Goal: Task Accomplishment & Management: Use online tool/utility

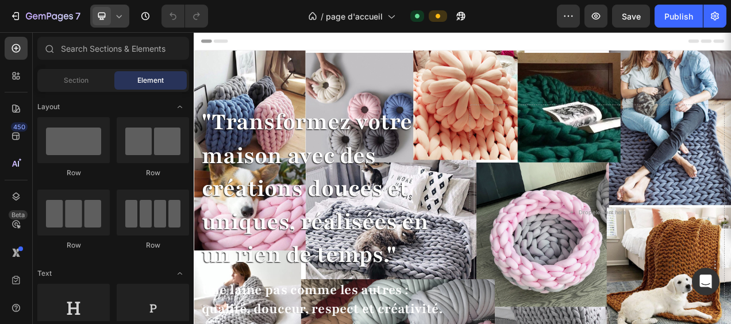
click at [121, 18] on icon at bounding box center [118, 15] width 11 height 11
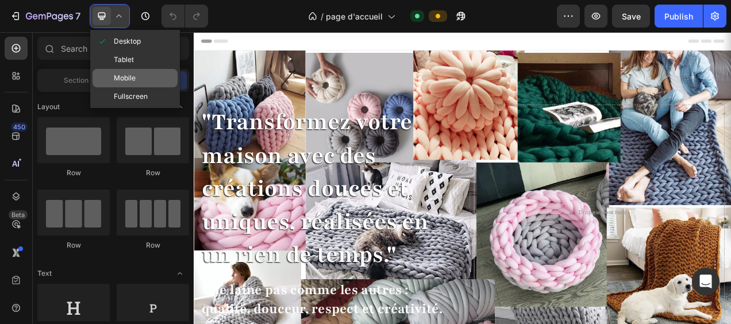
click at [121, 74] on span "Mobile" at bounding box center [125, 77] width 22 height 11
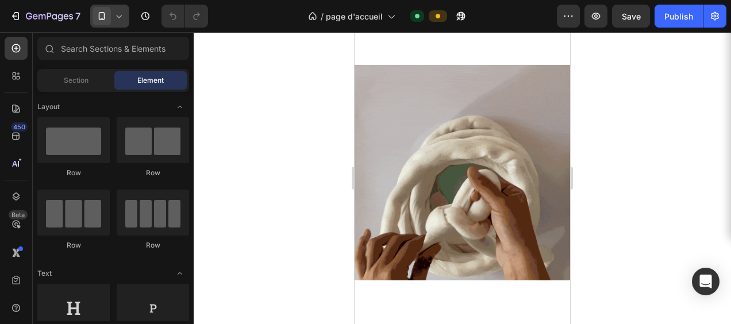
scroll to position [1035, 0]
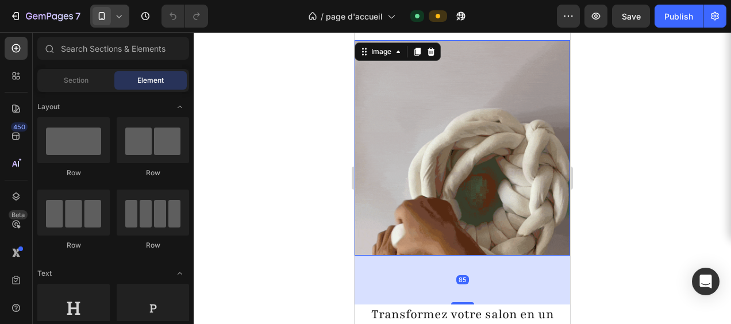
click at [474, 175] on img at bounding box center [463, 148] width 216 height 216
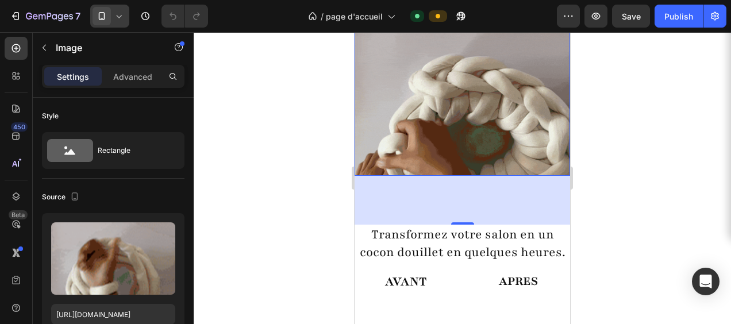
scroll to position [1092, 0]
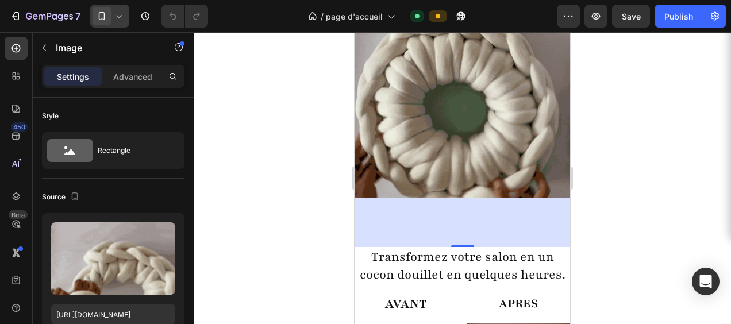
click at [416, 218] on div "85" at bounding box center [463, 222] width 216 height 49
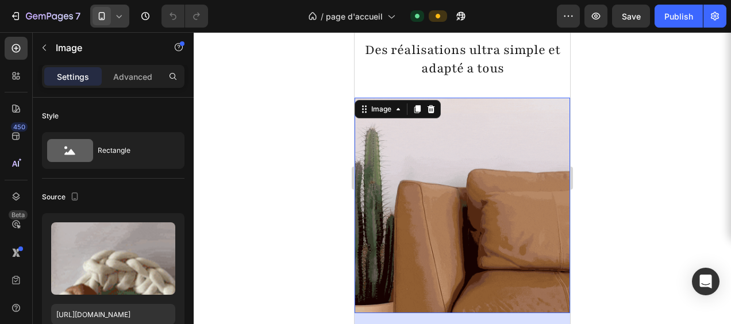
scroll to position [977, 0]
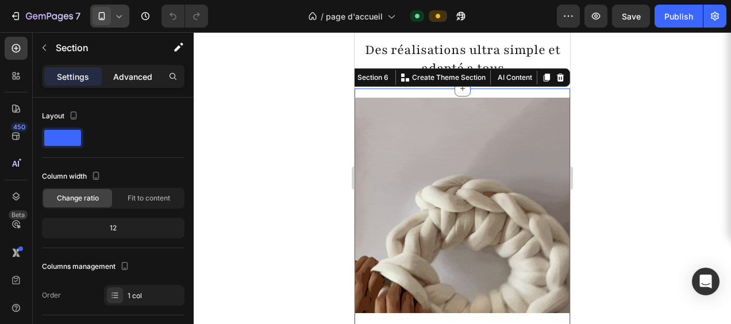
click at [126, 77] on p "Advanced" at bounding box center [132, 77] width 39 height 12
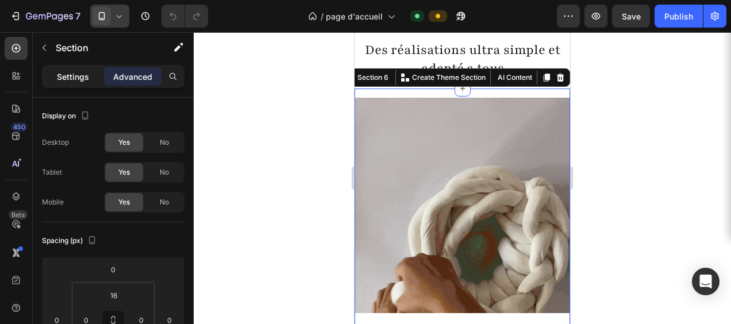
click at [69, 73] on p "Settings" at bounding box center [73, 77] width 32 height 12
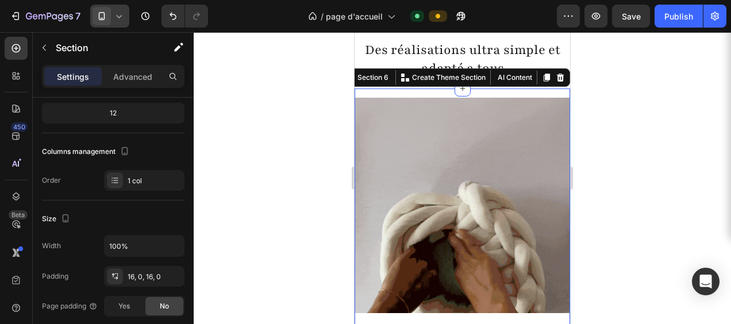
scroll to position [0, 0]
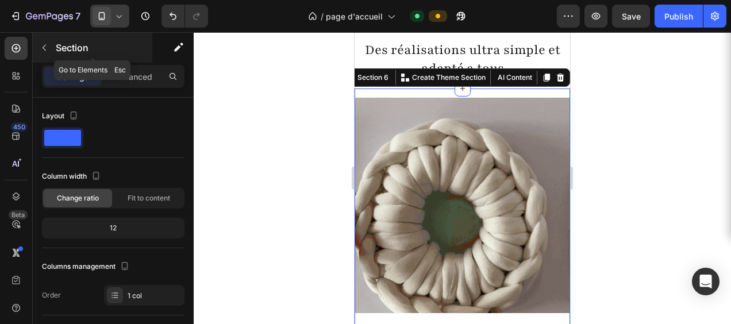
click at [41, 46] on icon "button" at bounding box center [44, 47] width 9 height 9
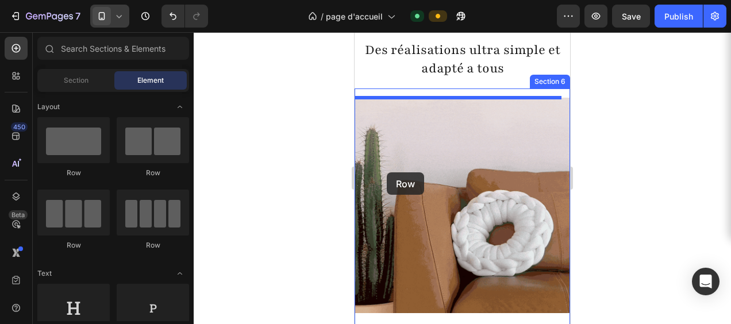
drag, startPoint x: 508, startPoint y: 180, endPoint x: 387, endPoint y: 172, distance: 121.0
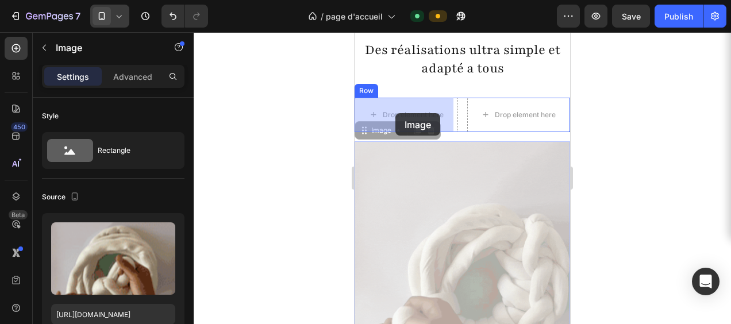
drag, startPoint x: 446, startPoint y: 237, endPoint x: 396, endPoint y: 113, distance: 133.6
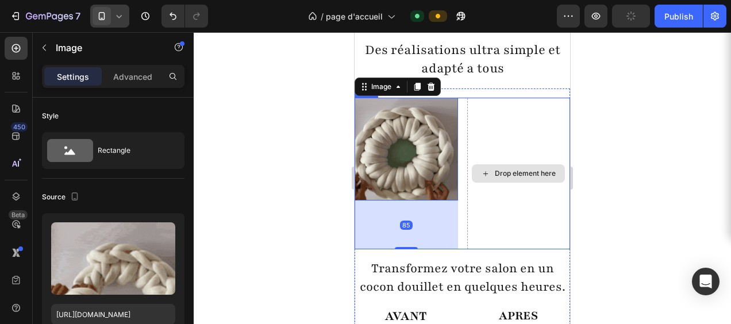
click at [504, 208] on div "Drop element here" at bounding box center [518, 174] width 103 height 152
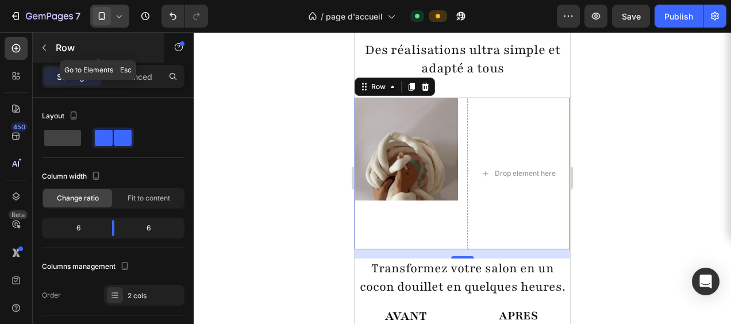
click at [44, 47] on icon "button" at bounding box center [44, 47] width 9 height 9
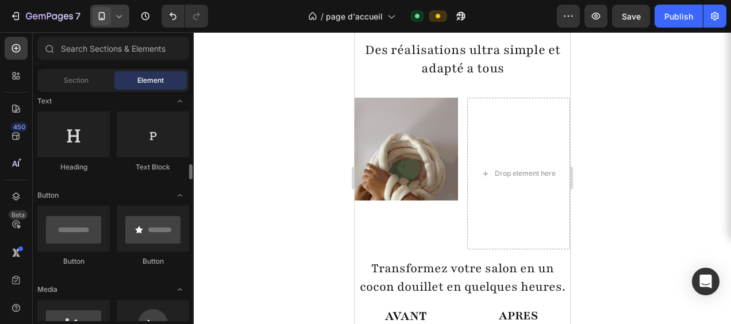
scroll to position [287, 0]
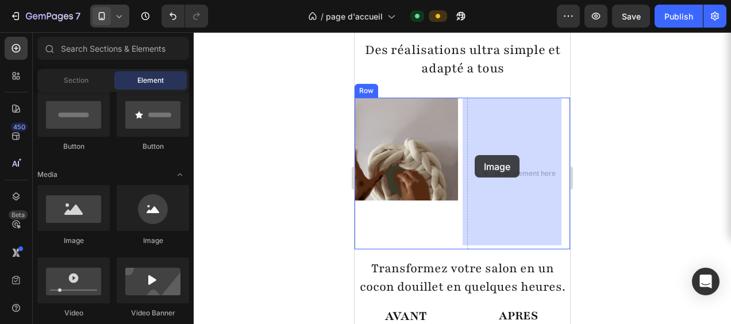
drag, startPoint x: 437, startPoint y: 248, endPoint x: 475, endPoint y: 155, distance: 100.6
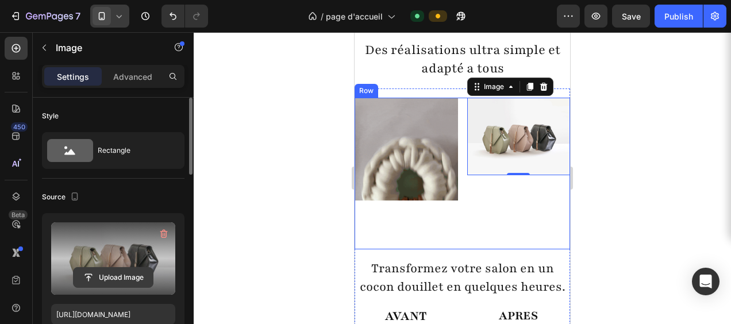
click at [117, 277] on input "file" at bounding box center [113, 278] width 79 height 20
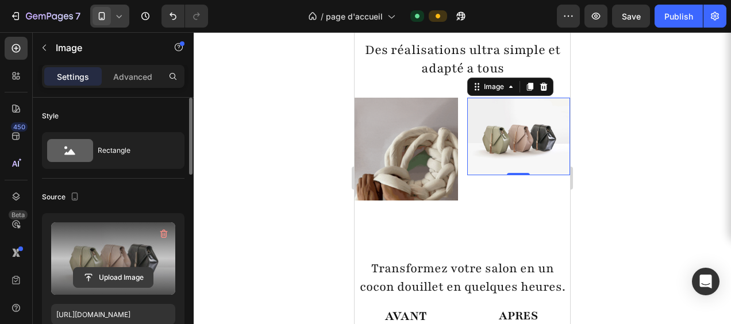
click at [123, 277] on input "file" at bounding box center [113, 278] width 79 height 20
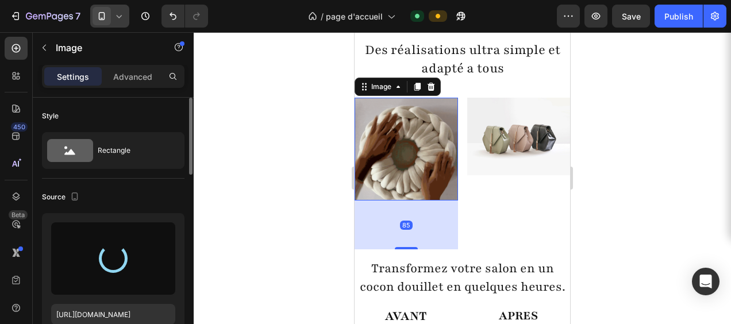
click at [380, 175] on img at bounding box center [406, 149] width 103 height 103
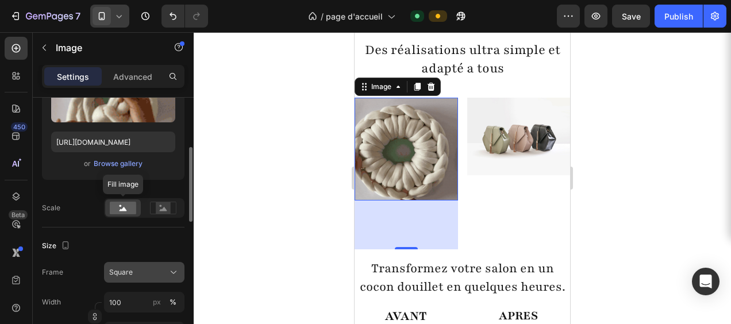
scroll to position [230, 0]
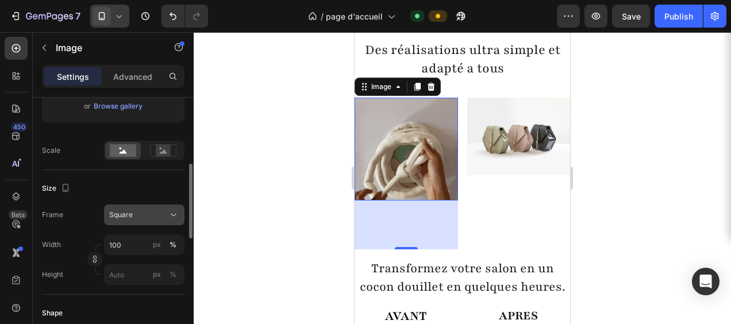
click at [170, 213] on icon at bounding box center [173, 214] width 11 height 11
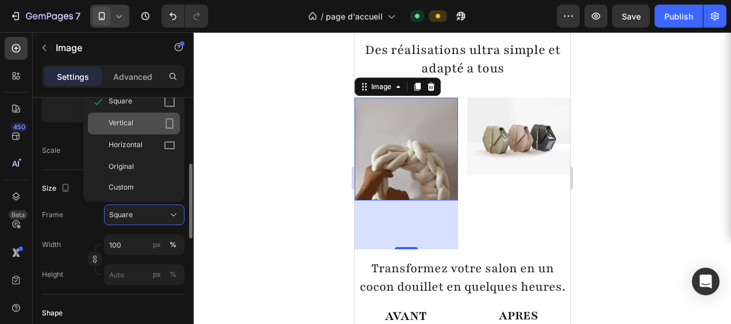
click at [143, 125] on div "Vertical" at bounding box center [142, 123] width 67 height 11
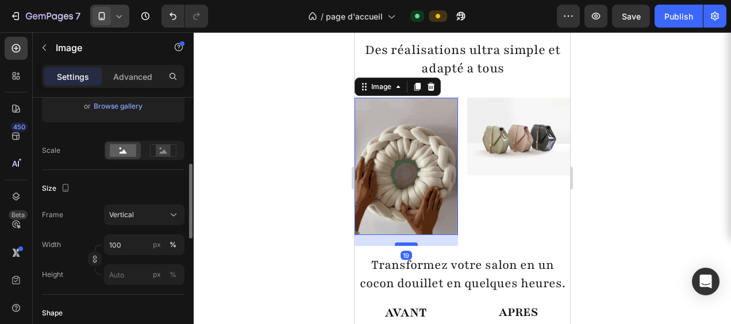
drag, startPoint x: 405, startPoint y: 276, endPoint x: 406, endPoint y: 238, distance: 38.0
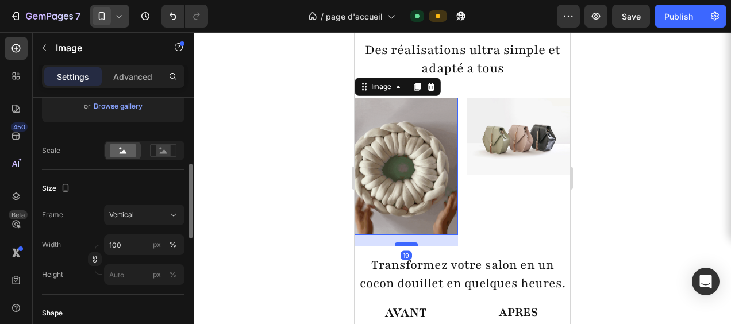
click at [406, 243] on div at bounding box center [406, 244] width 23 height 3
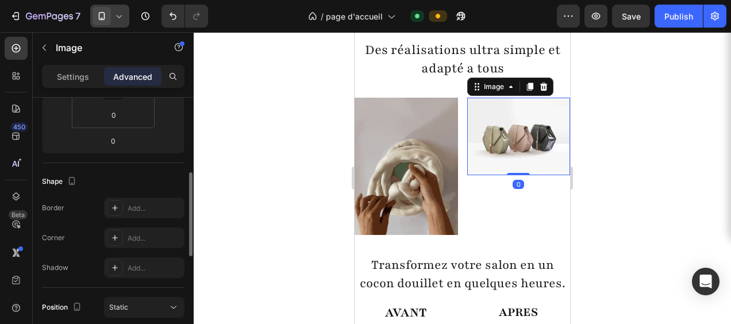
click at [505, 150] on img at bounding box center [518, 137] width 103 height 78
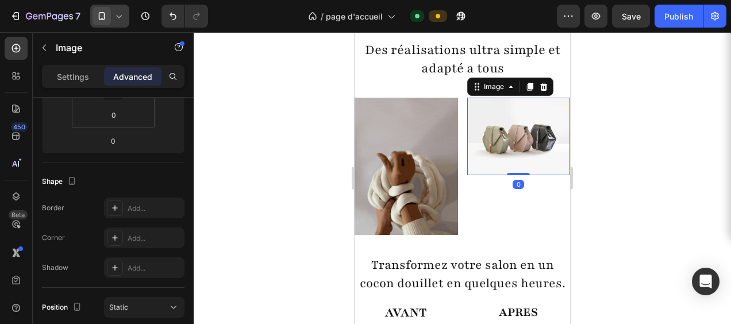
scroll to position [0, 0]
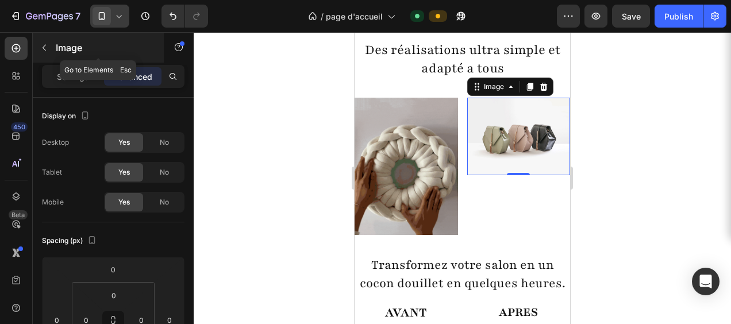
click at [45, 49] on icon "button" at bounding box center [44, 47] width 9 height 9
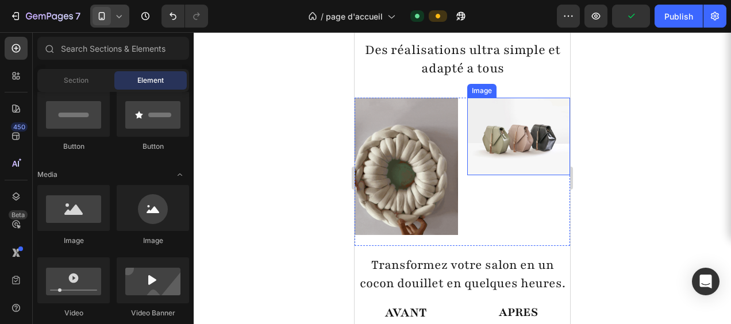
click at [519, 126] on img at bounding box center [518, 137] width 103 height 78
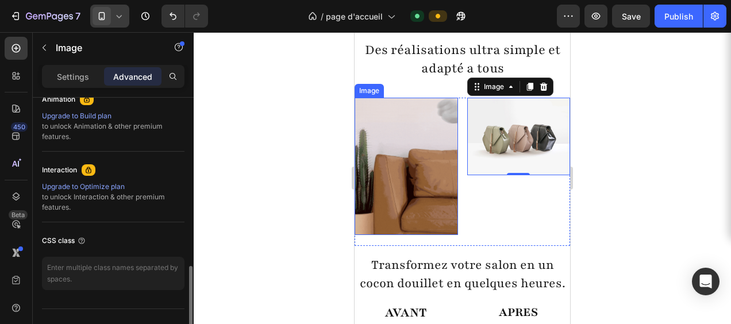
scroll to position [460, 0]
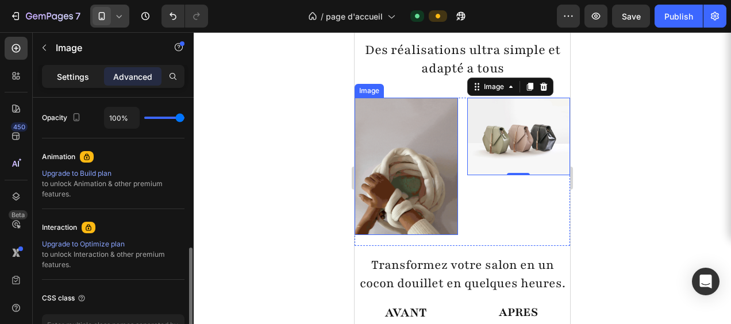
click at [76, 76] on p "Settings" at bounding box center [73, 77] width 32 height 12
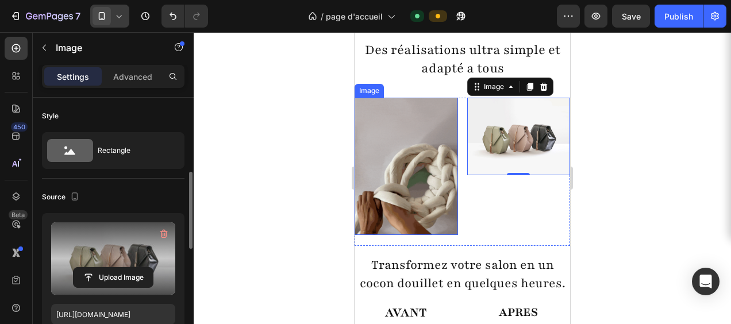
scroll to position [115, 0]
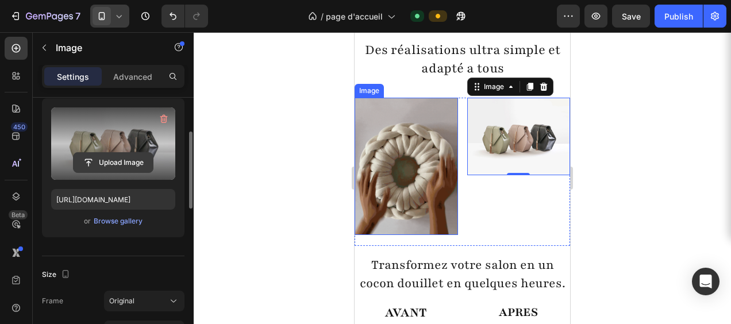
click at [112, 160] on input "file" at bounding box center [113, 163] width 79 height 20
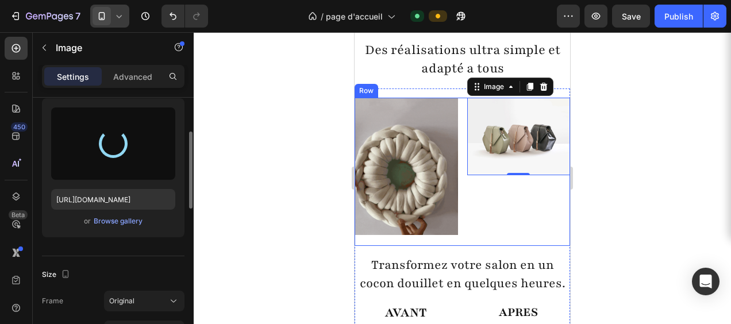
type input "[URL][DOMAIN_NAME]"
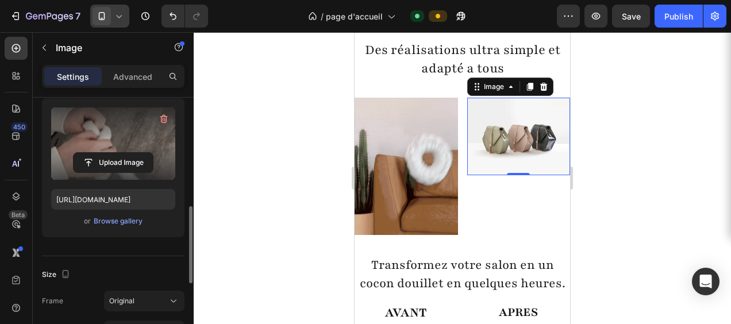
scroll to position [172, 0]
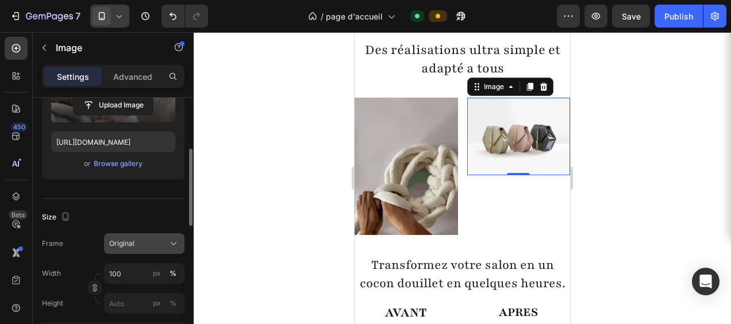
click at [170, 241] on icon at bounding box center [173, 243] width 11 height 11
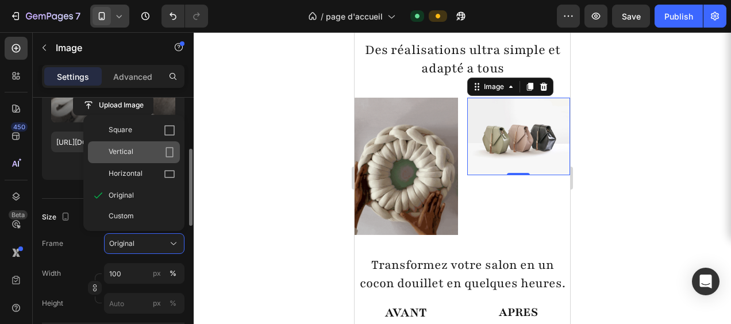
click at [139, 155] on div "Vertical" at bounding box center [142, 152] width 67 height 11
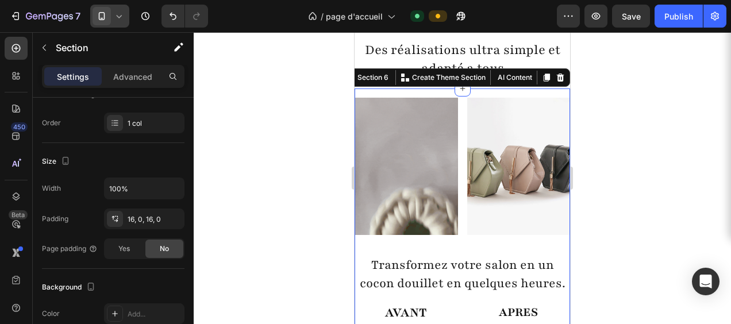
click at [431, 92] on div "Image Image Row Transformez votre salon en un cocon douillet en quelques heures…" at bounding box center [463, 304] width 216 height 431
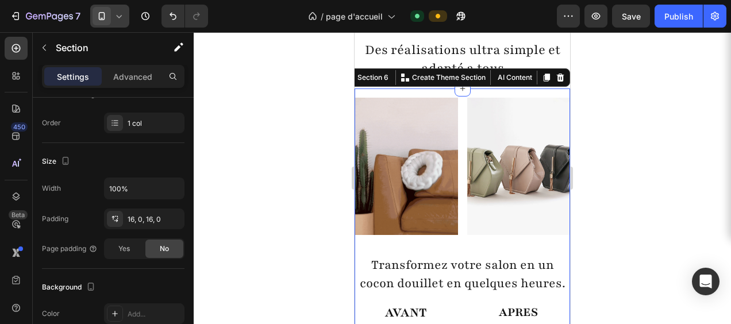
scroll to position [0, 0]
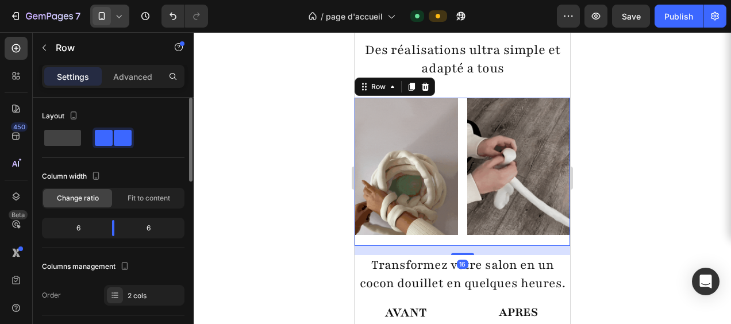
click at [457, 235] on div "Image Image Row 16" at bounding box center [463, 172] width 216 height 148
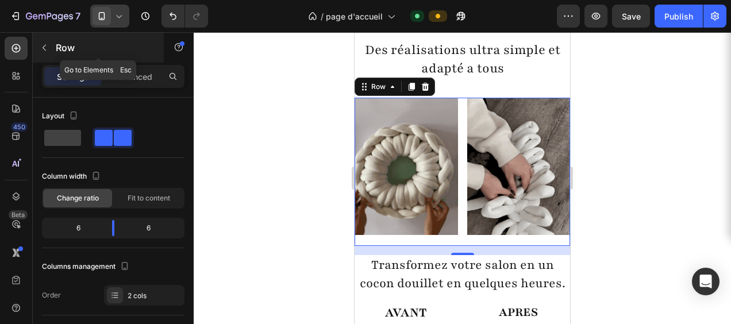
click at [48, 48] on icon "button" at bounding box center [44, 47] width 9 height 9
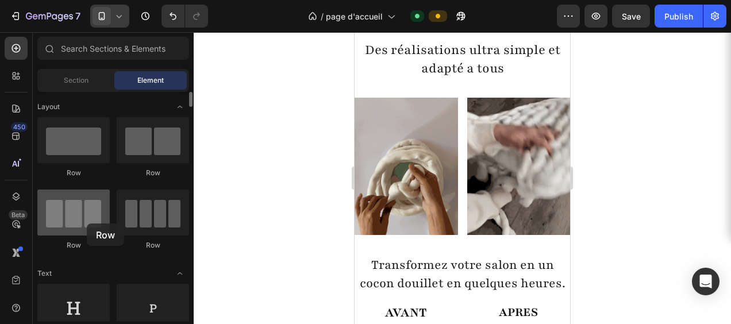
click at [87, 224] on div at bounding box center [73, 213] width 72 height 46
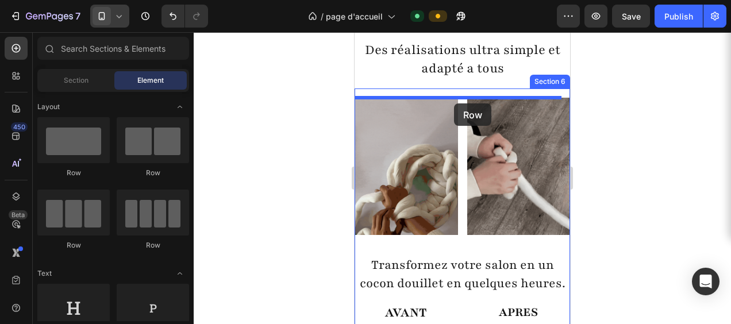
drag, startPoint x: 429, startPoint y: 255, endPoint x: 454, endPoint y: 103, distance: 153.8
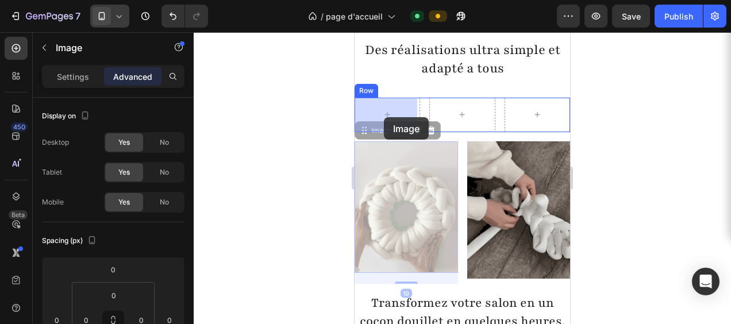
drag, startPoint x: 401, startPoint y: 211, endPoint x: 384, endPoint y: 117, distance: 95.3
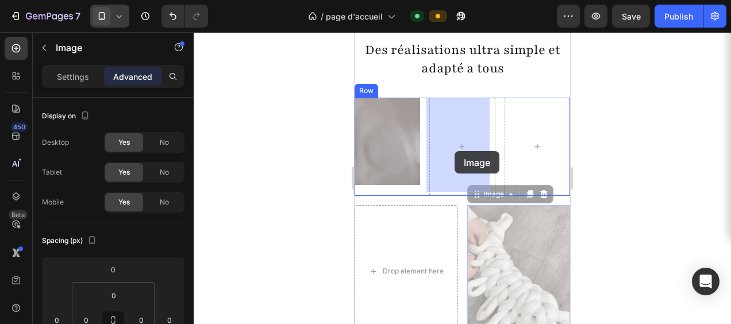
drag, startPoint x: 519, startPoint y: 250, endPoint x: 453, endPoint y: 149, distance: 119.6
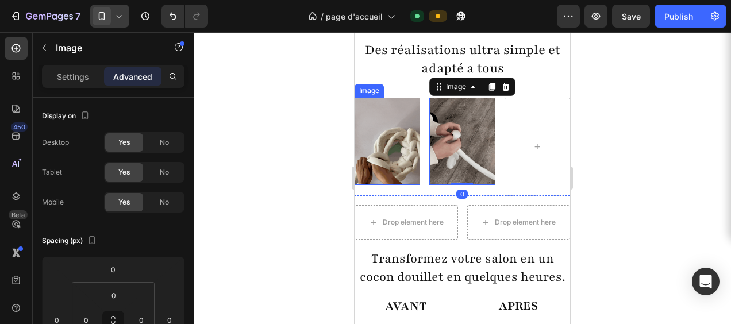
click at [389, 147] on img at bounding box center [388, 141] width 66 height 87
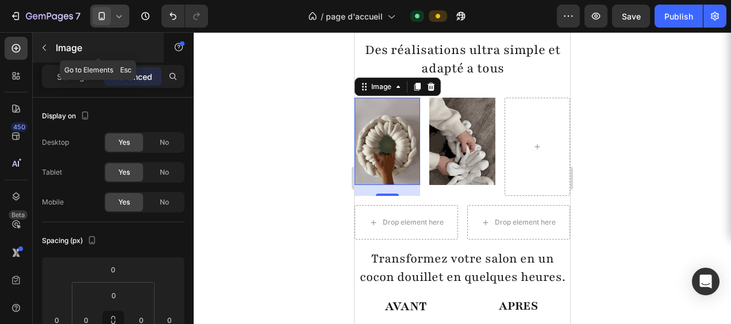
click at [47, 47] on icon "button" at bounding box center [44, 47] width 9 height 9
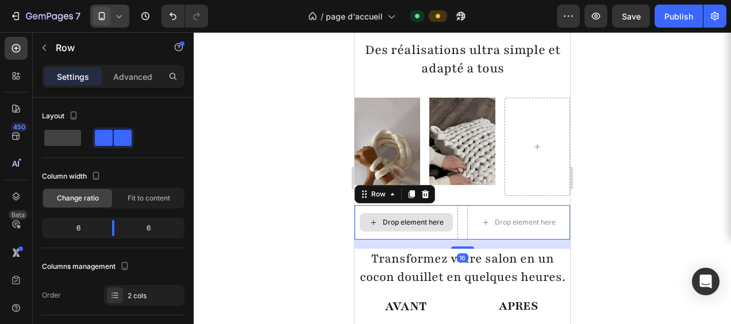
click at [438, 206] on div "Drop element here" at bounding box center [406, 222] width 103 height 34
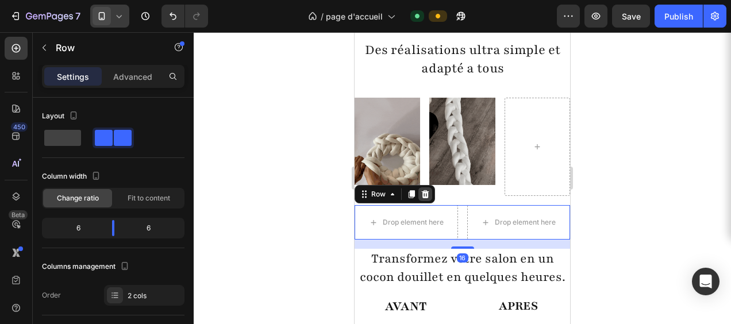
click at [427, 191] on icon at bounding box center [425, 194] width 7 height 8
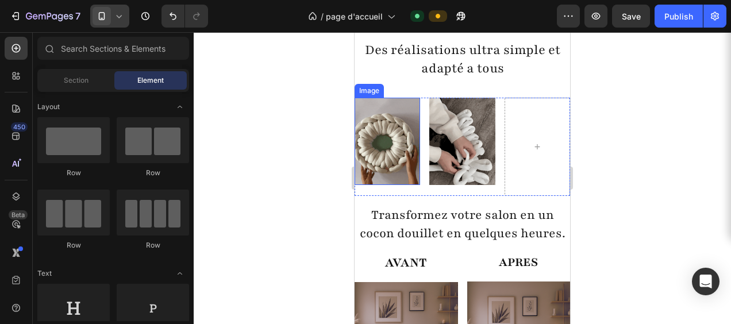
click at [405, 108] on img at bounding box center [388, 141] width 66 height 87
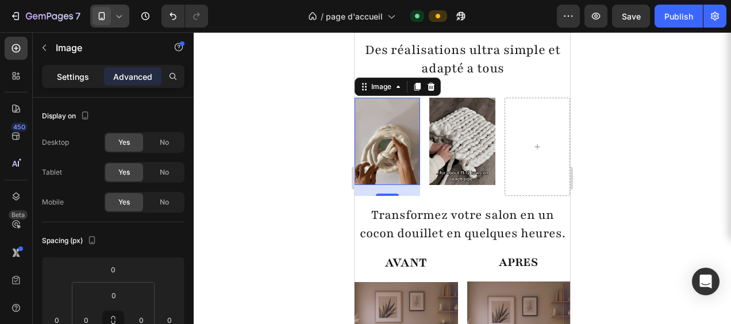
click at [61, 74] on p "Settings" at bounding box center [73, 77] width 32 height 12
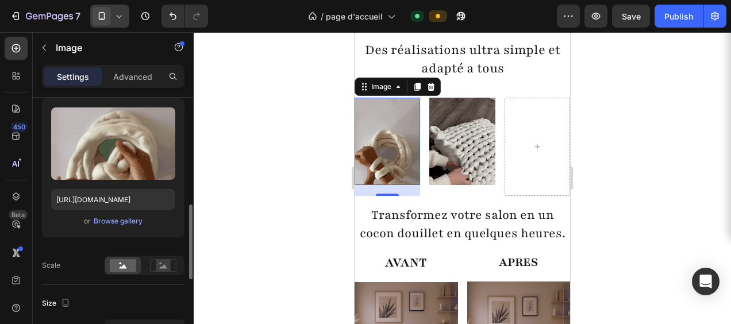
scroll to position [172, 0]
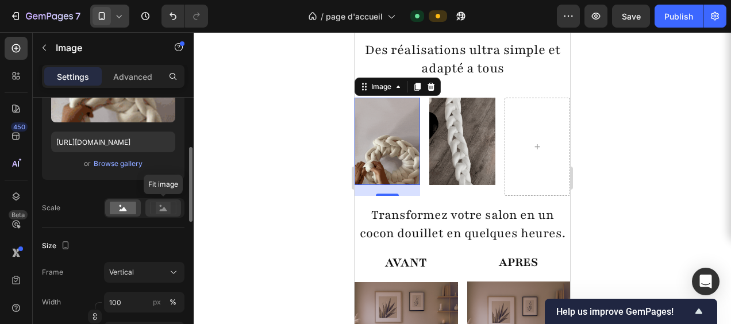
click at [168, 208] on rect at bounding box center [163, 207] width 15 height 11
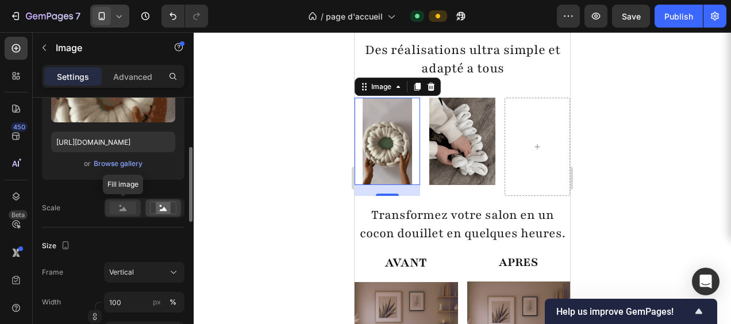
click at [122, 202] on rect at bounding box center [123, 208] width 26 height 13
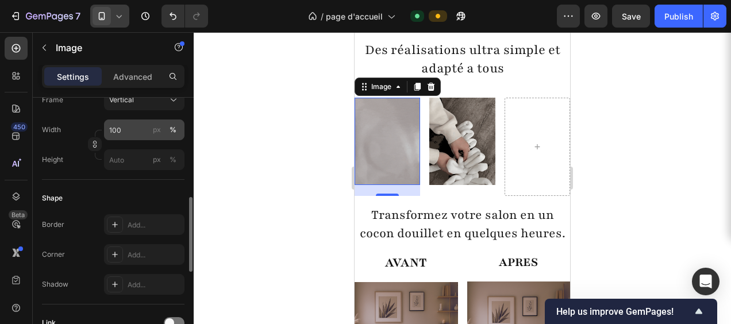
scroll to position [230, 0]
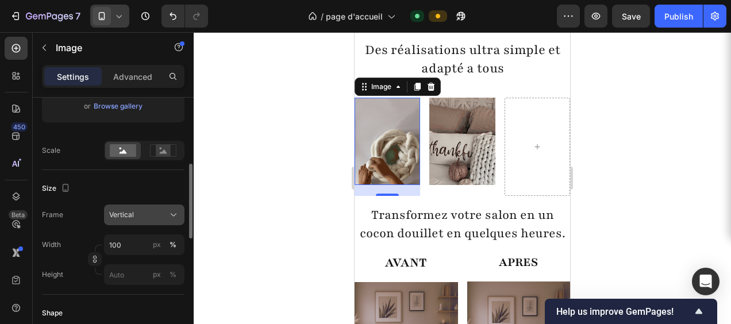
click at [176, 216] on icon at bounding box center [173, 214] width 11 height 11
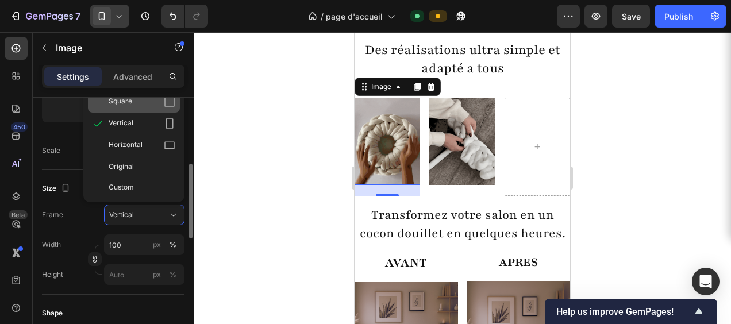
click at [138, 106] on div "Square" at bounding box center [142, 101] width 67 height 11
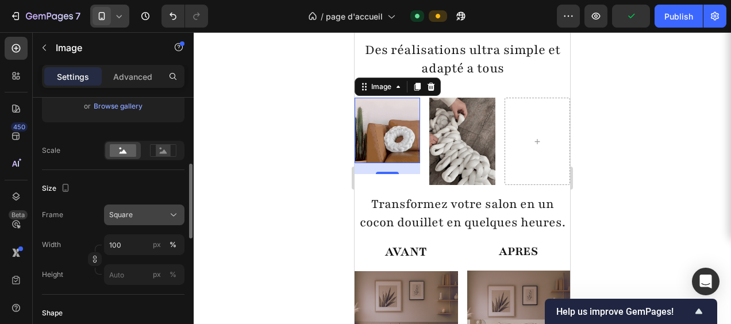
click at [168, 214] on icon at bounding box center [173, 214] width 11 height 11
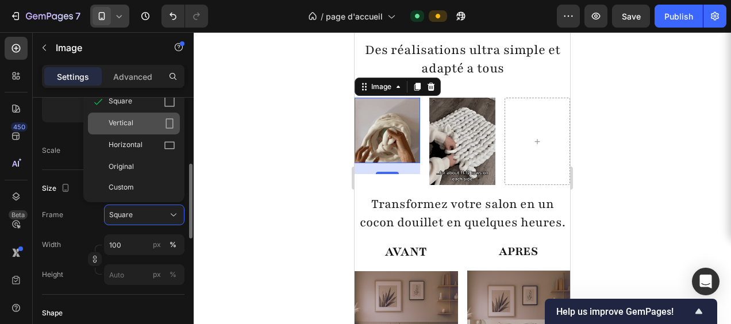
click at [139, 122] on div "Vertical" at bounding box center [142, 123] width 67 height 11
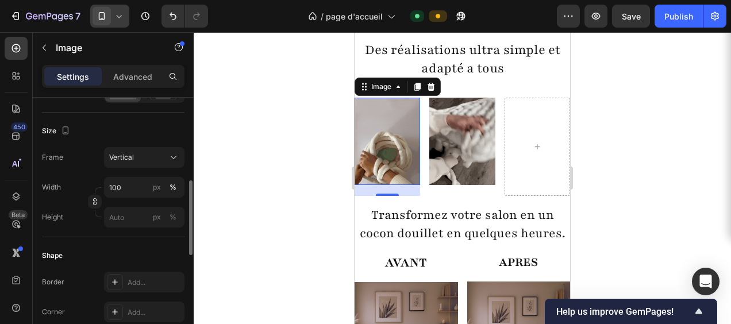
scroll to position [402, 0]
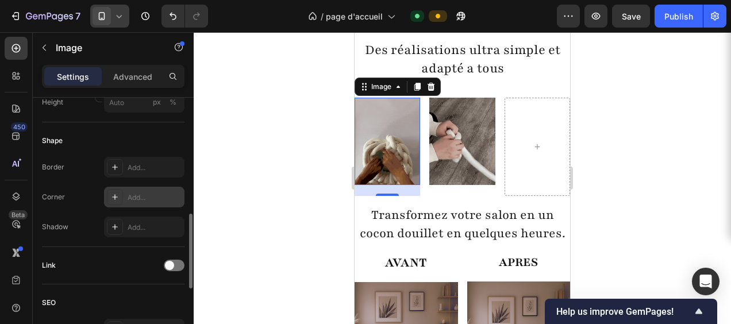
click at [137, 203] on div "Add..." at bounding box center [144, 197] width 80 height 21
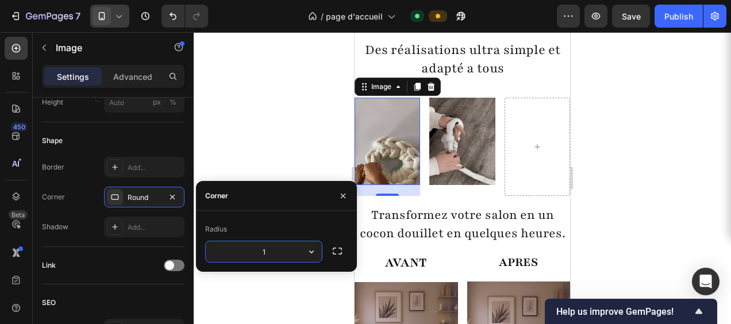
type input "15"
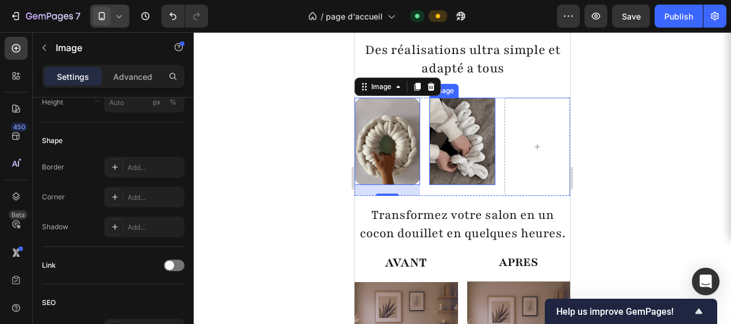
click at [454, 144] on img at bounding box center [462, 141] width 66 height 87
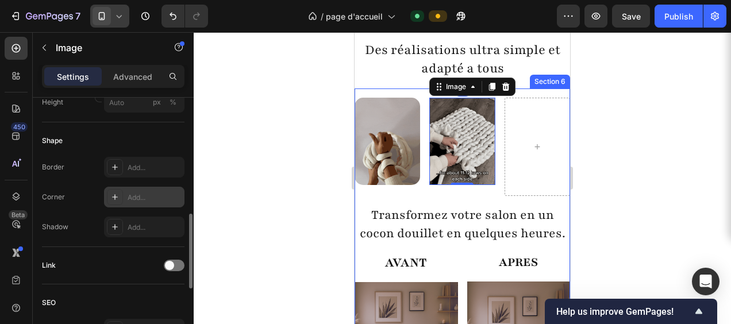
click at [126, 200] on div "Add..." at bounding box center [144, 197] width 80 height 21
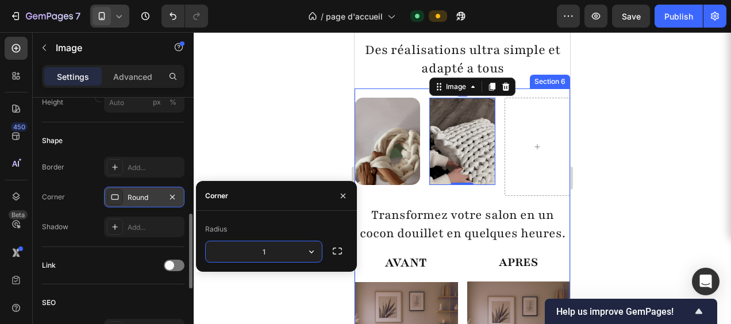
type input "15"
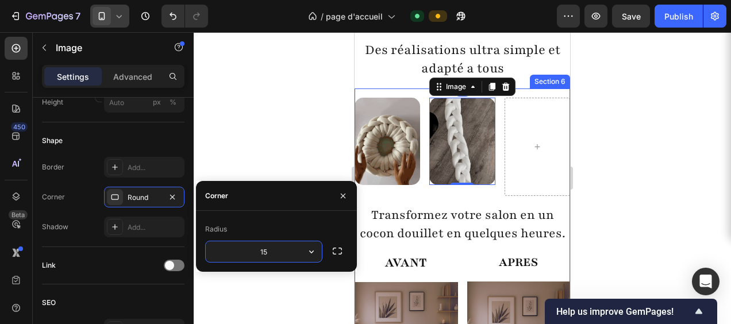
click at [458, 200] on div "Image Image 0 Row Transformez votre salon en un cocon douillet en quelques heur…" at bounding box center [463, 279] width 216 height 363
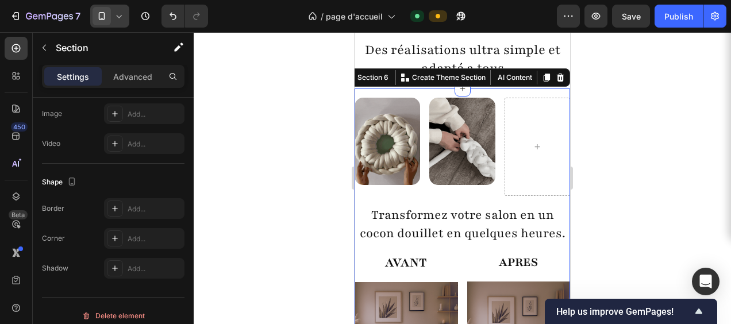
scroll to position [0, 0]
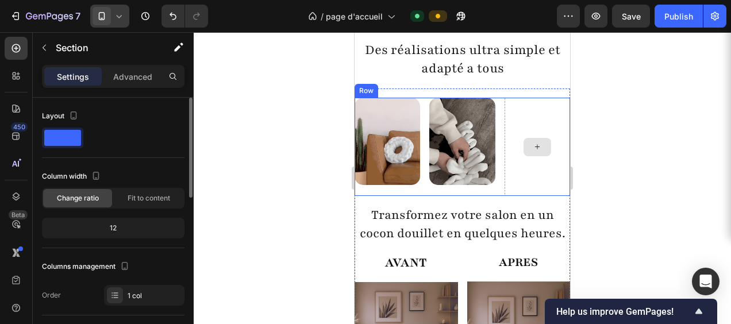
click at [524, 147] on div at bounding box center [538, 147] width 28 height 18
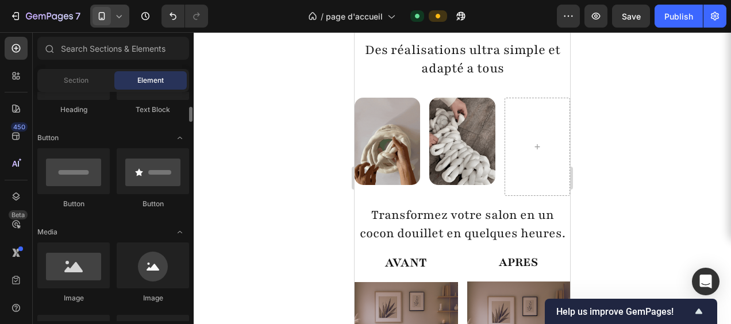
scroll to position [287, 0]
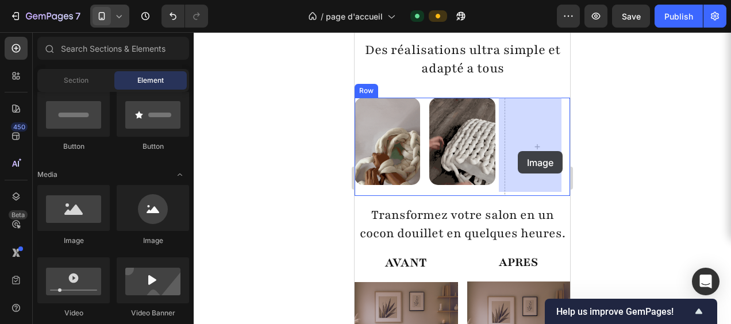
drag, startPoint x: 432, startPoint y: 247, endPoint x: 518, endPoint y: 151, distance: 129.1
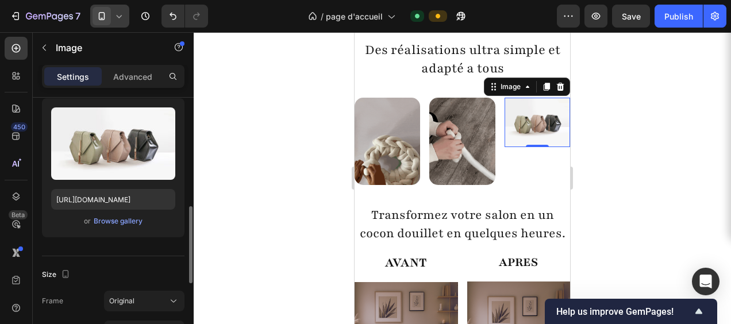
scroll to position [172, 0]
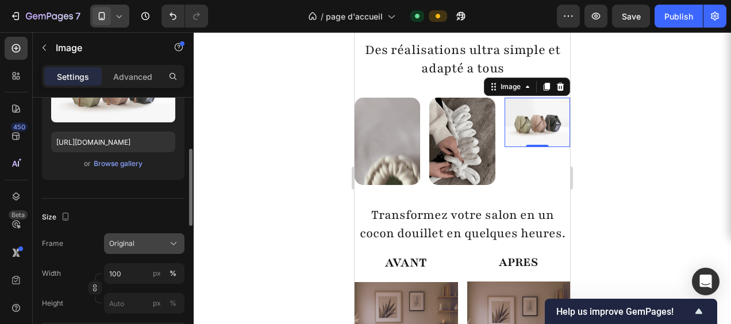
click at [172, 243] on icon at bounding box center [174, 244] width 6 height 3
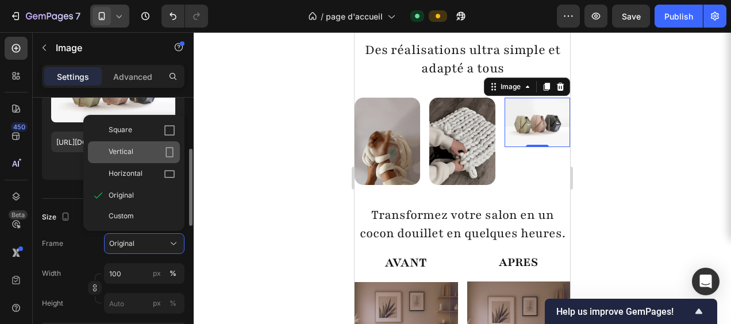
click at [133, 155] on span "Vertical" at bounding box center [121, 152] width 25 height 11
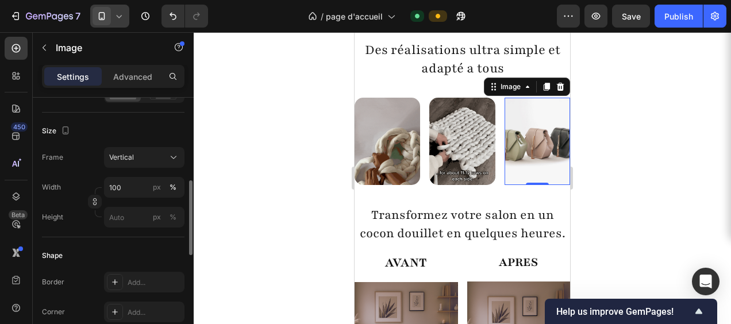
scroll to position [402, 0]
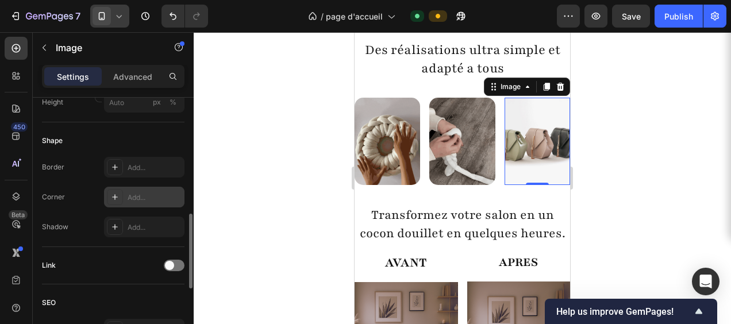
click at [156, 198] on div "Add..." at bounding box center [155, 198] width 54 height 10
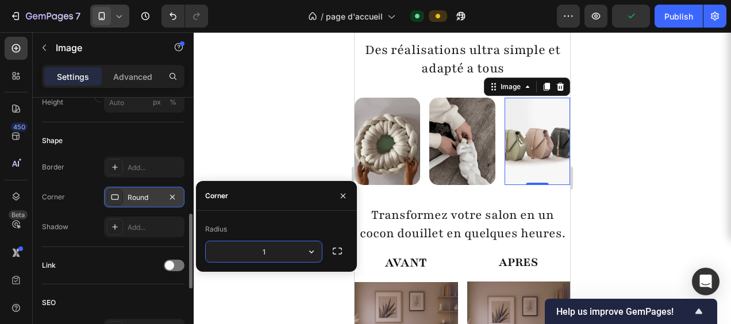
type input "15"
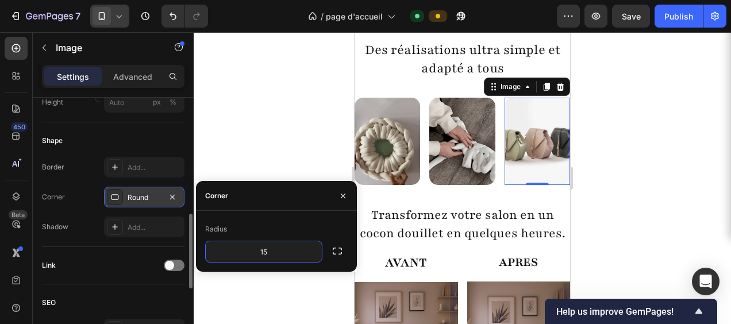
click at [316, 283] on div at bounding box center [463, 178] width 538 height 292
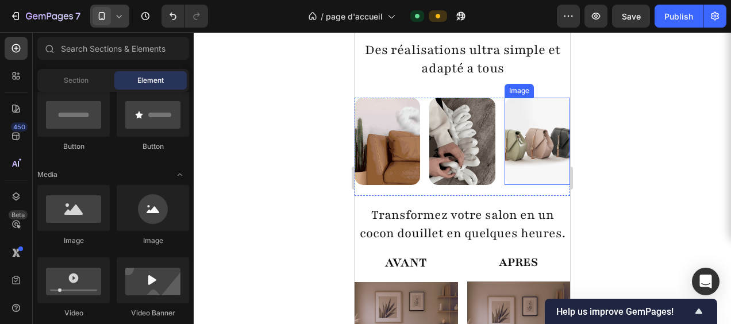
click at [533, 144] on img at bounding box center [538, 141] width 66 height 87
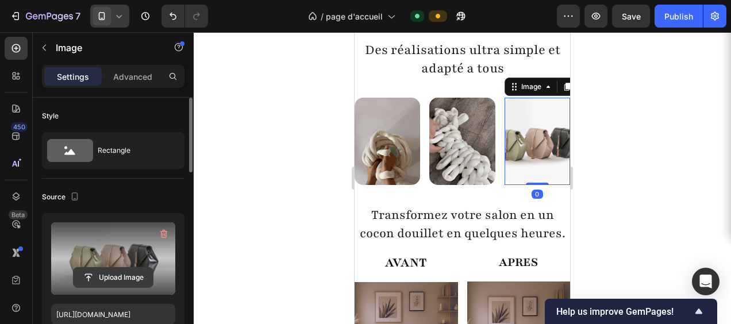
click at [117, 274] on input "file" at bounding box center [113, 278] width 79 height 20
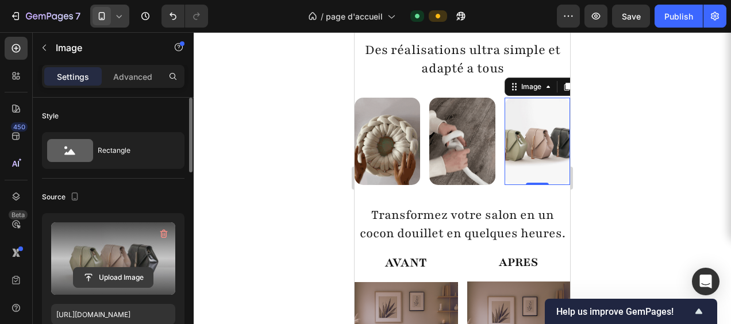
click at [112, 278] on input "file" at bounding box center [113, 278] width 79 height 20
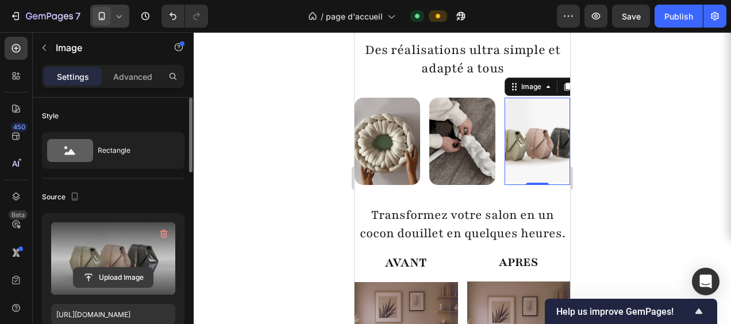
type input "C:\fakepath\Design sans titre.gif"
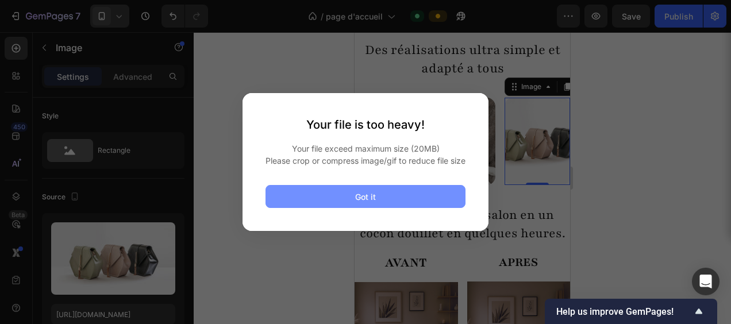
click at [367, 199] on div "Got it" at bounding box center [365, 197] width 21 height 12
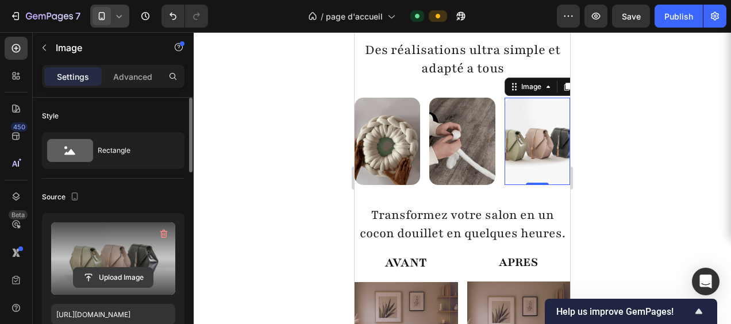
click at [117, 277] on input "file" at bounding box center [113, 278] width 79 height 20
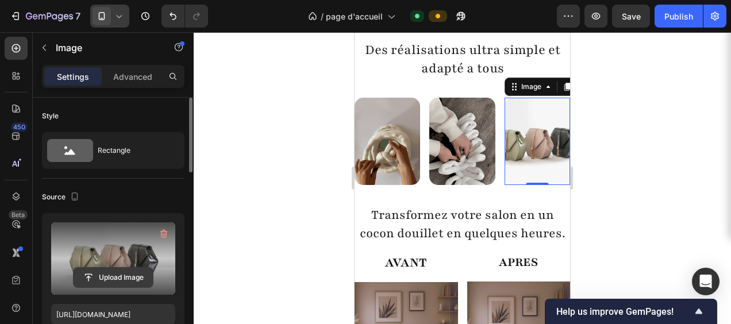
click at [118, 281] on input "file" at bounding box center [113, 278] width 79 height 20
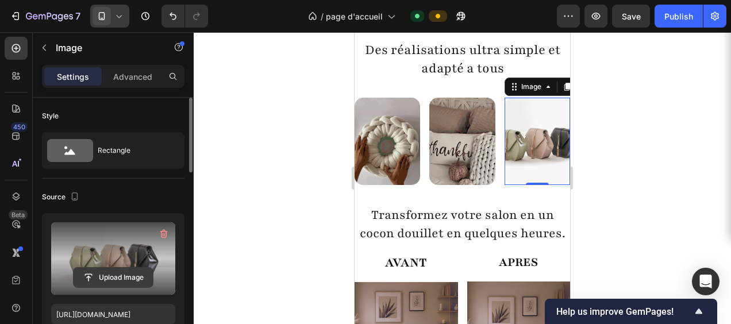
click at [114, 270] on input "file" at bounding box center [113, 278] width 79 height 20
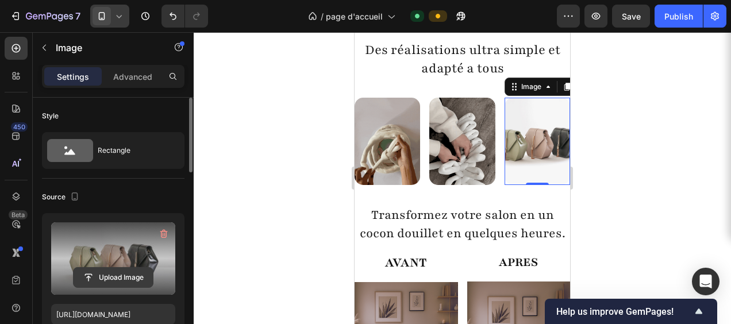
click at [122, 273] on input "file" at bounding box center [113, 278] width 79 height 20
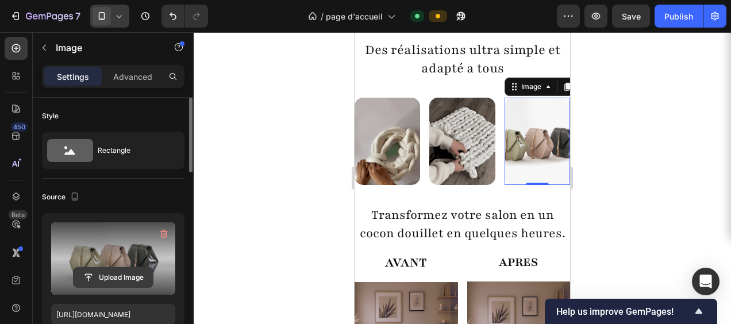
type input "C:\fakepath\Design sans titre (6).mp4"
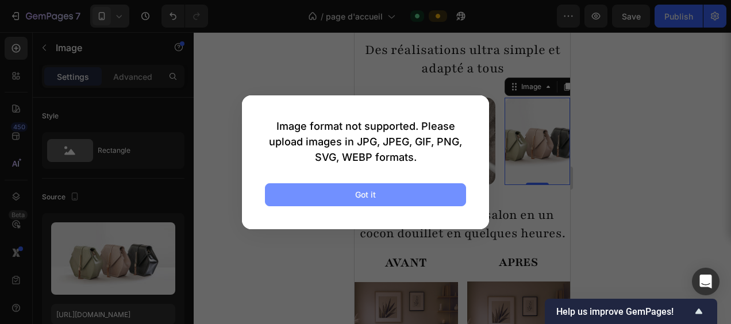
click at [382, 191] on button "Got it" at bounding box center [365, 194] width 201 height 23
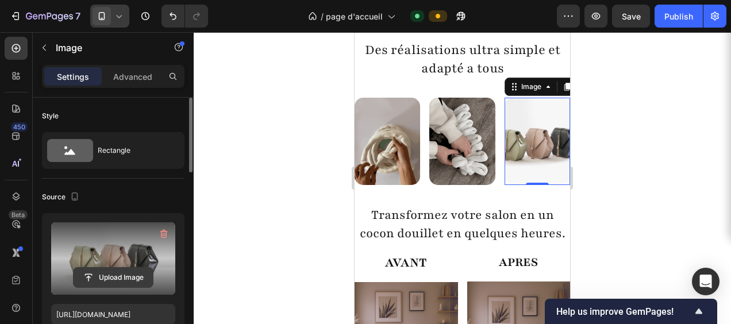
click at [118, 275] on input "file" at bounding box center [113, 278] width 79 height 20
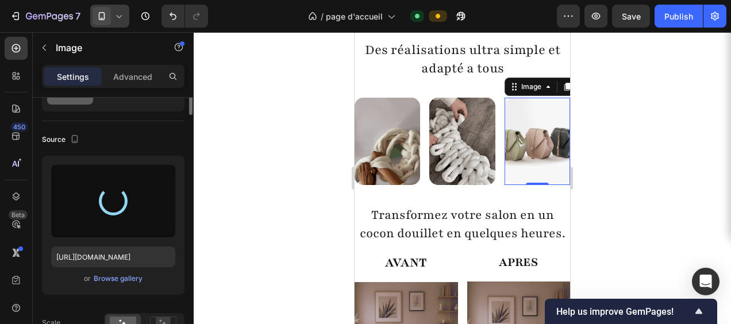
type input "[URL][DOMAIN_NAME]"
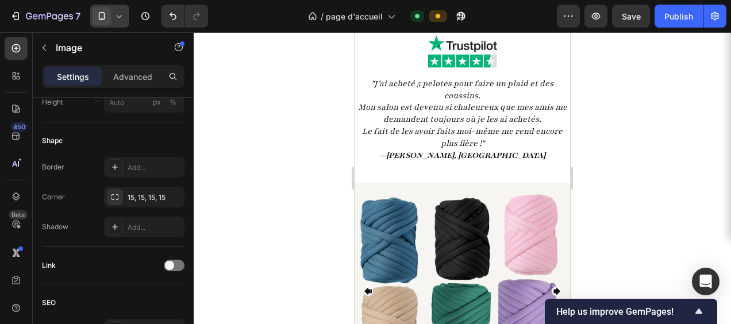
scroll to position [1552, 0]
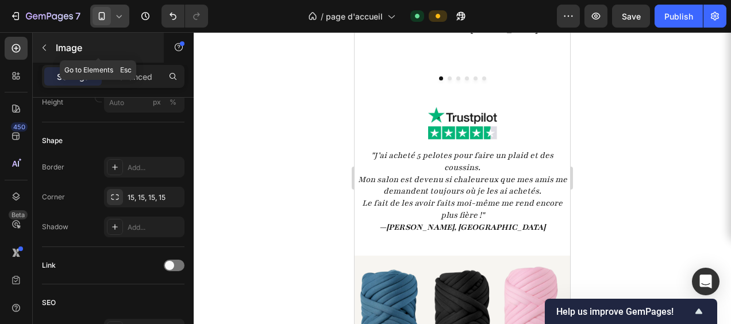
click at [44, 48] on icon "button" at bounding box center [44, 48] width 3 height 6
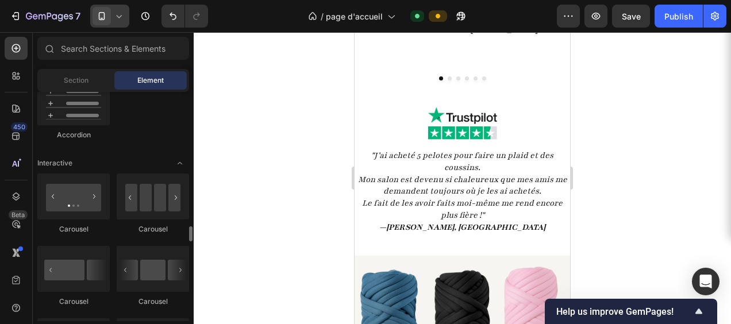
scroll to position [1150, 0]
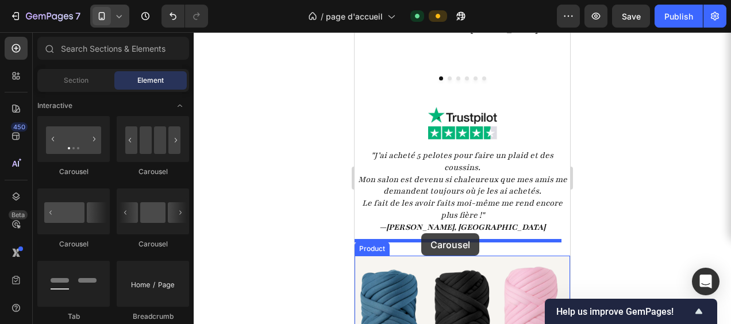
drag, startPoint x: 427, startPoint y: 174, endPoint x: 421, endPoint y: 233, distance: 60.0
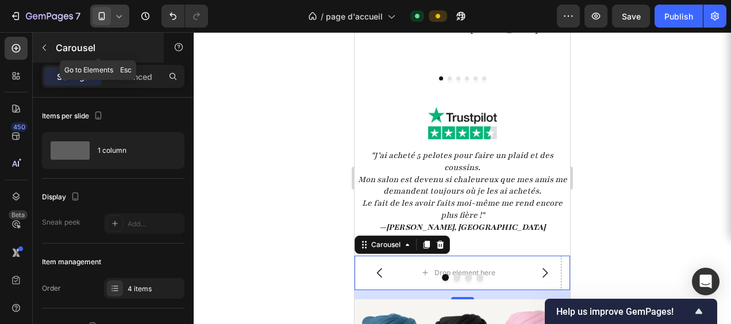
click at [45, 47] on icon "button" at bounding box center [44, 47] width 9 height 9
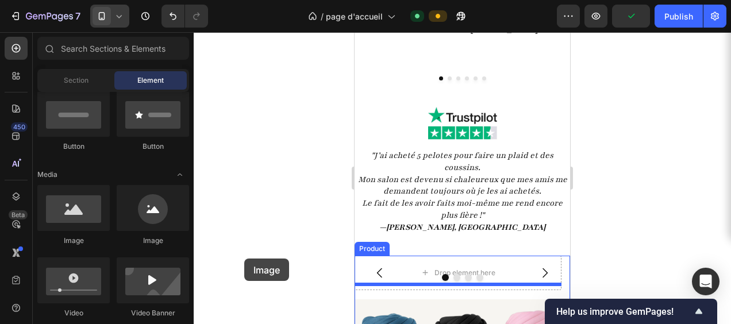
scroll to position [1568, 0]
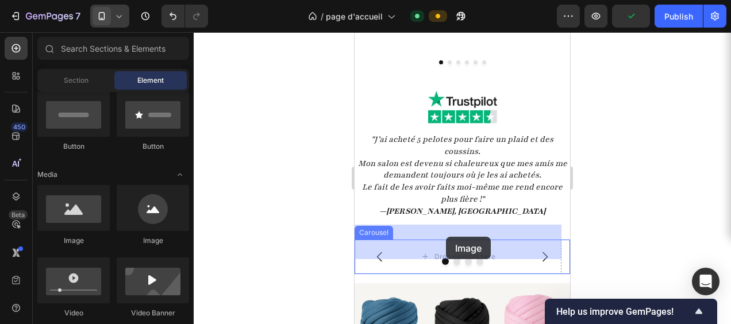
drag, startPoint x: 419, startPoint y: 244, endPoint x: 446, endPoint y: 237, distance: 27.9
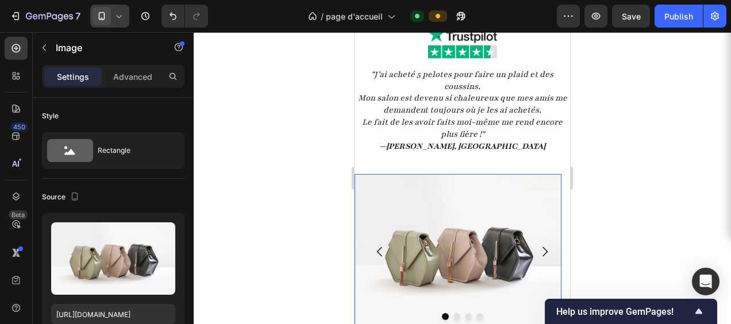
scroll to position [1683, 0]
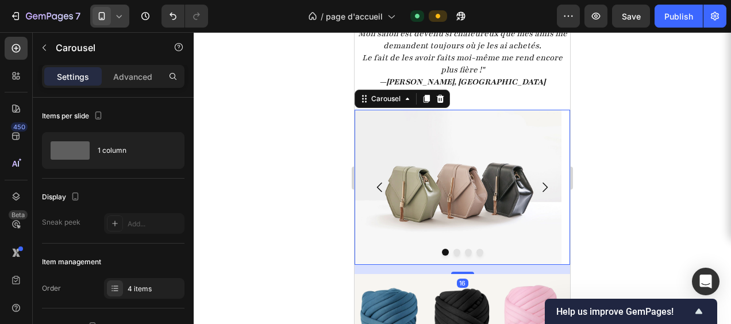
click at [538, 185] on icon "Carousel Next Arrow" at bounding box center [545, 188] width 14 height 14
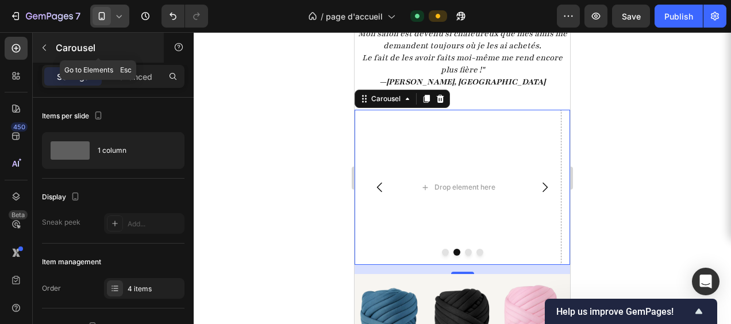
click at [44, 47] on icon "button" at bounding box center [44, 47] width 9 height 9
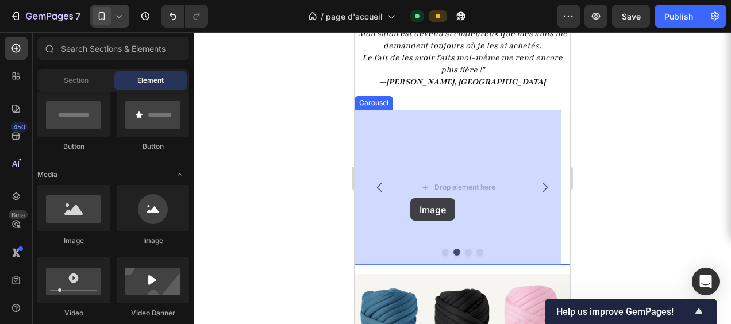
drag, startPoint x: 432, startPoint y: 249, endPoint x: 411, endPoint y: 198, distance: 54.9
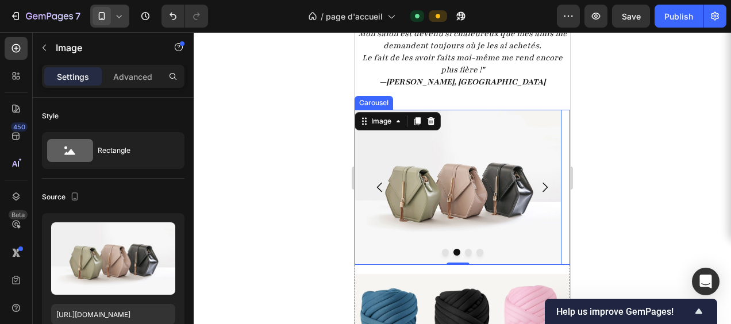
click at [538, 186] on icon "Carousel Next Arrow" at bounding box center [545, 188] width 14 height 14
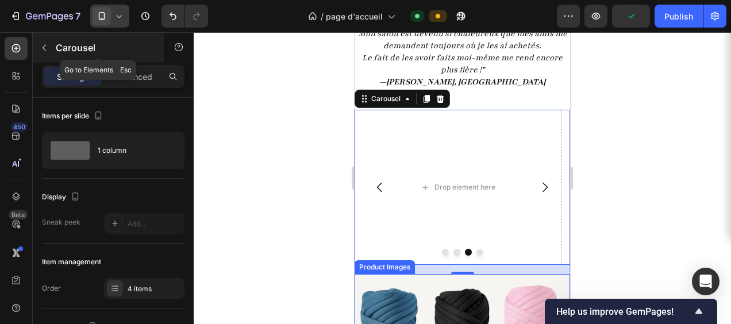
click at [46, 43] on button "button" at bounding box center [44, 48] width 18 height 18
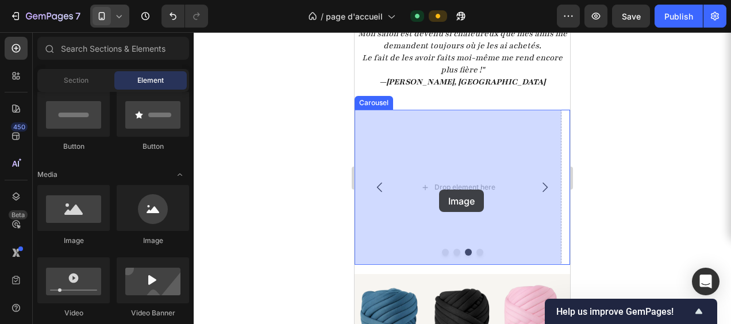
drag, startPoint x: 429, startPoint y: 246, endPoint x: 439, endPoint y: 189, distance: 57.2
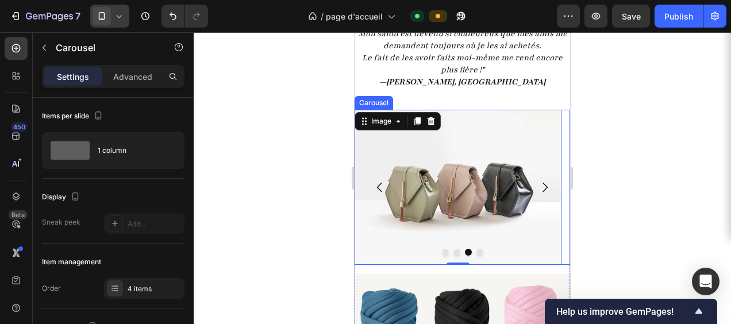
click at [538, 187] on icon "Carousel Next Arrow" at bounding box center [545, 188] width 14 height 14
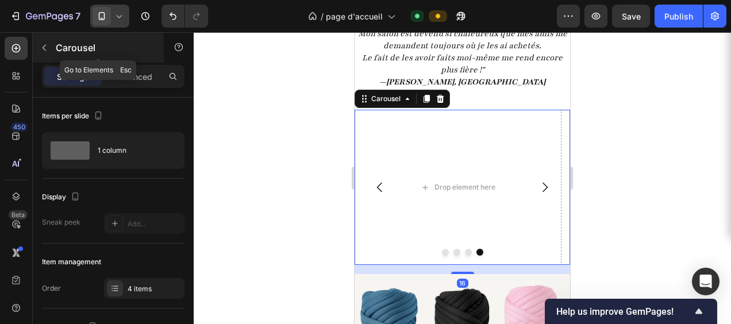
click at [44, 46] on icon "button" at bounding box center [44, 47] width 9 height 9
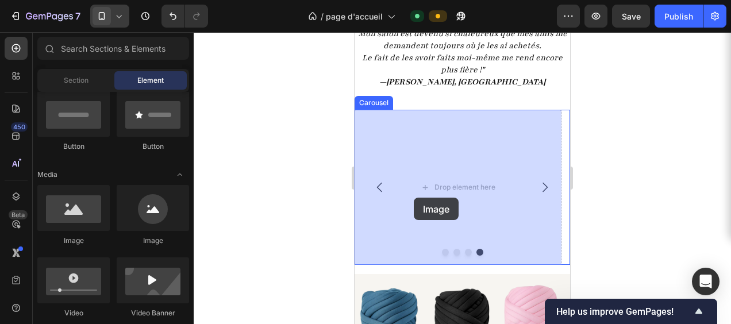
drag, startPoint x: 436, startPoint y: 247, endPoint x: 414, endPoint y: 198, distance: 54.3
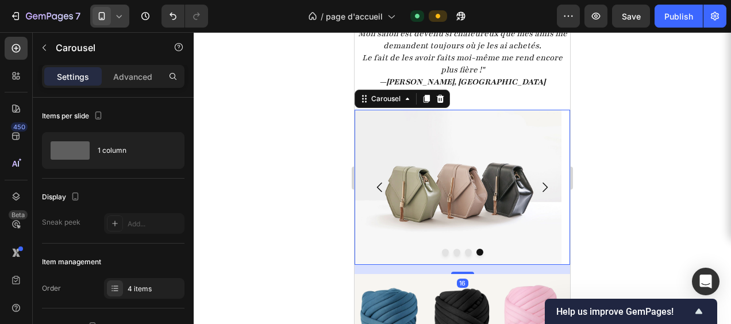
click at [538, 189] on icon "Carousel Next Arrow" at bounding box center [545, 188] width 14 height 14
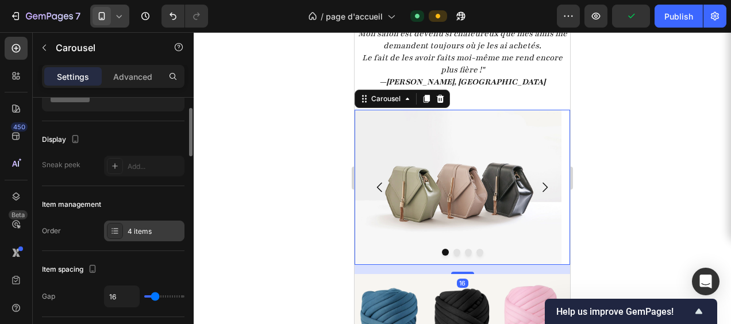
click at [129, 227] on div "4 items" at bounding box center [155, 232] width 54 height 10
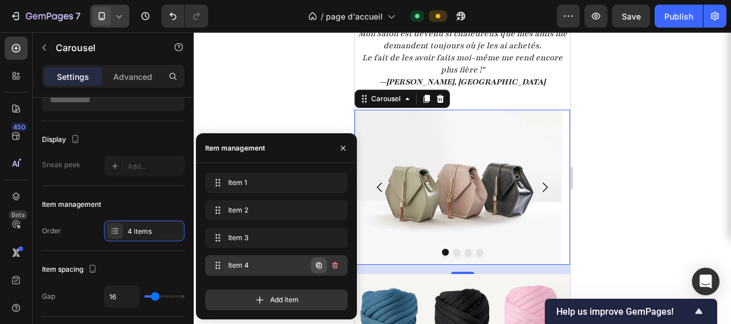
click at [320, 267] on icon "button" at bounding box center [318, 265] width 9 height 9
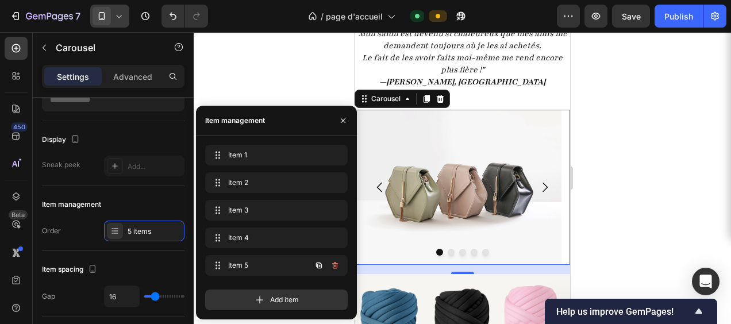
click at [320, 267] on icon "button" at bounding box center [318, 265] width 9 height 9
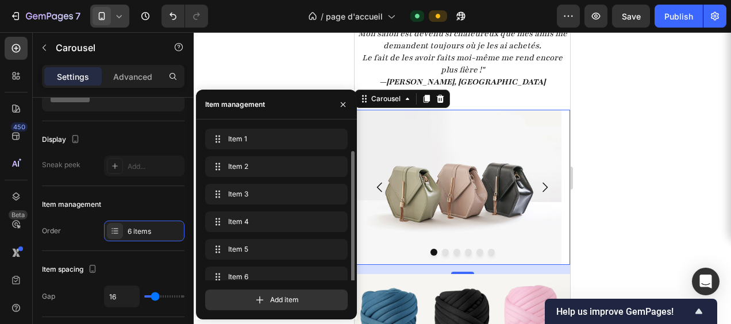
scroll to position [11, 0]
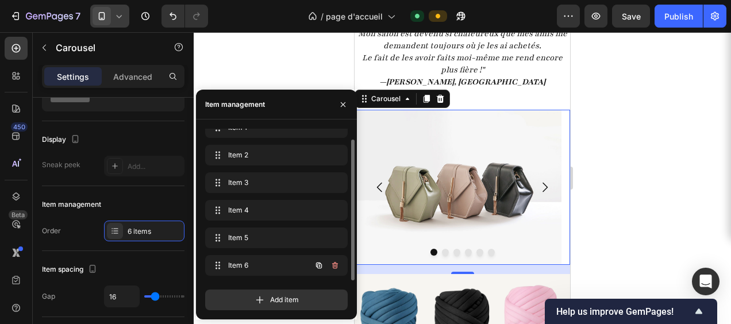
click at [320, 267] on icon "button" at bounding box center [318, 265] width 9 height 9
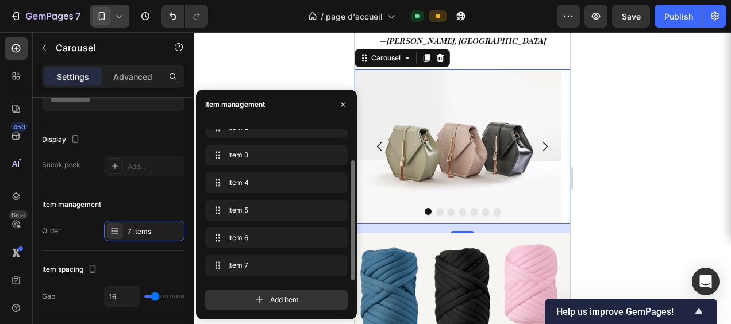
scroll to position [1741, 0]
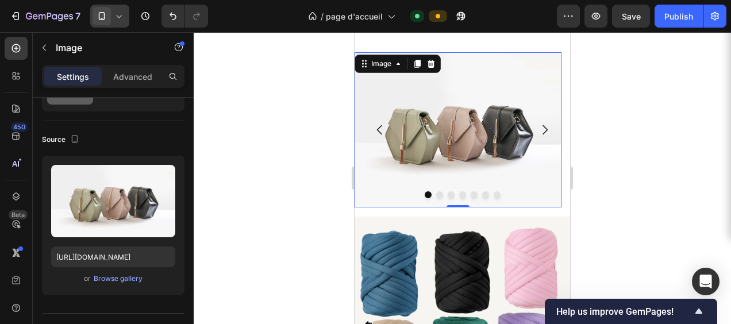
click at [381, 159] on img at bounding box center [458, 129] width 207 height 155
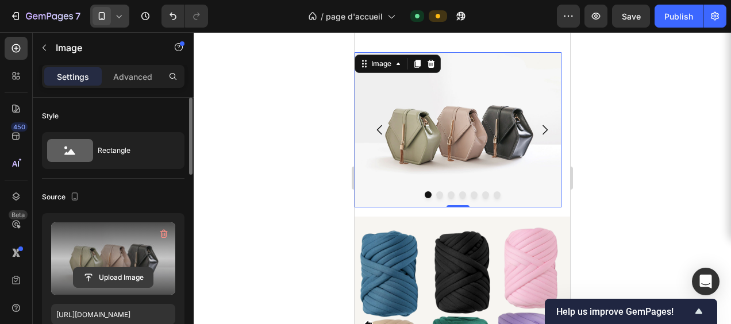
click at [118, 275] on input "file" at bounding box center [113, 278] width 79 height 20
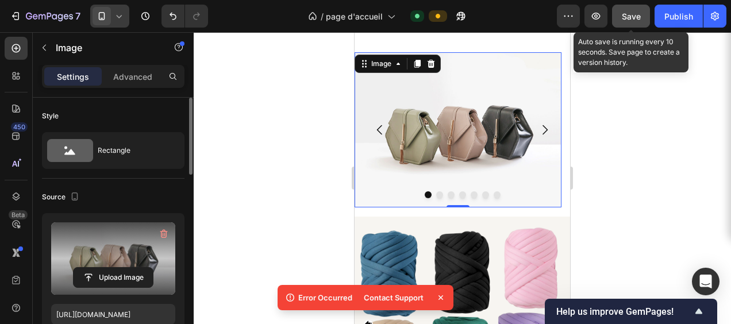
click at [635, 18] on span "Save" at bounding box center [631, 16] width 19 height 10
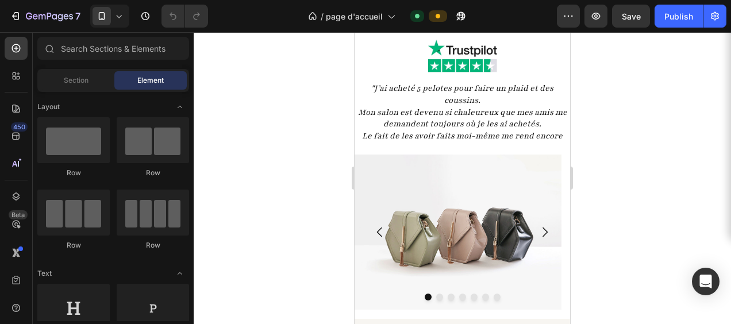
scroll to position [1667, 0]
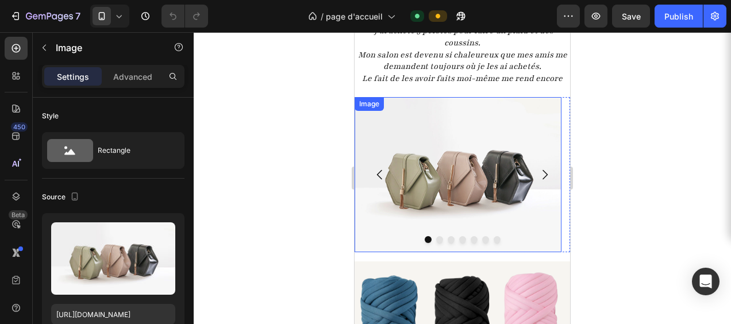
click at [425, 201] on img at bounding box center [458, 174] width 207 height 155
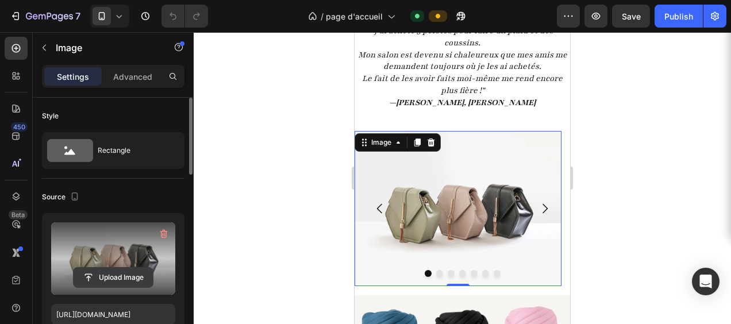
click at [114, 276] on input "file" at bounding box center [113, 278] width 79 height 20
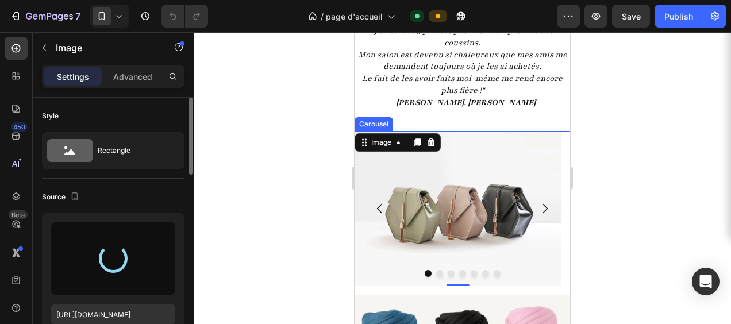
type input "[URL][DOMAIN_NAME]"
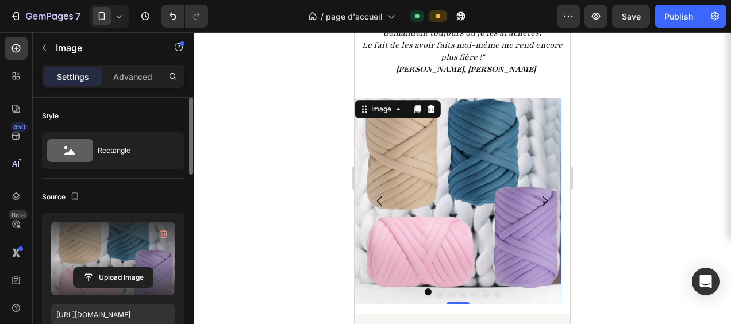
scroll to position [1725, 0]
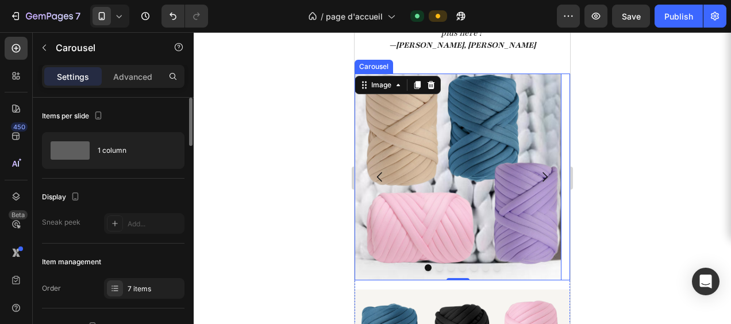
click at [538, 176] on icon "Carousel Next Arrow" at bounding box center [545, 177] width 14 height 14
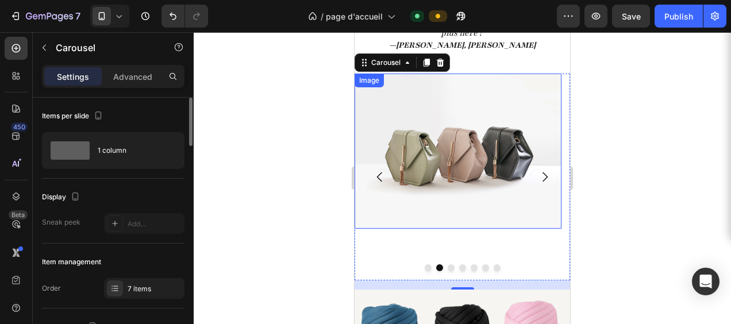
click at [481, 159] on img at bounding box center [458, 151] width 207 height 155
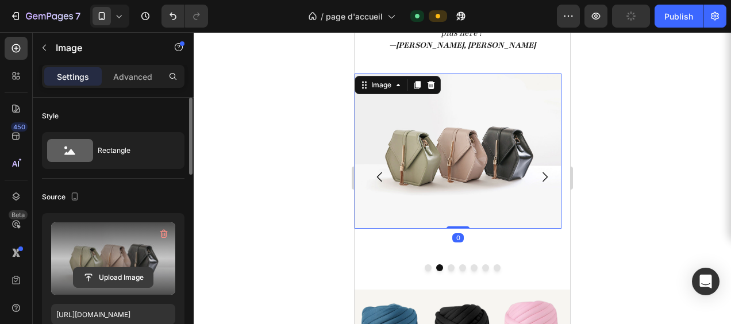
click at [116, 277] on input "file" at bounding box center [113, 278] width 79 height 20
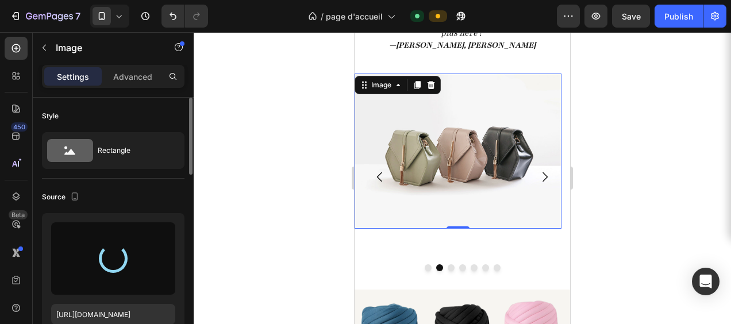
type input "[URL][DOMAIN_NAME]"
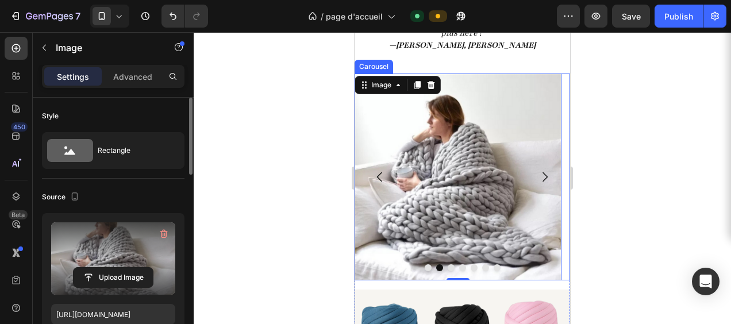
click at [543, 175] on icon "Carousel Next Arrow" at bounding box center [545, 177] width 5 height 10
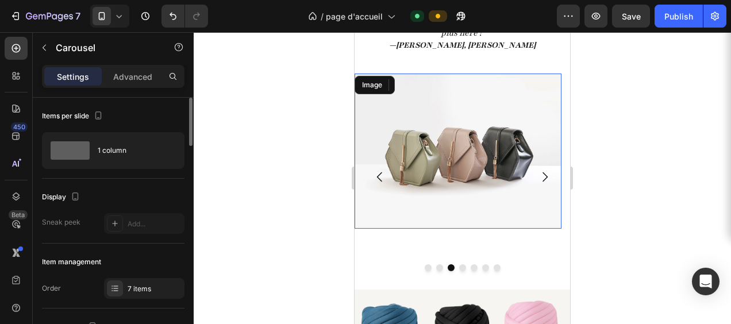
click at [459, 188] on img at bounding box center [458, 151] width 207 height 155
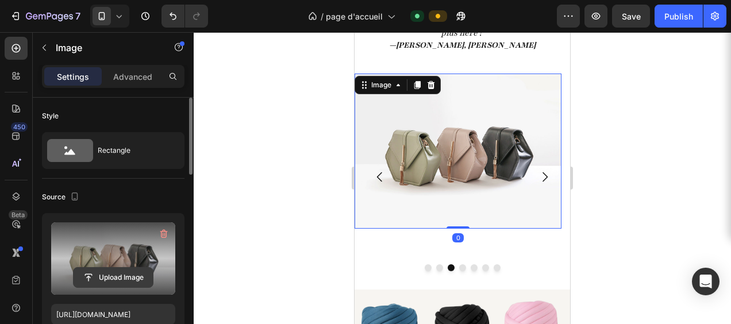
click at [99, 275] on input "file" at bounding box center [113, 278] width 79 height 20
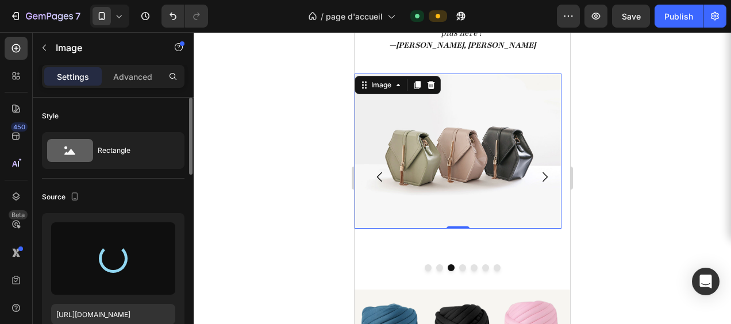
type input "[URL][DOMAIN_NAME]"
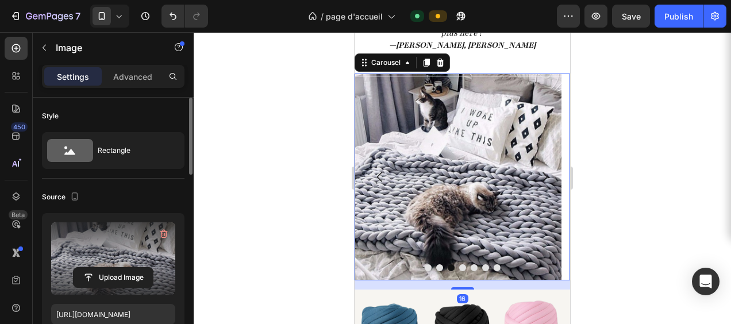
click at [538, 174] on icon "Carousel Next Arrow" at bounding box center [545, 177] width 14 height 14
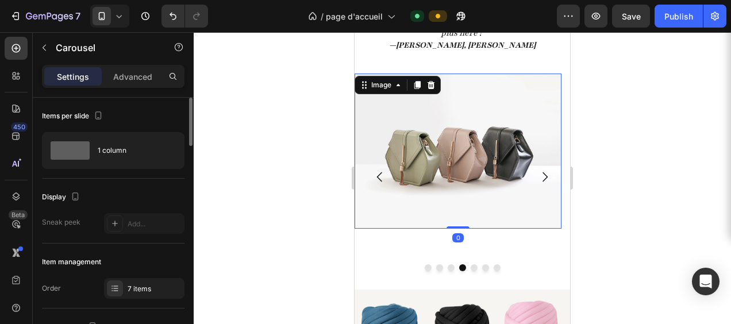
click at [421, 209] on img at bounding box center [458, 151] width 207 height 155
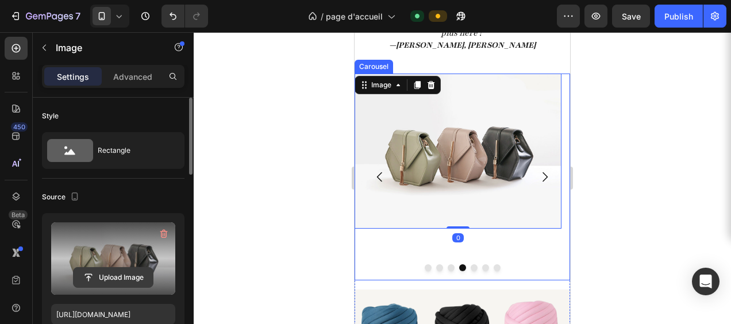
click at [119, 275] on input "file" at bounding box center [113, 278] width 79 height 20
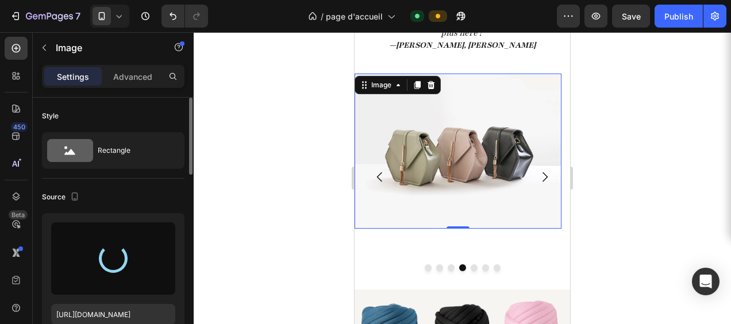
type input "[URL][DOMAIN_NAME]"
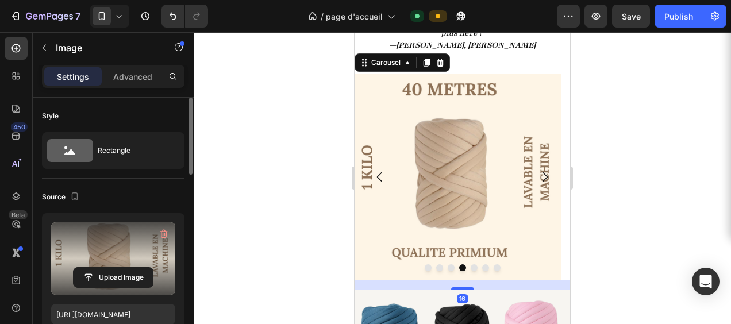
click at [538, 172] on icon "Carousel Next Arrow" at bounding box center [545, 177] width 14 height 14
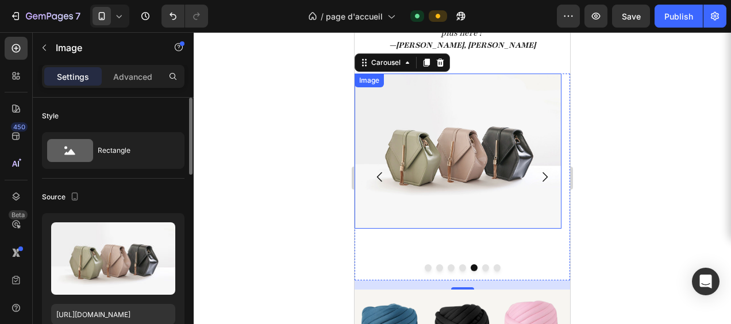
click at [440, 179] on img at bounding box center [458, 151] width 207 height 155
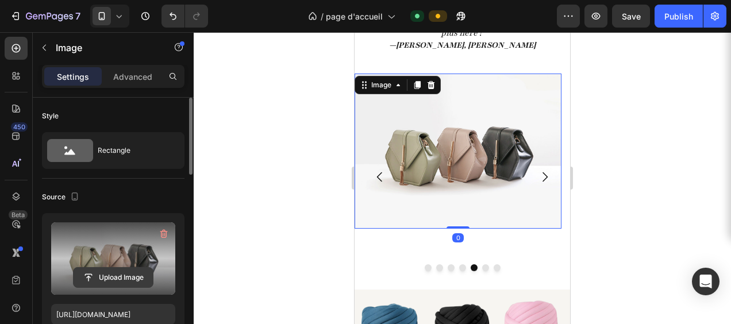
click at [119, 275] on input "file" at bounding box center [113, 278] width 79 height 20
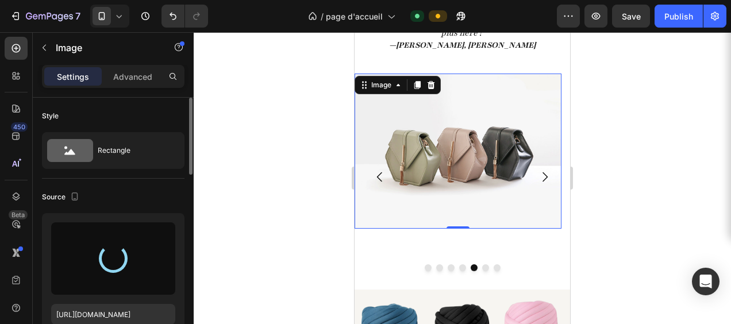
type input "[URL][DOMAIN_NAME]"
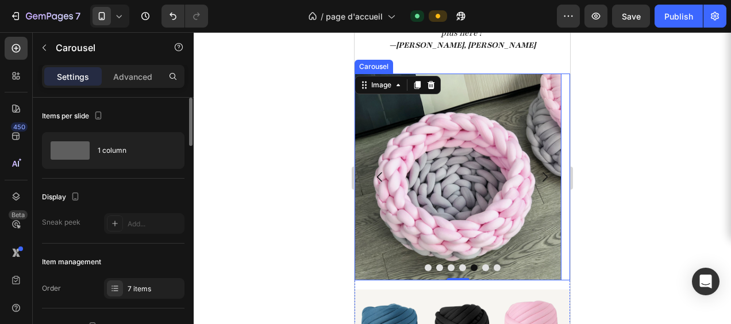
click at [538, 176] on icon "Carousel Next Arrow" at bounding box center [545, 177] width 14 height 14
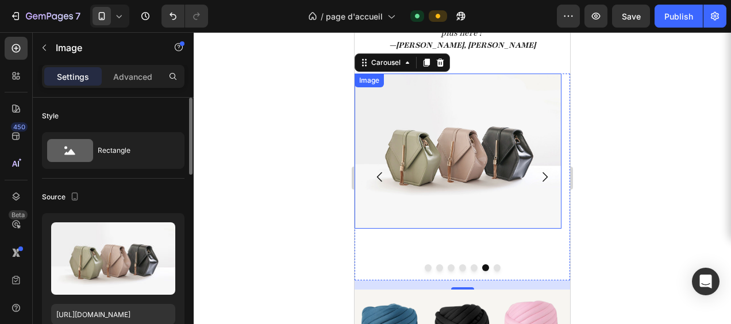
click at [456, 171] on img at bounding box center [458, 151] width 207 height 155
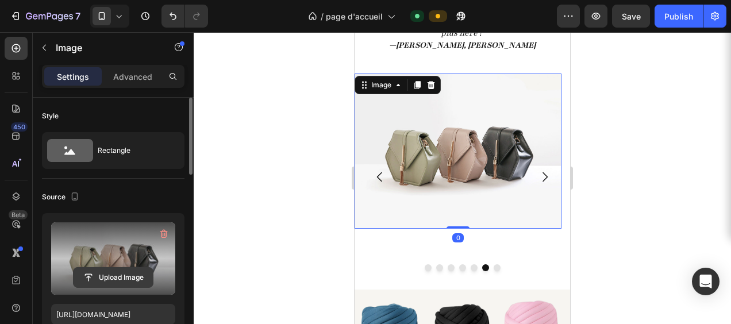
click at [100, 276] on input "file" at bounding box center [113, 278] width 79 height 20
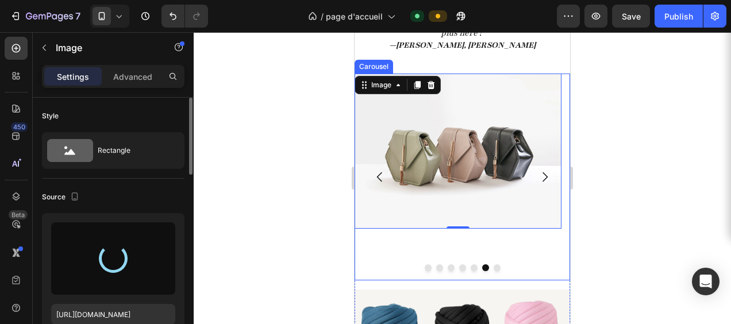
type input "[URL][DOMAIN_NAME]"
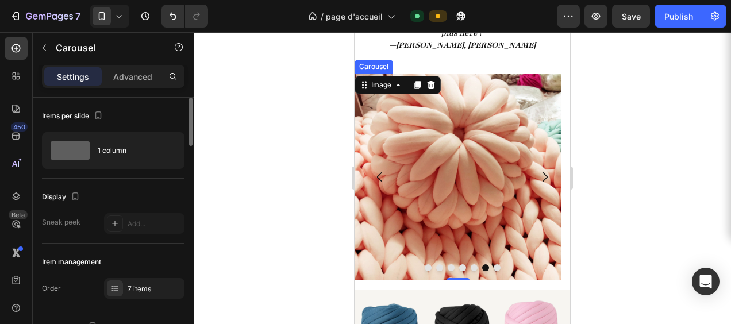
click at [539, 175] on icon "Carousel Next Arrow" at bounding box center [545, 177] width 14 height 14
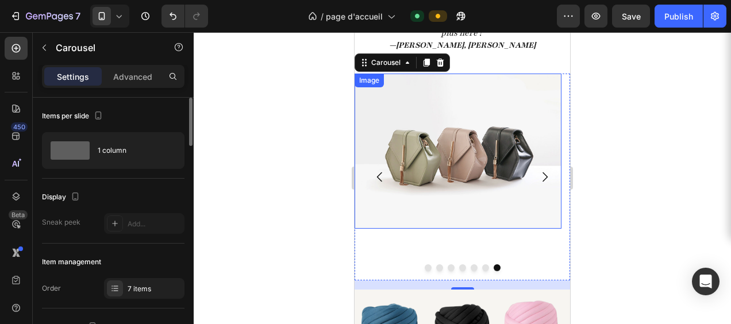
click at [436, 160] on img at bounding box center [458, 151] width 207 height 155
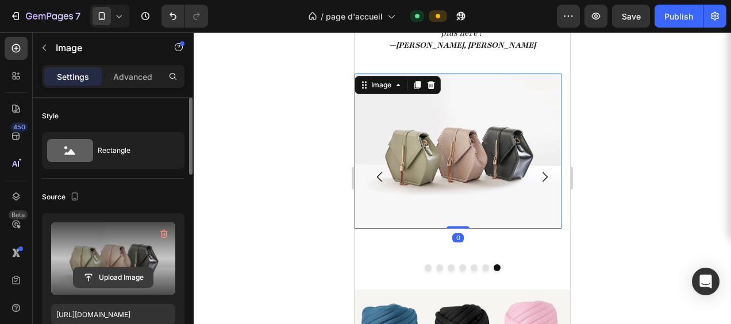
click at [103, 274] on input "file" at bounding box center [113, 278] width 79 height 20
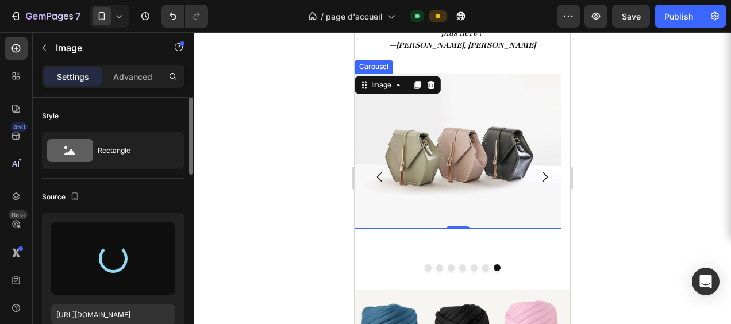
type input "[URL][DOMAIN_NAME]"
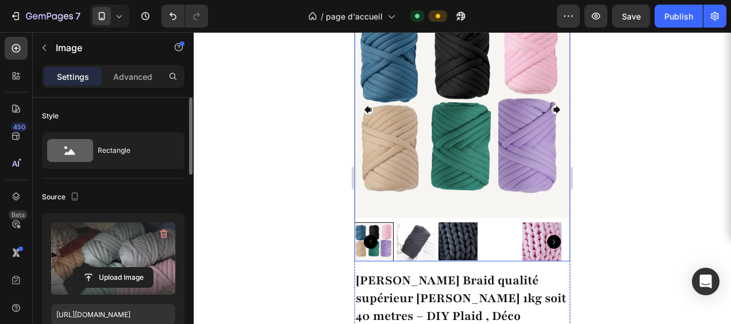
scroll to position [1955, 0]
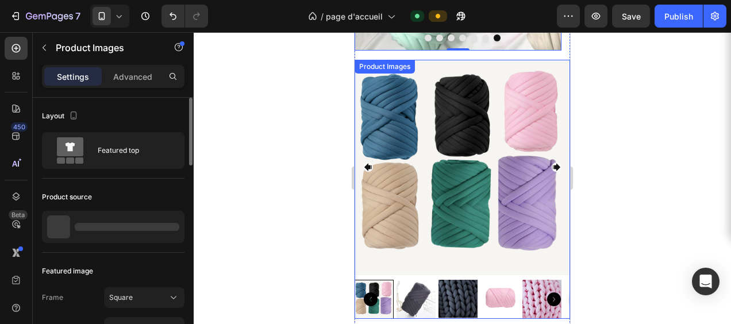
click at [427, 237] on img at bounding box center [463, 168] width 216 height 216
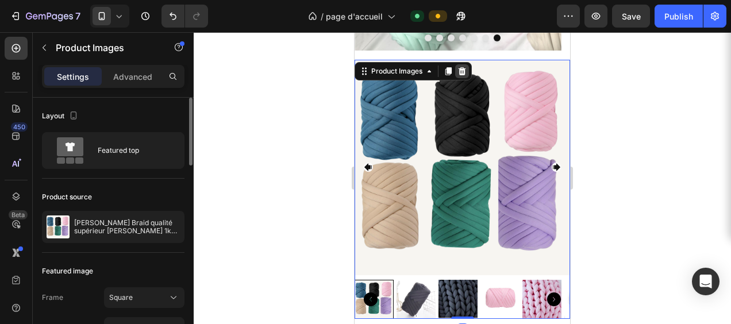
click at [463, 70] on icon at bounding box center [462, 71] width 7 height 8
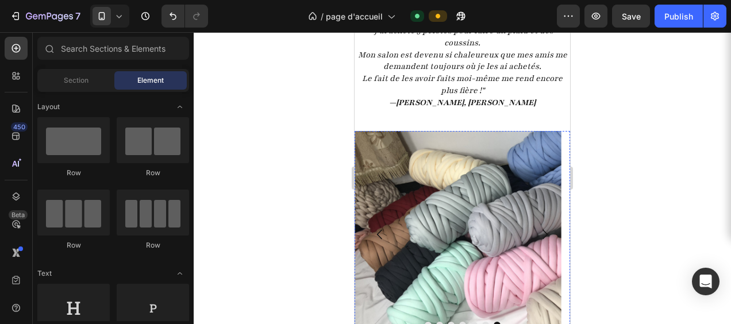
scroll to position [1725, 0]
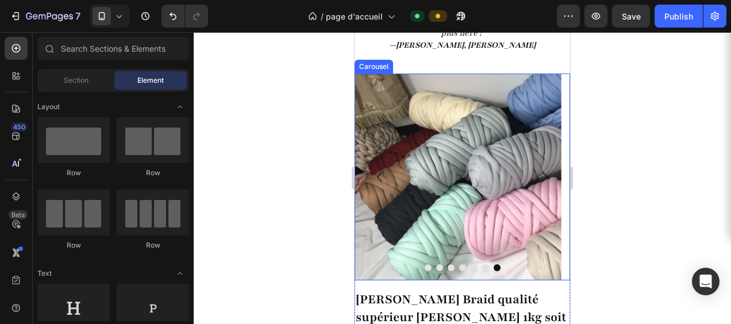
click at [538, 176] on icon "Carousel Next Arrow" at bounding box center [545, 177] width 14 height 14
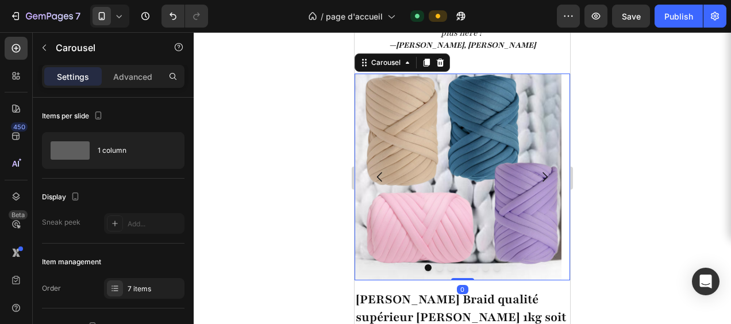
click at [538, 176] on icon "Carousel Next Arrow" at bounding box center [545, 177] width 14 height 14
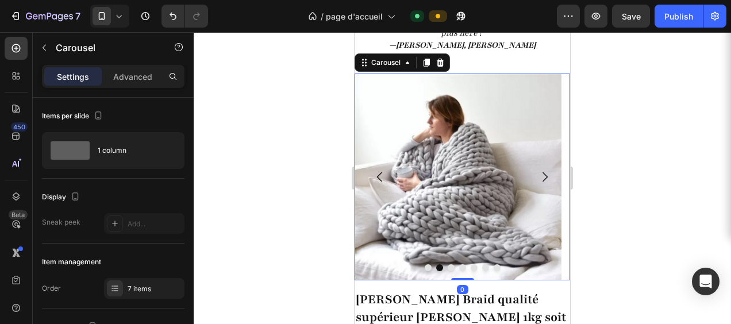
click at [538, 176] on icon "Carousel Next Arrow" at bounding box center [545, 177] width 14 height 14
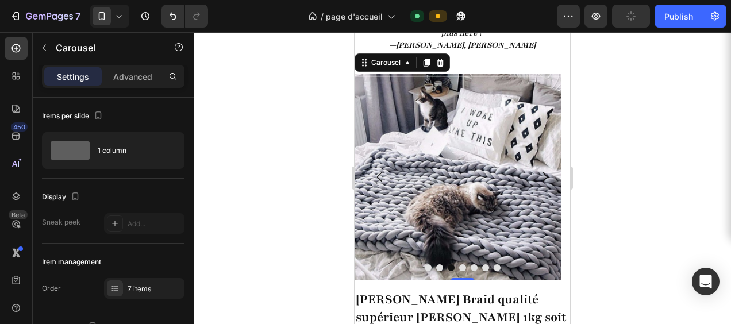
click at [538, 176] on icon "Carousel Next Arrow" at bounding box center [545, 177] width 14 height 14
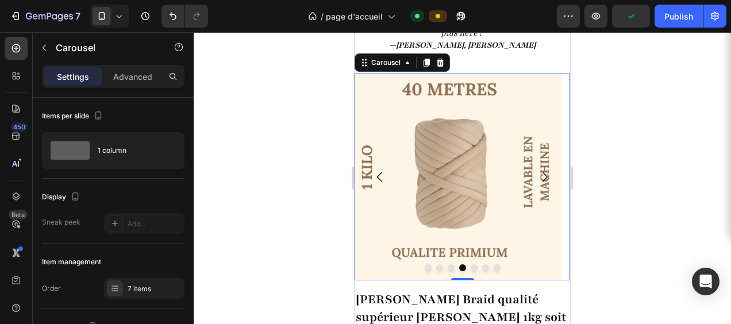
click at [538, 176] on icon "Carousel Next Arrow" at bounding box center [545, 177] width 14 height 14
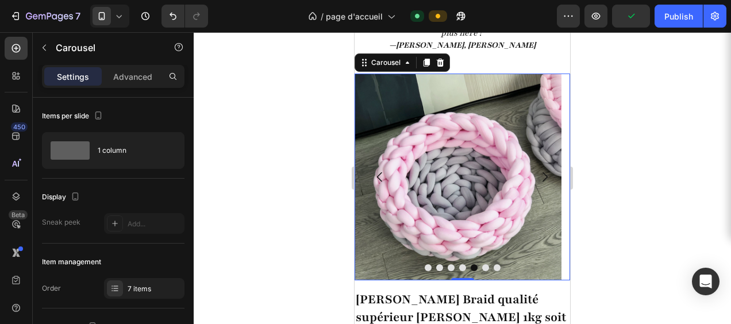
click at [538, 176] on icon "Carousel Next Arrow" at bounding box center [545, 177] width 14 height 14
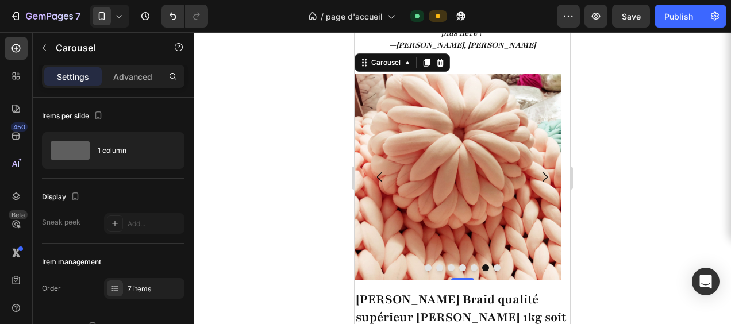
click at [538, 176] on icon "Carousel Next Arrow" at bounding box center [545, 177] width 14 height 14
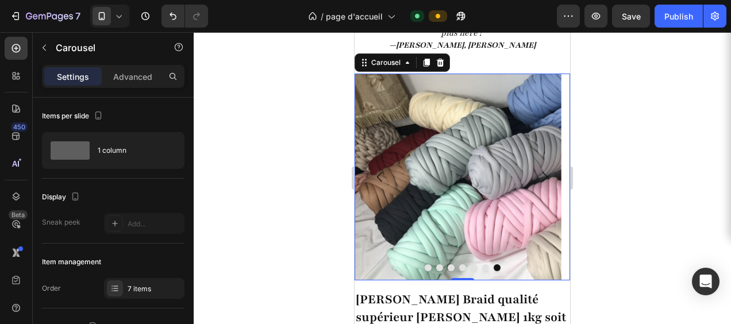
click at [538, 176] on icon "Carousel Next Arrow" at bounding box center [545, 177] width 14 height 14
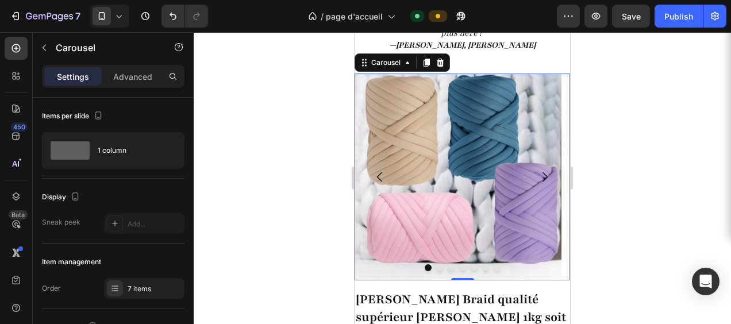
click at [538, 176] on icon "Carousel Next Arrow" at bounding box center [545, 177] width 14 height 14
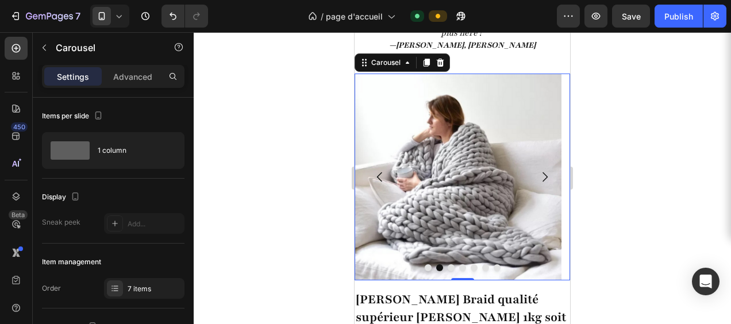
click at [538, 176] on icon "Carousel Next Arrow" at bounding box center [545, 177] width 14 height 14
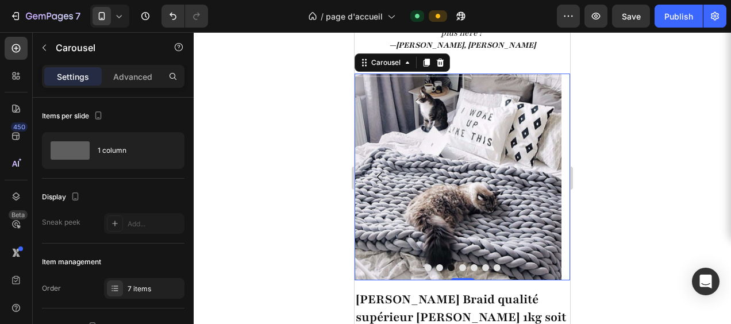
click at [538, 176] on icon "Carousel Next Arrow" at bounding box center [545, 177] width 14 height 14
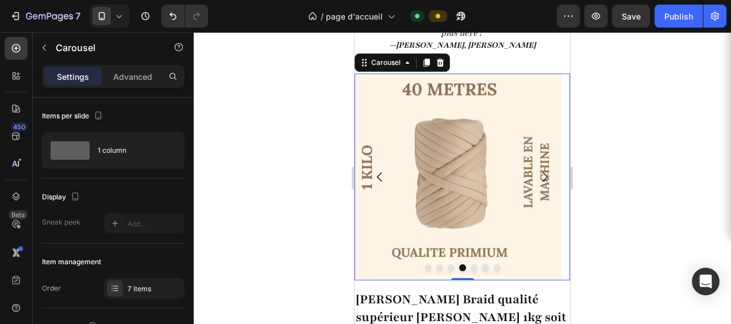
click at [538, 176] on icon "Carousel Next Arrow" at bounding box center [545, 177] width 14 height 14
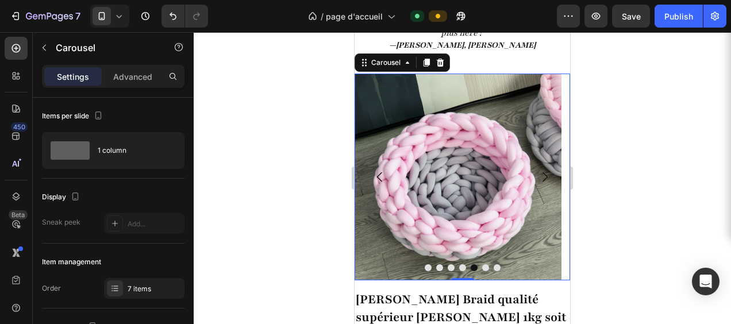
click at [538, 176] on icon "Carousel Next Arrow" at bounding box center [545, 177] width 14 height 14
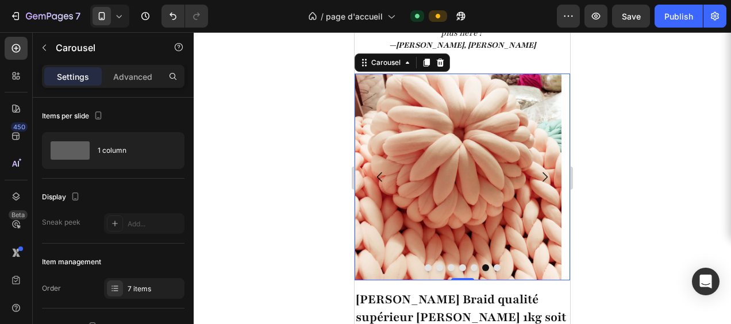
click at [538, 176] on icon "Carousel Next Arrow" at bounding box center [545, 177] width 14 height 14
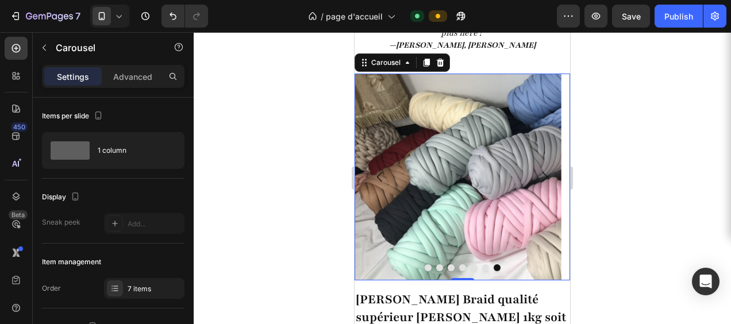
click at [538, 176] on icon "Carousel Next Arrow" at bounding box center [545, 177] width 14 height 14
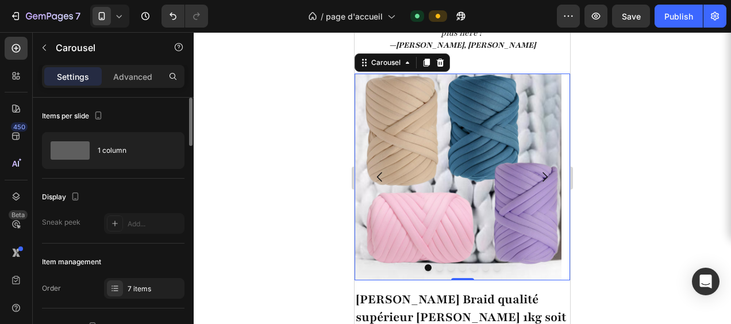
scroll to position [115, 0]
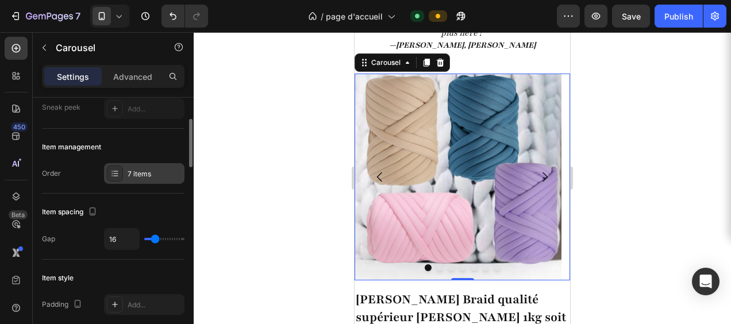
click at [136, 172] on div "7 items" at bounding box center [155, 174] width 54 height 10
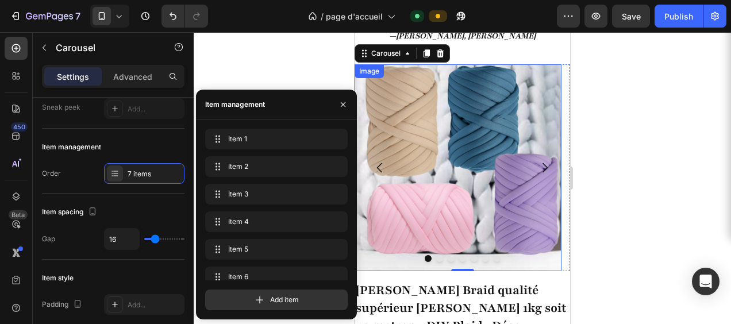
scroll to position [1725, 0]
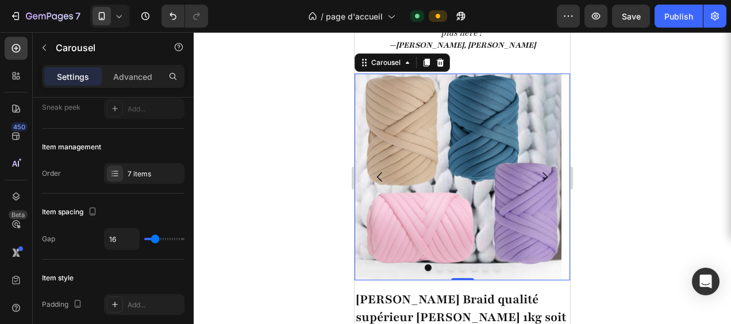
click at [293, 68] on div at bounding box center [463, 178] width 538 height 292
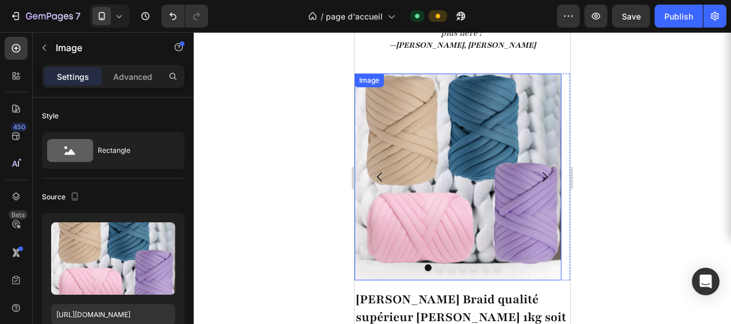
click at [443, 186] on img at bounding box center [458, 177] width 207 height 207
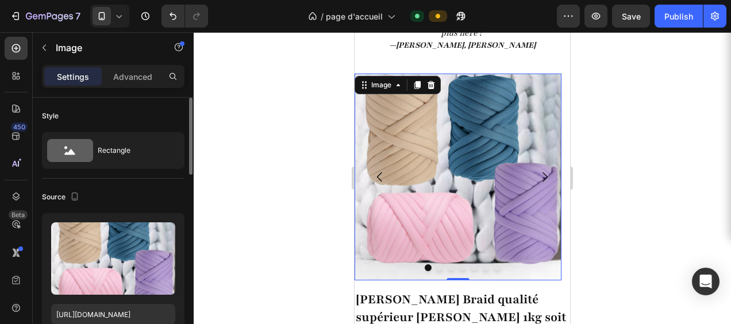
scroll to position [57, 0]
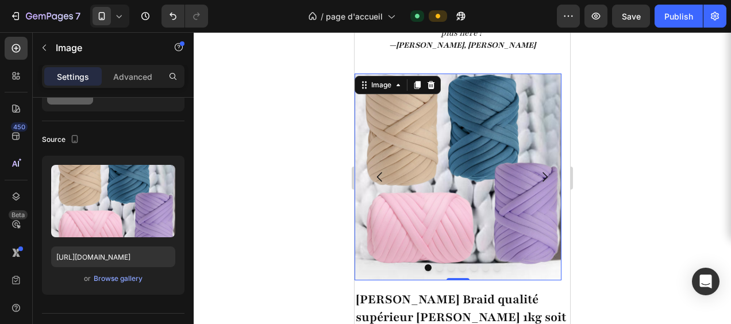
click at [521, 274] on img at bounding box center [458, 177] width 207 height 207
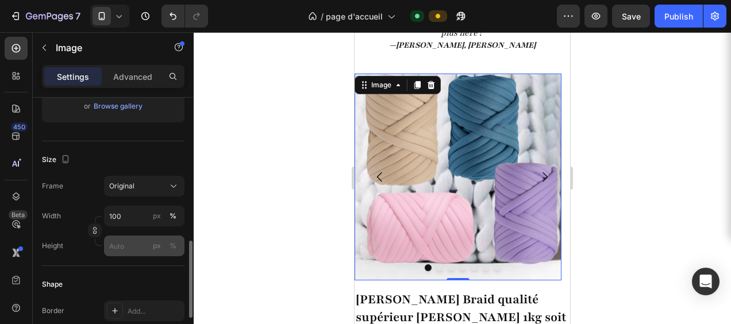
scroll to position [345, 0]
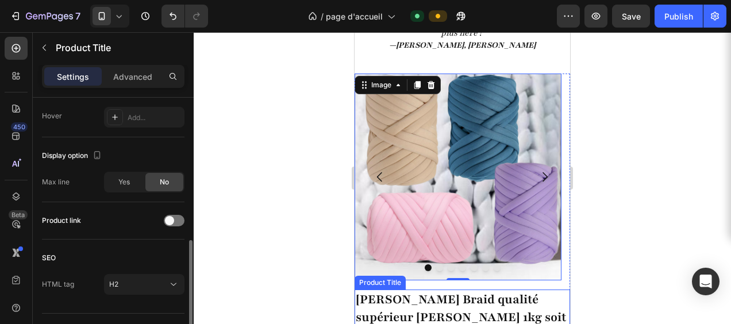
click at [544, 300] on h2 "[PERSON_NAME] Braid qualité supérieur [PERSON_NAME] 1kg soit 40 metres – DIY Pl…" at bounding box center [463, 327] width 216 height 74
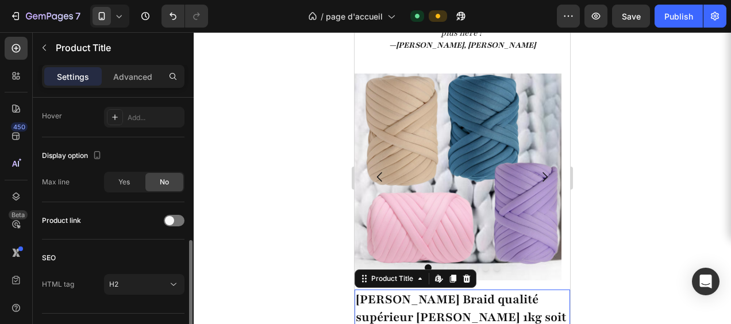
scroll to position [0, 0]
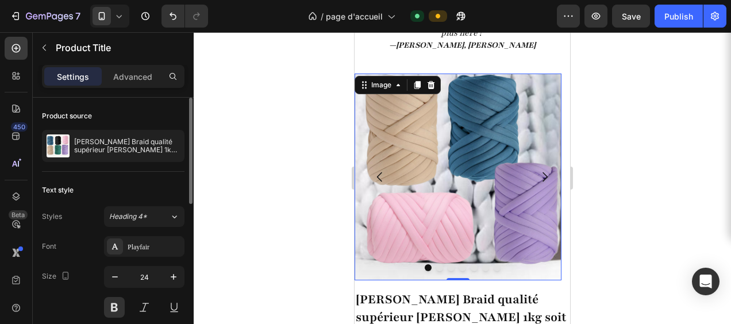
click at [466, 212] on img at bounding box center [458, 177] width 207 height 207
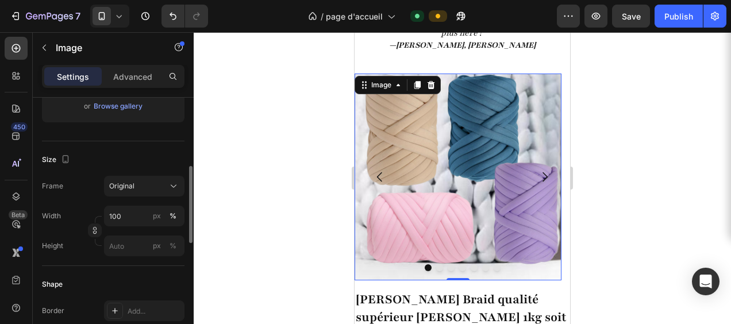
scroll to position [287, 0]
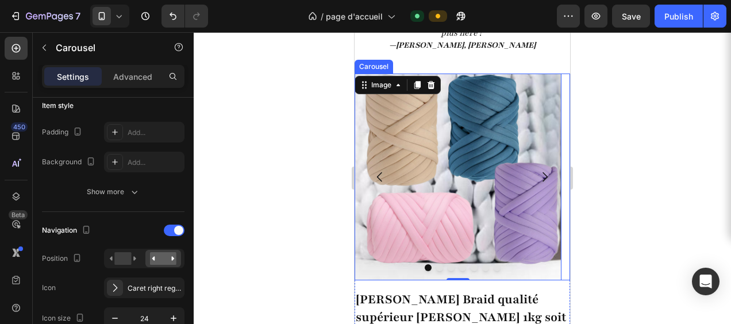
click at [543, 173] on icon "Carousel Next Arrow" at bounding box center [545, 177] width 5 height 10
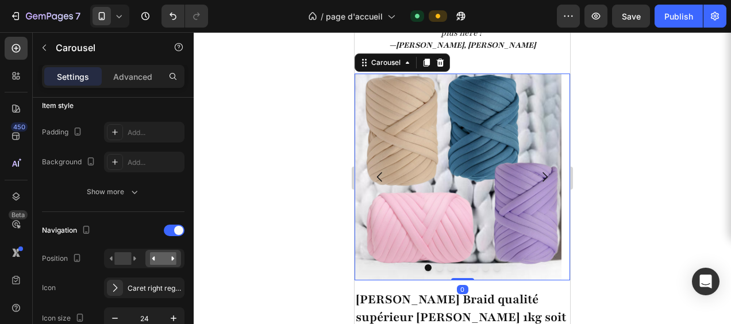
scroll to position [0, 0]
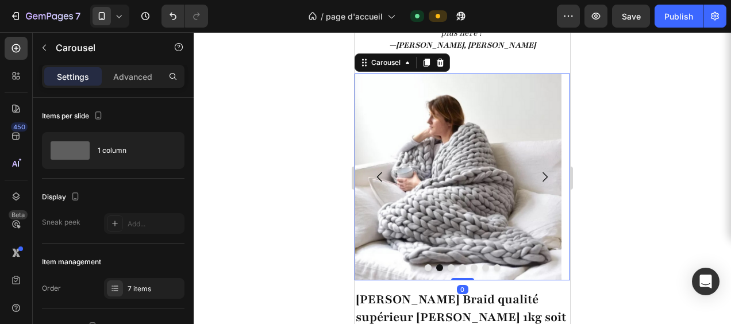
click at [543, 173] on icon "Carousel Next Arrow" at bounding box center [545, 177] width 5 height 10
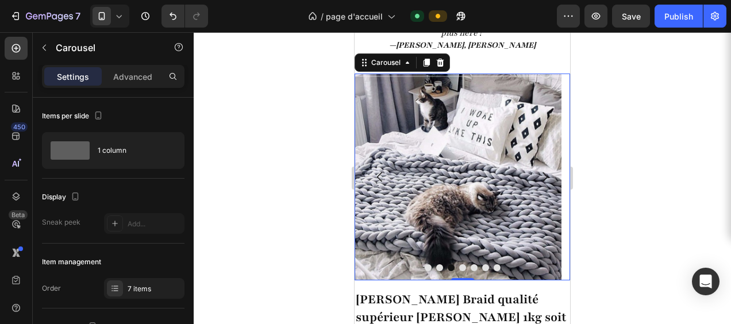
click at [543, 173] on icon "Carousel Next Arrow" at bounding box center [545, 177] width 5 height 10
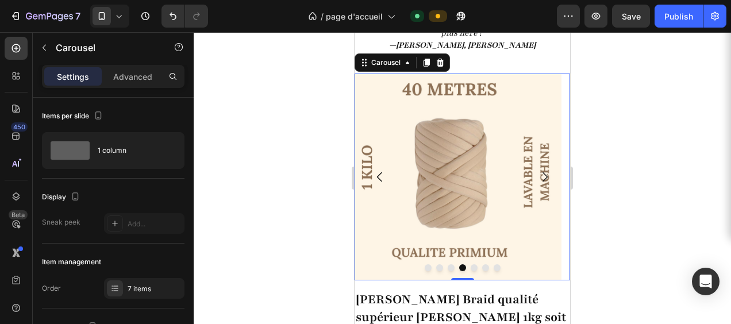
click at [543, 173] on icon "Carousel Next Arrow" at bounding box center [545, 177] width 5 height 10
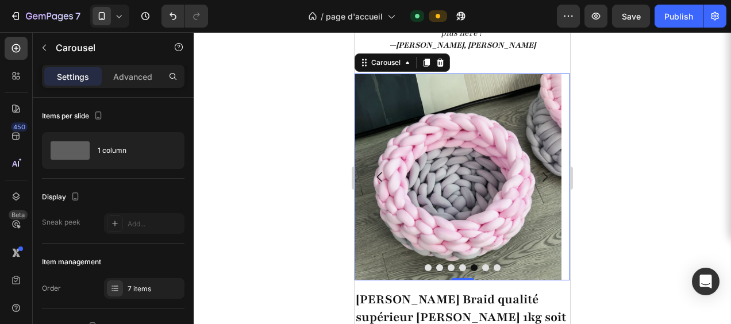
click at [482, 268] on button "Dot" at bounding box center [485, 267] width 7 height 7
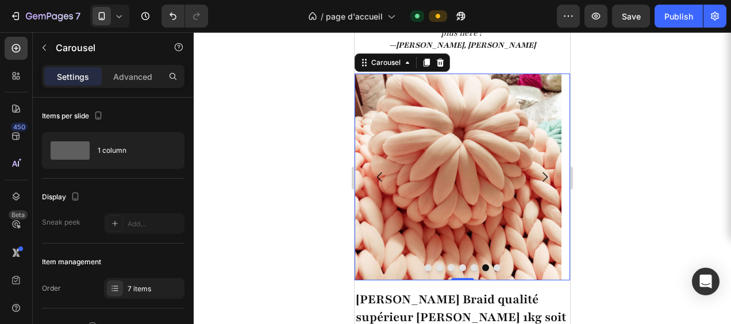
click at [496, 268] on button "Dot" at bounding box center [497, 267] width 7 height 7
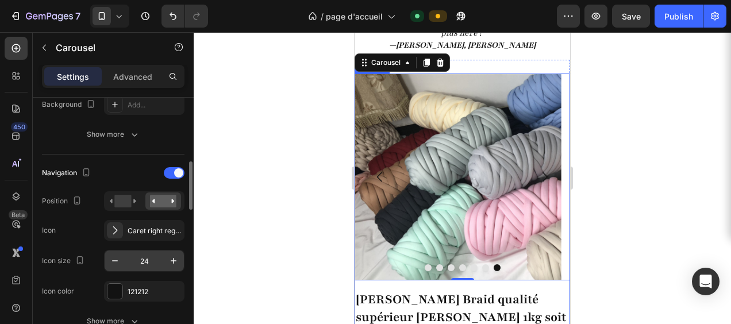
scroll to position [402, 0]
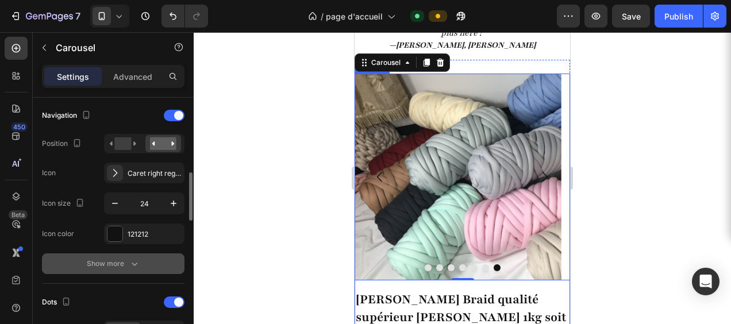
click at [141, 259] on button "Show more" at bounding box center [113, 264] width 143 height 21
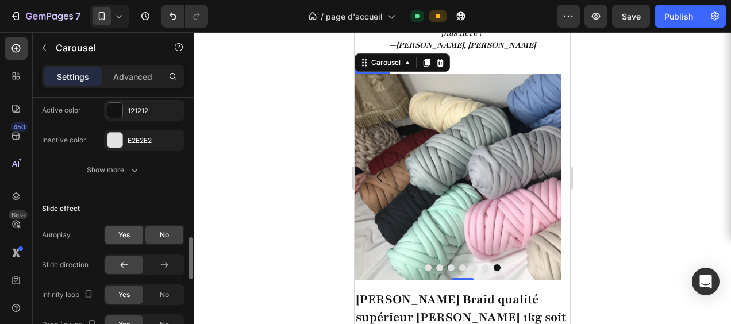
scroll to position [920, 0]
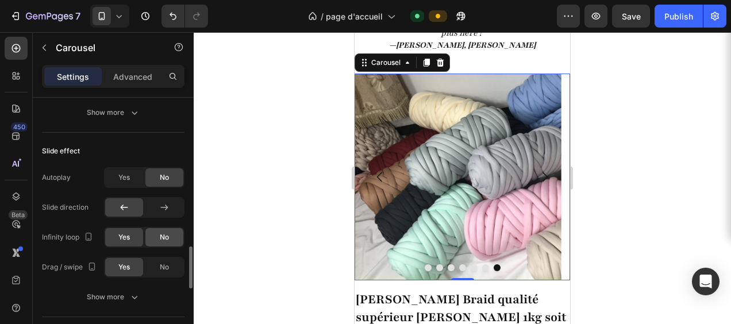
click at [160, 232] on span "No" at bounding box center [164, 237] width 9 height 10
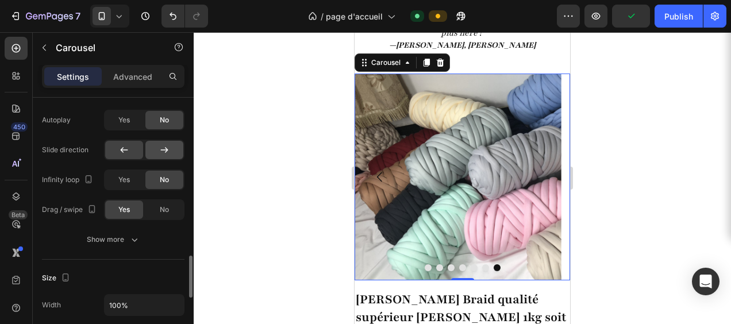
click at [160, 152] on icon at bounding box center [164, 149] width 11 height 11
click at [121, 147] on icon at bounding box center [124, 150] width 7 height 6
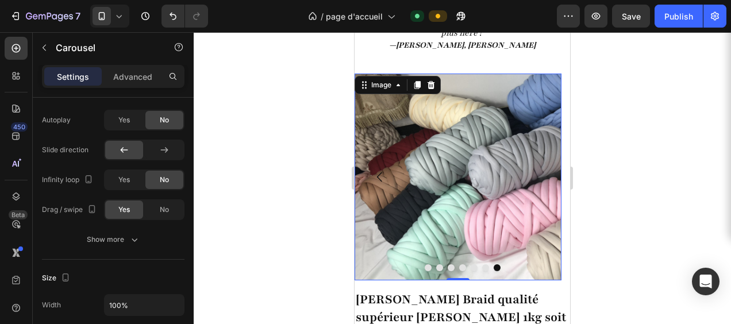
scroll to position [0, 0]
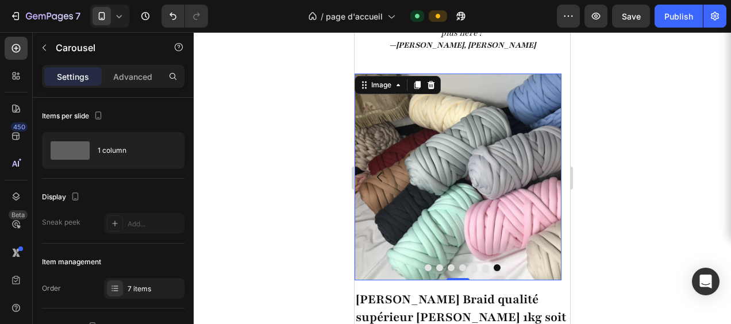
click at [542, 170] on img at bounding box center [458, 177] width 207 height 207
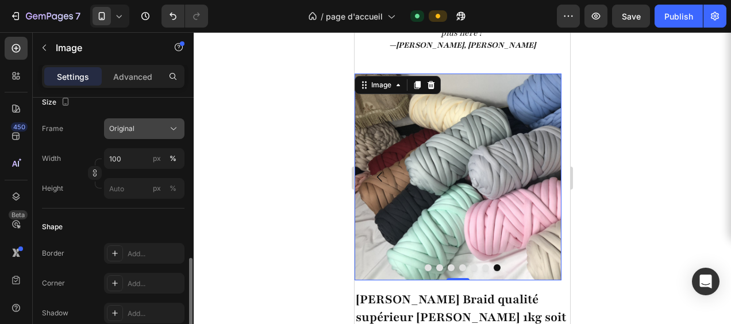
scroll to position [345, 0]
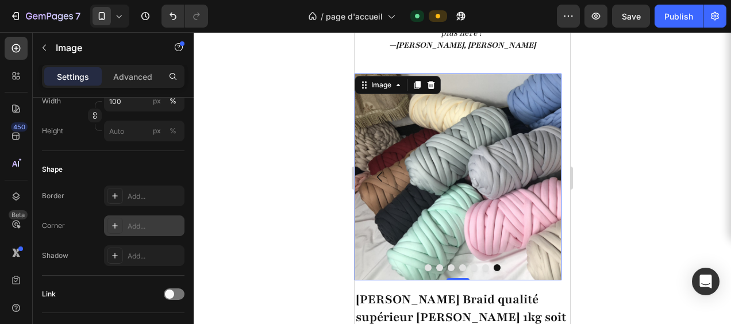
click at [145, 224] on div "Add..." at bounding box center [155, 226] width 54 height 10
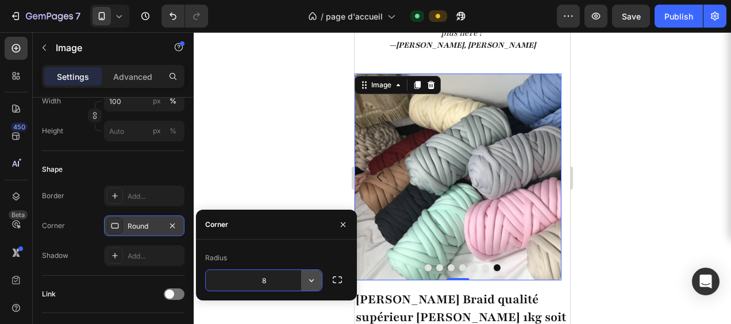
click at [312, 279] on icon "button" at bounding box center [311, 280] width 11 height 11
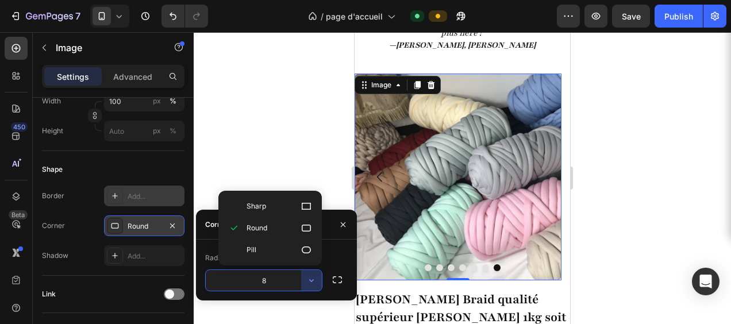
click at [144, 198] on div "Add..." at bounding box center [155, 196] width 54 height 10
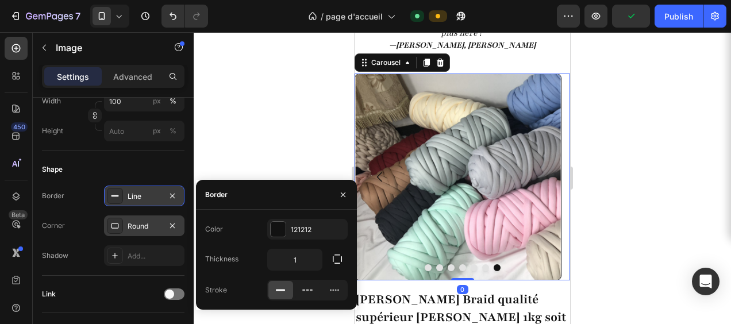
click at [425, 264] on button "Dot" at bounding box center [428, 267] width 7 height 7
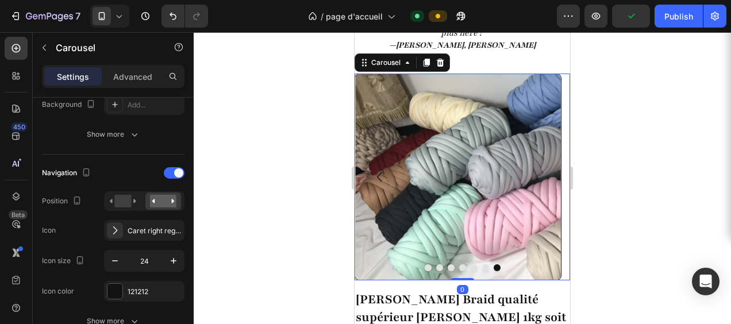
scroll to position [0, 0]
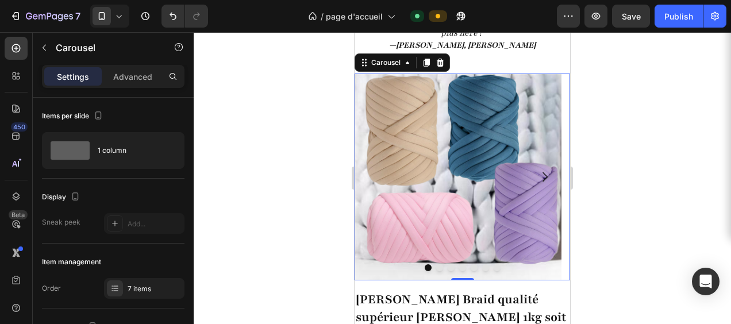
click at [538, 176] on icon "Carousel Next Arrow" at bounding box center [545, 177] width 14 height 14
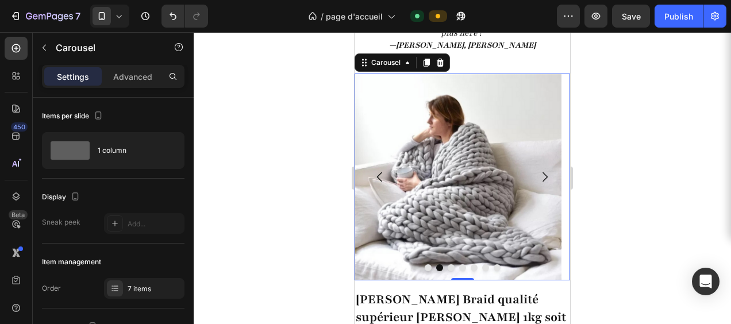
click at [538, 175] on icon "Carousel Next Arrow" at bounding box center [545, 177] width 14 height 14
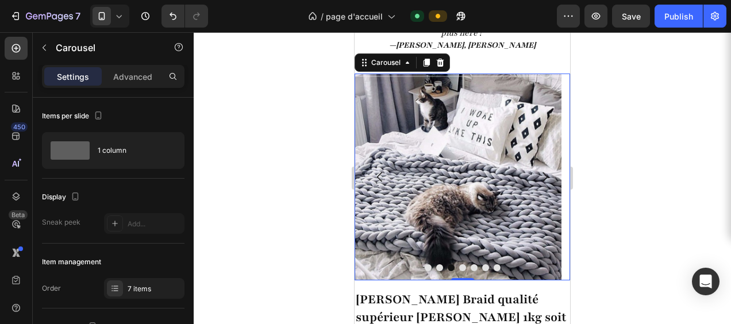
click at [538, 175] on icon "Carousel Next Arrow" at bounding box center [545, 177] width 14 height 14
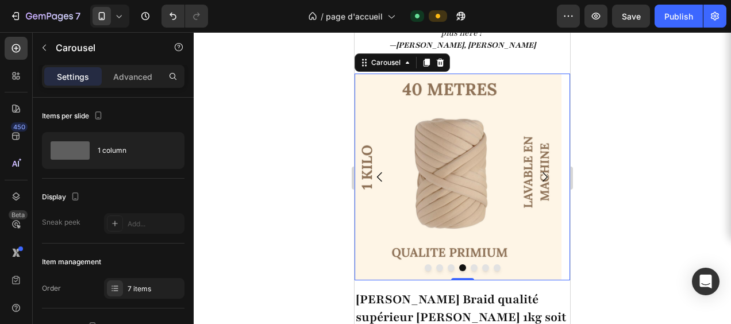
click at [538, 175] on icon "Carousel Next Arrow" at bounding box center [545, 177] width 14 height 14
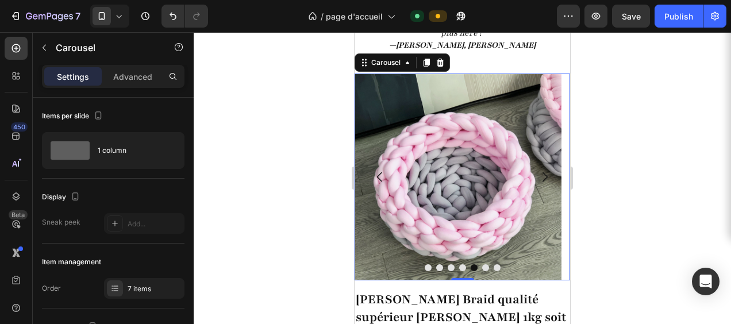
click at [538, 174] on icon "Carousel Next Arrow" at bounding box center [545, 177] width 14 height 14
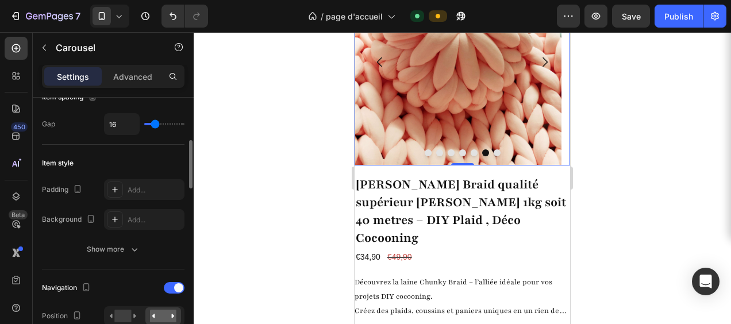
scroll to position [287, 0]
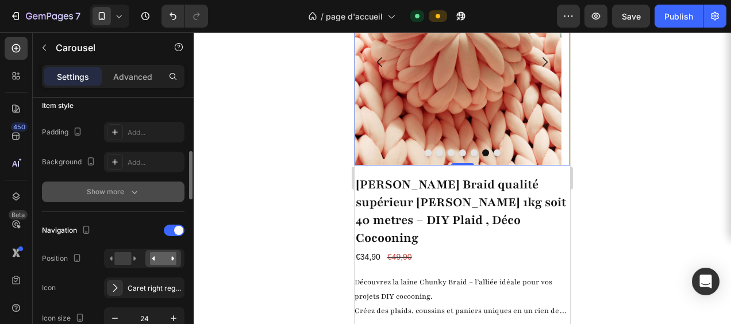
click at [138, 194] on icon "button" at bounding box center [134, 191] width 11 height 11
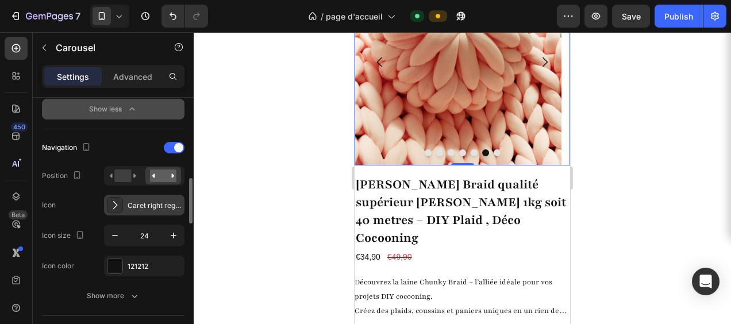
scroll to position [517, 0]
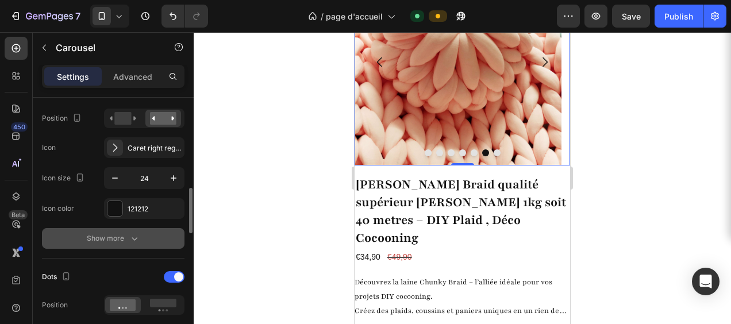
click at [133, 239] on icon "button" at bounding box center [134, 238] width 11 height 11
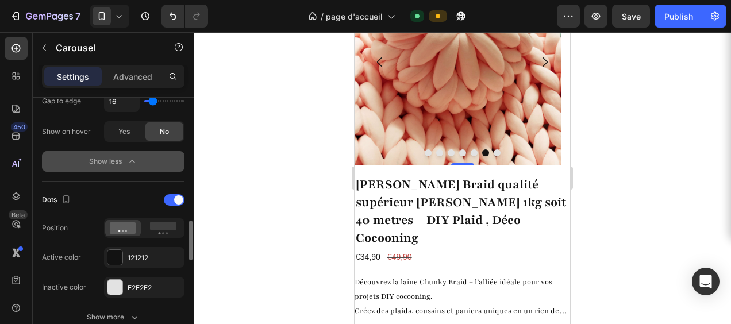
scroll to position [862, 0]
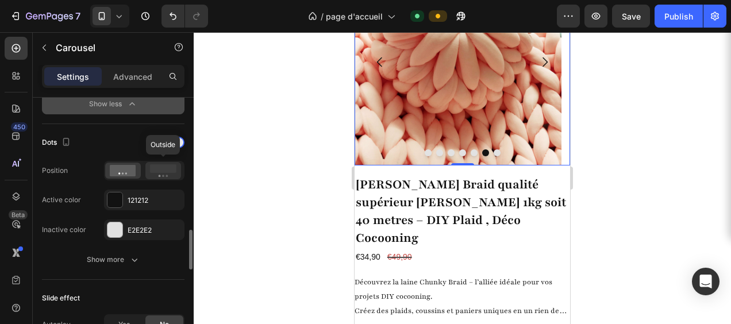
click at [171, 171] on icon at bounding box center [163, 170] width 26 height 13
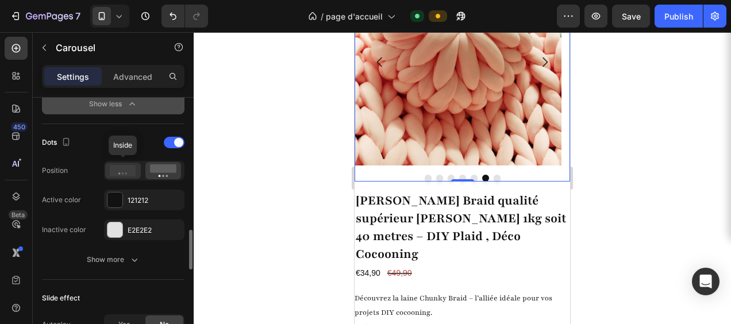
click at [130, 165] on icon at bounding box center [123, 170] width 26 height 11
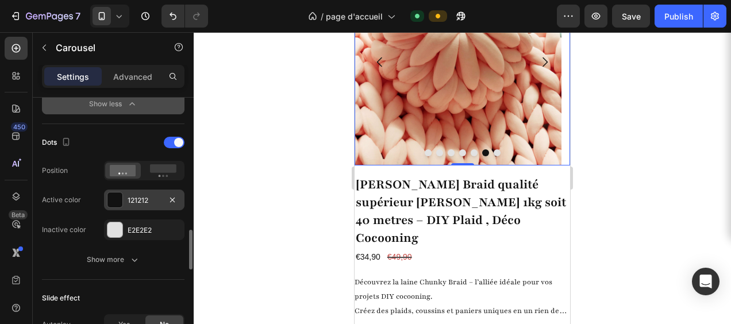
scroll to position [920, 0]
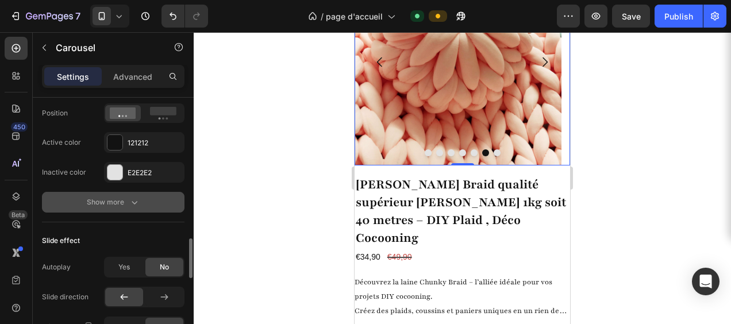
click at [137, 201] on icon "button" at bounding box center [134, 202] width 11 height 11
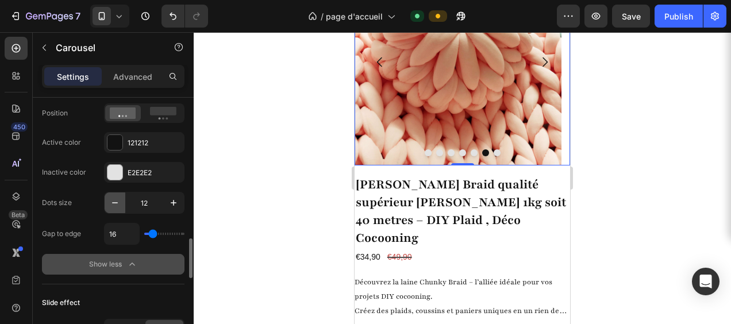
click at [114, 197] on icon "button" at bounding box center [114, 202] width 11 height 11
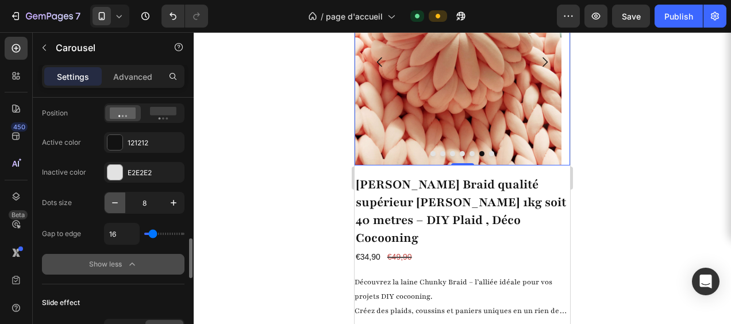
type input "7"
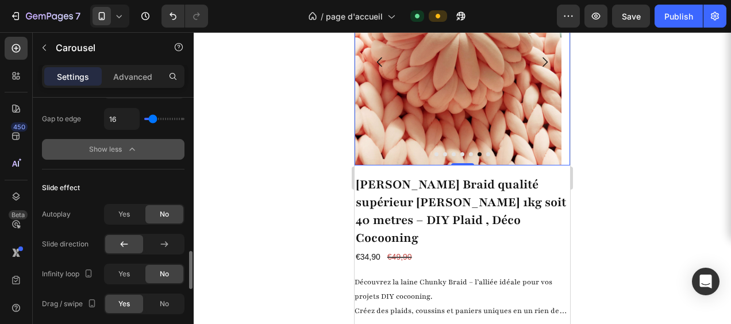
scroll to position [1092, 0]
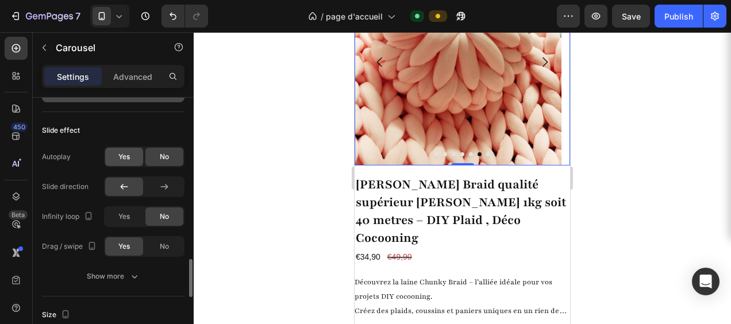
click at [130, 153] on span "Yes" at bounding box center [123, 157] width 11 height 10
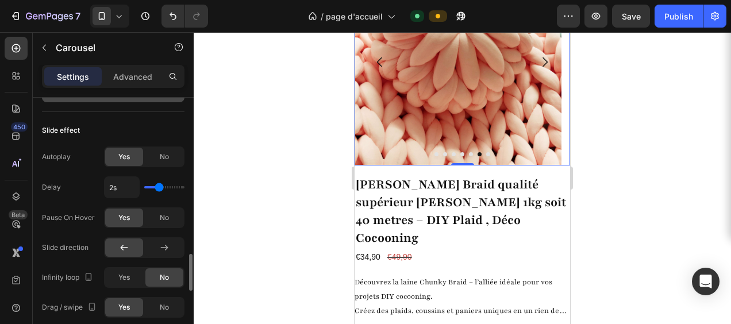
type input "1.9s"
type input "1.9"
type input "1.8s"
type input "1.8"
type input "1.7s"
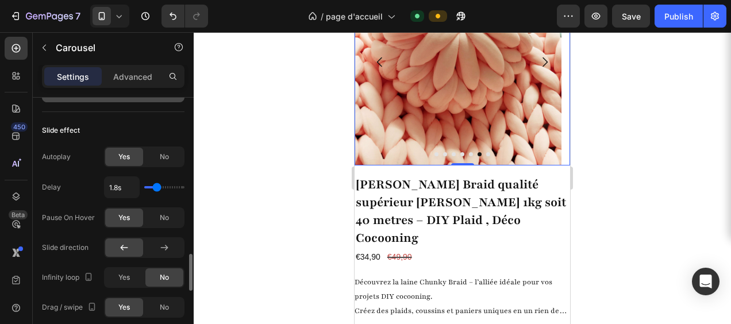
type input "1.7"
type input "1.6s"
type input "1.6"
type input "1.5s"
type input "1.5"
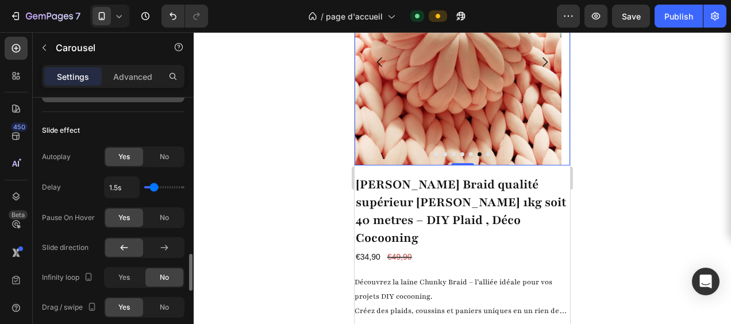
type input "1.4s"
type input "1.4"
type input "1.3s"
type input "1.3"
type input "1.1s"
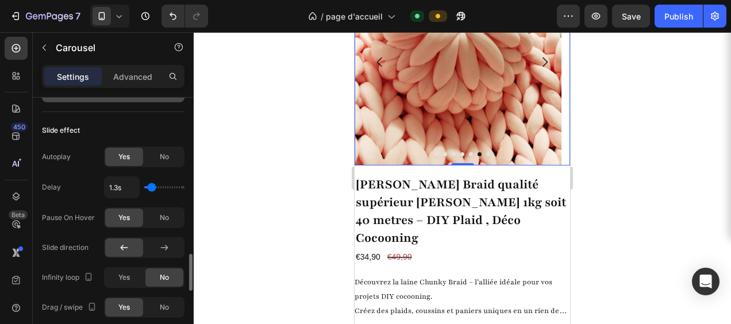
type input "1.1"
type input "1s"
drag, startPoint x: 159, startPoint y: 183, endPoint x: 149, endPoint y: 183, distance: 10.3
type input "1"
click at [149, 186] on input "range" at bounding box center [164, 187] width 40 height 2
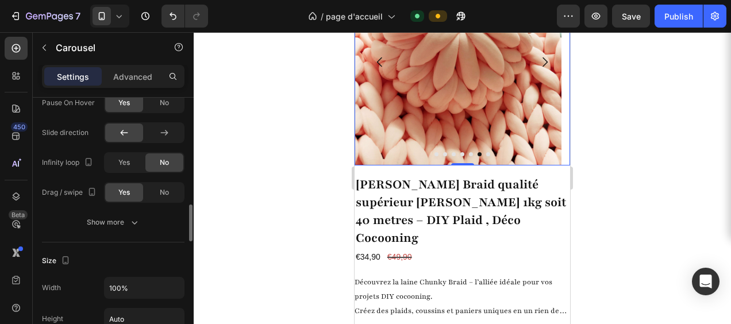
scroll to position [1150, 0]
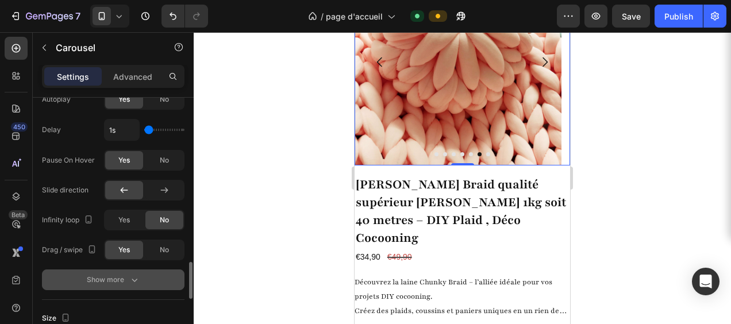
click at [133, 275] on icon "button" at bounding box center [134, 279] width 11 height 11
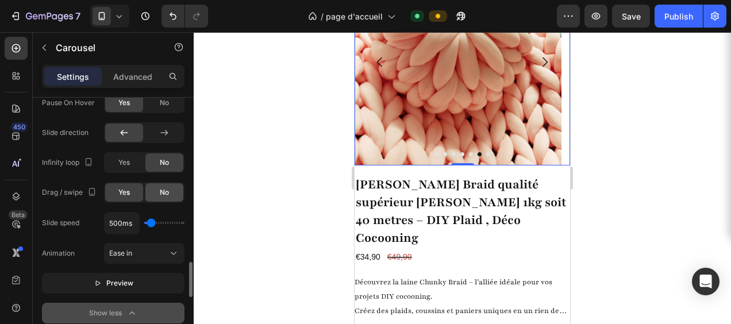
scroll to position [1265, 0]
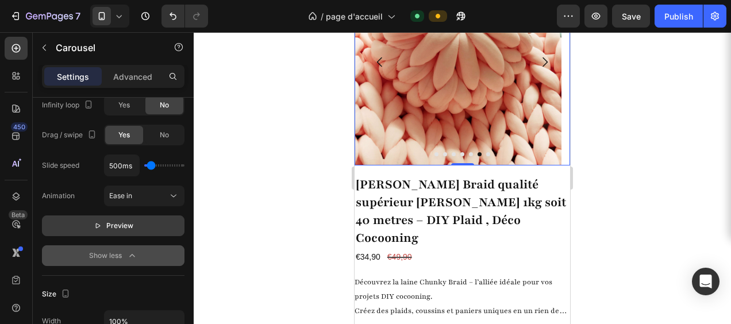
click at [112, 221] on span "Preview" at bounding box center [119, 225] width 27 height 11
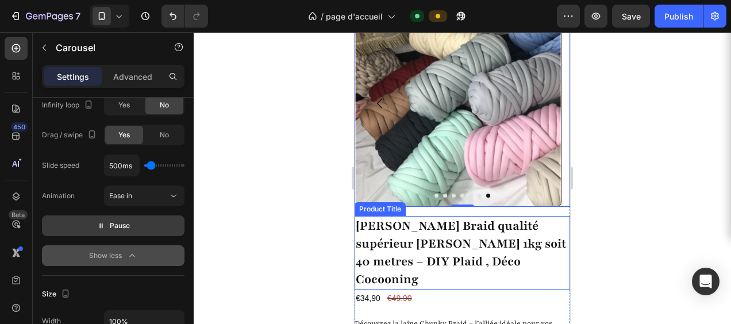
scroll to position [1725, 0]
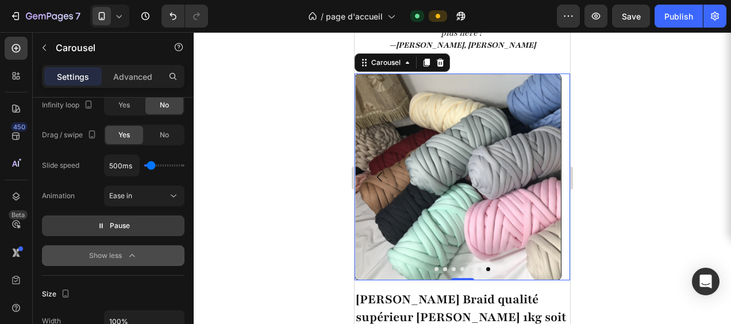
click at [435, 267] on button "Dot" at bounding box center [437, 269] width 4 height 4
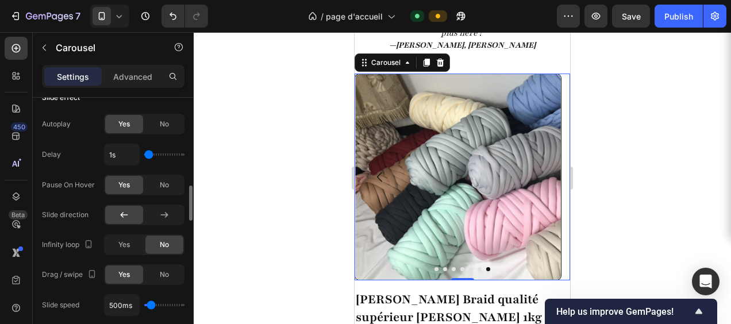
scroll to position [1068, 0]
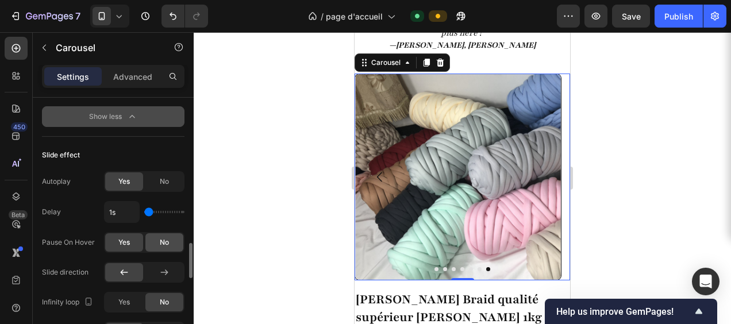
click at [160, 237] on span "No" at bounding box center [164, 242] width 9 height 10
click at [435, 268] on button "Dot" at bounding box center [437, 269] width 4 height 4
type input "1.3s"
type input "1.3"
type input "1.4s"
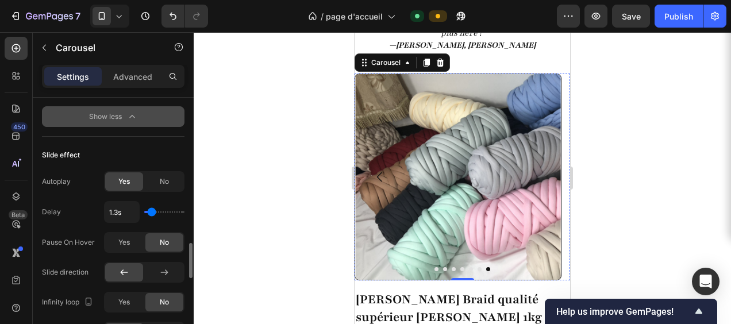
type input "1.4"
type input "1.5s"
type input "1.5"
type input "1.6s"
type input "1.6"
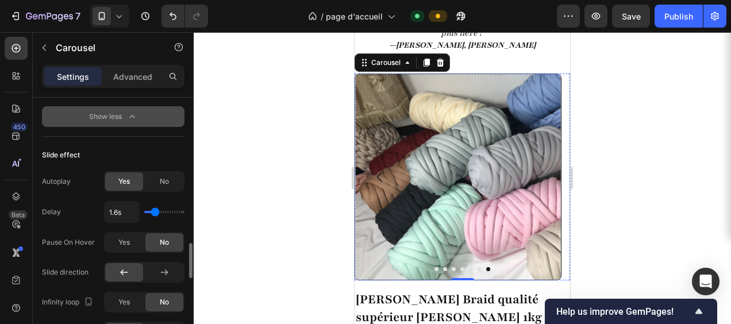
type input "1.7s"
type input "1.7"
click at [156, 211] on input "range" at bounding box center [164, 212] width 40 height 2
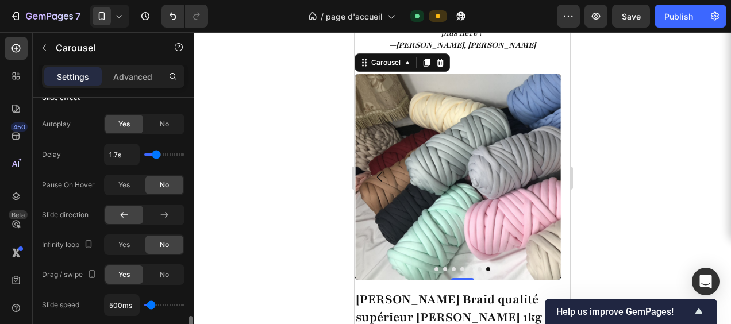
scroll to position [1183, 0]
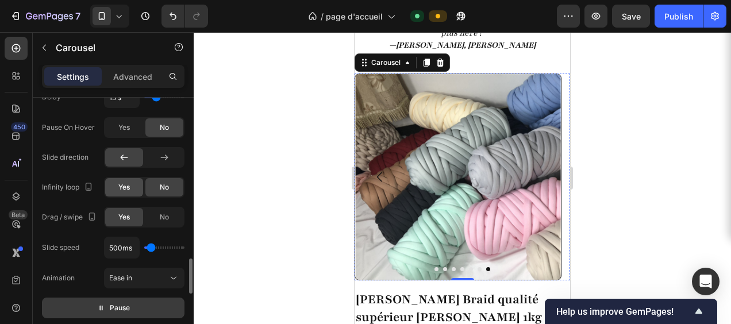
click at [126, 182] on span "Yes" at bounding box center [123, 187] width 11 height 10
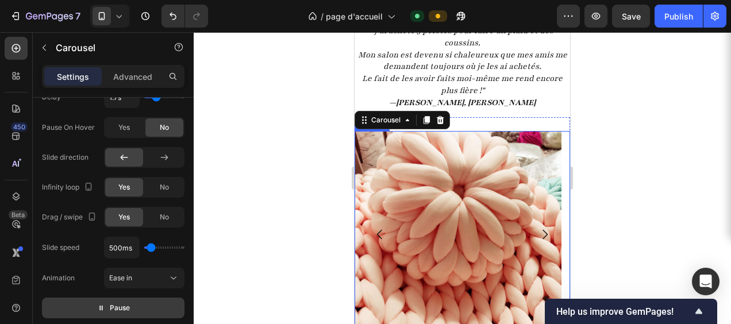
scroll to position [1725, 0]
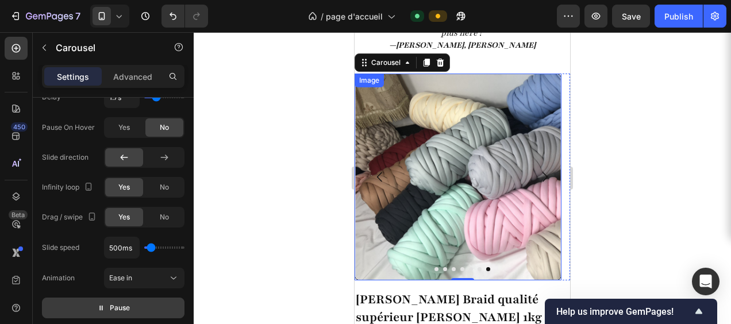
click at [491, 214] on img at bounding box center [458, 177] width 207 height 207
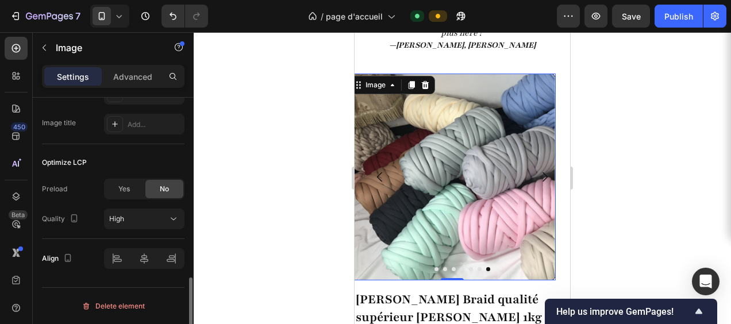
scroll to position [0, 0]
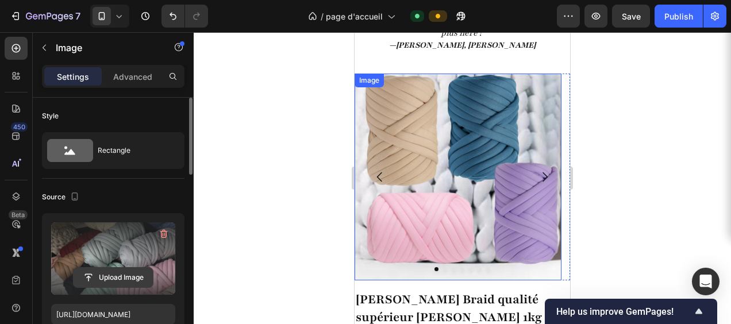
click at [114, 274] on input "file" at bounding box center [113, 278] width 79 height 20
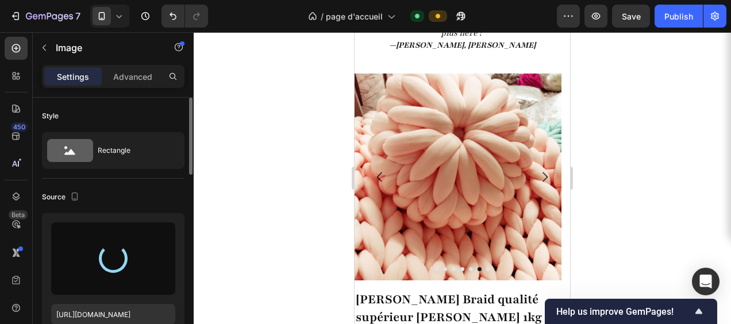
type input "[URL][DOMAIN_NAME]"
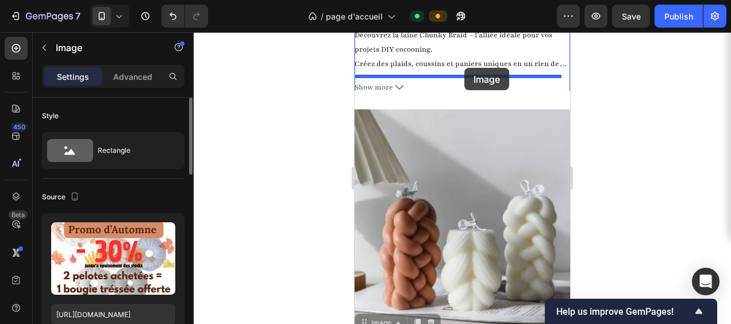
scroll to position [2067, 0]
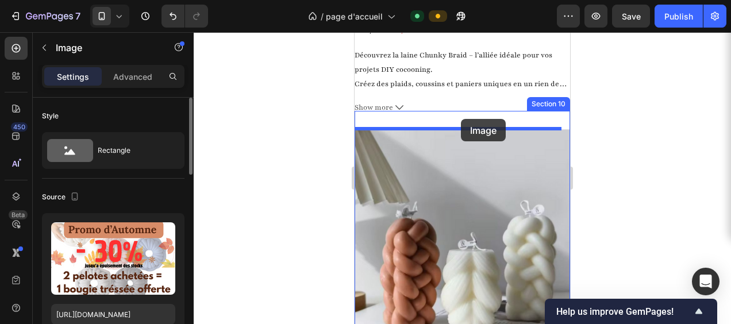
drag, startPoint x: 460, startPoint y: 252, endPoint x: 461, endPoint y: 119, distance: 132.8
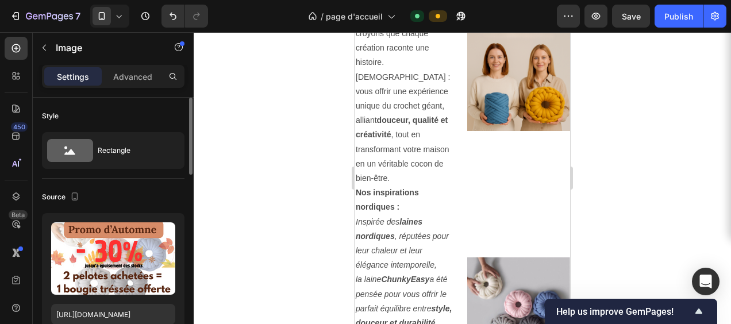
scroll to position [3677, 0]
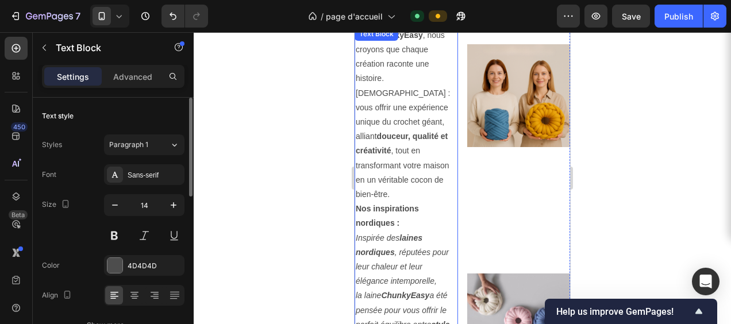
click at [411, 194] on p "[PERSON_NAME] , nous croyons que chaque création raconte une histoire. Notre mi…" at bounding box center [406, 115] width 101 height 174
click at [395, 194] on p "[PERSON_NAME] , nous croyons que chaque création raconte une histoire. Notre mi…" at bounding box center [406, 115] width 101 height 174
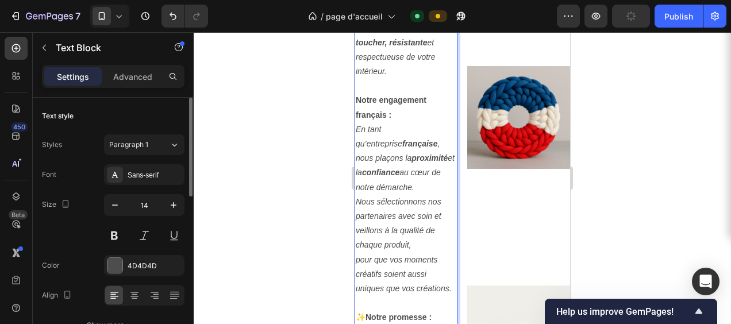
scroll to position [4079, 0]
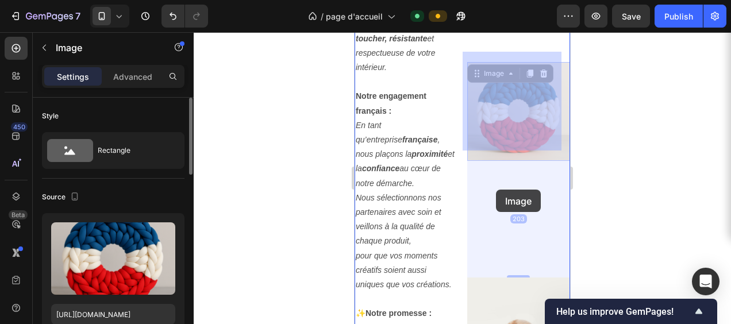
drag, startPoint x: 501, startPoint y: 121, endPoint x: 494, endPoint y: 187, distance: 67.0
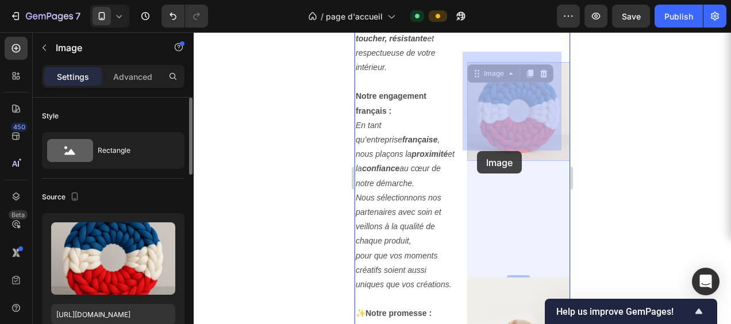
drag, startPoint x: 515, startPoint y: 100, endPoint x: 477, endPoint y: 151, distance: 63.7
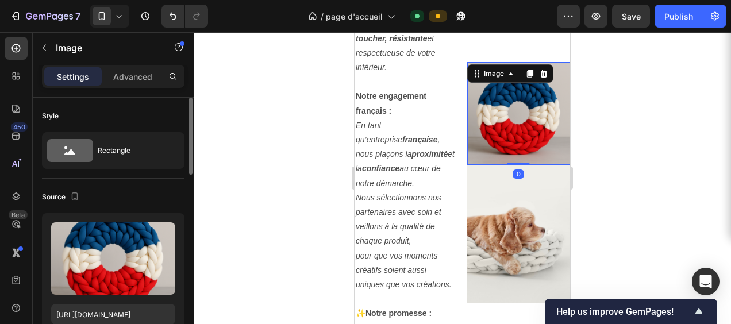
drag, startPoint x: 512, startPoint y: 266, endPoint x: 515, endPoint y: 145, distance: 120.8
click at [515, 145] on div "Image 0" at bounding box center [518, 113] width 103 height 103
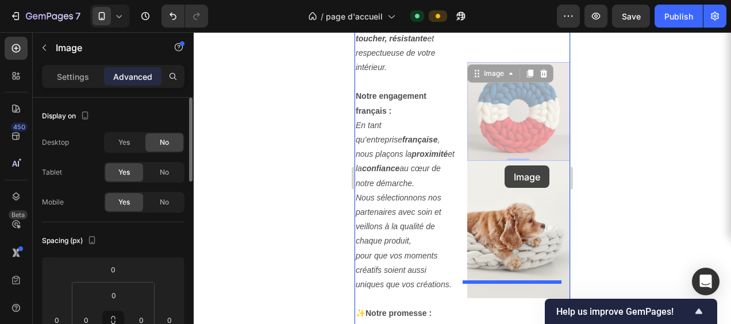
drag, startPoint x: 519, startPoint y: 99, endPoint x: 505, endPoint y: 163, distance: 65.3
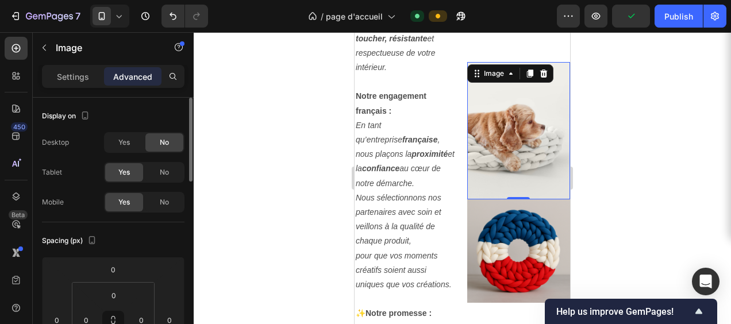
click at [513, 123] on img at bounding box center [518, 130] width 103 height 137
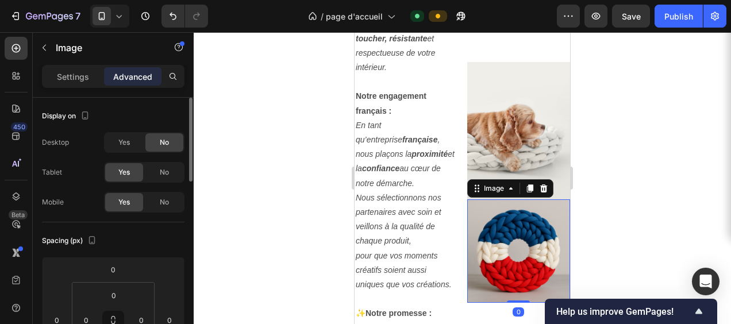
click at [511, 204] on img at bounding box center [518, 251] width 103 height 103
click at [512, 235] on img at bounding box center [518, 251] width 103 height 103
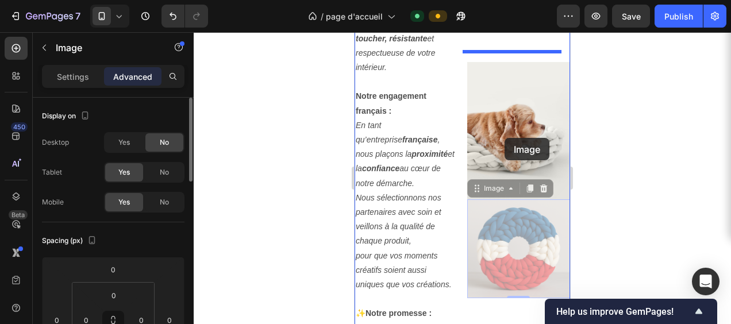
drag, startPoint x: 501, startPoint y: 244, endPoint x: 505, endPoint y: 138, distance: 105.8
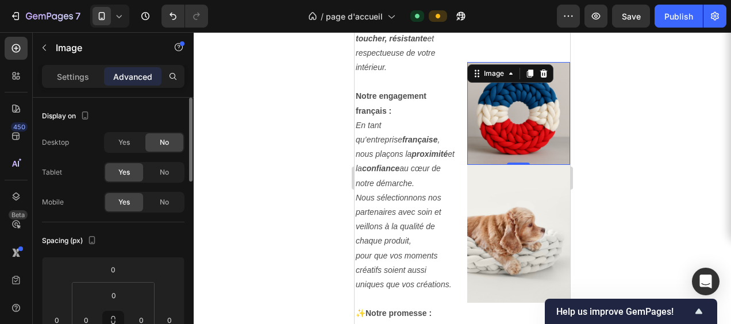
click at [514, 112] on img at bounding box center [518, 113] width 103 height 103
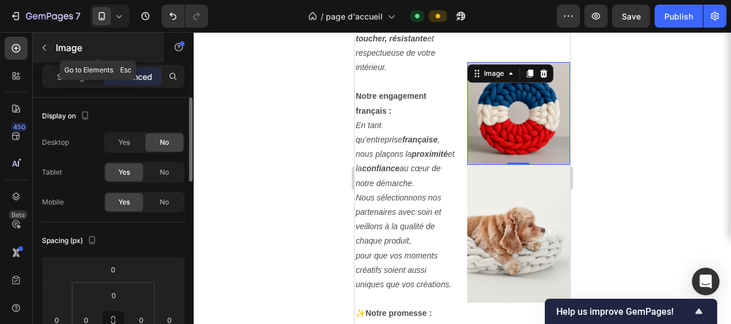
click at [47, 48] on icon "button" at bounding box center [44, 47] width 9 height 9
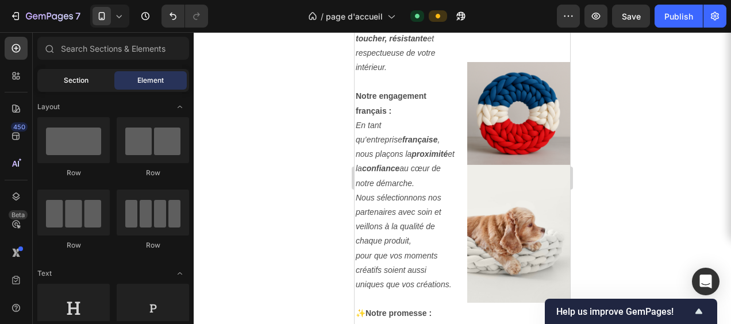
click at [83, 86] on div "Section" at bounding box center [76, 80] width 72 height 18
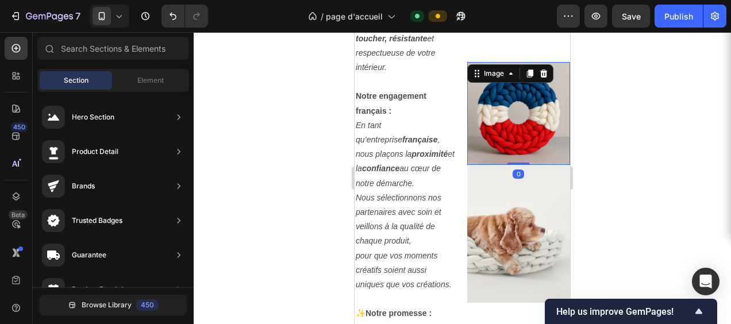
click at [522, 100] on img at bounding box center [518, 113] width 103 height 103
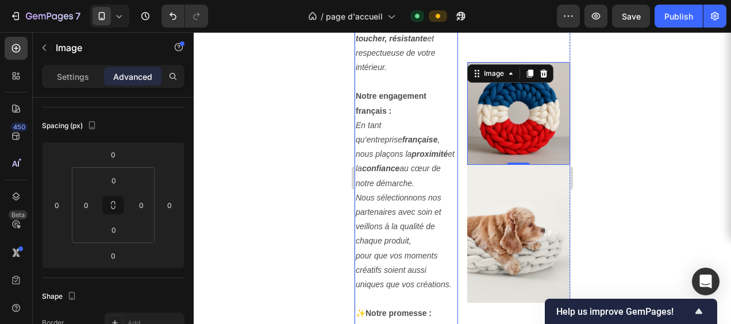
scroll to position [0, 0]
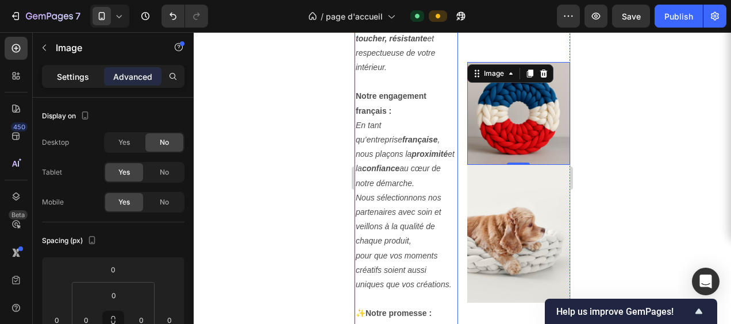
click at [71, 80] on p "Settings" at bounding box center [73, 77] width 32 height 12
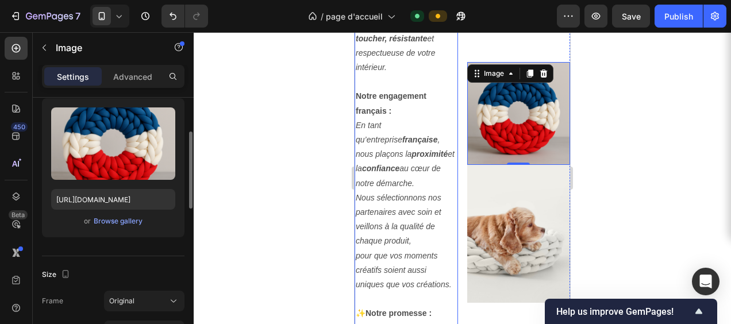
scroll to position [172, 0]
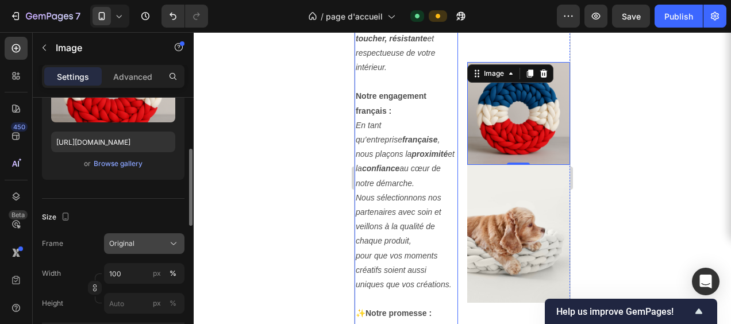
click at [175, 244] on icon at bounding box center [173, 243] width 11 height 11
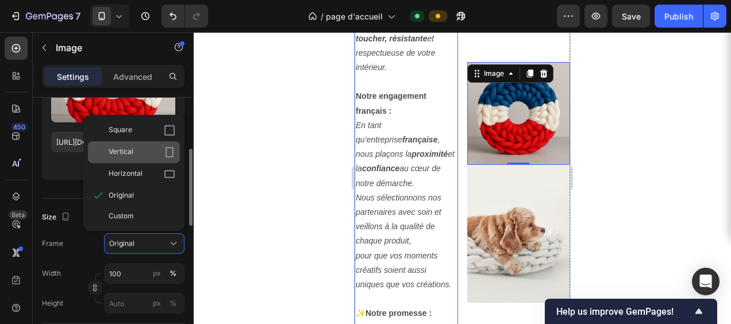
click at [135, 159] on div "Vertical" at bounding box center [134, 152] width 92 height 22
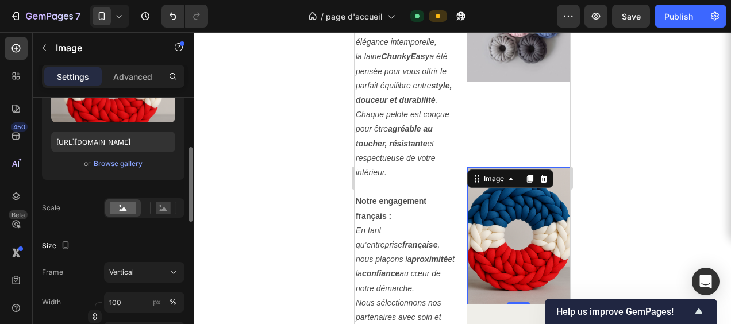
scroll to position [3964, 0]
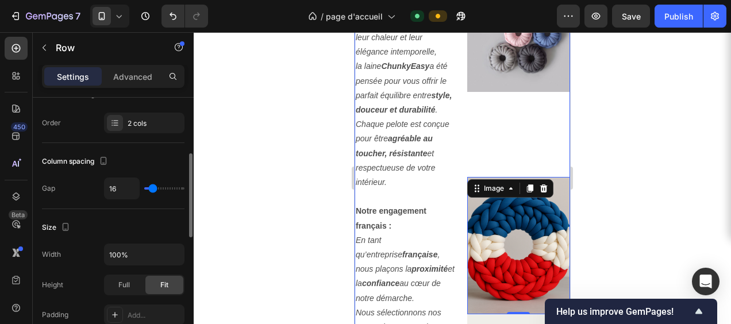
click at [512, 124] on div "Image Image Image 0 Image" at bounding box center [518, 132] width 103 height 785
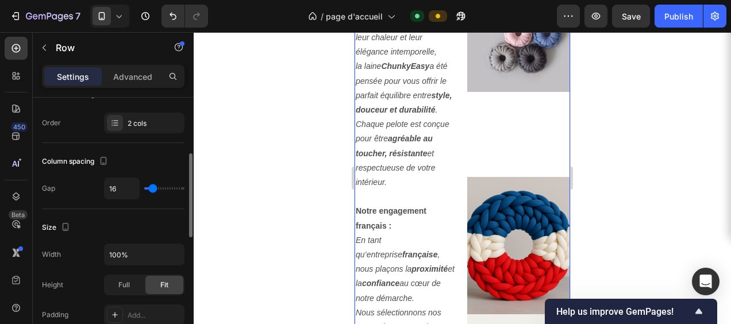
scroll to position [0, 0]
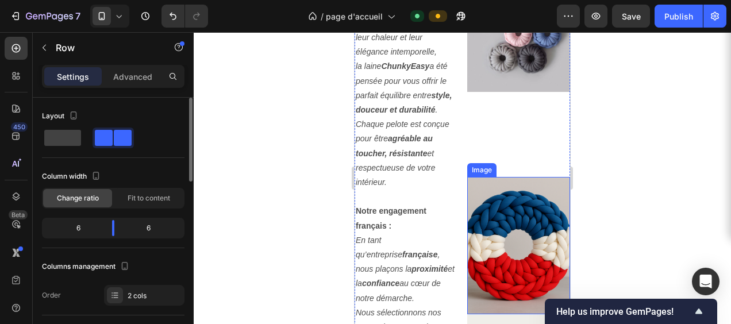
click at [506, 177] on img at bounding box center [518, 245] width 103 height 137
click at [520, 133] on div "Image Image Image 0 Image" at bounding box center [518, 132] width 103 height 785
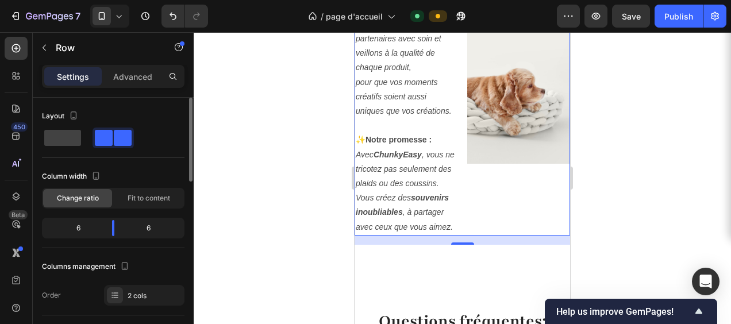
scroll to position [4252, 0]
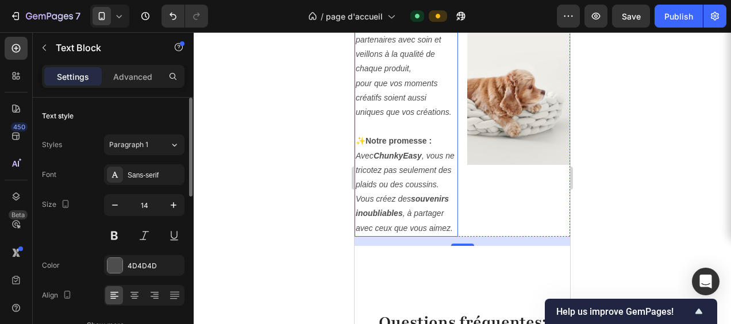
click at [418, 160] on strong "ChunkyEasy" at bounding box center [398, 155] width 48 height 9
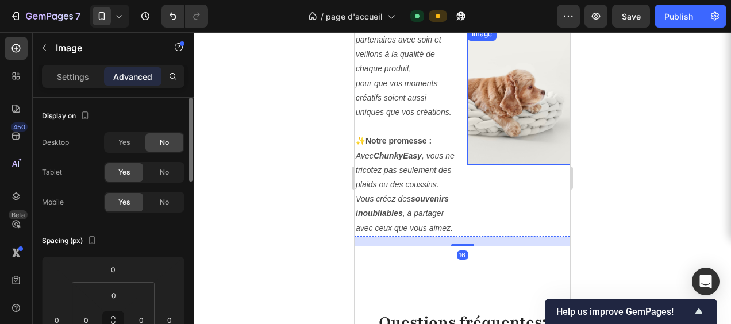
click at [503, 126] on img at bounding box center [518, 95] width 103 height 137
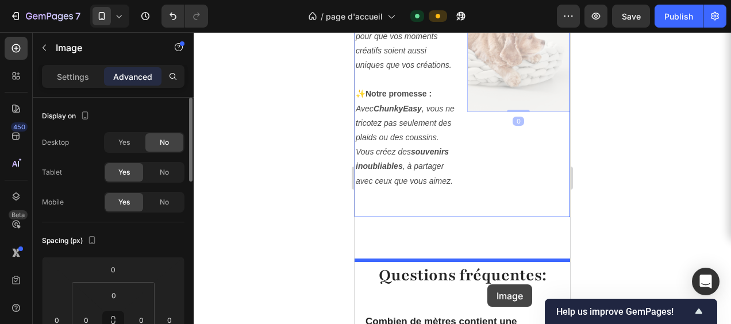
scroll to position [4317, 0]
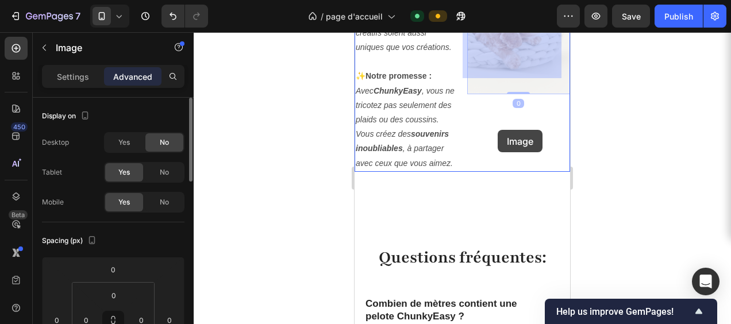
drag, startPoint x: 505, startPoint y: 115, endPoint x: 498, endPoint y: 130, distance: 16.7
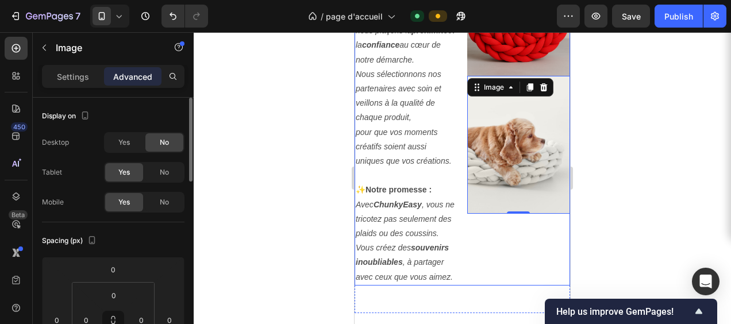
scroll to position [4144, 0]
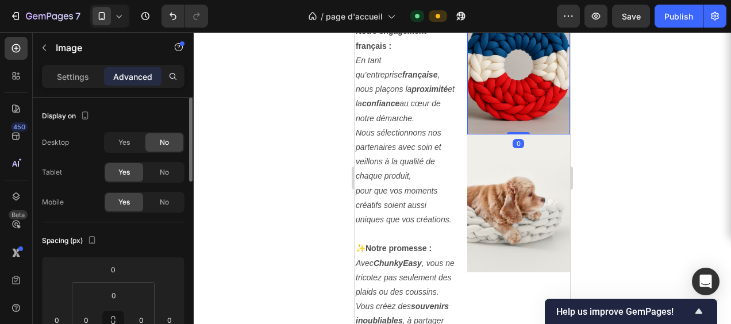
click at [510, 94] on img at bounding box center [518, 65] width 103 height 137
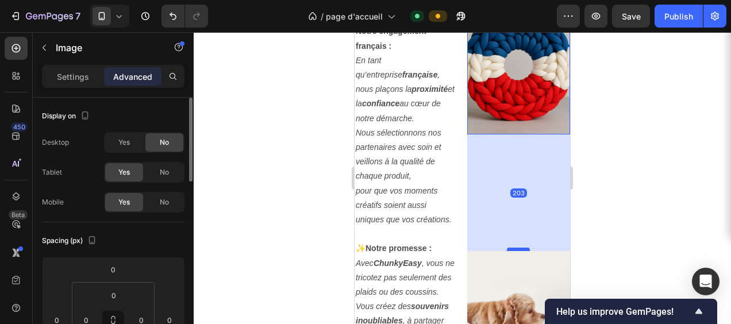
drag, startPoint x: 510, startPoint y: 117, endPoint x: 507, endPoint y: 233, distance: 116.8
click at [507, 248] on div at bounding box center [518, 249] width 23 height 3
type input "203"
click at [516, 82] on img at bounding box center [518, 65] width 103 height 137
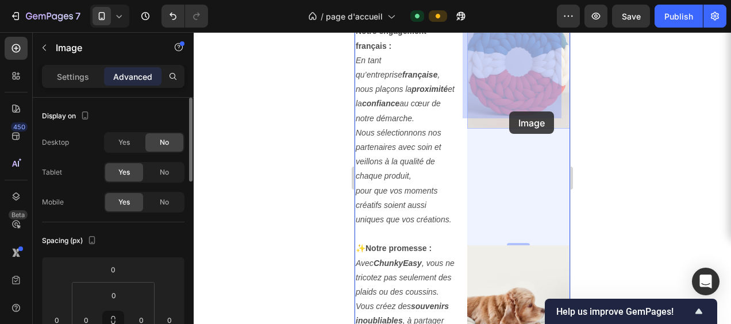
drag, startPoint x: 516, startPoint y: 84, endPoint x: 505, endPoint y: 77, distance: 12.9
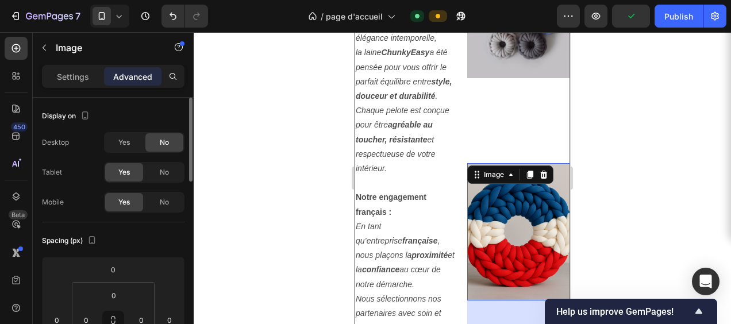
scroll to position [3914, 0]
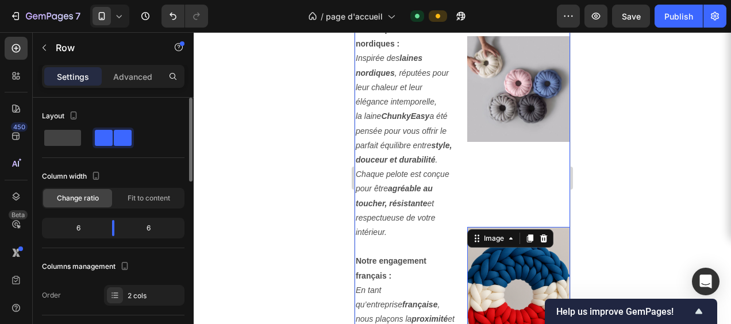
click at [501, 160] on div "Image Image Image 203 Image" at bounding box center [518, 205] width 103 height 830
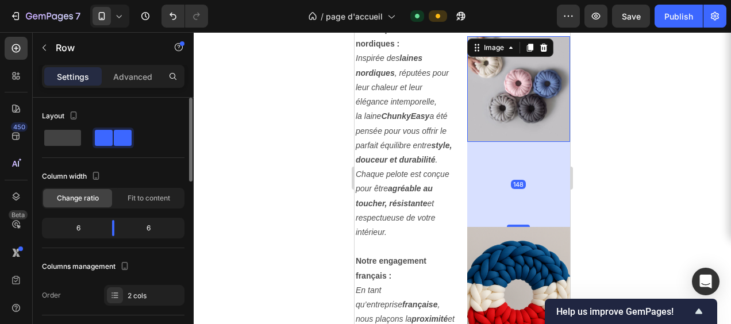
click at [511, 104] on img at bounding box center [518, 89] width 103 height 106
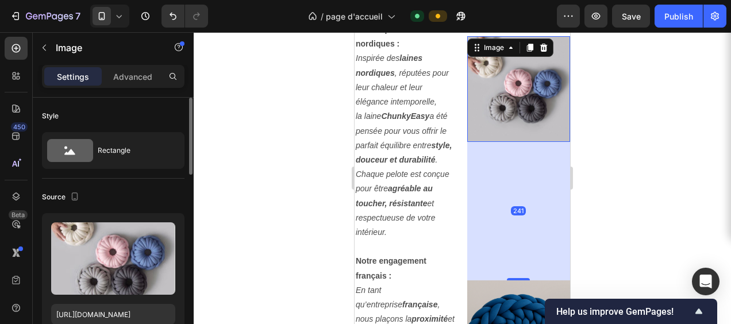
drag, startPoint x: 514, startPoint y: 216, endPoint x: 512, endPoint y: 270, distance: 53.5
click at [512, 278] on div at bounding box center [518, 279] width 23 height 2
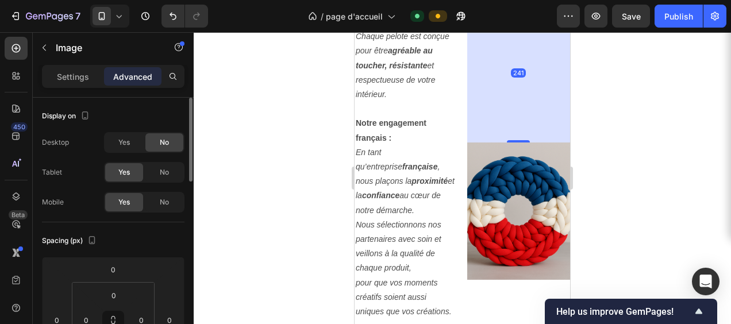
scroll to position [4087, 0]
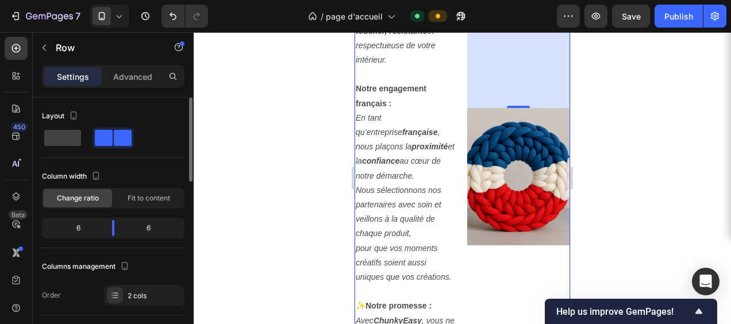
click at [511, 270] on div "Image Image 241 Image Image" at bounding box center [518, 58] width 103 height 883
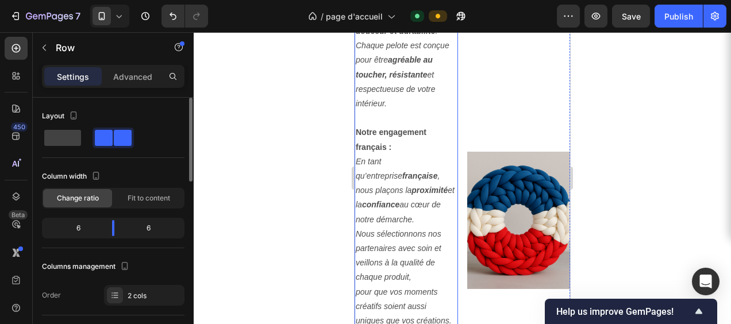
scroll to position [3972, 0]
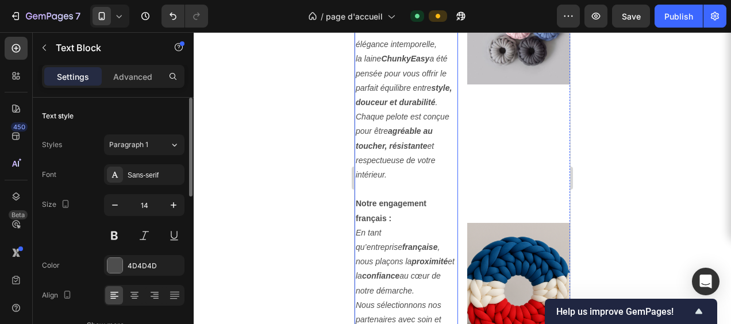
click at [402, 197] on p "Rich Text Editor. Editing area: main" at bounding box center [406, 189] width 101 height 14
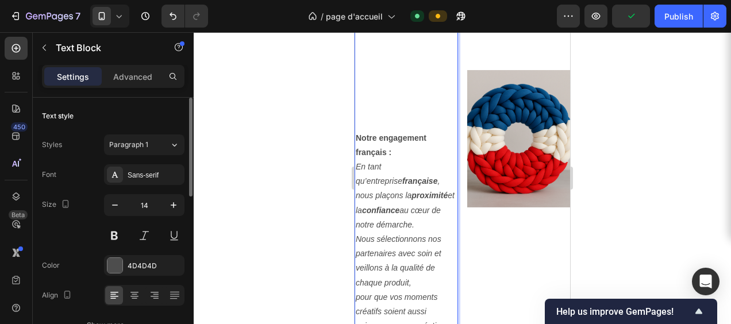
scroll to position [4202, 0]
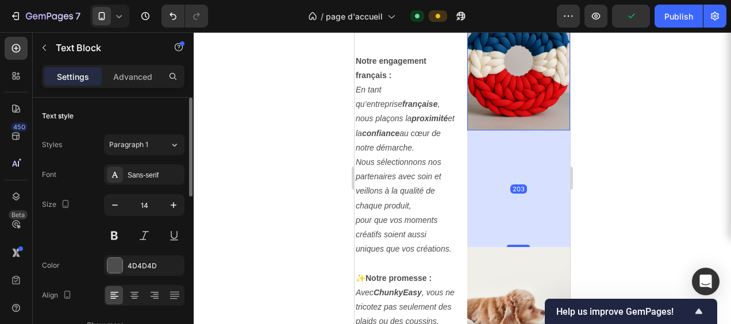
click at [505, 66] on img at bounding box center [518, 61] width 103 height 137
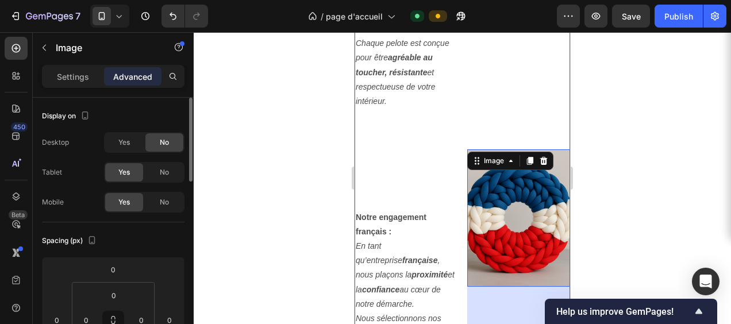
scroll to position [4029, 0]
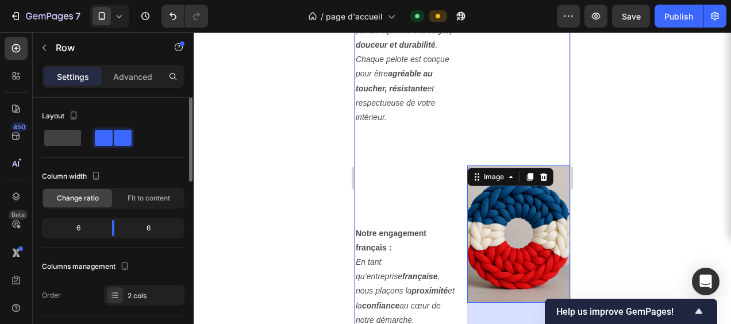
click at [521, 120] on div "Image Image Image 203 Image" at bounding box center [518, 116] width 103 height 883
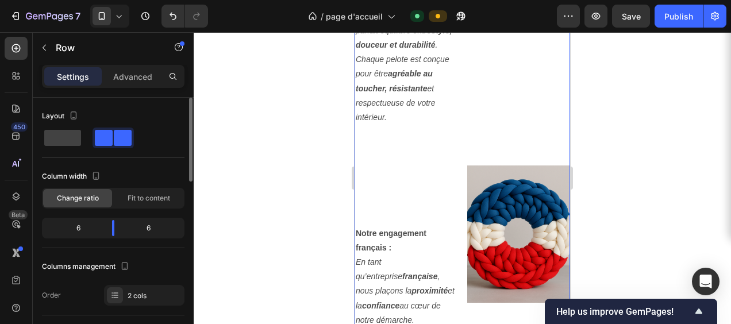
click at [517, 66] on div "Image Image Image Image" at bounding box center [518, 116] width 103 height 883
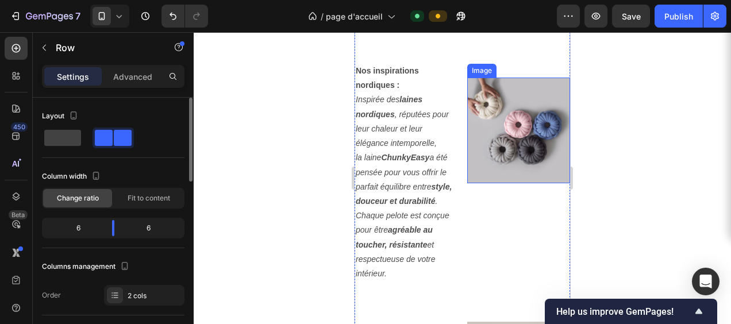
scroll to position [3914, 0]
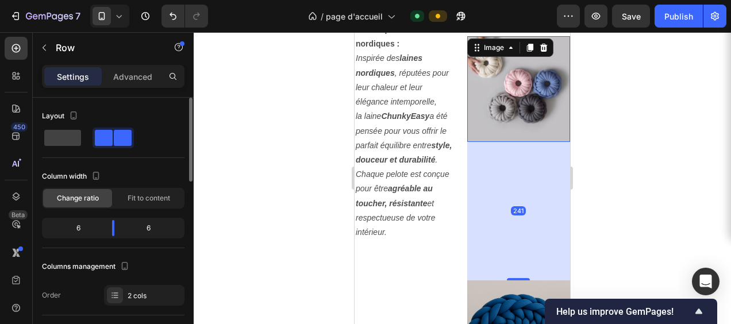
click at [517, 91] on img at bounding box center [518, 89] width 103 height 106
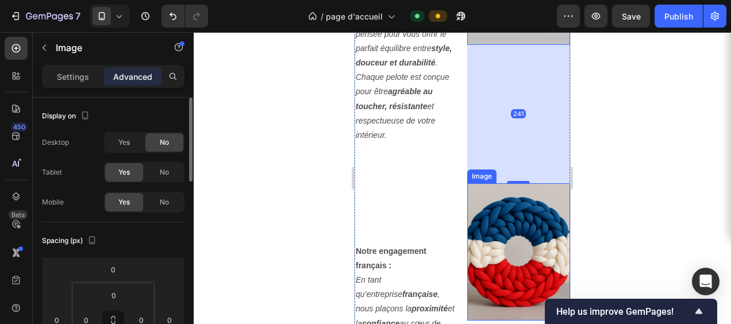
scroll to position [4029, 0]
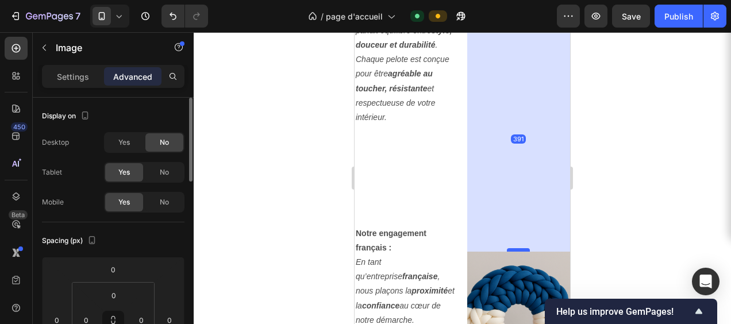
drag, startPoint x: 513, startPoint y: 153, endPoint x: 513, endPoint y: 239, distance: 86.2
click at [513, 248] on div at bounding box center [518, 249] width 23 height 3
type input "391"
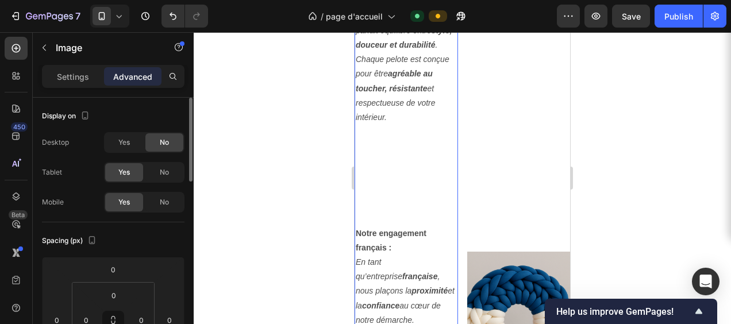
click at [427, 168] on p "Rich Text Editor. Editing area: main" at bounding box center [406, 161] width 101 height 14
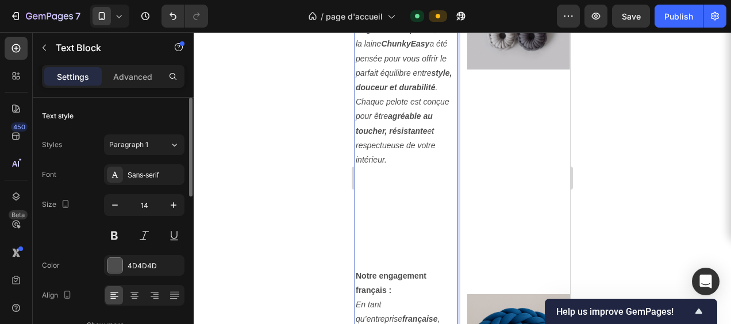
scroll to position [4051, 0]
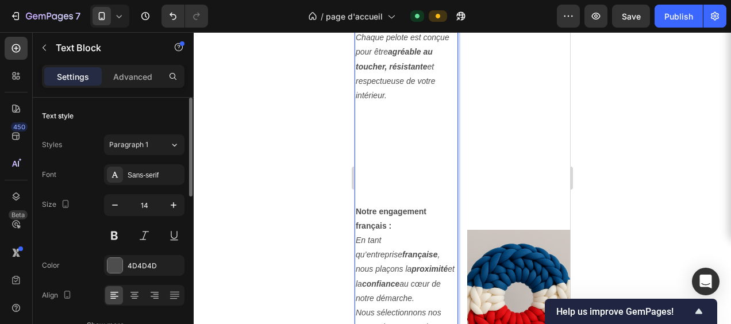
click at [407, 233] on p "Notre engagement français :" at bounding box center [406, 219] width 101 height 29
click at [359, 204] on p "Rich Text Editor. Editing area: main" at bounding box center [406, 197] width 101 height 14
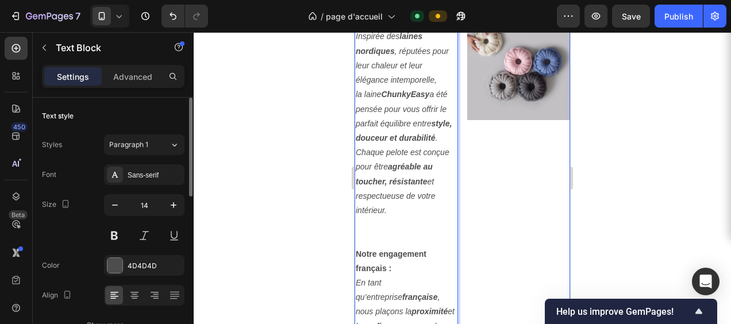
scroll to position [3936, 0]
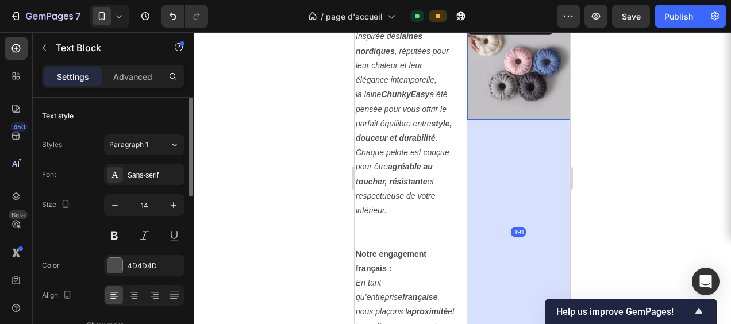
click at [513, 88] on img at bounding box center [518, 67] width 103 height 106
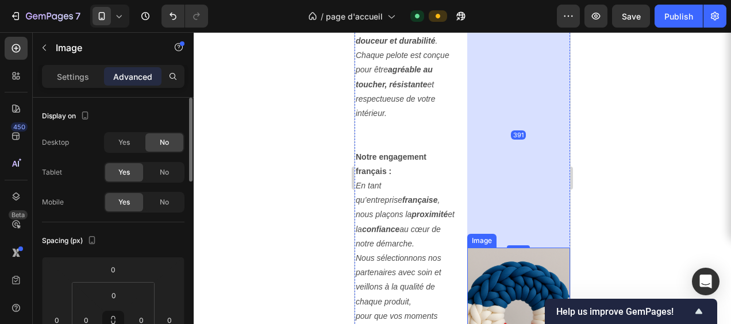
scroll to position [4051, 0]
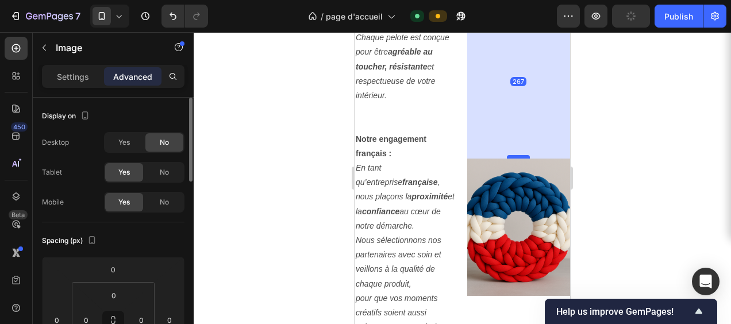
drag, startPoint x: 515, startPoint y: 218, endPoint x: 516, endPoint y: 147, distance: 71.3
click at [516, 155] on div at bounding box center [518, 156] width 23 height 3
type input "267"
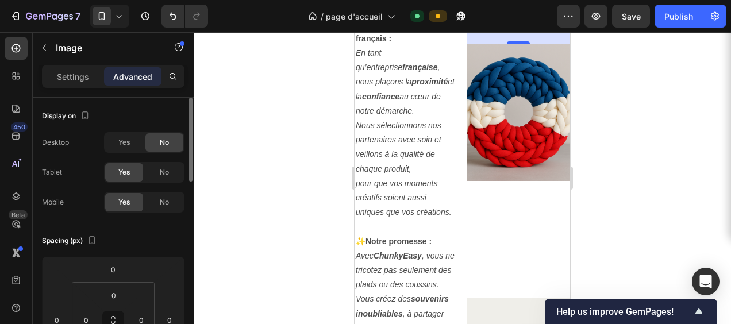
scroll to position [4224, 0]
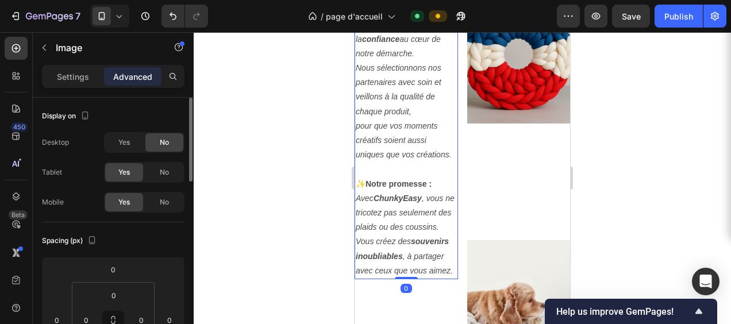
click at [450, 159] on icon "pour que vos moments créatifs soient aussi uniques que vos créations." at bounding box center [404, 140] width 96 height 38
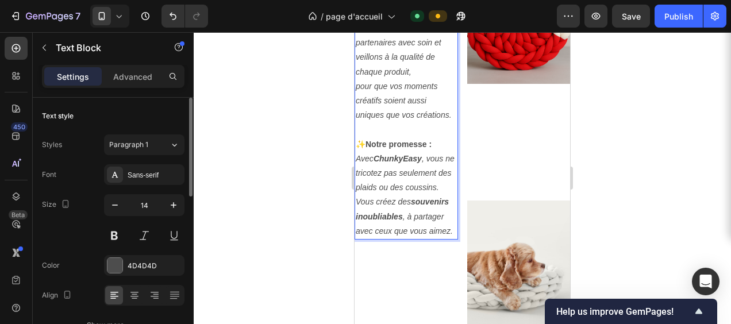
scroll to position [4281, 0]
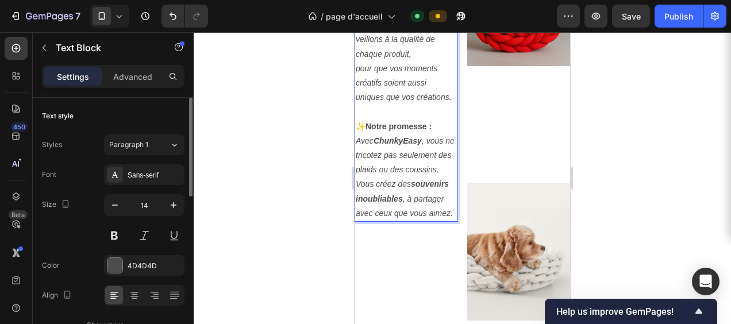
click at [435, 134] on p "✨ Notre promesse :" at bounding box center [406, 127] width 101 height 14
click at [451, 102] on icon "pour que vos moments créatifs soient aussi uniques que vos créations." at bounding box center [404, 83] width 96 height 38
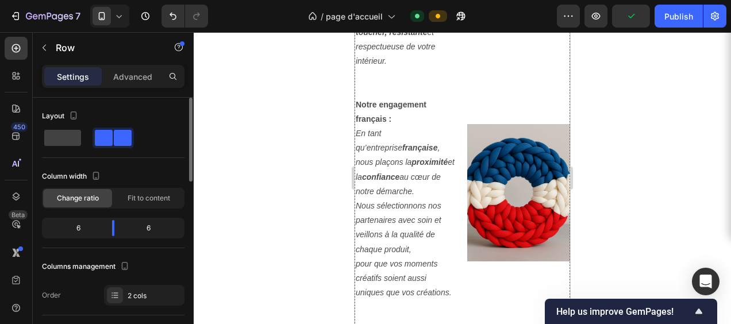
scroll to position [4109, 0]
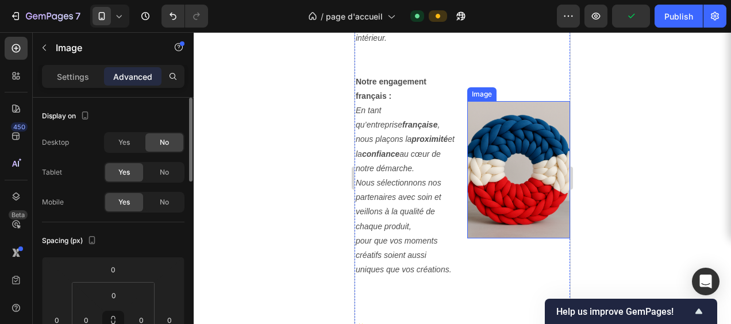
click at [493, 168] on img at bounding box center [518, 169] width 103 height 137
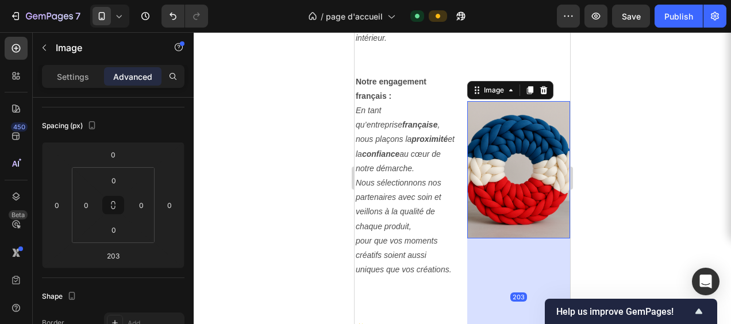
scroll to position [0, 0]
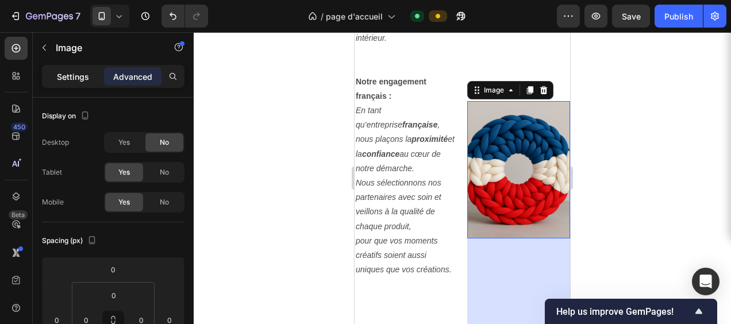
click at [71, 79] on p "Settings" at bounding box center [73, 77] width 32 height 12
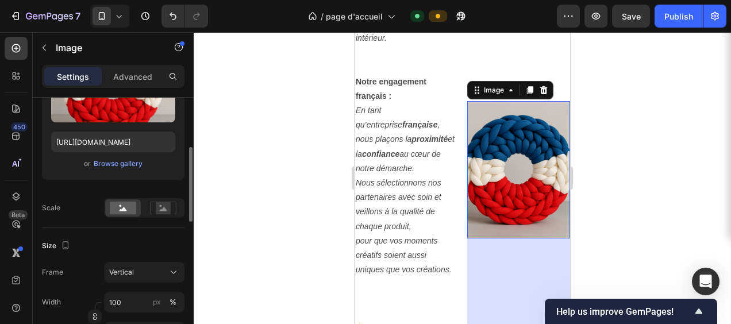
scroll to position [230, 0]
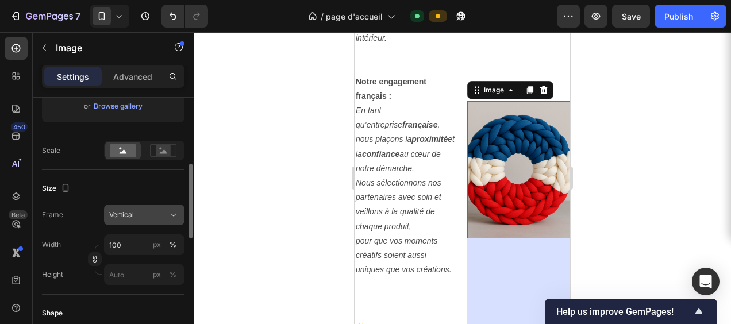
click at [173, 209] on icon at bounding box center [173, 214] width 11 height 11
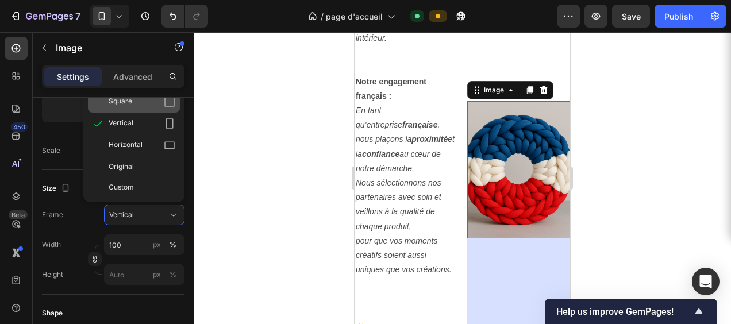
click at [133, 103] on div "Square" at bounding box center [142, 101] width 67 height 11
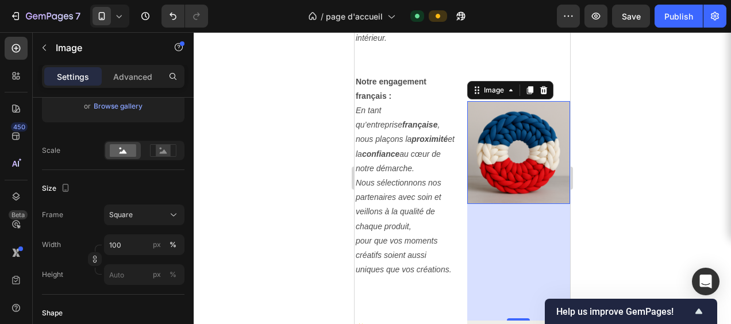
click at [493, 255] on div "203" at bounding box center [518, 262] width 103 height 117
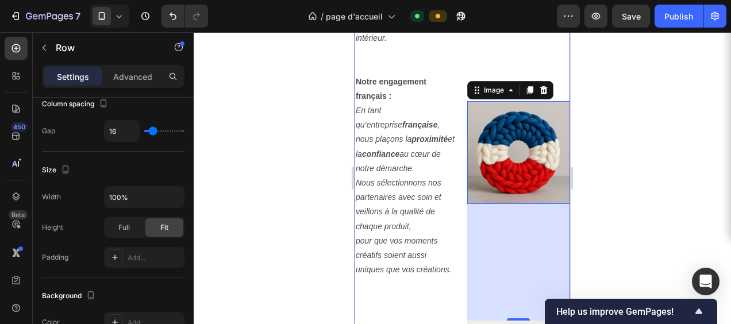
click at [521, 42] on div "Image Image Image 203 Image" at bounding box center [518, 27] width 103 height 864
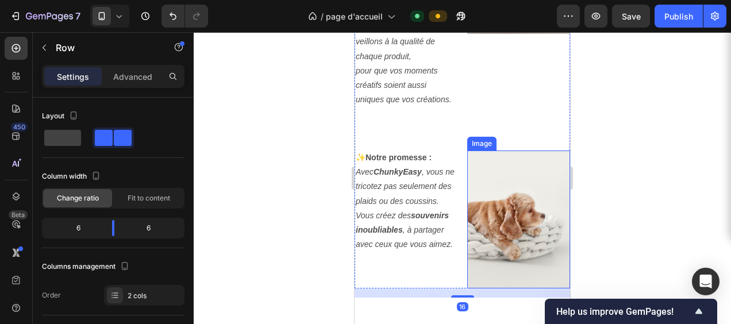
scroll to position [4281, 0]
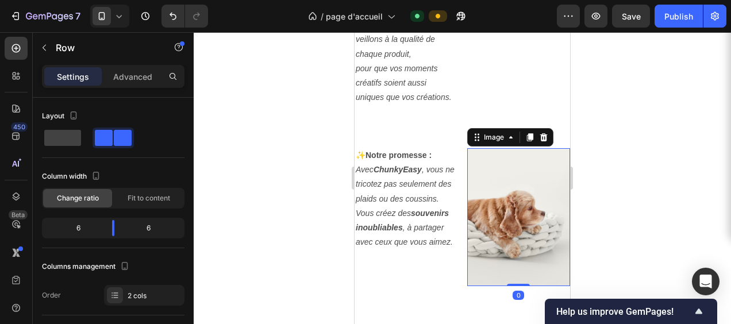
click at [509, 174] on img at bounding box center [518, 216] width 103 height 137
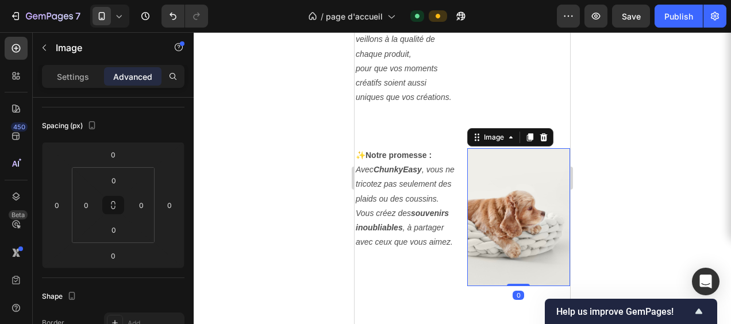
scroll to position [0, 0]
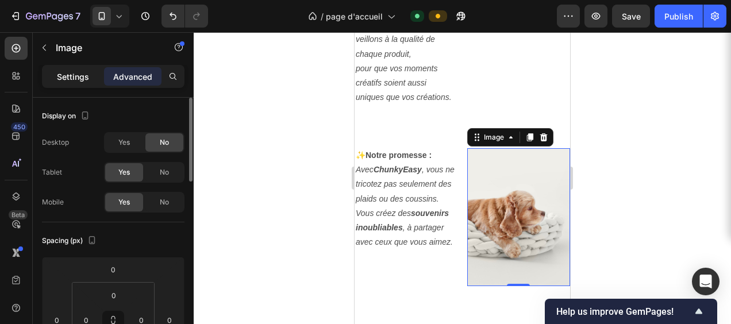
click at [66, 78] on p "Settings" at bounding box center [73, 77] width 32 height 12
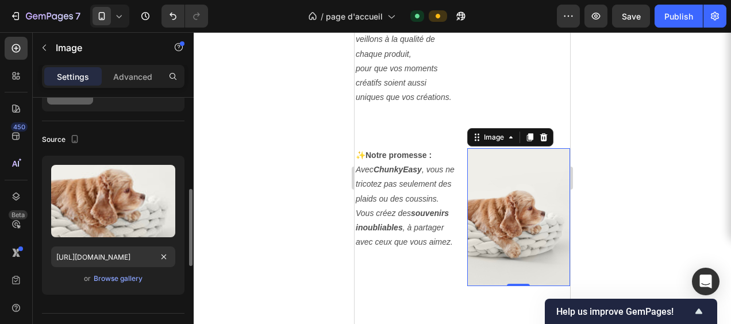
scroll to position [172, 0]
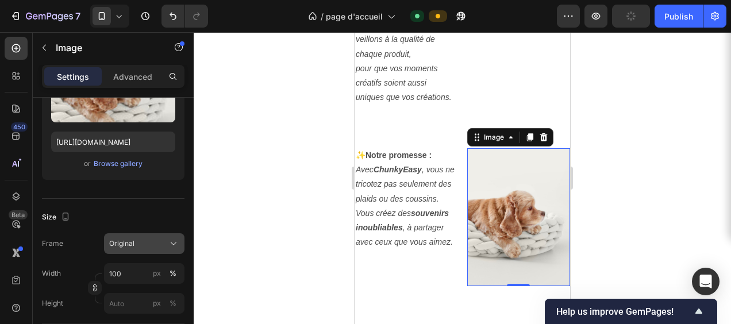
click at [170, 246] on icon at bounding box center [173, 243] width 11 height 11
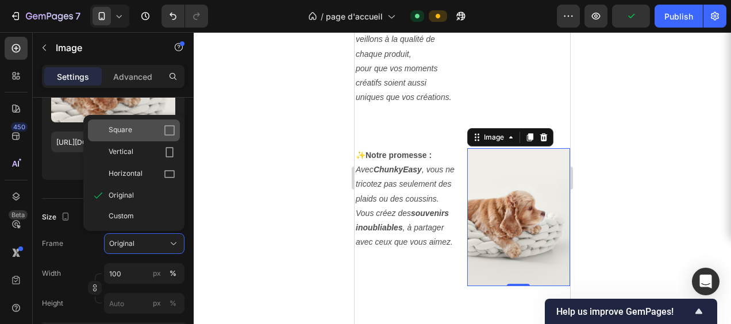
click at [136, 132] on div "Square" at bounding box center [142, 130] width 67 height 11
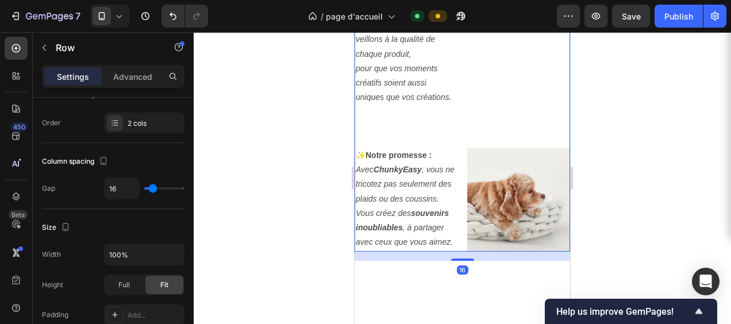
scroll to position [0, 0]
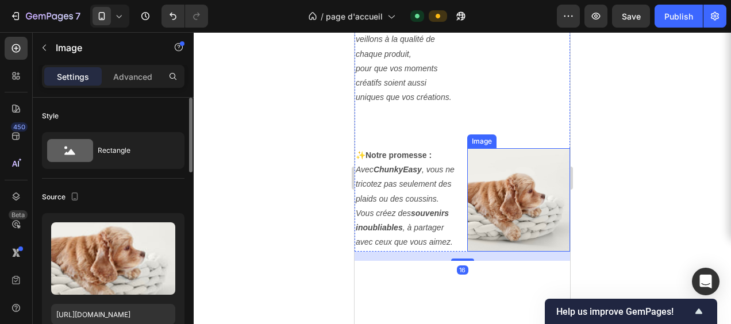
click at [499, 171] on img at bounding box center [518, 199] width 103 height 103
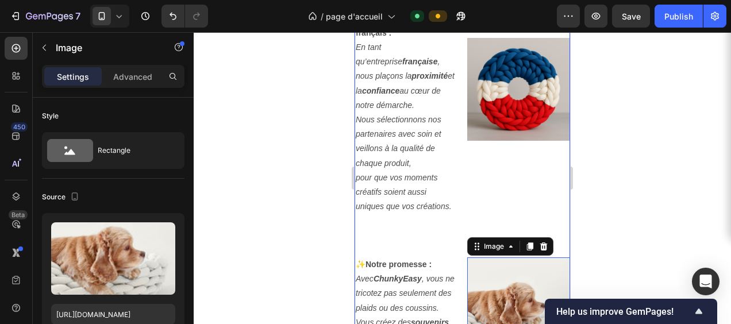
scroll to position [4166, 0]
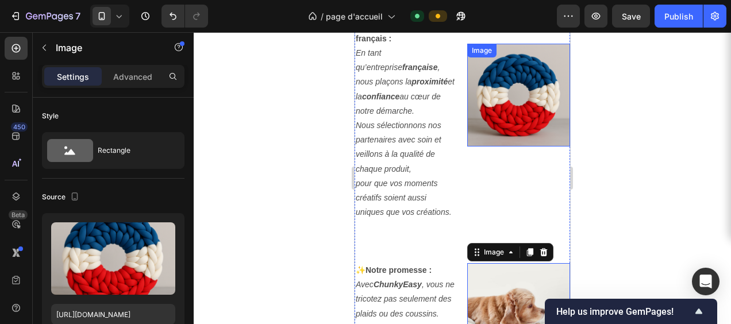
click at [510, 105] on img at bounding box center [518, 95] width 103 height 103
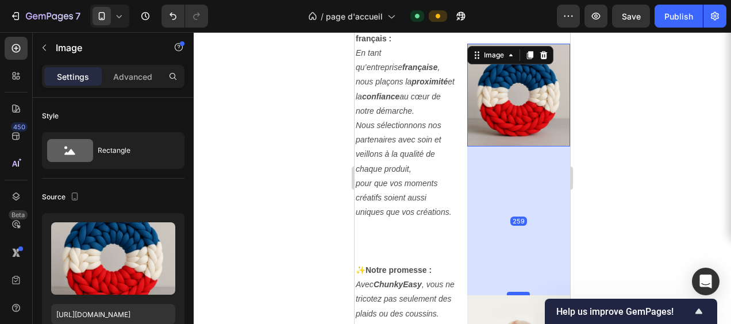
drag, startPoint x: 513, startPoint y: 247, endPoint x: 511, endPoint y: 279, distance: 32.3
click at [511, 292] on div at bounding box center [518, 293] width 23 height 3
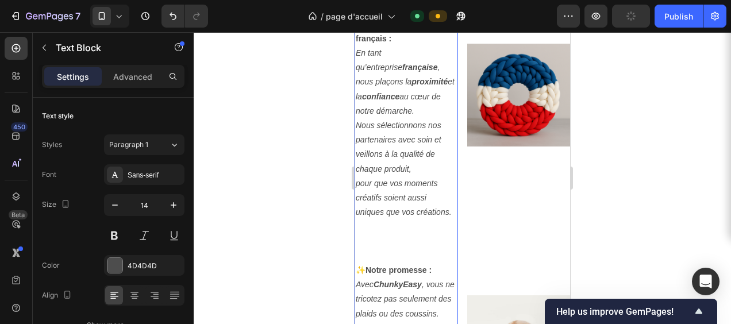
drag, startPoint x: 417, startPoint y: 252, endPoint x: 428, endPoint y: 254, distance: 10.5
click at [417, 249] on p "Rich Text Editor. Editing area: main" at bounding box center [406, 242] width 101 height 14
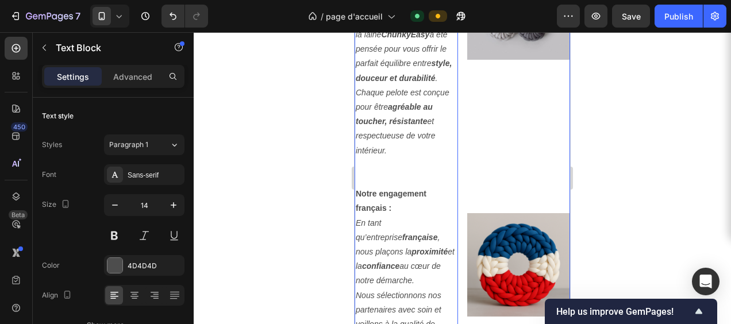
scroll to position [3994, 0]
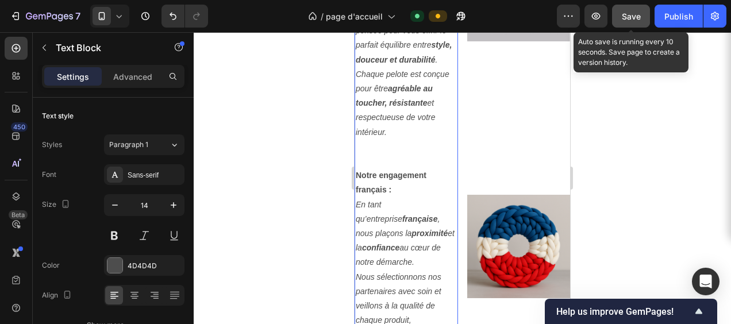
click at [628, 11] on div "Save" at bounding box center [631, 16] width 19 height 12
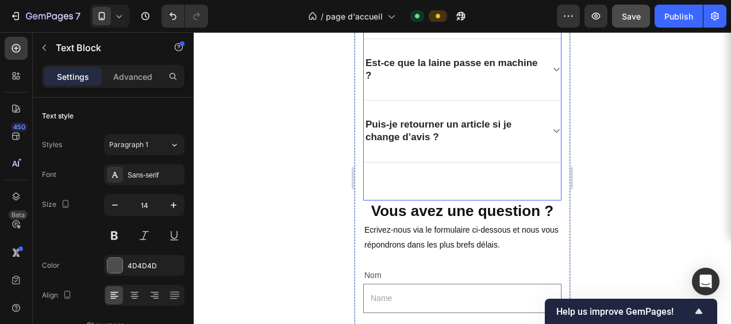
scroll to position [4856, 0]
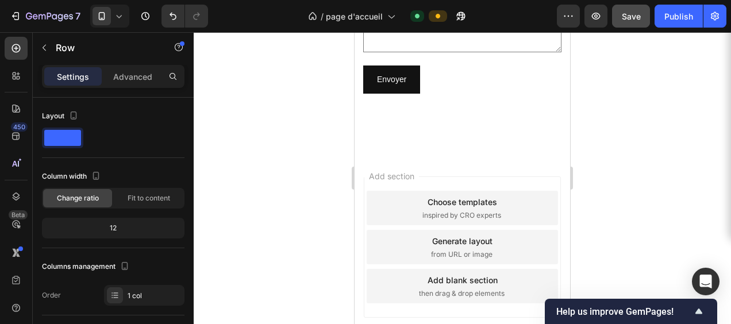
scroll to position [5340, 0]
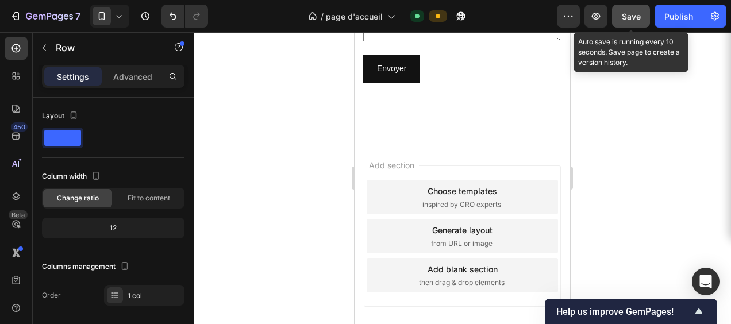
click at [638, 16] on span "Save" at bounding box center [631, 16] width 19 height 10
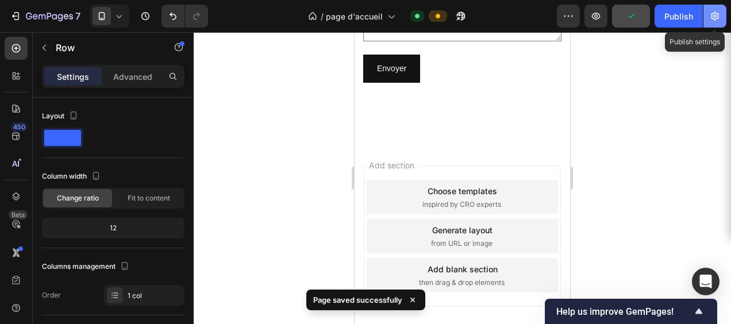
click at [718, 17] on icon "button" at bounding box center [714, 15] width 11 height 11
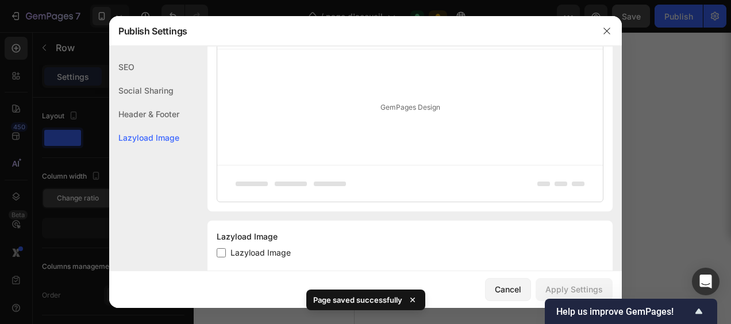
scroll to position [287, 0]
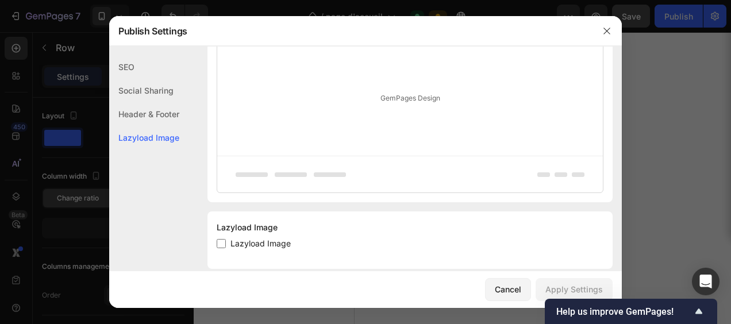
click at [158, 110] on div "Header & Footer" at bounding box center [144, 114] width 70 height 24
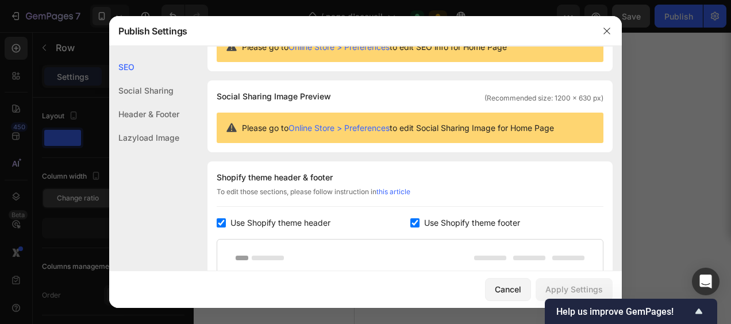
scroll to position [0, 0]
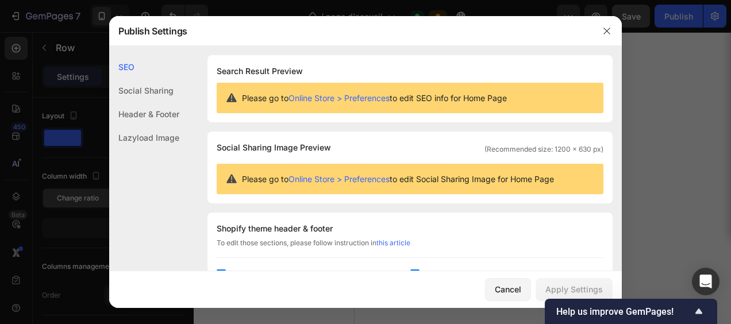
click at [153, 113] on div "Header & Footer" at bounding box center [144, 114] width 70 height 24
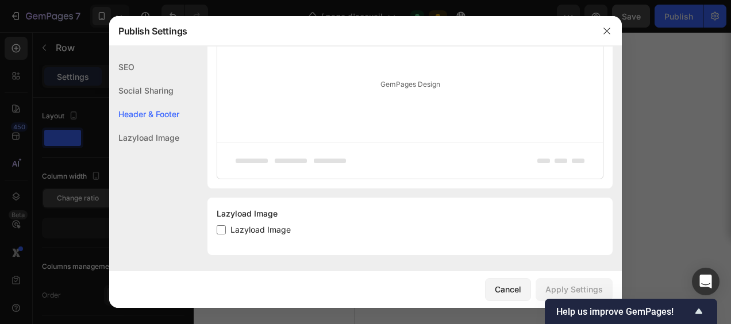
scroll to position [303, 0]
click at [223, 228] on input "checkbox" at bounding box center [221, 228] width 9 height 9
click at [221, 228] on input "checkbox" at bounding box center [221, 228] width 9 height 9
checkbox input "true"
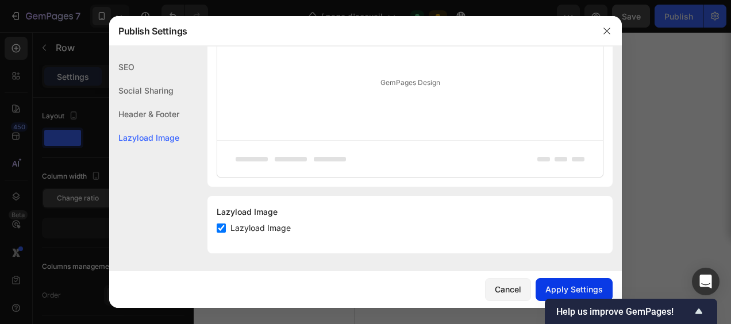
click at [557, 290] on div "Apply Settings" at bounding box center [574, 289] width 57 height 12
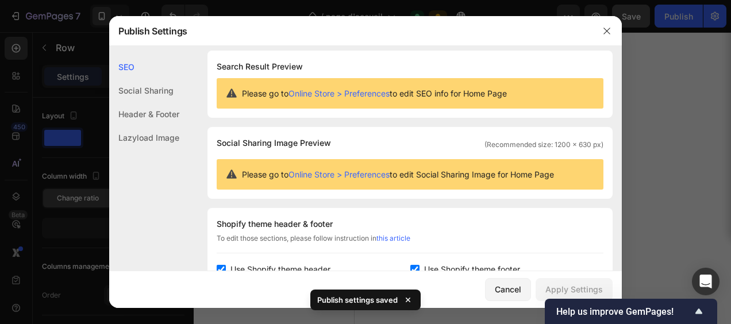
scroll to position [0, 0]
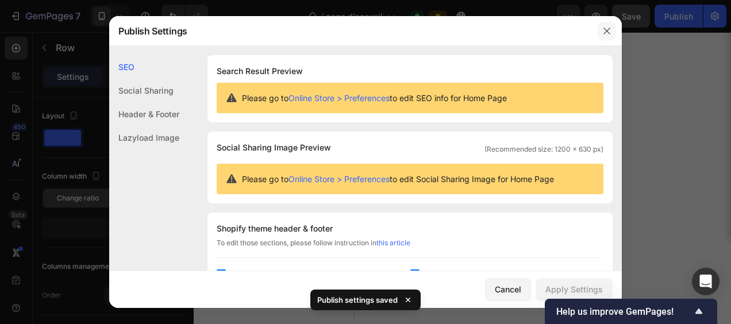
click at [611, 30] on icon "button" at bounding box center [607, 30] width 9 height 9
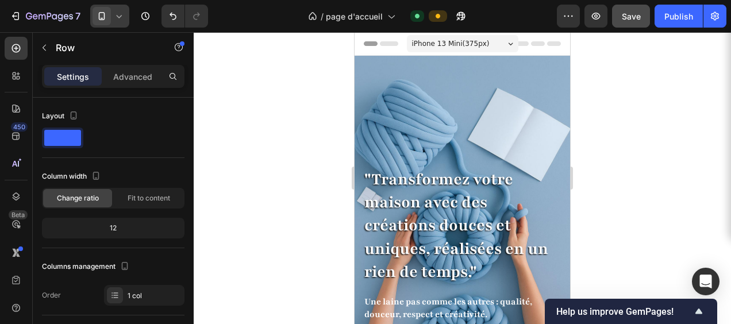
click at [117, 16] on icon at bounding box center [119, 16] width 5 height 3
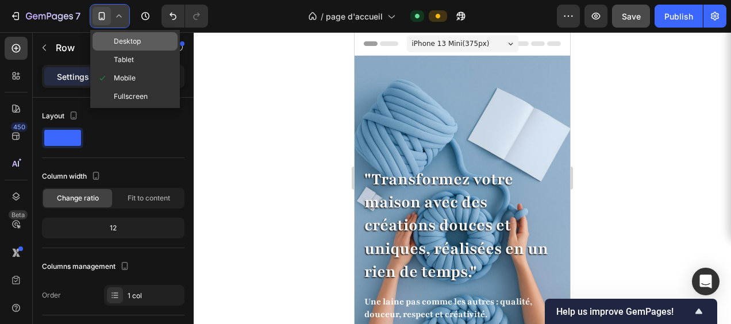
click at [141, 44] on div "Desktop" at bounding box center [135, 41] width 85 height 18
type input "770"
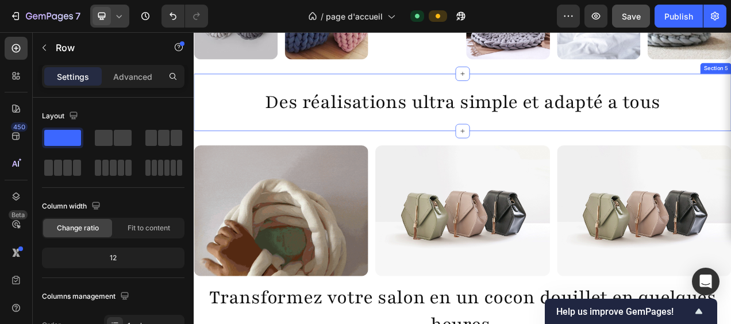
scroll to position [977, 0]
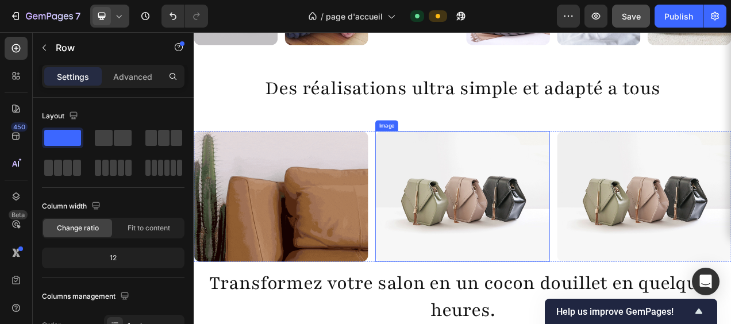
click at [546, 243] on img at bounding box center [539, 243] width 224 height 168
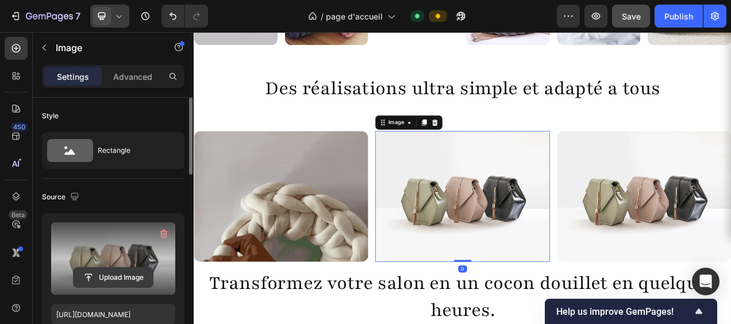
click at [113, 278] on input "file" at bounding box center [113, 278] width 79 height 20
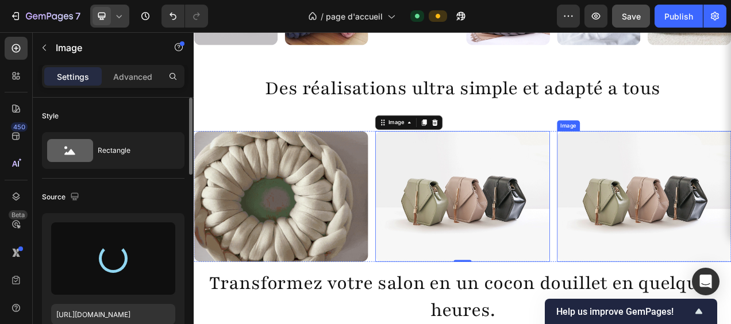
type input "[URL][DOMAIN_NAME]"
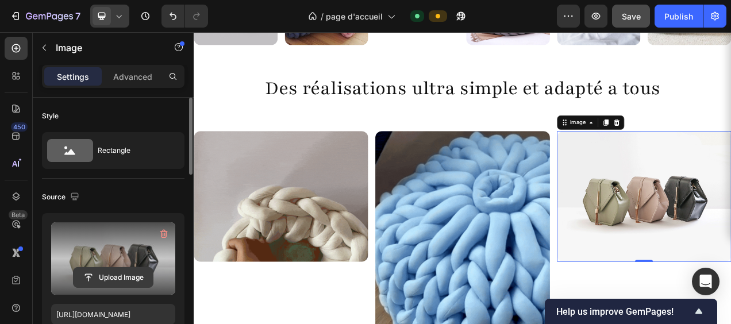
click at [121, 273] on input "file" at bounding box center [113, 278] width 79 height 20
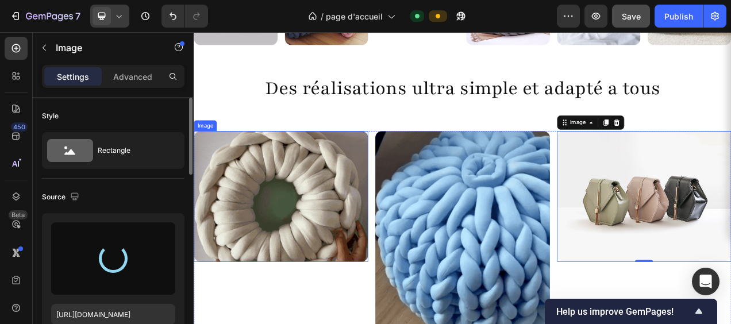
type input "[URL][DOMAIN_NAME]"
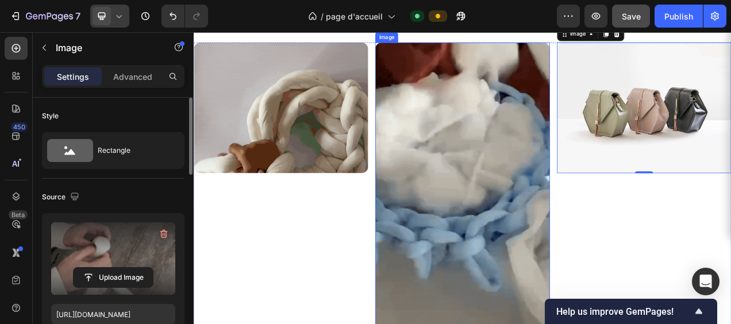
scroll to position [1092, 0]
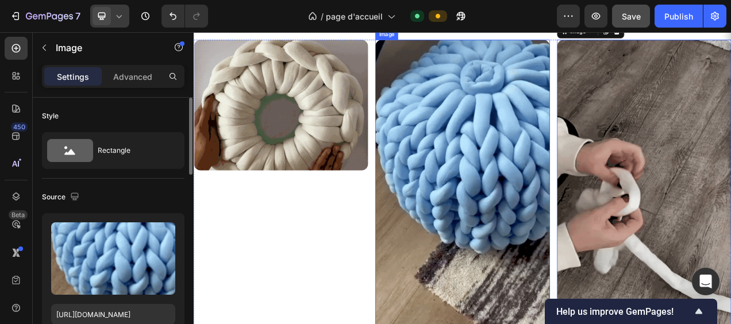
click at [497, 300] on img at bounding box center [539, 241] width 224 height 398
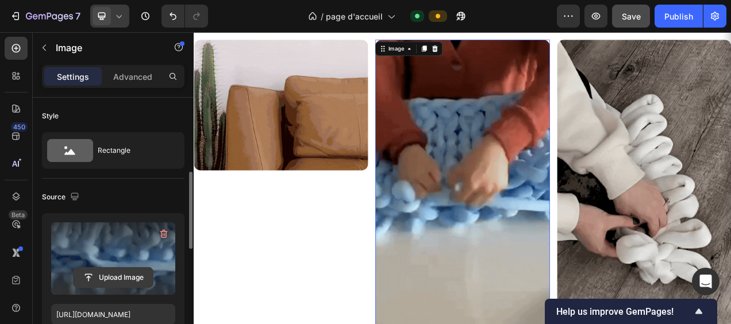
scroll to position [172, 0]
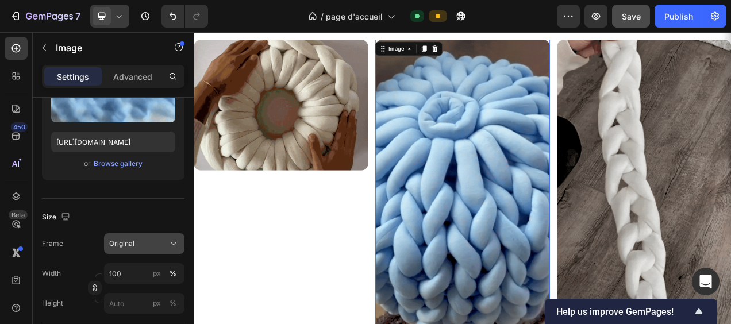
click at [172, 244] on icon at bounding box center [173, 243] width 11 height 11
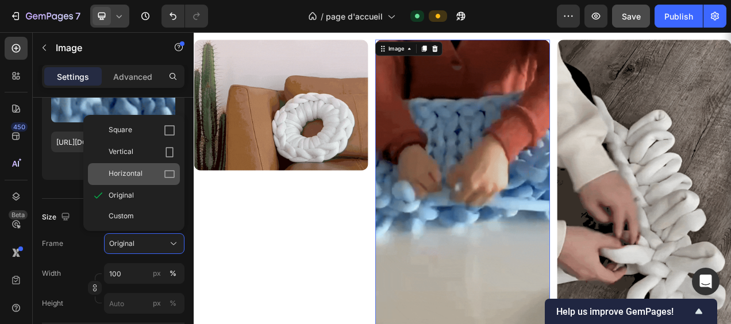
click at [148, 177] on div "Horizontal" at bounding box center [142, 173] width 67 height 11
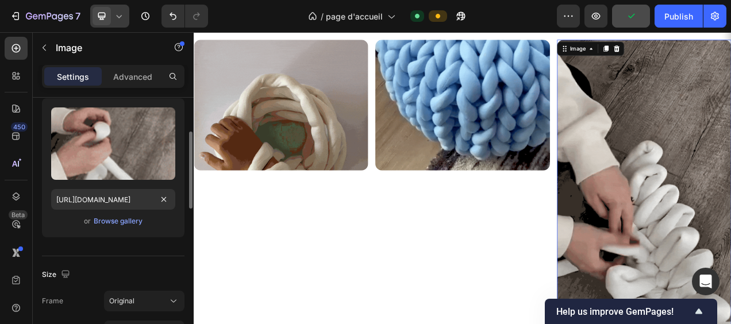
scroll to position [57, 0]
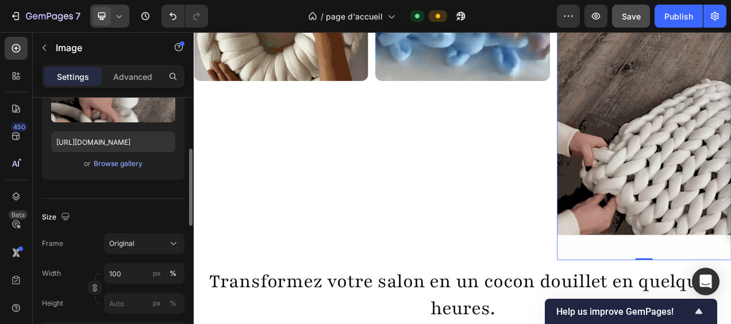
scroll to position [230, 0]
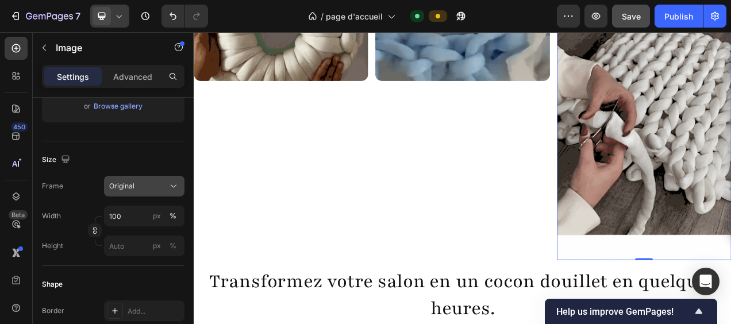
click at [171, 192] on button "Original" at bounding box center [144, 186] width 80 height 21
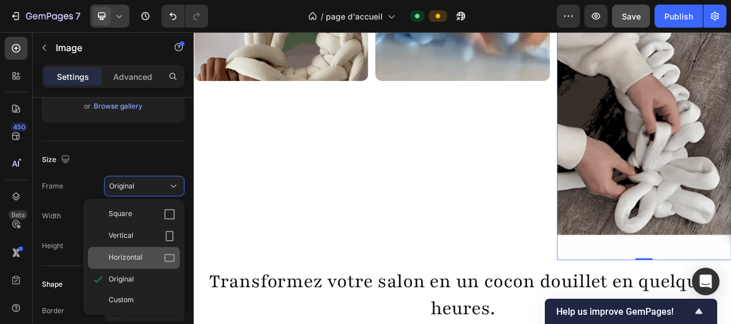
click at [145, 259] on div "Horizontal" at bounding box center [142, 257] width 67 height 11
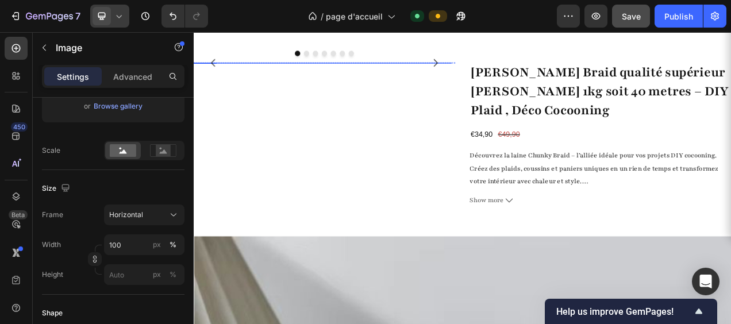
scroll to position [2242, 0]
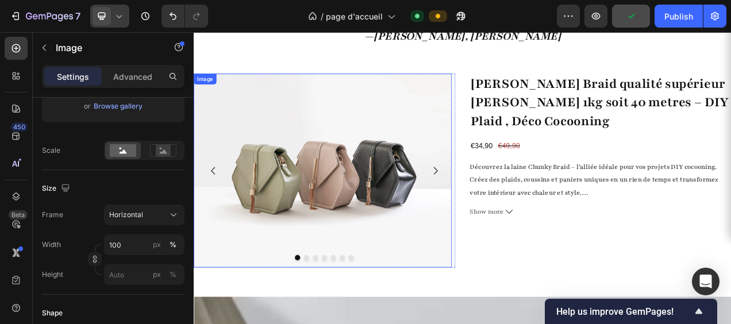
click at [312, 281] on img at bounding box center [359, 210] width 331 height 248
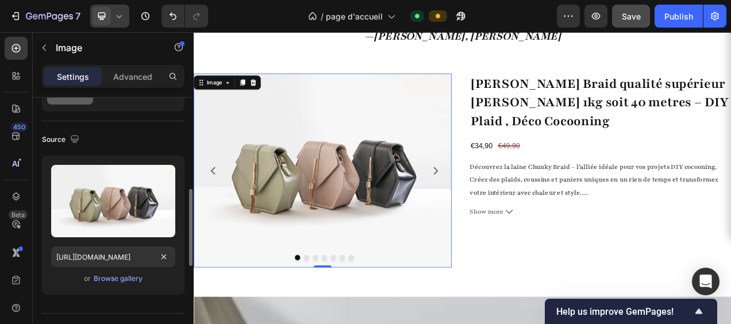
scroll to position [0, 0]
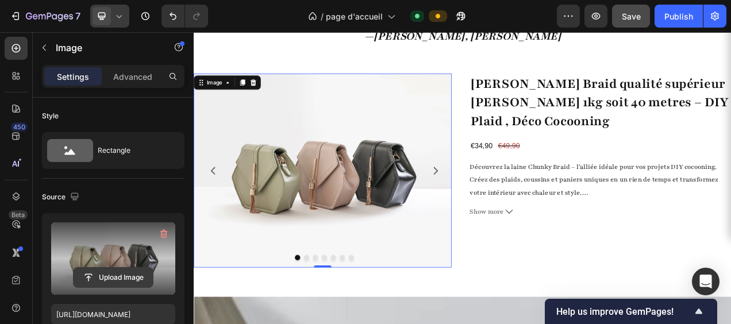
click at [114, 278] on input "file" at bounding box center [113, 278] width 79 height 20
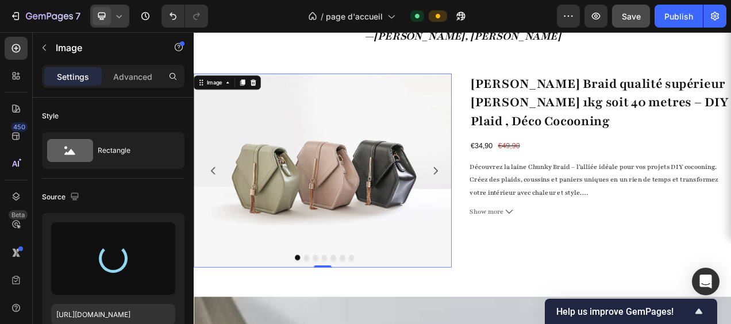
type input "[URL][DOMAIN_NAME]"
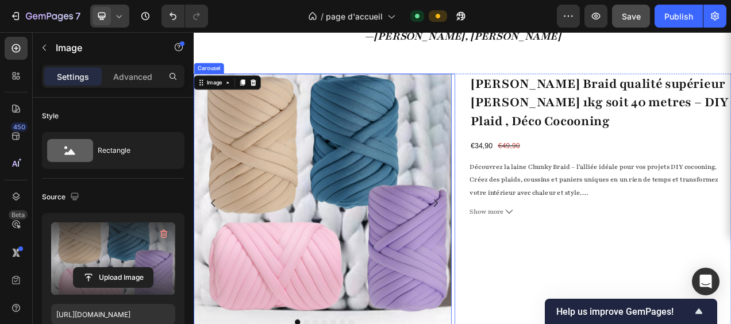
click at [500, 257] on img at bounding box center [359, 251] width 331 height 331
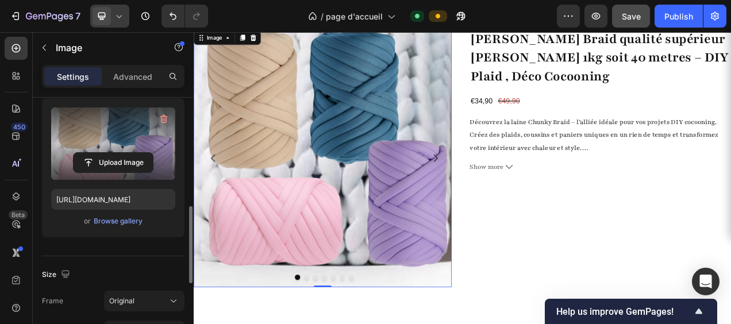
scroll to position [172, 0]
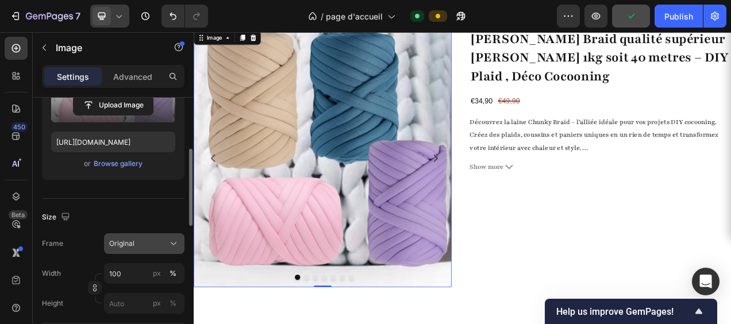
click at [175, 241] on icon at bounding box center [173, 243] width 11 height 11
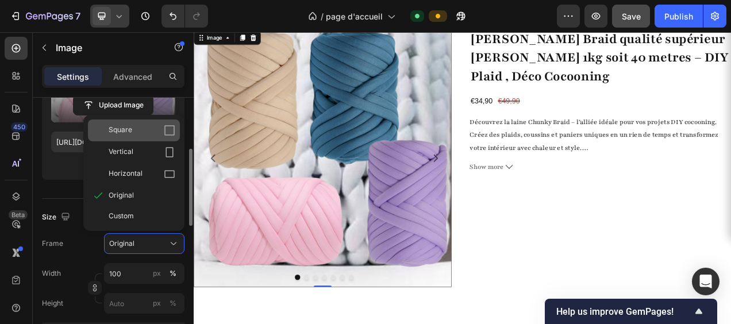
click at [142, 128] on div "Square" at bounding box center [142, 130] width 67 height 11
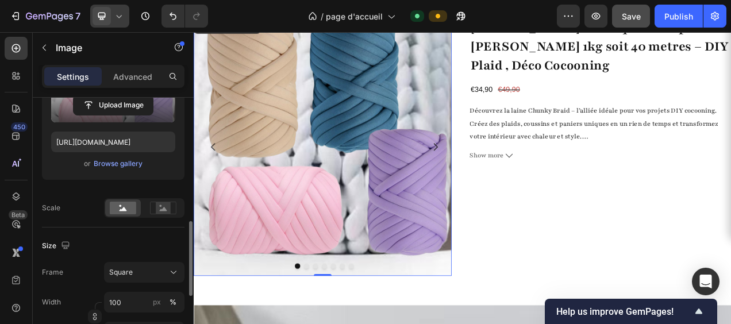
scroll to position [230, 0]
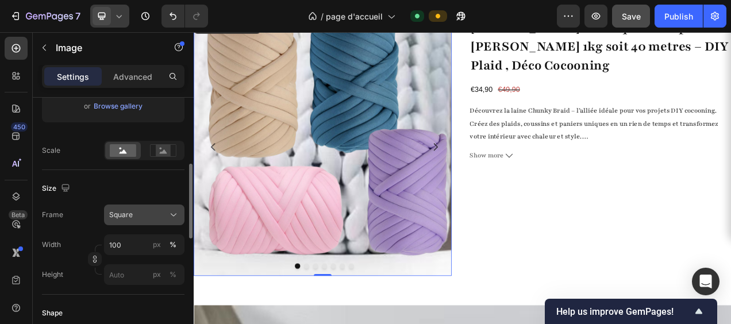
click at [175, 212] on icon at bounding box center [173, 214] width 11 height 11
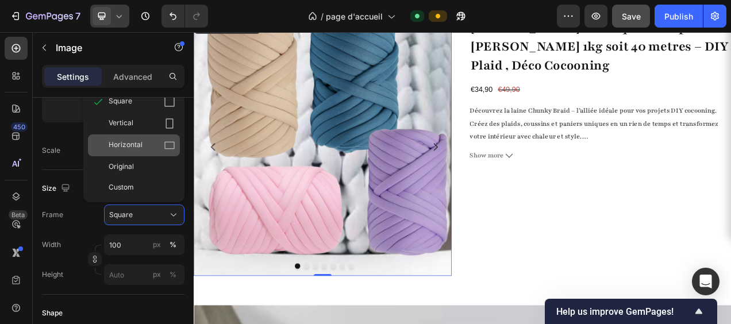
click at [159, 148] on div "Horizontal" at bounding box center [142, 145] width 67 height 11
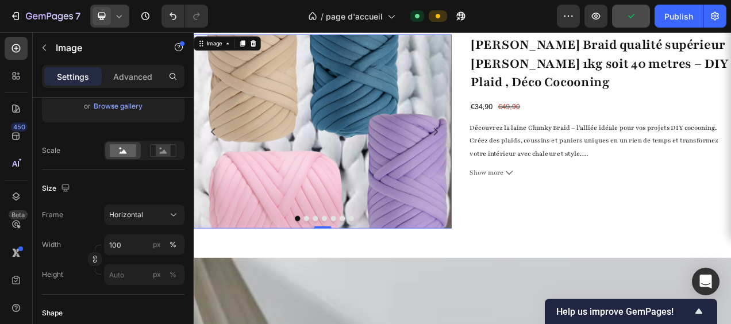
scroll to position [2316, 0]
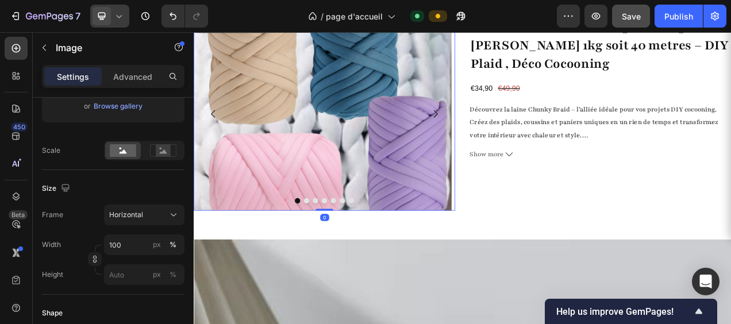
click at [499, 144] on icon "Carousel Next Arrow" at bounding box center [504, 137] width 14 height 14
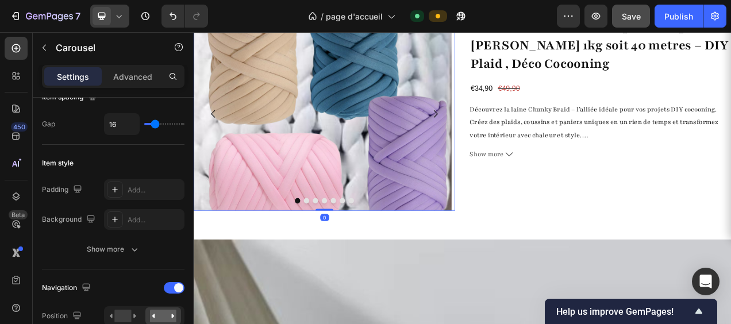
scroll to position [0, 0]
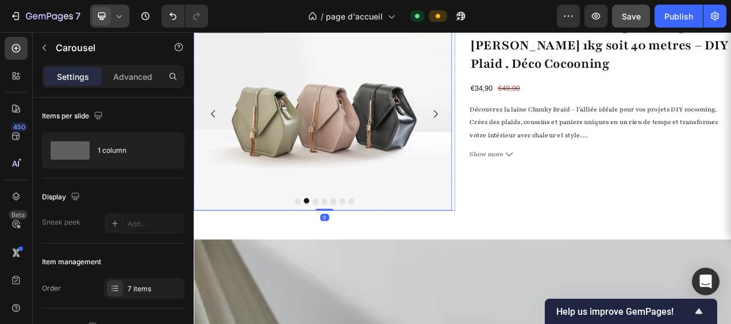
click at [419, 186] on img at bounding box center [359, 136] width 331 height 248
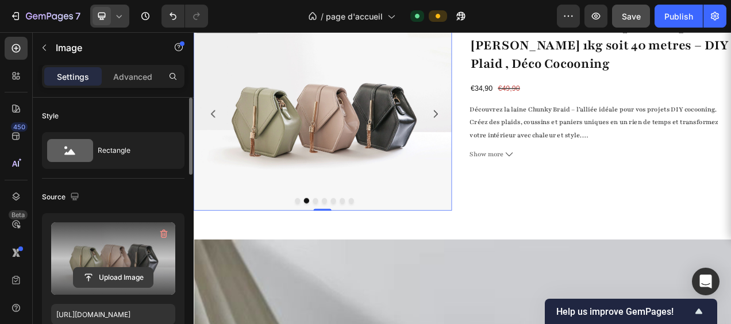
click at [119, 275] on input "file" at bounding box center [113, 278] width 79 height 20
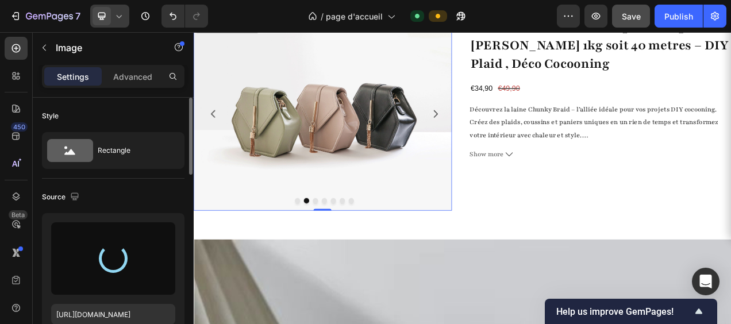
type input "[URL][DOMAIN_NAME]"
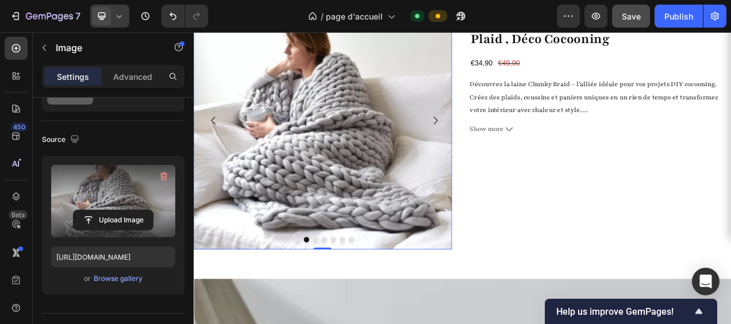
scroll to position [2373, 0]
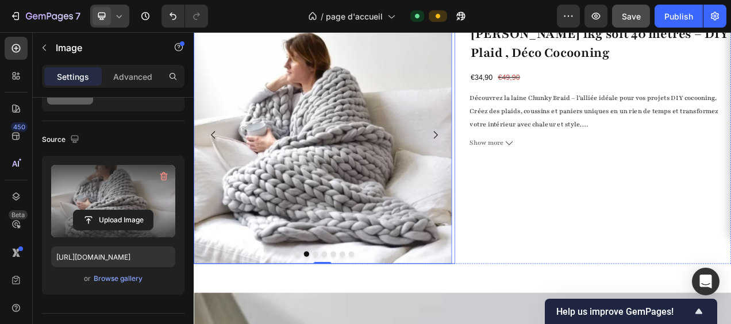
click at [497, 158] on icon "Carousel Next Arrow" at bounding box center [504, 164] width 14 height 14
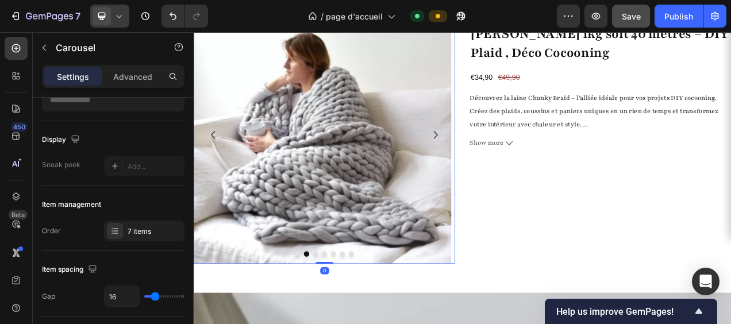
scroll to position [0, 0]
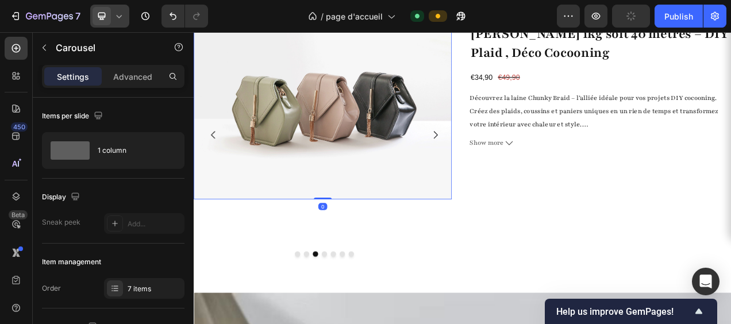
click at [366, 171] on img at bounding box center [359, 122] width 331 height 248
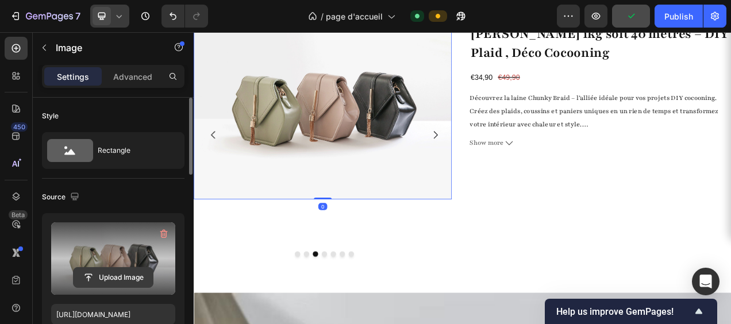
click at [108, 273] on input "file" at bounding box center [113, 278] width 79 height 20
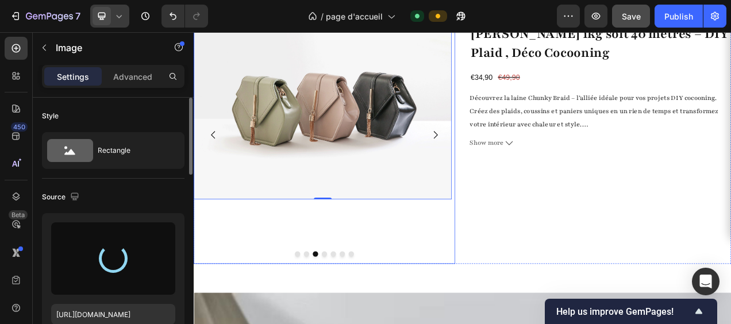
type input "[URL][DOMAIN_NAME]"
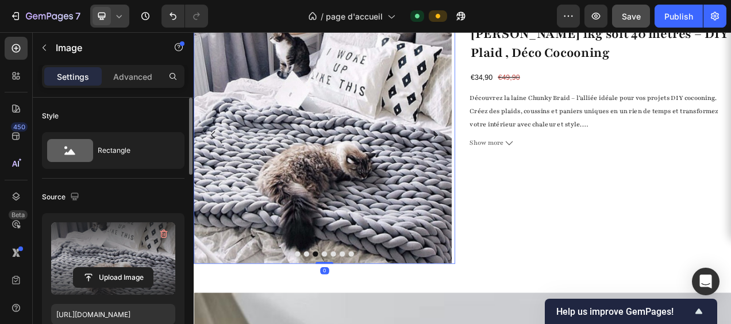
click at [489, 175] on button "Carousel Next Arrow" at bounding box center [504, 164] width 32 height 32
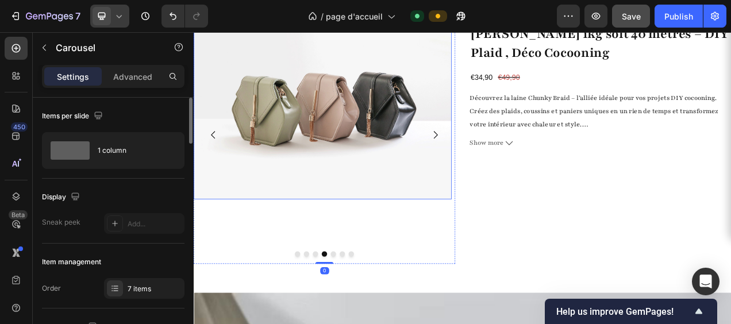
click at [381, 148] on img at bounding box center [359, 122] width 331 height 248
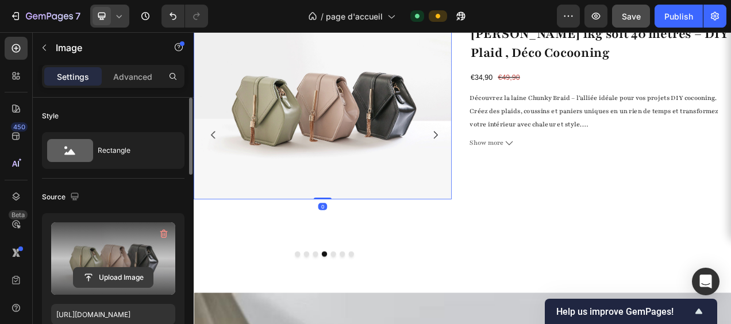
click at [113, 279] on input "file" at bounding box center [113, 278] width 79 height 20
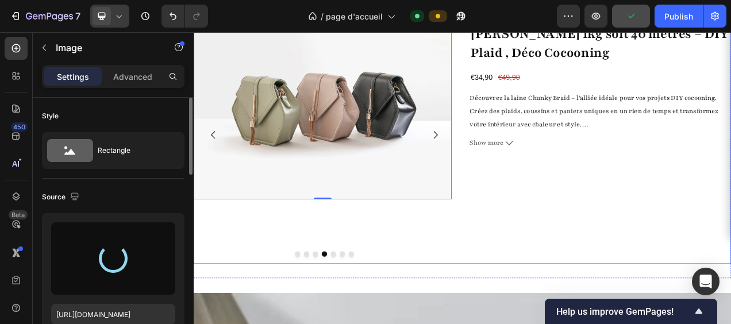
type input "[URL][DOMAIN_NAME]"
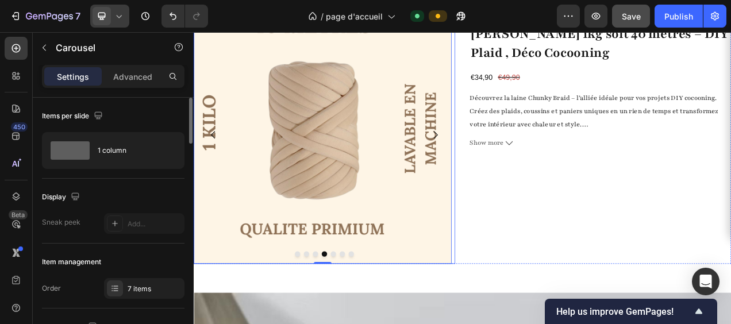
click at [502, 162] on icon "Carousel Next Arrow" at bounding box center [504, 164] width 5 height 10
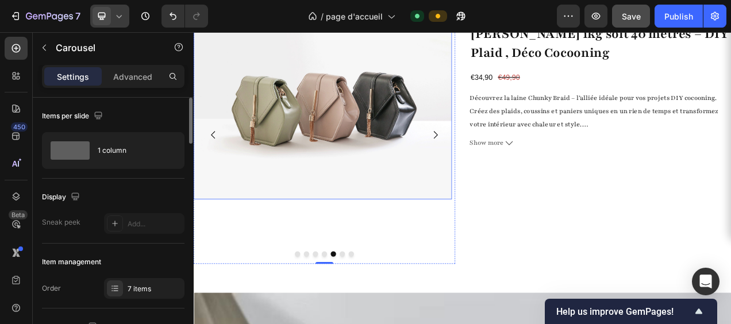
click at [376, 192] on img at bounding box center [359, 122] width 331 height 248
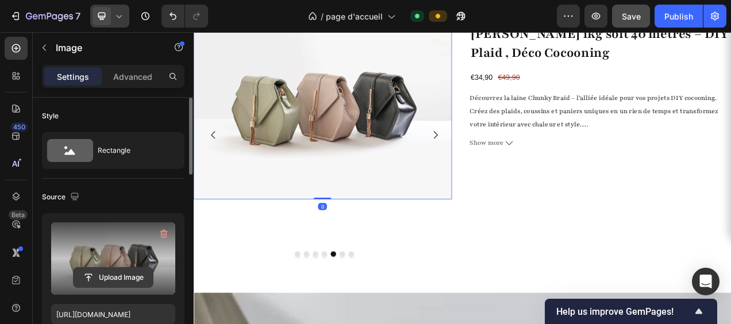
click at [108, 277] on input "file" at bounding box center [113, 278] width 79 height 20
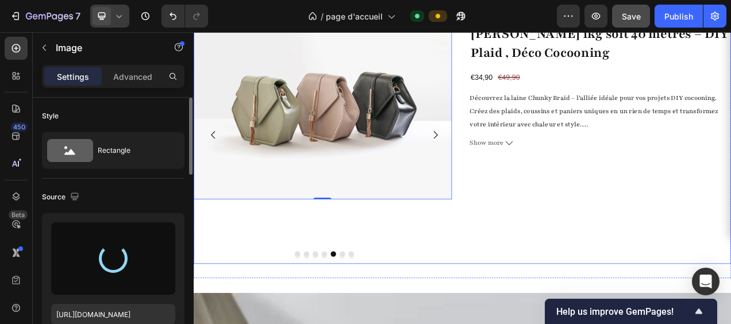
type input "[URL][DOMAIN_NAME]"
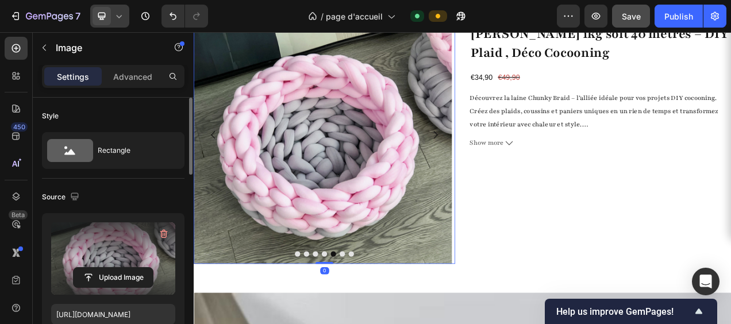
click at [501, 160] on icon "Carousel Next Arrow" at bounding box center [504, 164] width 14 height 14
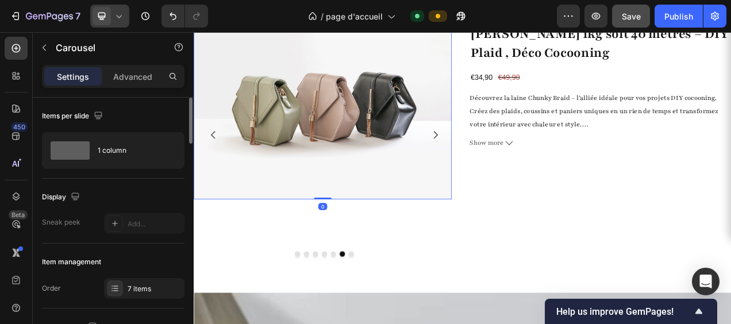
click at [319, 201] on img at bounding box center [359, 122] width 331 height 248
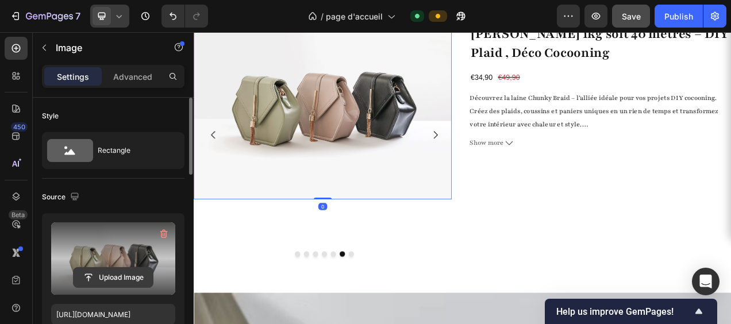
click at [131, 275] on input "file" at bounding box center [113, 278] width 79 height 20
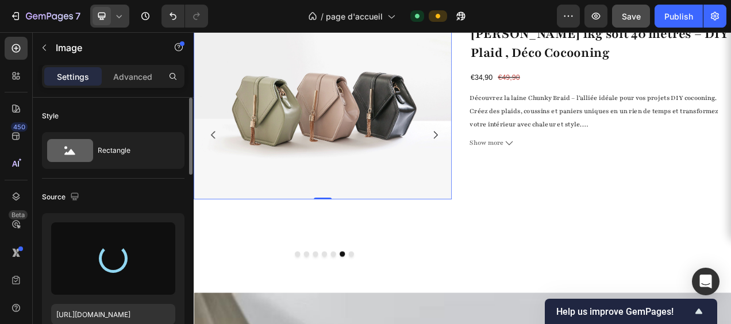
type input "[URL][DOMAIN_NAME]"
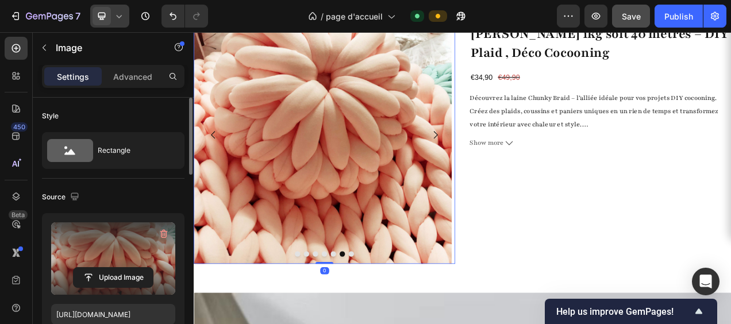
click at [495, 155] on button "Carousel Next Arrow" at bounding box center [504, 164] width 32 height 32
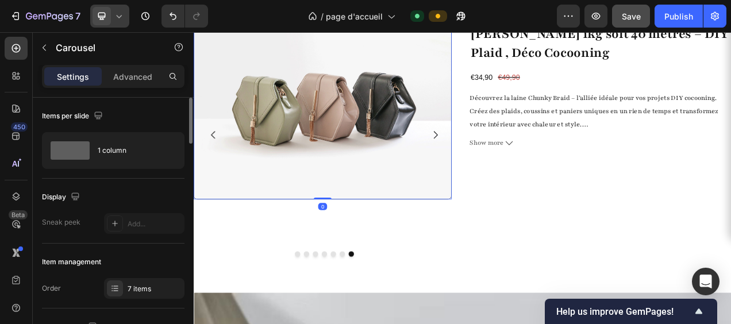
click at [305, 163] on img at bounding box center [359, 122] width 331 height 249
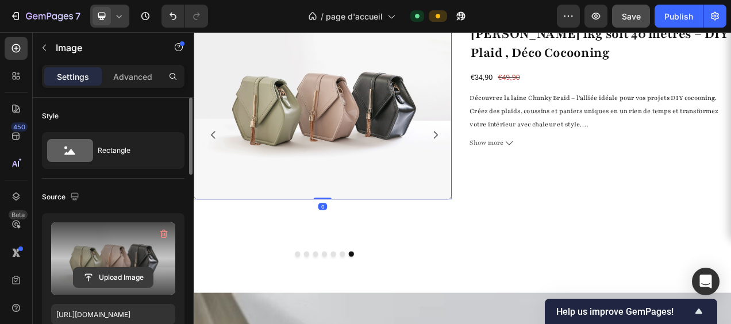
click at [133, 276] on input "file" at bounding box center [113, 278] width 79 height 20
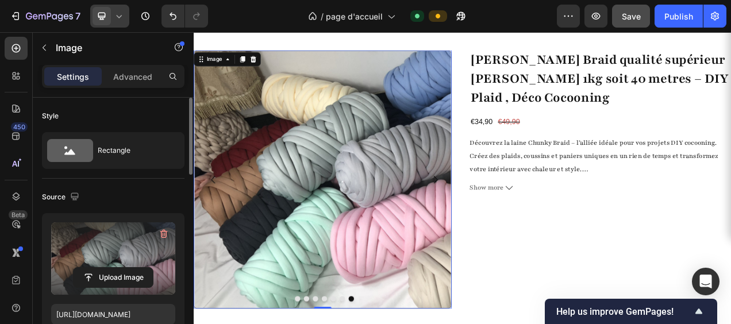
scroll to position [2373, 0]
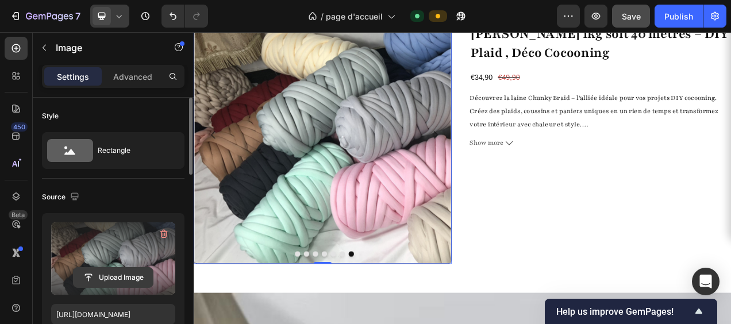
click at [117, 277] on input "file" at bounding box center [113, 278] width 79 height 20
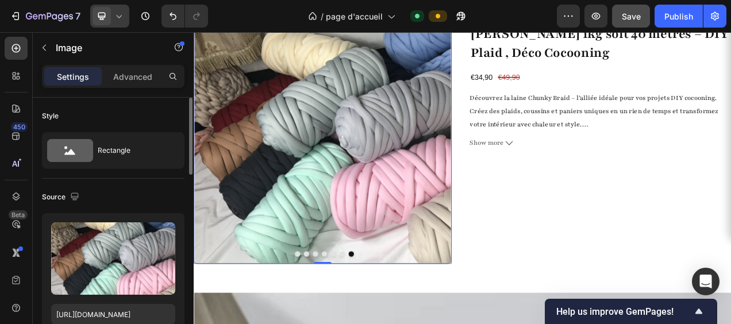
scroll to position [57, 0]
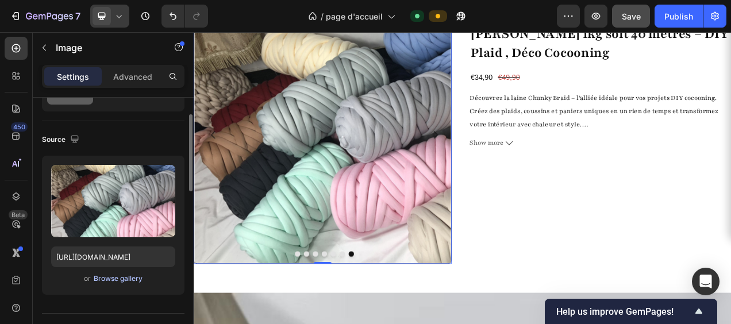
click at [117, 277] on div "Browse gallery" at bounding box center [118, 279] width 49 height 10
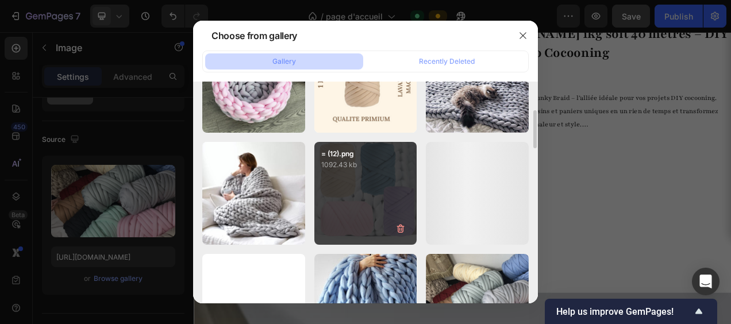
scroll to position [230, 0]
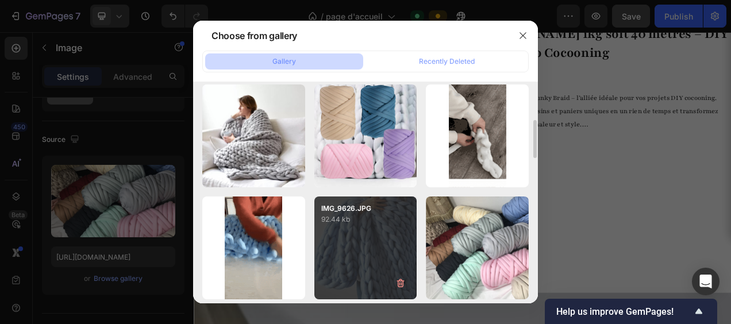
click at [369, 236] on div "IMG_9626.JPG 92.44 kb" at bounding box center [365, 248] width 103 height 103
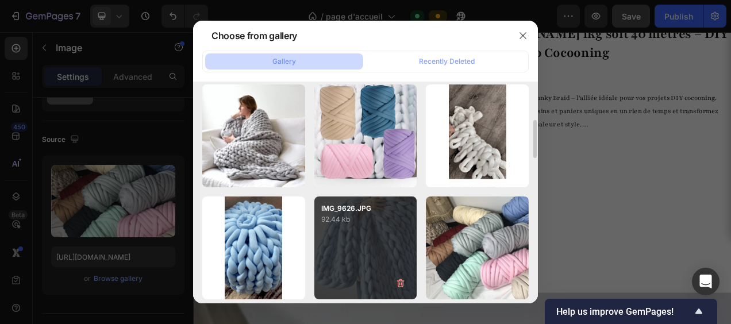
type input "[URL][DOMAIN_NAME]"
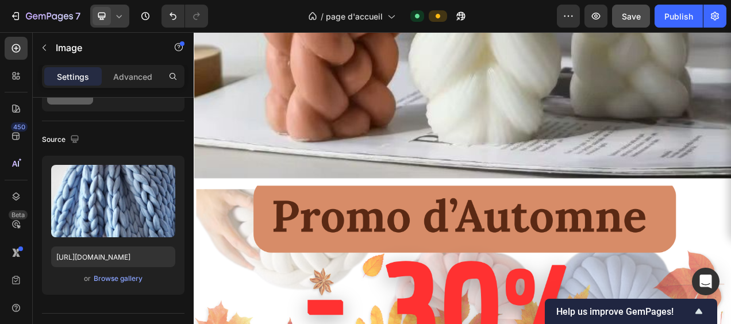
scroll to position [3277, 0]
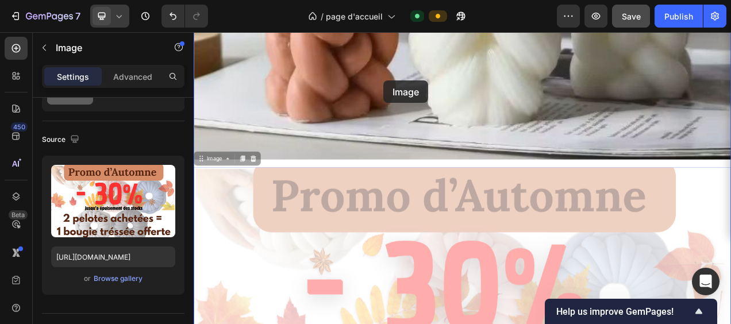
drag, startPoint x: 427, startPoint y: 328, endPoint x: 438, endPoint y: 94, distance: 233.7
click at [438, 94] on div "Header Image Image 0 Image 0 Section 10 Root Start with Sections from sidebar A…" at bounding box center [539, 231] width 690 height 6952
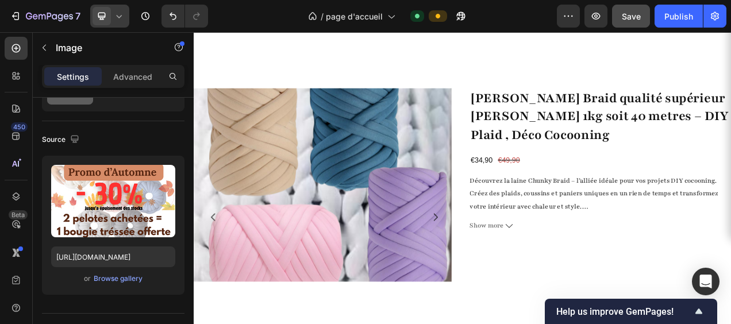
scroll to position [1897, 0]
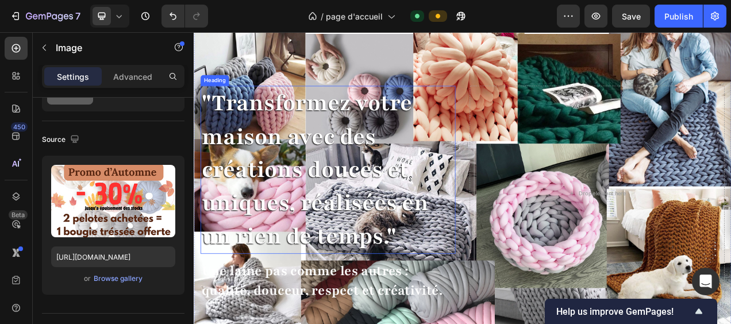
scroll to position [139, 0]
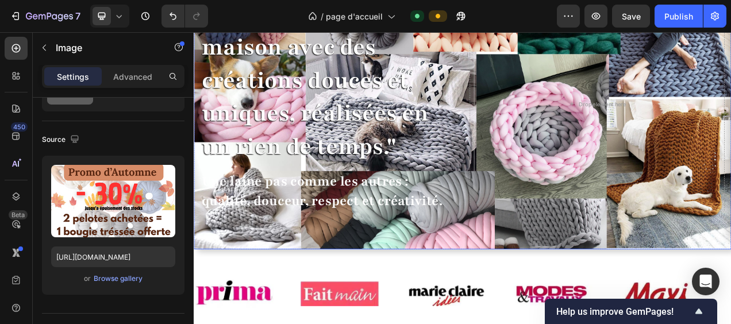
click at [638, 277] on div ""Transformez votre maison avec des créations douces et uniques, réalisées en un…" at bounding box center [539, 139] width 690 height 343
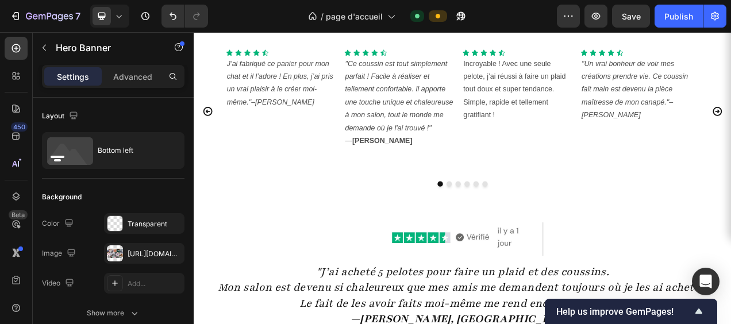
scroll to position [1840, 0]
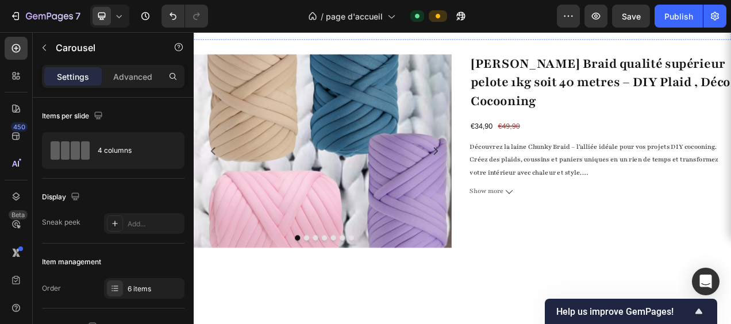
scroll to position [2357, 0]
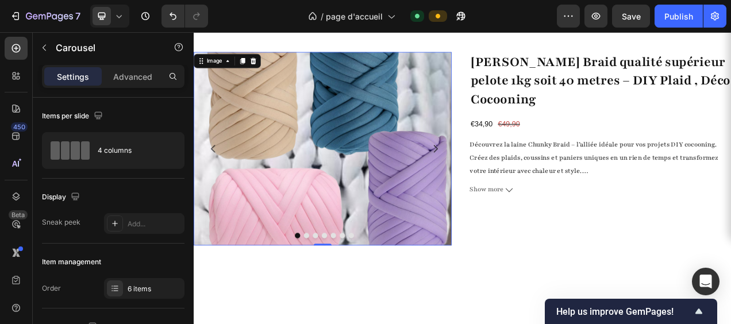
click at [414, 201] on img at bounding box center [359, 182] width 331 height 248
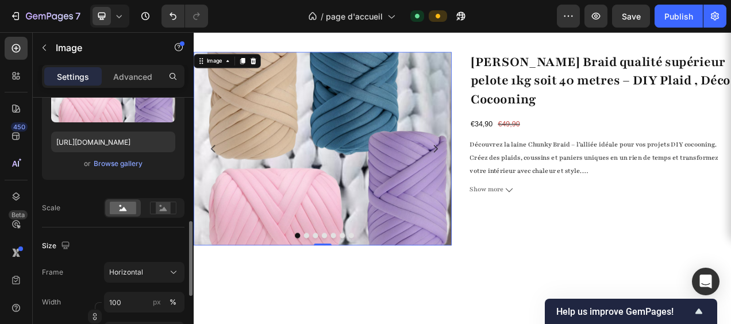
scroll to position [230, 0]
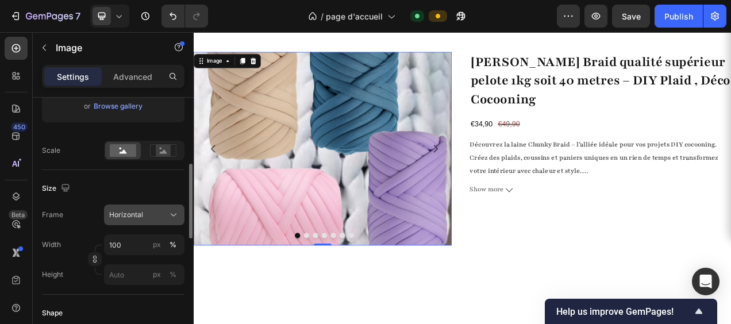
click at [178, 215] on icon at bounding box center [173, 214] width 11 height 11
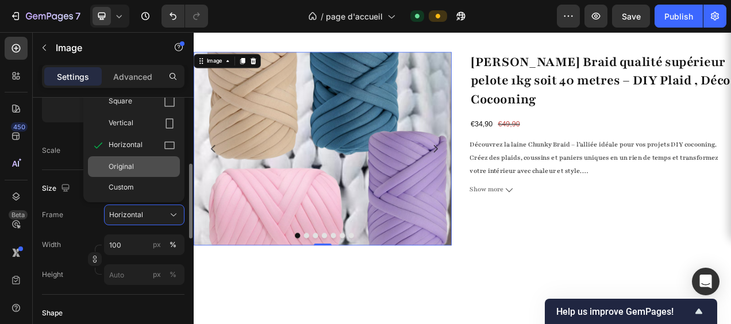
click at [148, 168] on div "Original" at bounding box center [142, 167] width 67 height 10
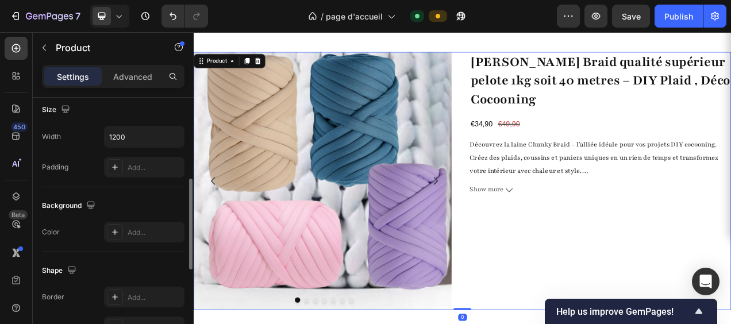
click at [589, 297] on div "Laine Chunky Braid qualité supérieur pelote 1kg soit 40 metres – DIY Plaid , Dé…" at bounding box center [716, 223] width 336 height 331
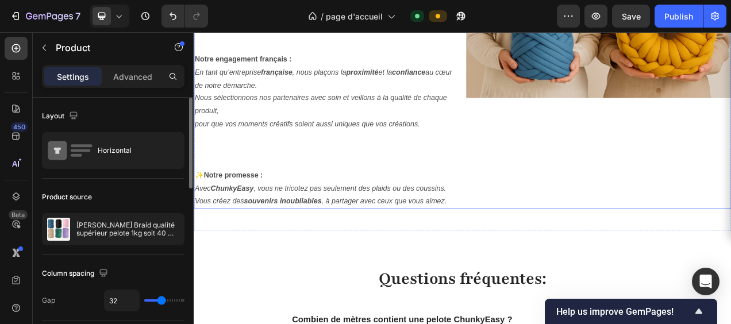
scroll to position [5245, 0]
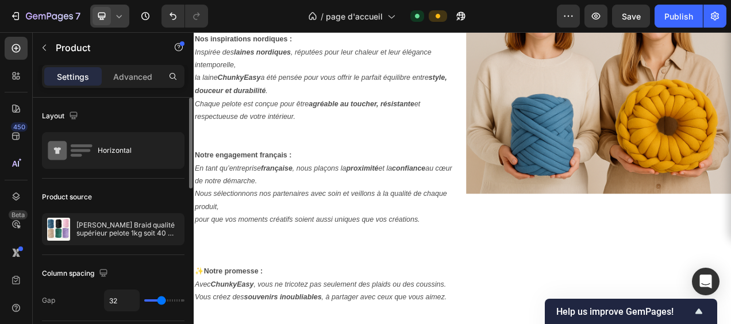
click at [114, 15] on icon at bounding box center [118, 15] width 11 height 11
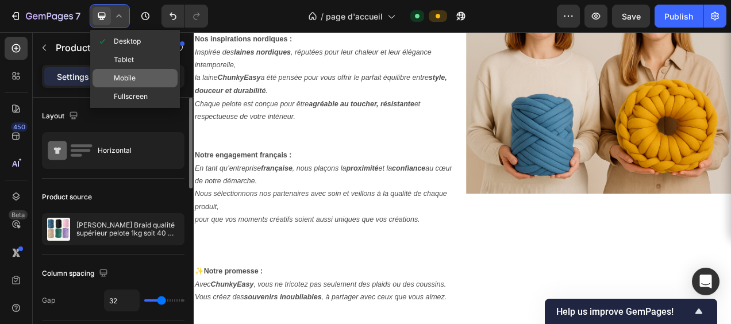
click at [117, 74] on span "Mobile" at bounding box center [125, 77] width 22 height 11
type input "16"
type input "100%"
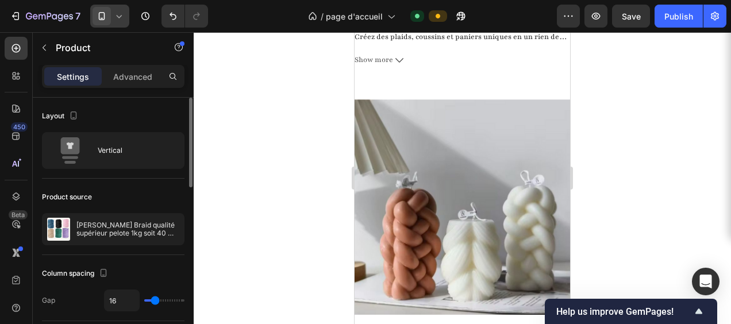
scroll to position [1955, 0]
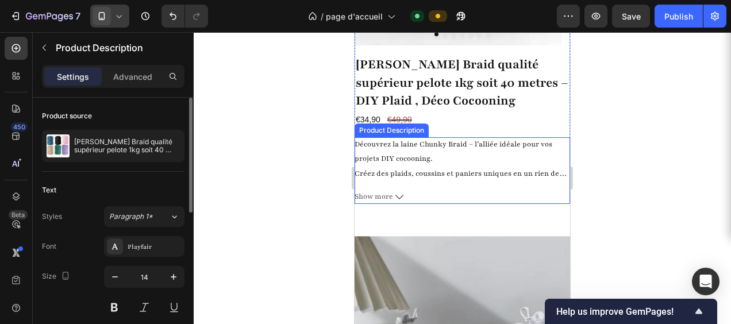
click at [398, 198] on icon at bounding box center [400, 197] width 8 height 5
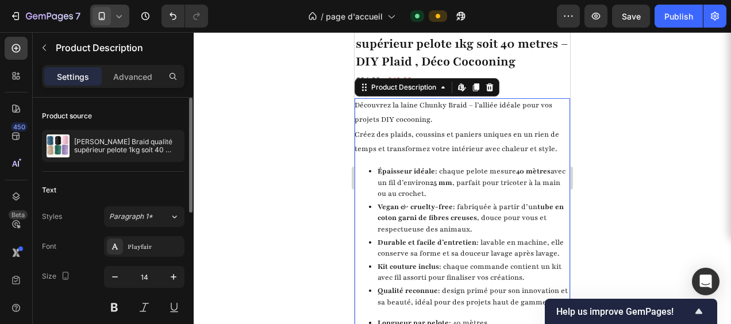
scroll to position [2012, 0]
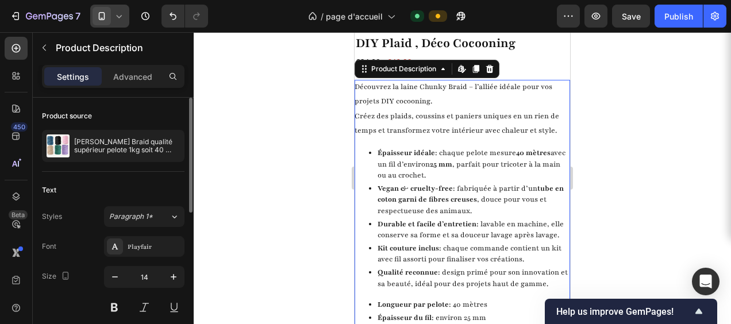
click at [425, 189] on strong "Vegan & cruelty-free" at bounding box center [415, 188] width 75 height 9
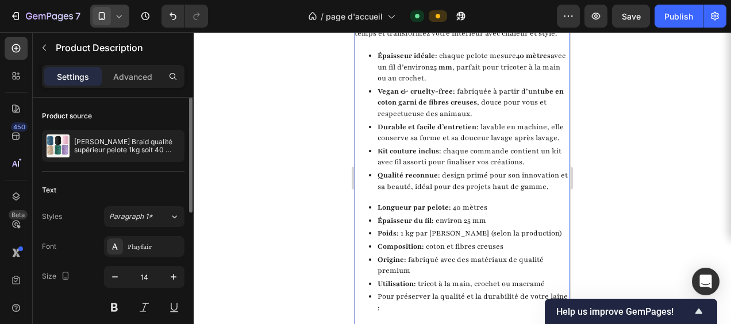
scroll to position [2127, 0]
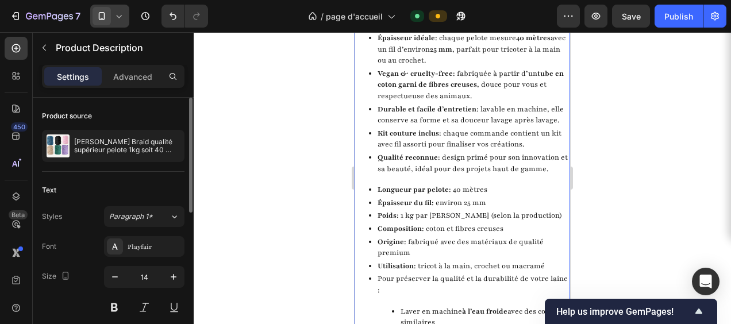
click at [410, 214] on p "Poids : 1 kg par pelote (selon la production)" at bounding box center [474, 215] width 193 height 11
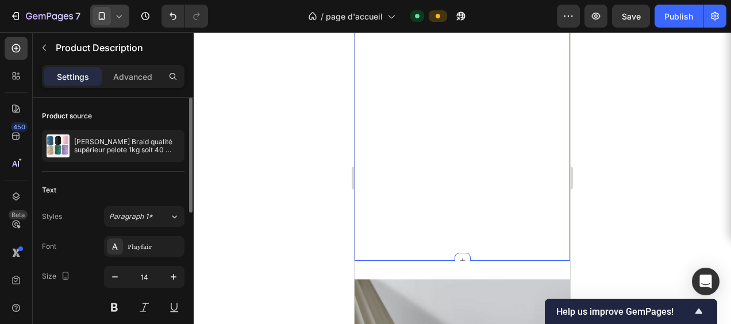
scroll to position [2300, 0]
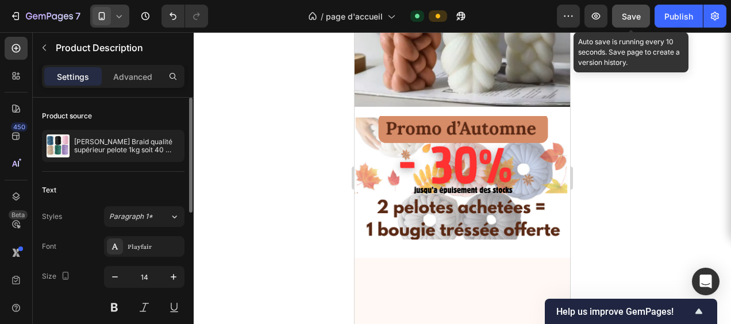
click at [634, 20] on span "Save" at bounding box center [631, 16] width 19 height 10
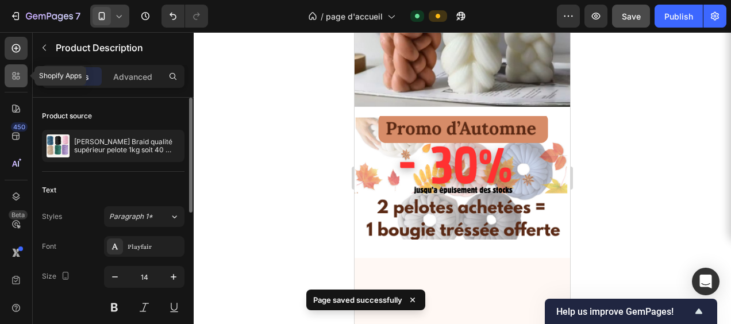
click at [14, 78] on icon at bounding box center [15, 75] width 11 height 11
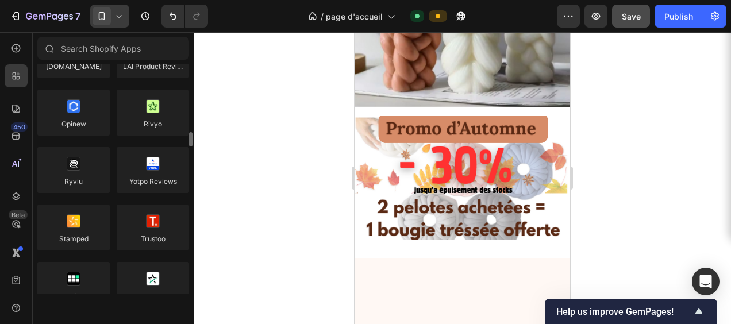
scroll to position [172, 0]
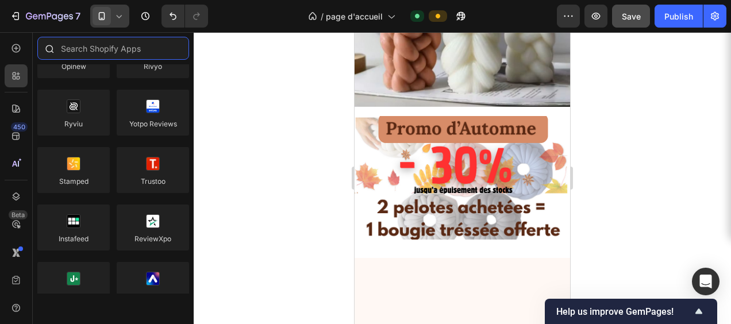
click at [106, 50] on input "text" at bounding box center [113, 48] width 152 height 23
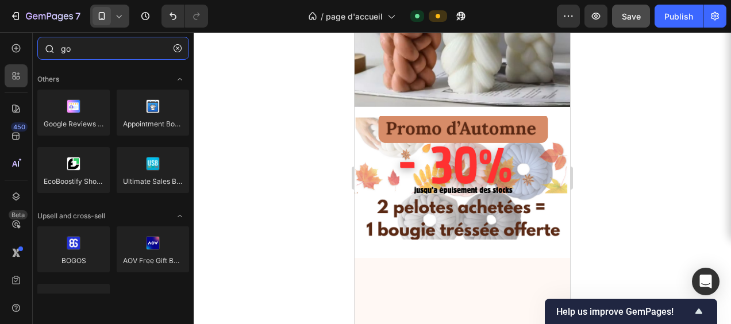
type input "g"
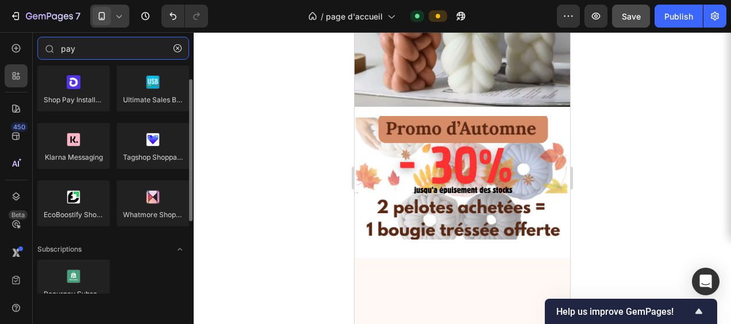
scroll to position [0, 0]
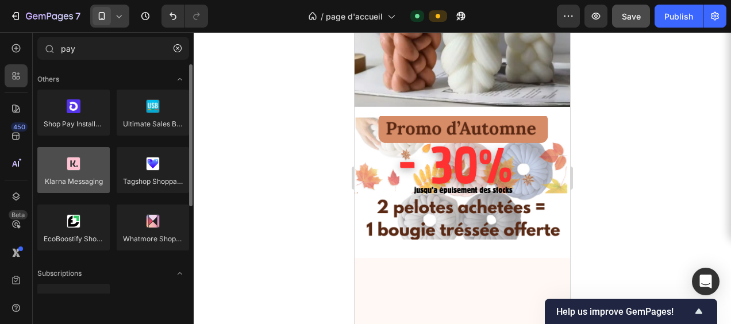
click at [83, 178] on div at bounding box center [73, 170] width 72 height 46
click at [82, 168] on div at bounding box center [73, 170] width 72 height 46
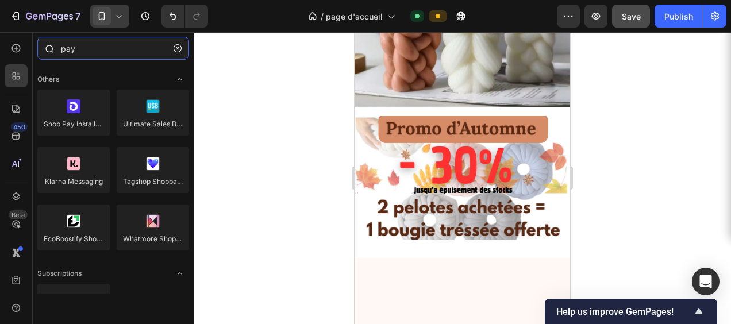
click at [89, 52] on input "pay" at bounding box center [113, 48] width 152 height 23
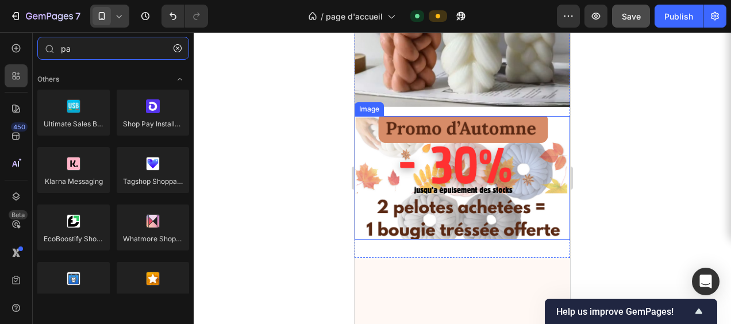
type input "p"
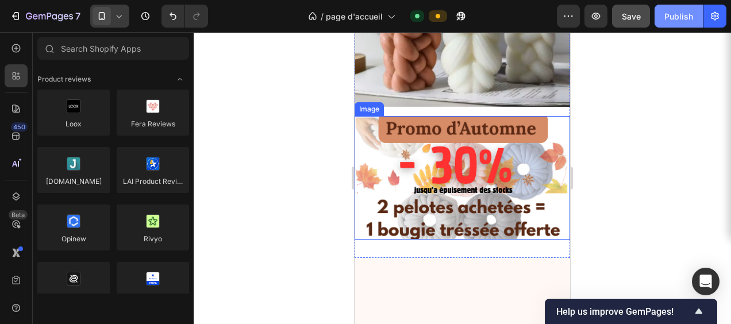
click at [688, 18] on div "Publish" at bounding box center [679, 16] width 29 height 12
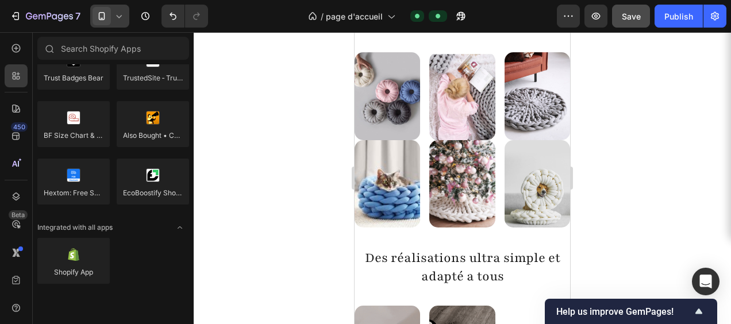
scroll to position [690, 0]
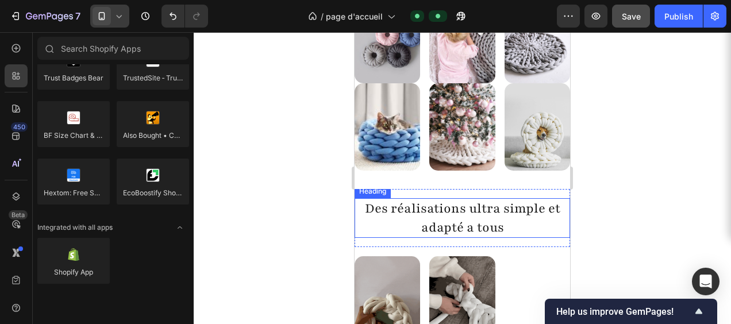
click at [467, 221] on h2 "Des réalisations ultra simple et adapté a tous" at bounding box center [463, 218] width 216 height 40
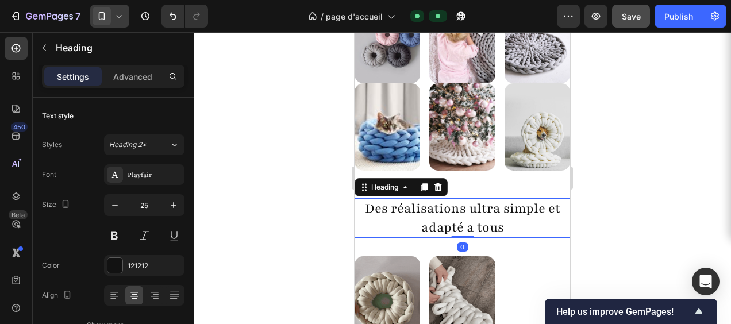
click at [468, 221] on h2 "Des réalisations ultra simple et adapté a tous" at bounding box center [463, 218] width 216 height 40
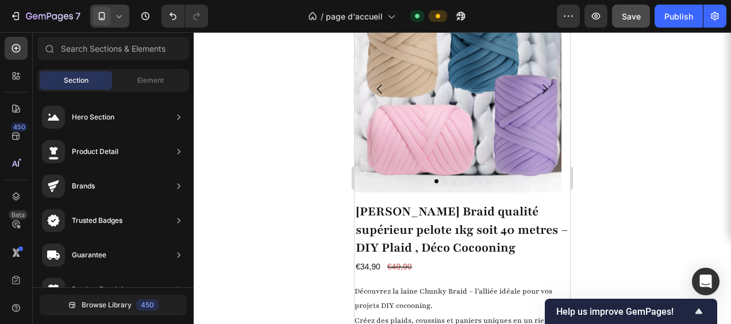
scroll to position [1750, 0]
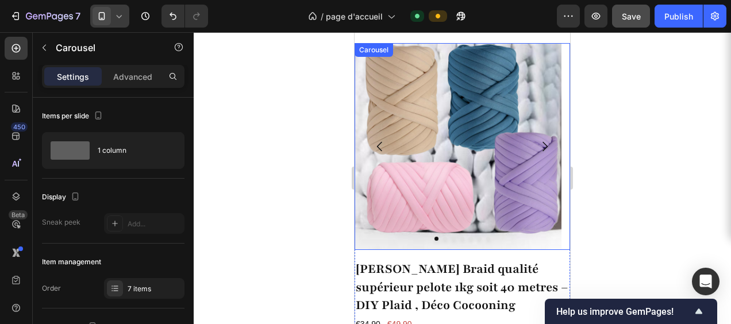
click at [543, 145] on icon "Carousel Next Arrow" at bounding box center [545, 147] width 5 height 10
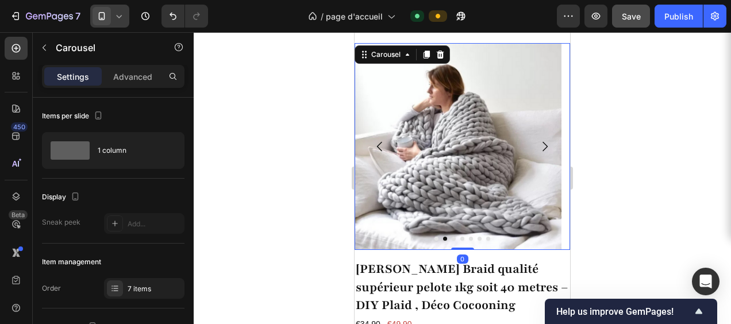
click at [543, 145] on icon "Carousel Next Arrow" at bounding box center [545, 147] width 5 height 10
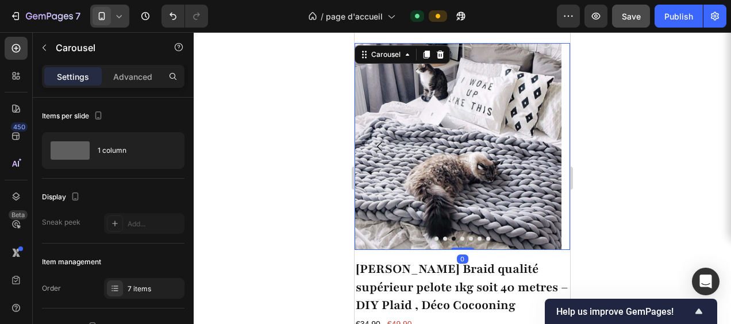
click at [543, 145] on icon "Carousel Next Arrow" at bounding box center [545, 147] width 5 height 10
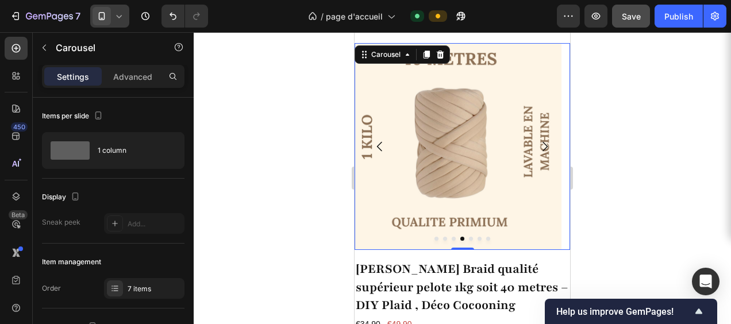
click at [543, 145] on icon "Carousel Next Arrow" at bounding box center [545, 147] width 5 height 10
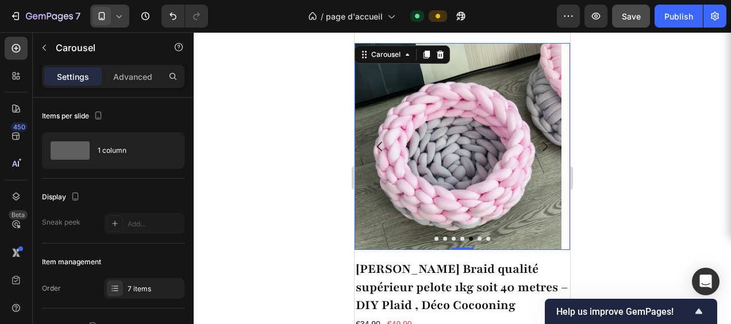
click at [543, 145] on icon "Carousel Next Arrow" at bounding box center [545, 147] width 5 height 10
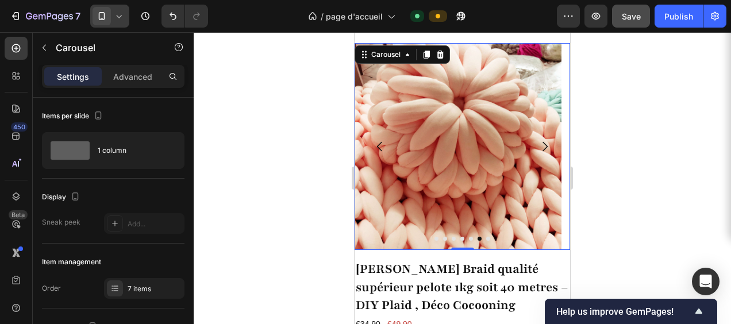
click at [543, 145] on icon "Carousel Next Arrow" at bounding box center [545, 147] width 5 height 10
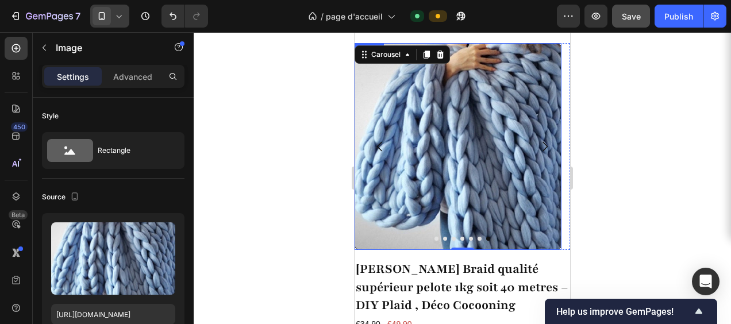
click at [488, 151] on img at bounding box center [458, 146] width 207 height 207
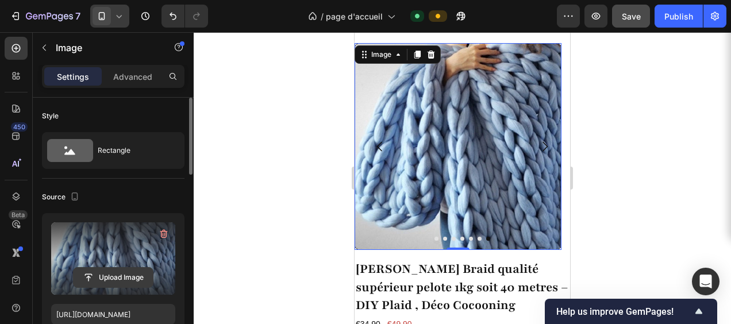
click at [112, 279] on input "file" at bounding box center [113, 278] width 79 height 20
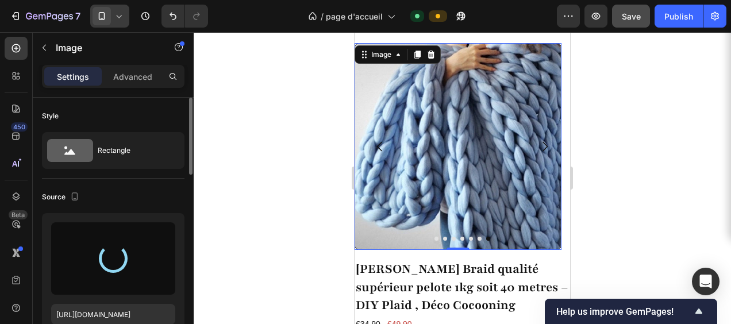
type input "https://cdn.shopify.com/s/files/1/0982/7454/1893/files/gempages_585112344019862…"
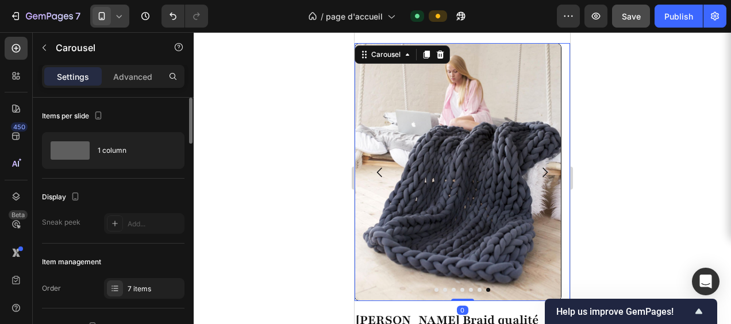
click at [538, 168] on icon "Carousel Next Arrow" at bounding box center [545, 173] width 14 height 14
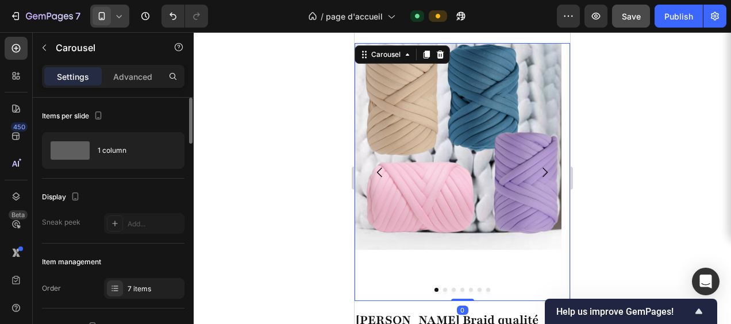
click at [538, 168] on icon "Carousel Next Arrow" at bounding box center [545, 173] width 14 height 14
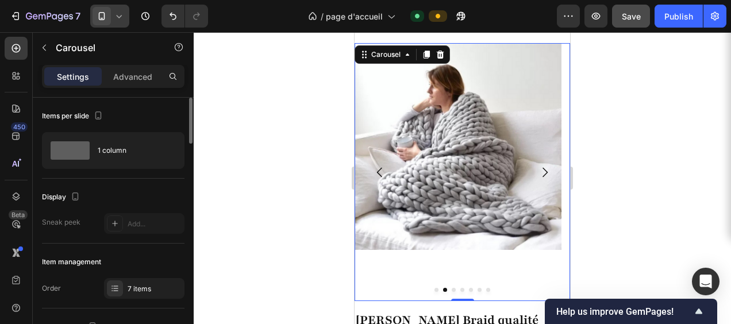
click at [538, 168] on icon "Carousel Next Arrow" at bounding box center [545, 173] width 14 height 14
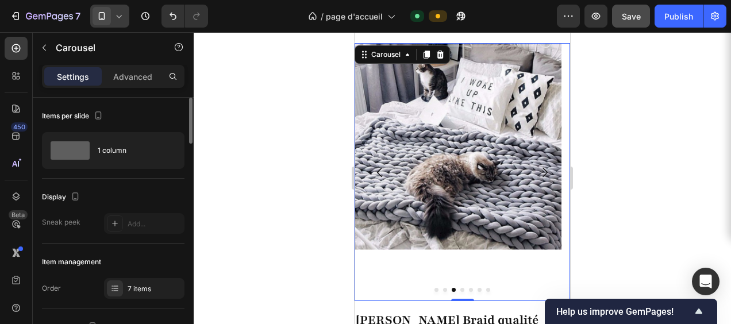
click at [538, 168] on icon "Carousel Next Arrow" at bounding box center [545, 173] width 14 height 14
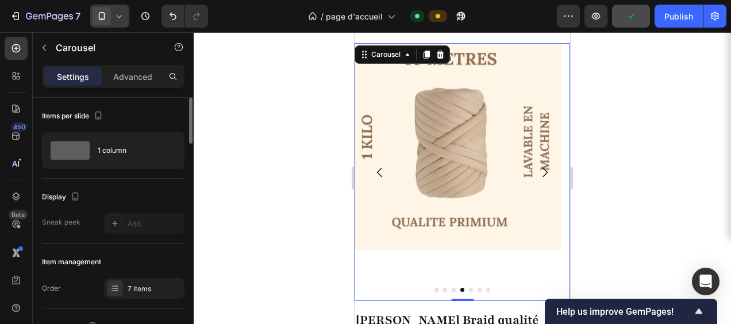
click at [538, 168] on icon "Carousel Next Arrow" at bounding box center [545, 173] width 14 height 14
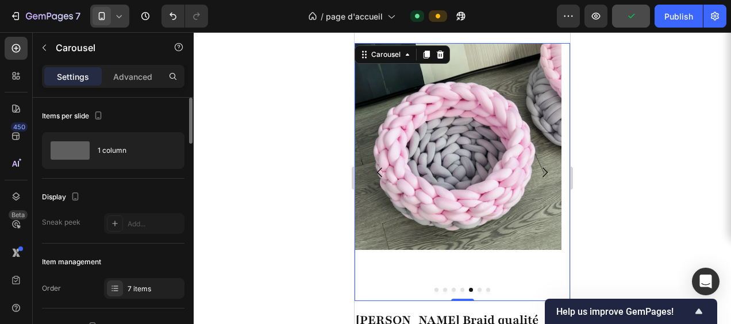
click at [538, 168] on icon "Carousel Next Arrow" at bounding box center [545, 173] width 14 height 14
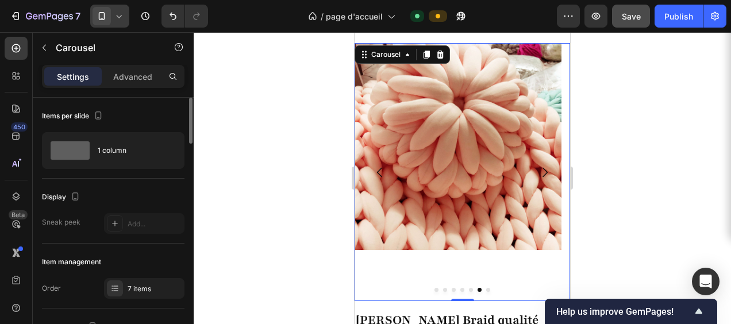
click at [538, 168] on icon "Carousel Next Arrow" at bounding box center [545, 173] width 14 height 14
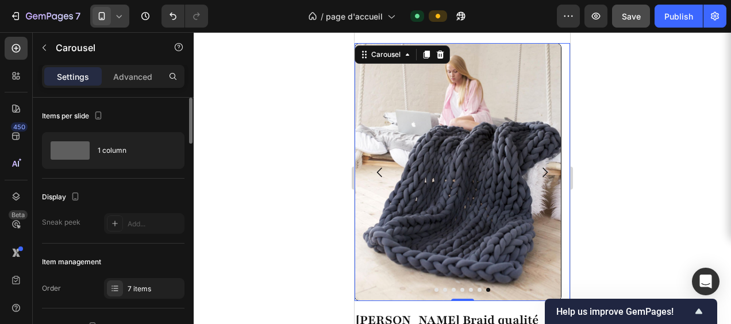
click at [538, 168] on icon "Carousel Next Arrow" at bounding box center [545, 173] width 14 height 14
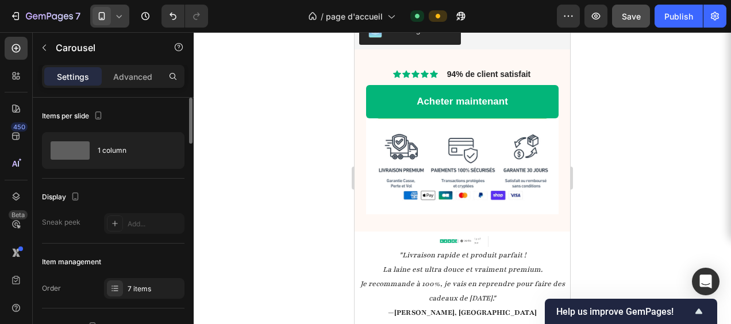
scroll to position [2613, 0]
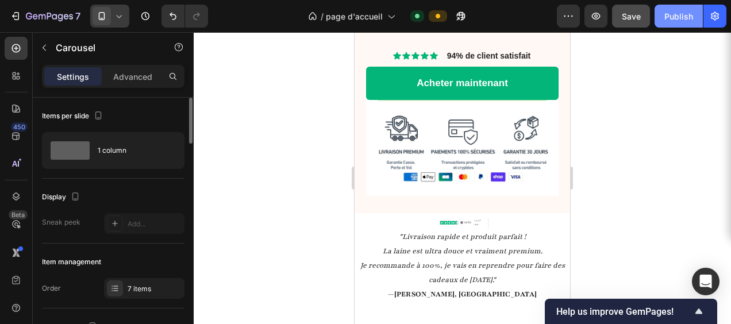
click at [682, 11] on div "Publish" at bounding box center [679, 16] width 29 height 12
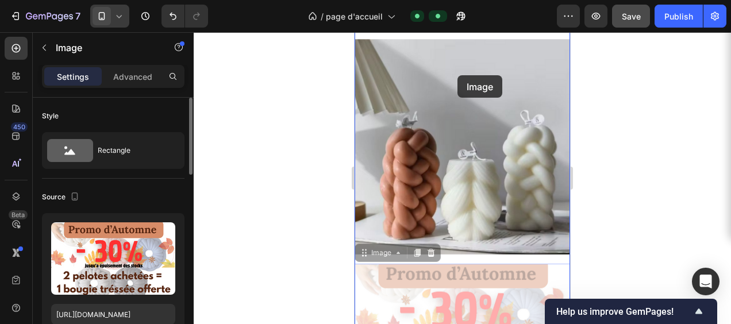
scroll to position [2141, 0]
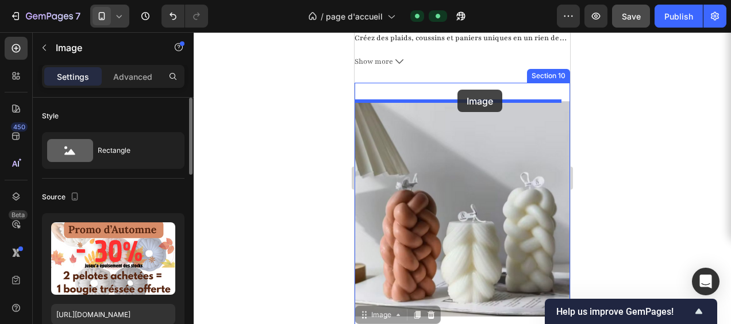
drag, startPoint x: 459, startPoint y: 223, endPoint x: 458, endPoint y: 90, distance: 133.4
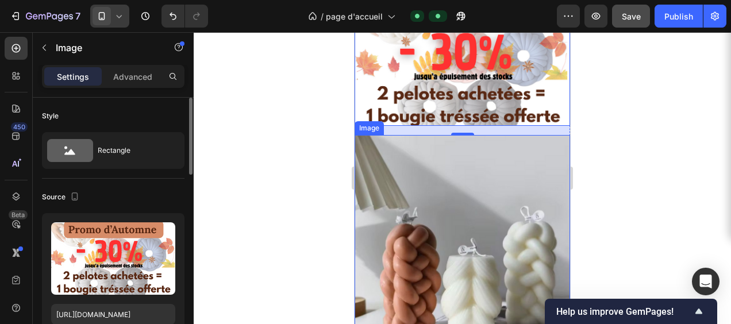
scroll to position [2199, 0]
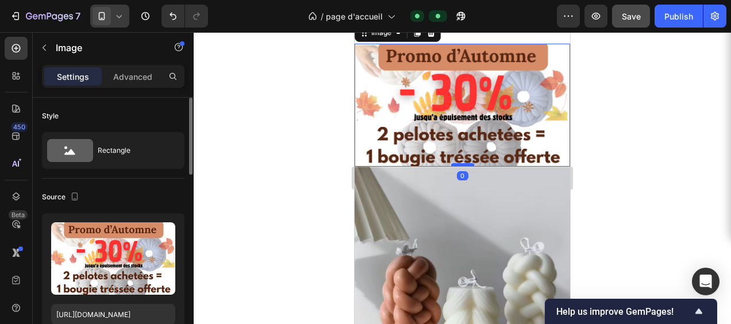
drag, startPoint x: 461, startPoint y: 170, endPoint x: 461, endPoint y: 159, distance: 10.9
click at [461, 163] on div at bounding box center [462, 164] width 23 height 3
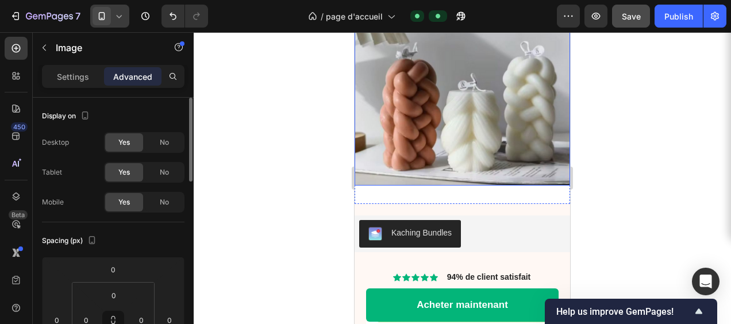
scroll to position [2429, 0]
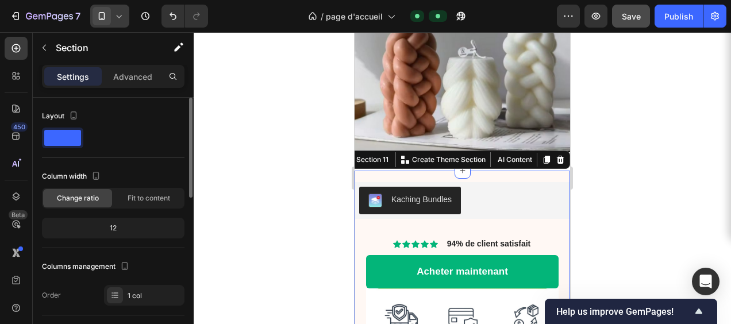
click at [505, 171] on div "Kaching Bundles Kaching Bundles Icon Icon Icon Icon Icon Icon List 94% de clien…" at bounding box center [463, 286] width 216 height 231
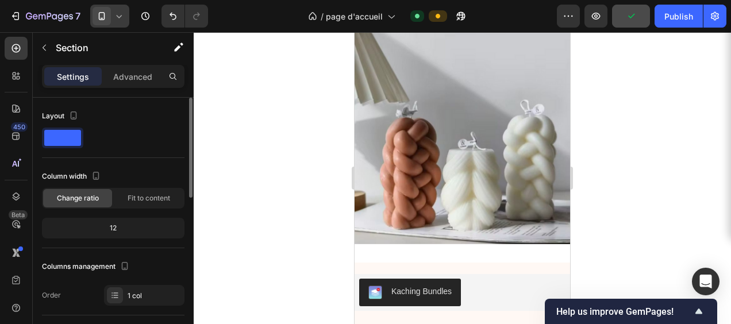
scroll to position [2371, 0]
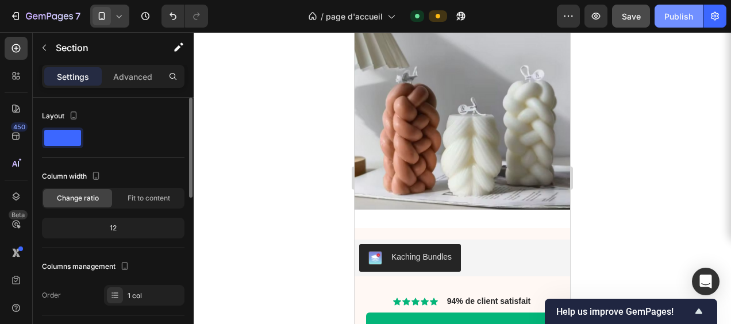
click at [667, 19] on div "Publish" at bounding box center [679, 16] width 29 height 12
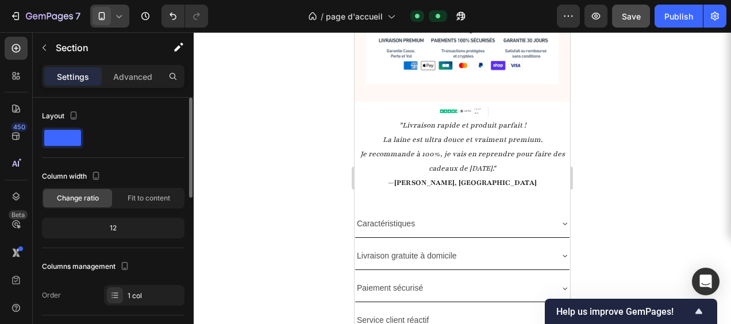
scroll to position [2716, 0]
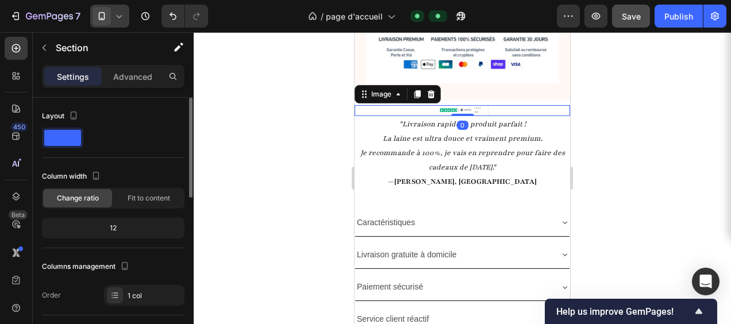
click at [452, 107] on img at bounding box center [462, 110] width 57 height 11
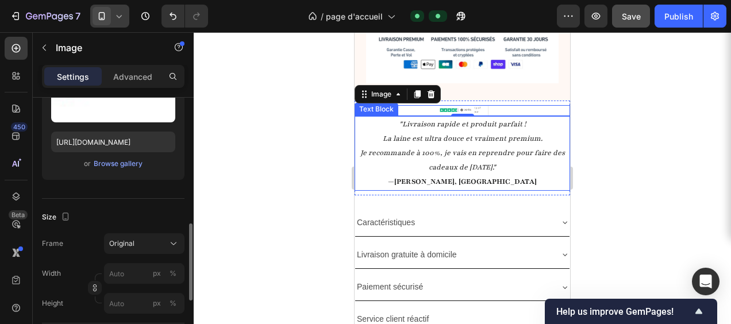
scroll to position [230, 0]
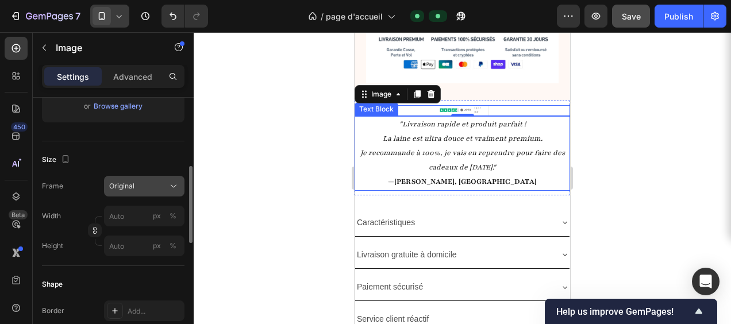
click at [170, 185] on icon at bounding box center [173, 186] width 11 height 11
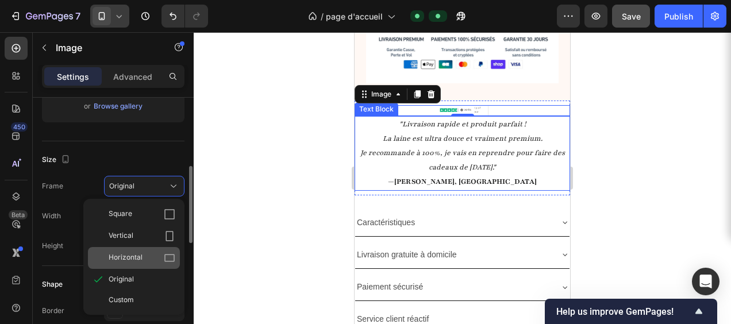
click at [159, 256] on div "Horizontal" at bounding box center [142, 257] width 67 height 11
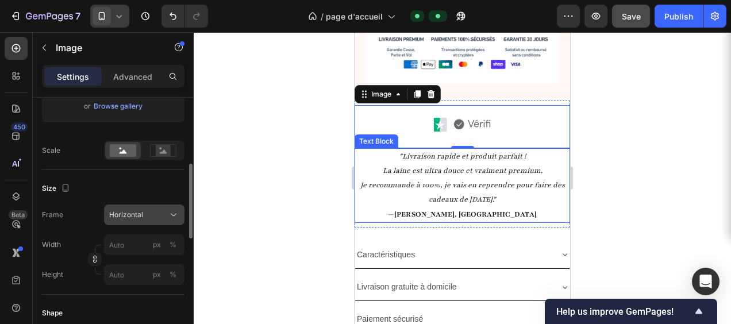
click at [162, 212] on div "Horizontal" at bounding box center [137, 215] width 56 height 10
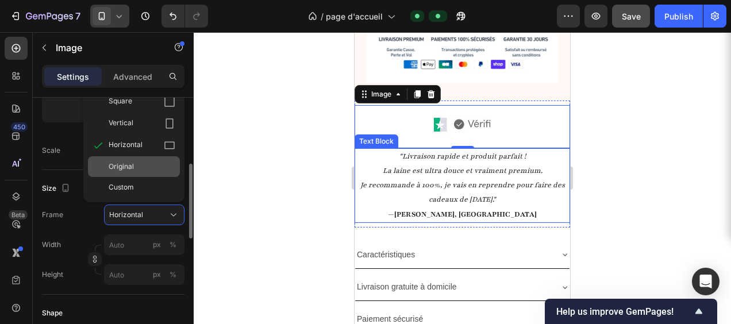
click at [145, 169] on div "Original" at bounding box center [142, 167] width 67 height 10
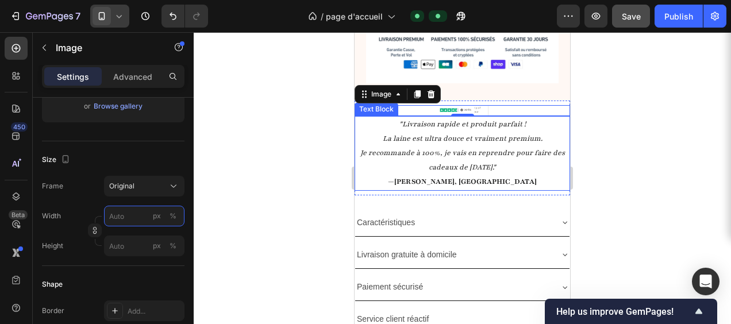
click at [130, 213] on input "px %" at bounding box center [144, 216] width 80 height 21
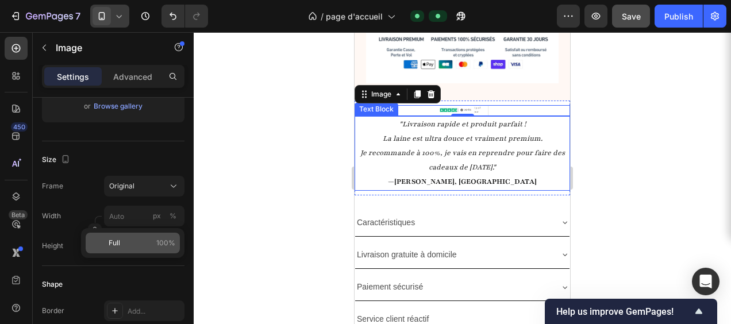
click at [139, 236] on div "Full 100%" at bounding box center [133, 243] width 94 height 21
type input "100"
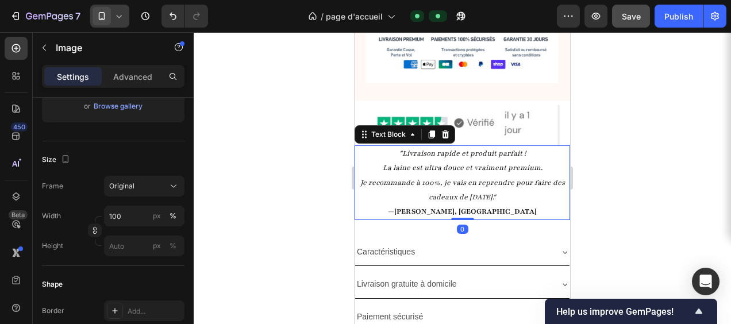
click at [529, 206] on p "— Caroline D., Strasbourg" at bounding box center [462, 212] width 213 height 14
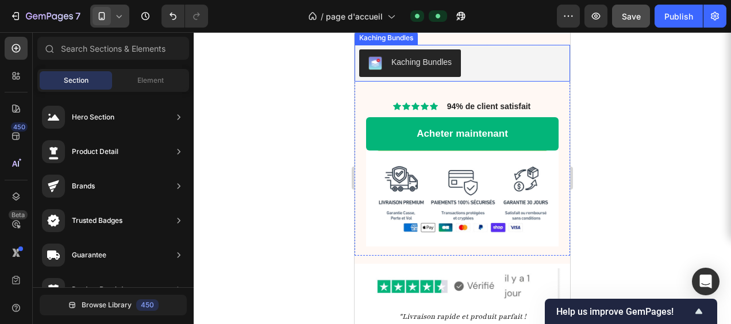
scroll to position [2691, 0]
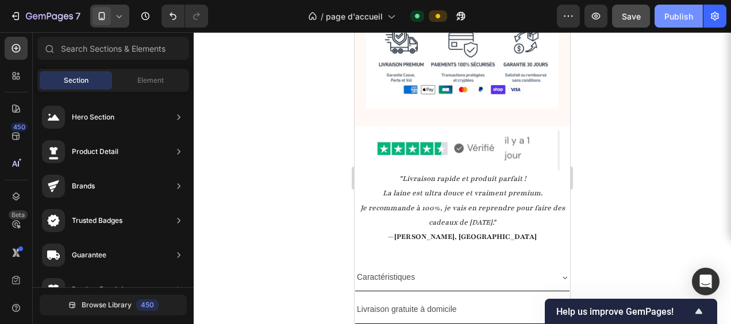
click at [680, 15] on div "Publish" at bounding box center [679, 16] width 29 height 12
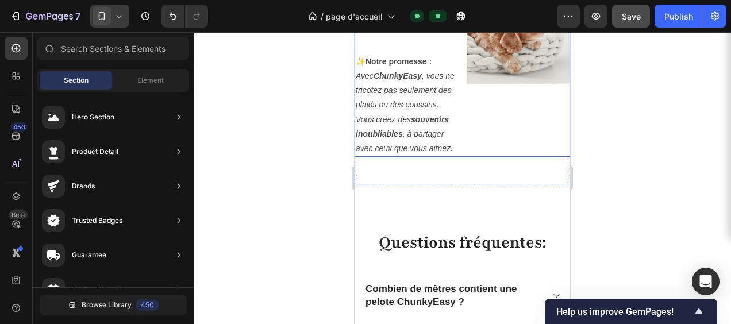
scroll to position [4416, 0]
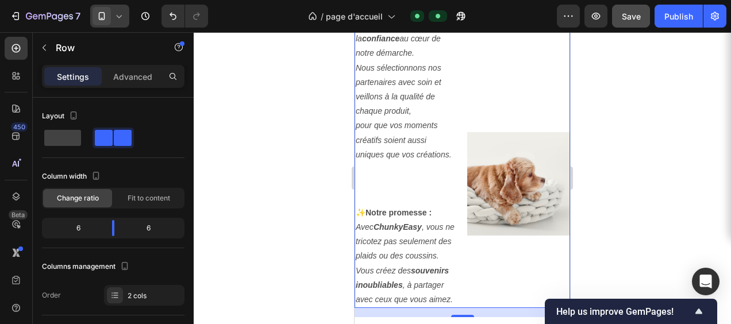
scroll to position [4301, 0]
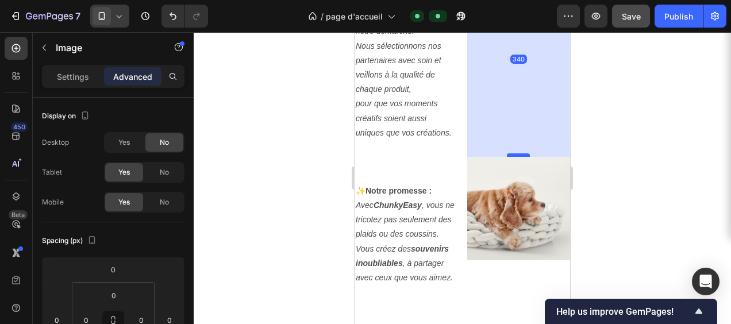
drag, startPoint x: 516, startPoint y: 200, endPoint x: 517, endPoint y: 246, distance: 46.0
click at [517, 157] on div at bounding box center [518, 155] width 23 height 3
type input "340"
click at [432, 184] on p at bounding box center [406, 177] width 101 height 14
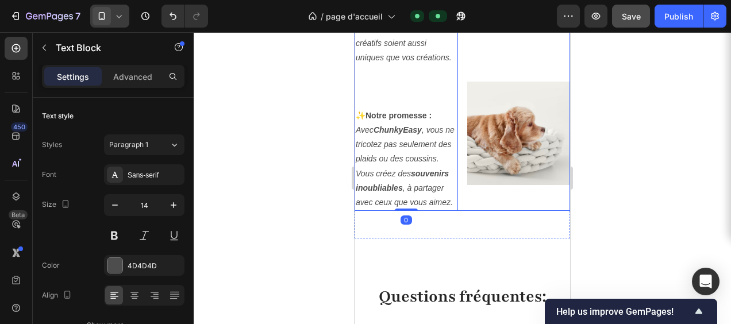
scroll to position [4358, 0]
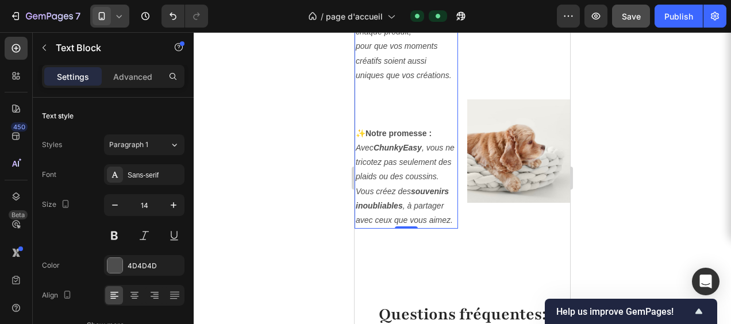
click at [390, 126] on p at bounding box center [406, 119] width 101 height 14
click at [425, 126] on p "Rich Text Editor. Editing area: main" at bounding box center [406, 119] width 101 height 14
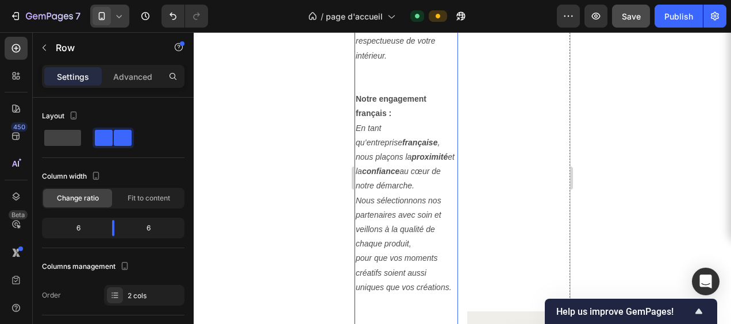
scroll to position [4128, 0]
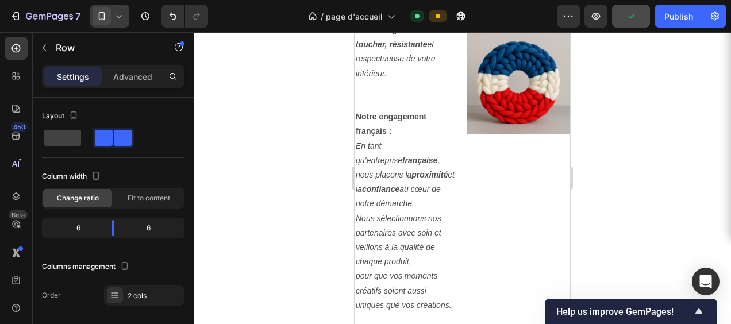
click at [492, 68] on div "Image Image Image Image" at bounding box center [518, 59] width 103 height 857
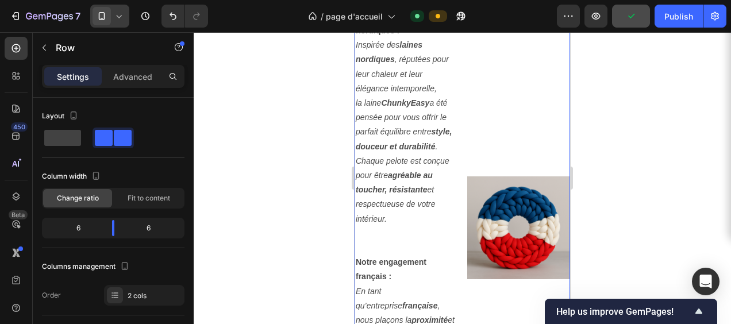
scroll to position [3956, 0]
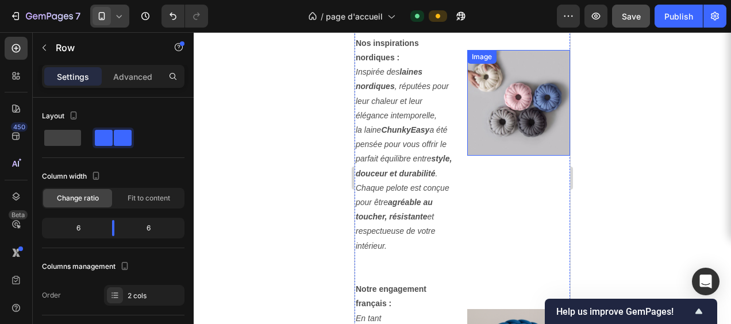
click at [504, 88] on img at bounding box center [518, 103] width 103 height 106
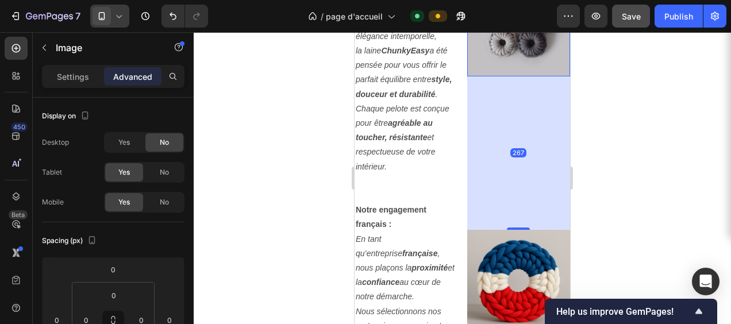
scroll to position [4071, 0]
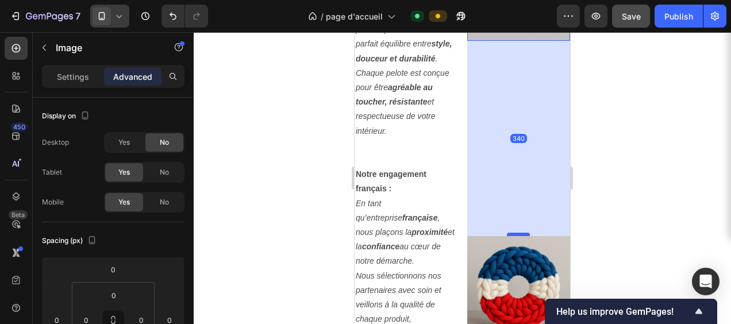
drag, startPoint x: 510, startPoint y: 182, endPoint x: 509, endPoint y: 224, distance: 42.0
click at [509, 233] on div at bounding box center [518, 234] width 23 height 3
type input "340"
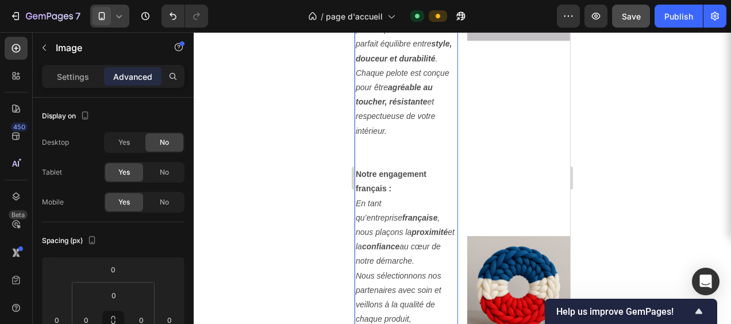
click at [429, 167] on p "Rich Text Editor. Editing area: main" at bounding box center [406, 160] width 101 height 14
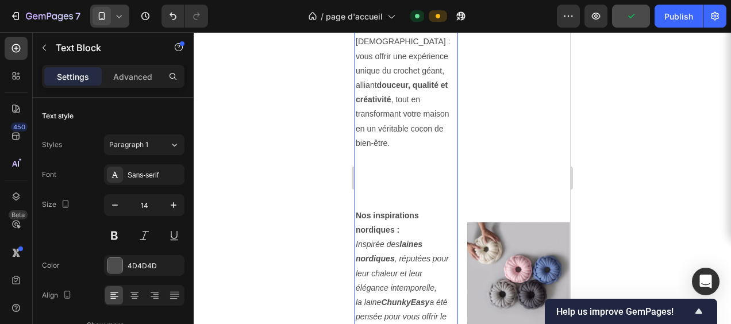
scroll to position [3841, 0]
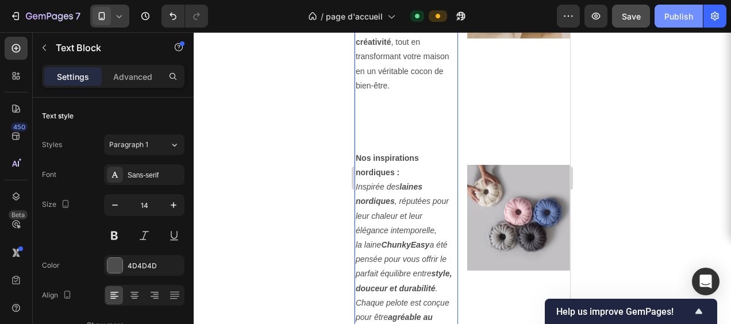
click at [676, 20] on div "Publish" at bounding box center [679, 16] width 29 height 12
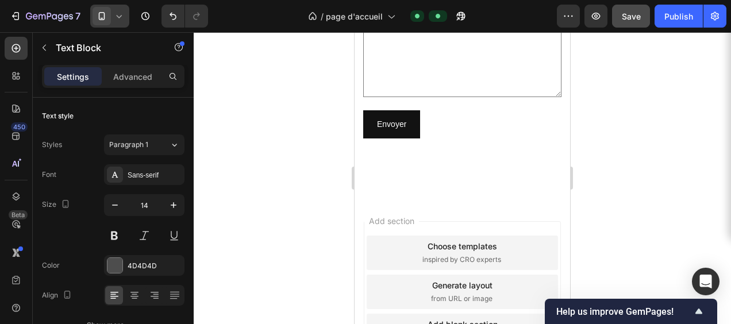
scroll to position [5418, 0]
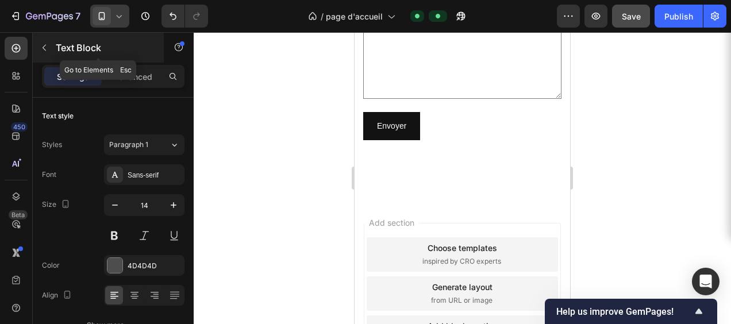
click at [40, 46] on icon "button" at bounding box center [44, 47] width 9 height 9
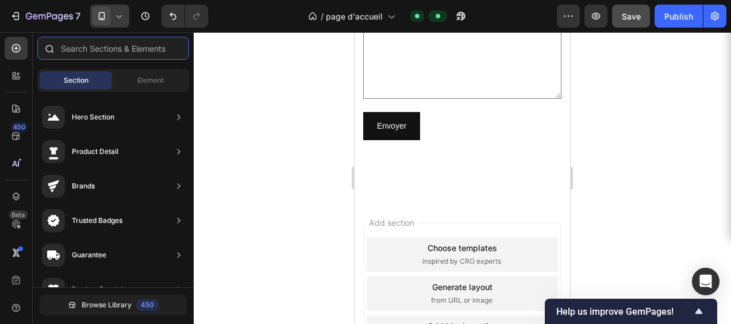
click at [85, 52] on input "text" at bounding box center [113, 48] width 152 height 23
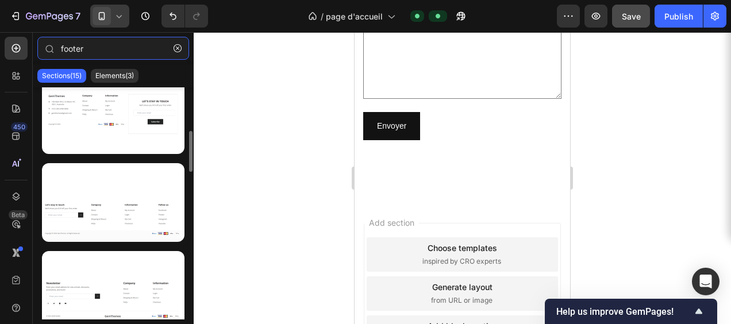
scroll to position [575, 0]
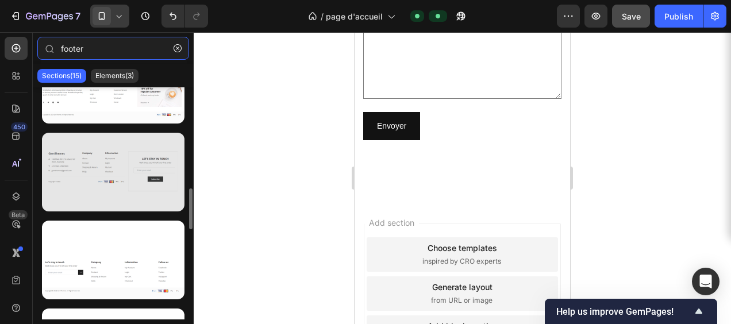
type input "footer"
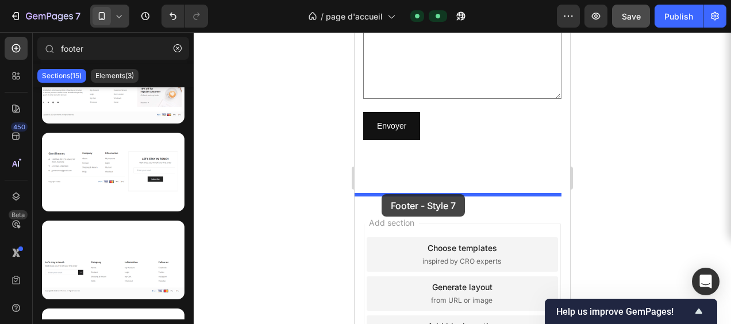
drag, startPoint x: 458, startPoint y: 200, endPoint x: 607, endPoint y: 222, distance: 151.2
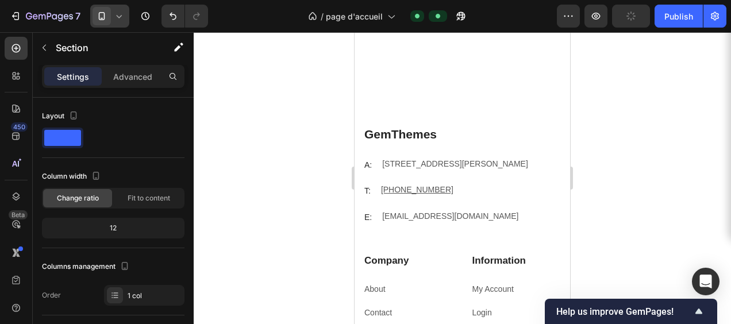
scroll to position [5565, 0]
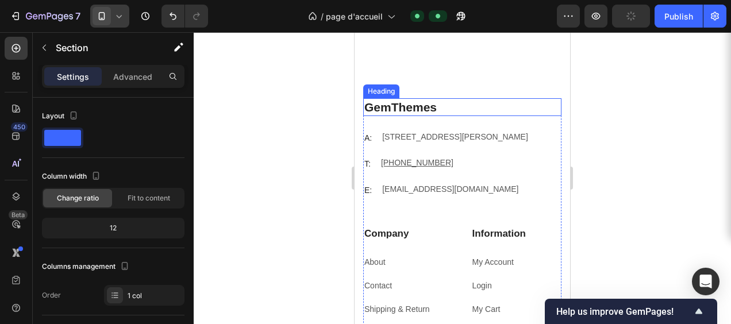
click at [445, 101] on p "GemThemes" at bounding box center [463, 107] width 196 height 16
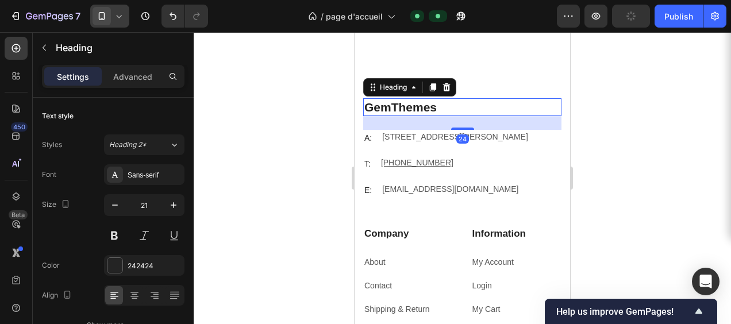
click at [445, 101] on p "GemThemes" at bounding box center [463, 107] width 196 height 16
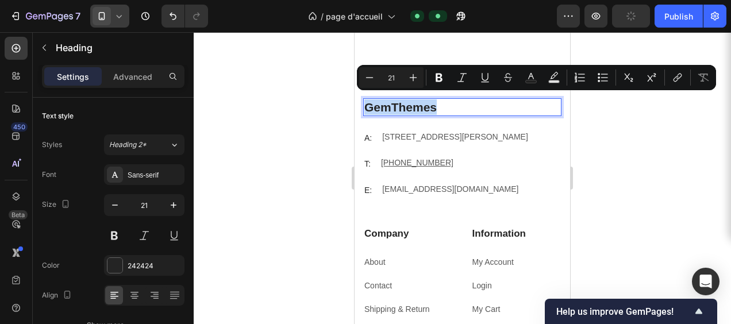
drag, startPoint x: 445, startPoint y: 101, endPoint x: 365, endPoint y: 102, distance: 80.5
click at [365, 102] on p "GemThemes" at bounding box center [463, 107] width 196 height 16
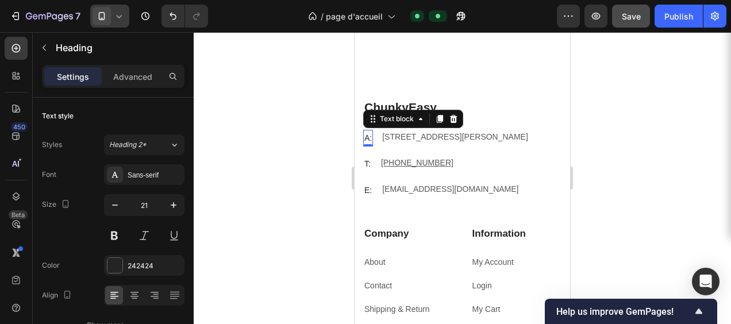
click at [366, 131] on p "A:" at bounding box center [368, 138] width 7 height 14
click at [453, 115] on icon at bounding box center [453, 119] width 7 height 8
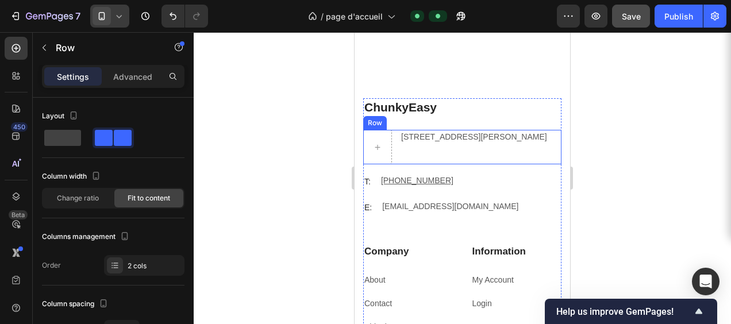
click at [421, 154] on div "184 Main Rd E, St Albans VIC 3021, Australia Text block" at bounding box center [474, 147] width 148 height 34
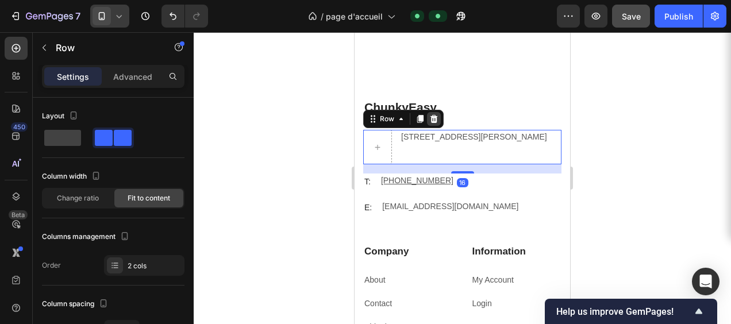
click at [434, 115] on icon at bounding box center [434, 119] width 7 height 8
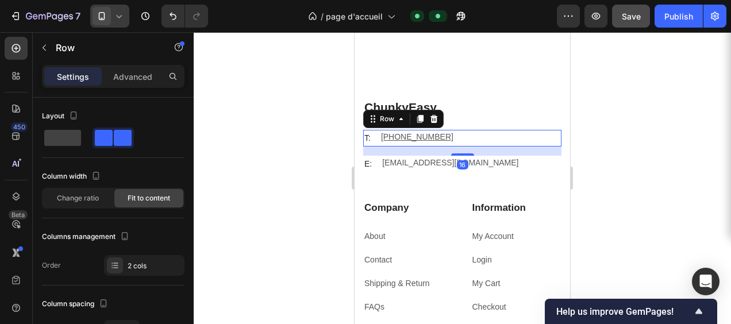
click at [501, 137] on div "T: Text block +012 345 6789 0000 Text block Row 16" at bounding box center [462, 138] width 198 height 17
click at [434, 115] on icon at bounding box center [434, 119] width 7 height 8
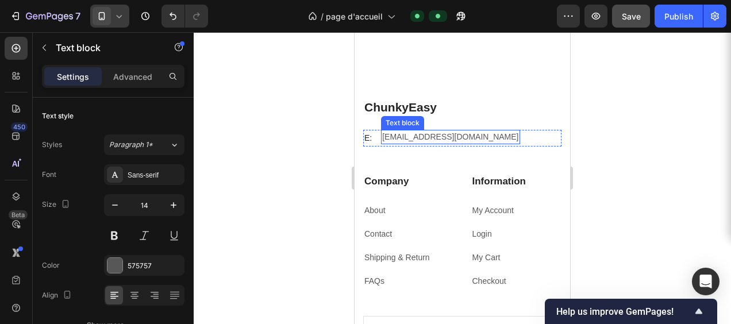
click at [468, 135] on p "gemthemes@gmail.com" at bounding box center [450, 137] width 136 height 12
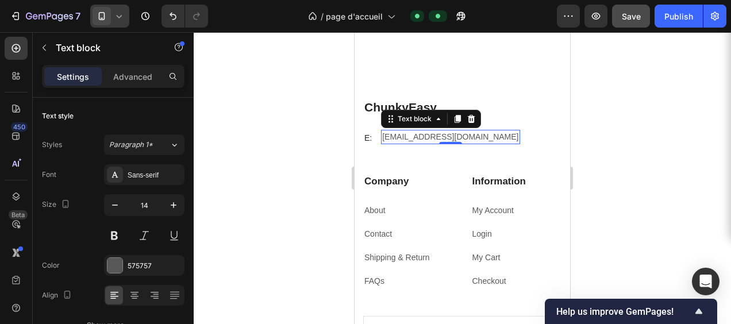
click at [468, 133] on p "gemthemes@gmail.com" at bounding box center [450, 137] width 136 height 12
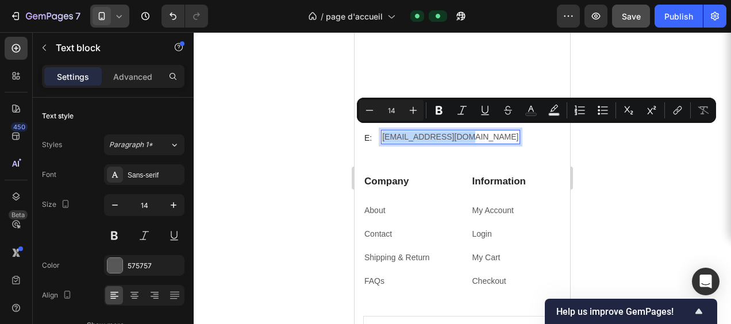
drag, startPoint x: 468, startPoint y: 133, endPoint x: 383, endPoint y: 133, distance: 84.5
click at [383, 133] on p "gemthemes@gmail.com" at bounding box center [450, 137] width 136 height 12
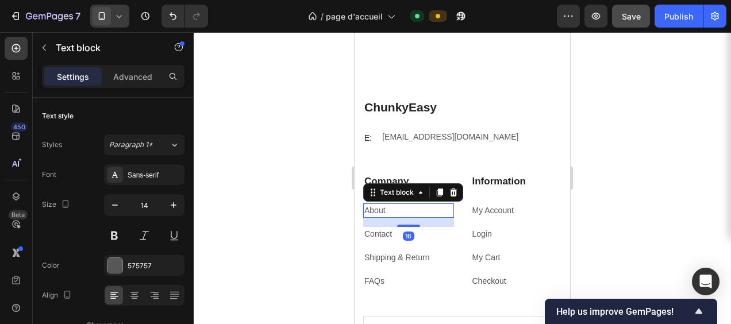
click at [394, 205] on p "About" at bounding box center [409, 211] width 89 height 12
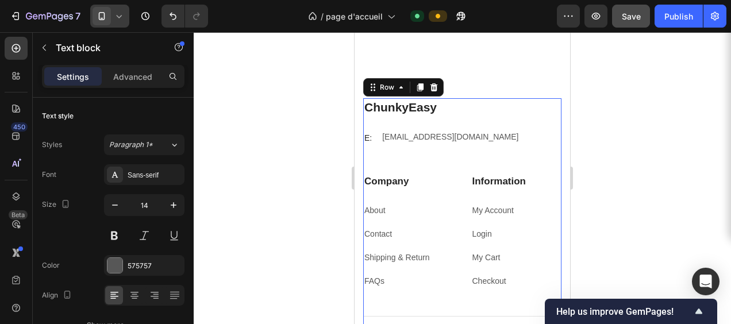
click at [463, 297] on div "ChunkyEasy Heading E: Text block contact@chunkyeasy.com Text block Row Company …" at bounding box center [462, 207] width 198 height 218
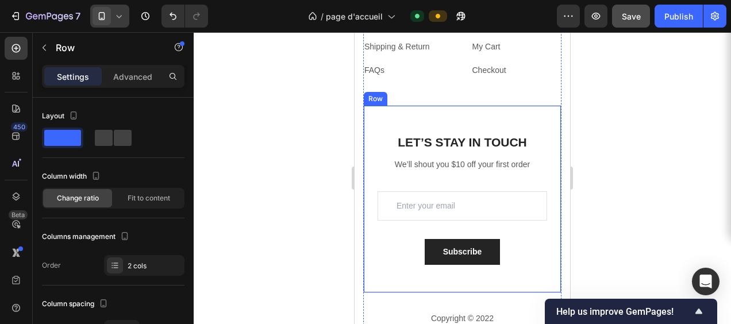
scroll to position [5795, 0]
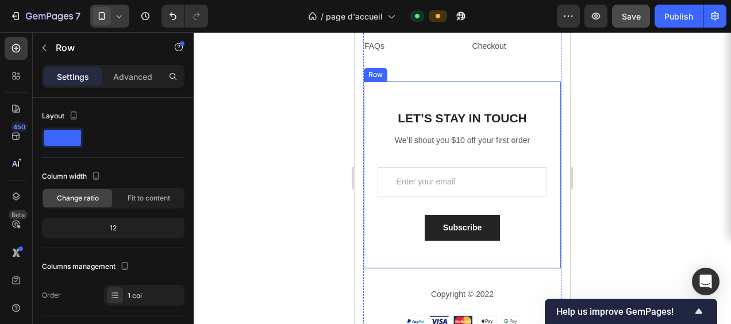
click at [381, 97] on div "LET’S STAY IN TOUCH Heading We’ll shout you $10 off your first order Text block…" at bounding box center [462, 175] width 198 height 188
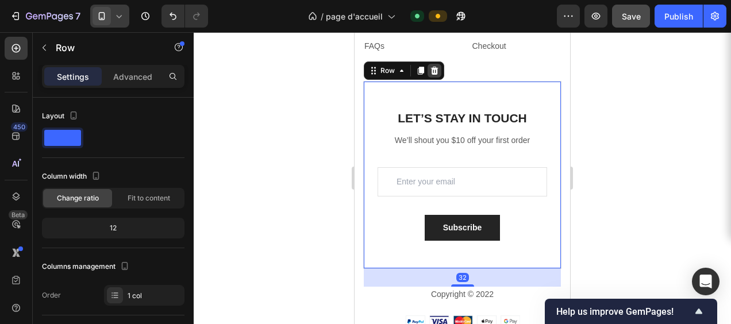
click at [435, 70] on icon at bounding box center [434, 70] width 9 height 9
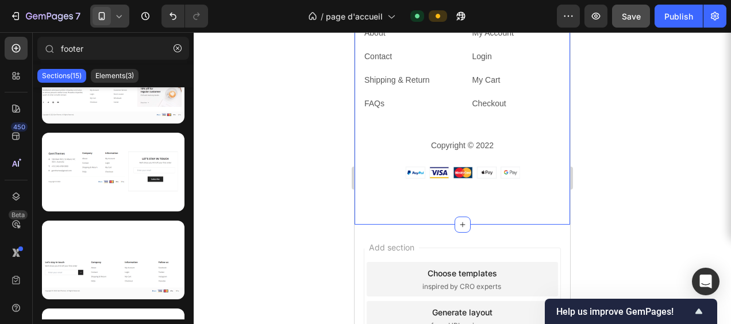
scroll to position [5680, 0]
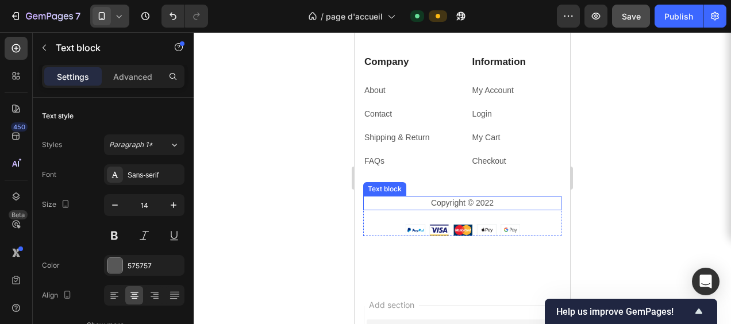
click at [486, 204] on p "Copyright © 2022" at bounding box center [463, 203] width 196 height 12
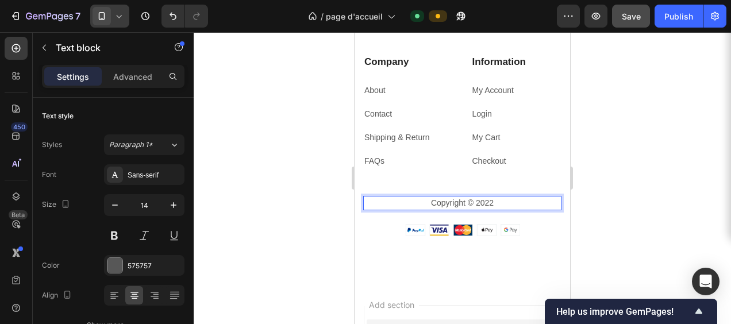
click at [494, 204] on p "Copyright © 2022" at bounding box center [463, 203] width 196 height 12
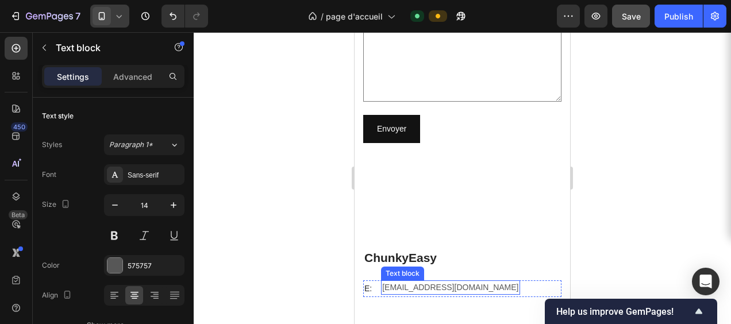
scroll to position [5393, 0]
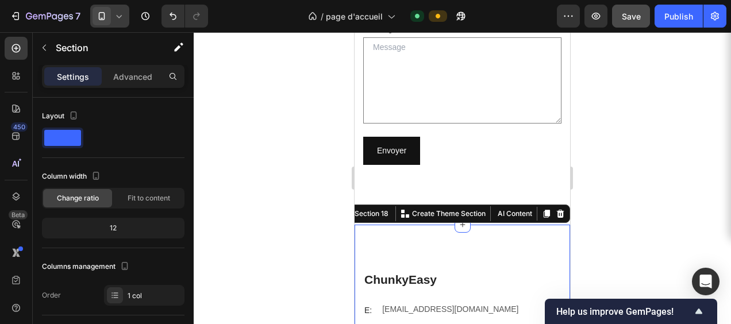
click at [557, 210] on icon at bounding box center [560, 214] width 7 height 8
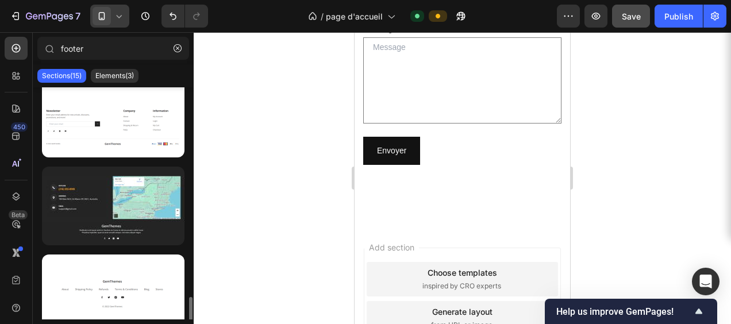
scroll to position [920, 0]
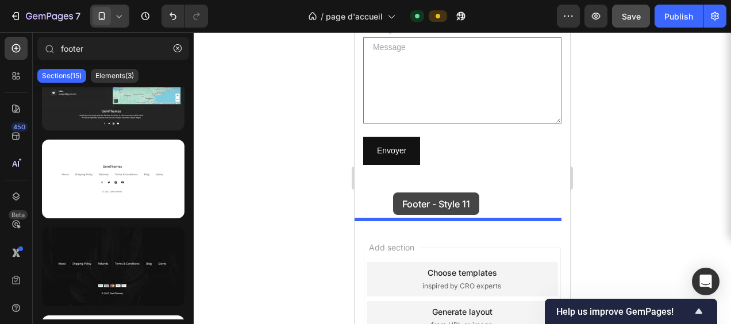
drag, startPoint x: 452, startPoint y: 210, endPoint x: 393, endPoint y: 193, distance: 61.8
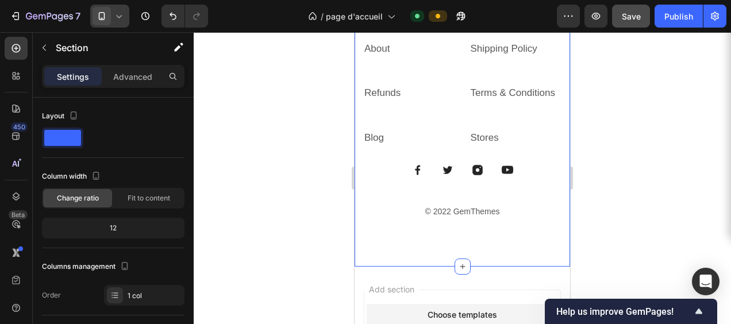
scroll to position [5598, 0]
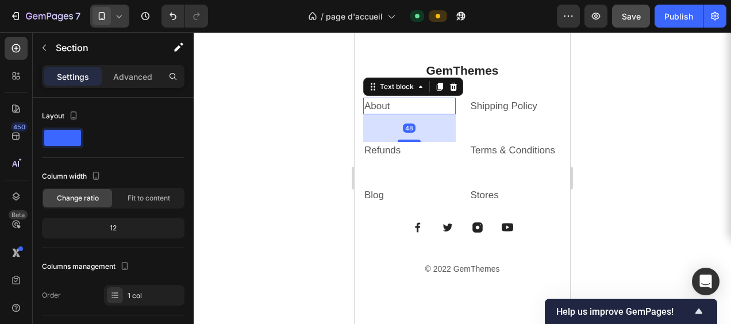
click at [374, 112] on p "About" at bounding box center [410, 106] width 90 height 15
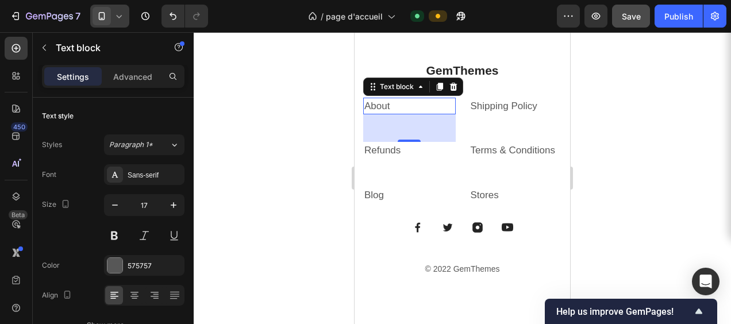
scroll to position [5483, 0]
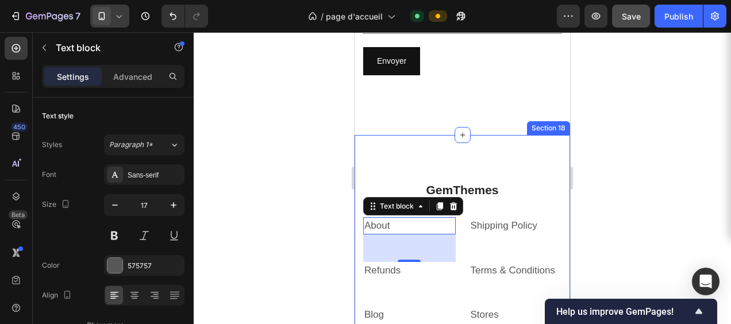
click at [412, 159] on div "GemThemes Heading About Text block 48 Shipping Policy Text block Refunds Text b…" at bounding box center [463, 289] width 216 height 309
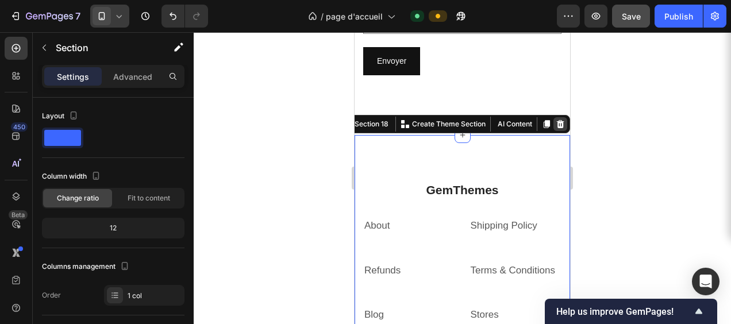
click at [557, 120] on icon at bounding box center [560, 124] width 7 height 8
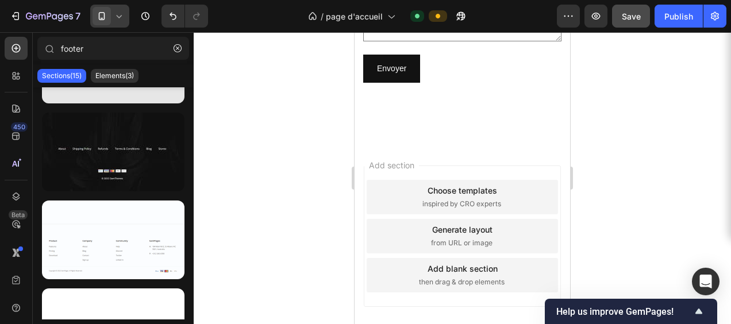
scroll to position [1083, 0]
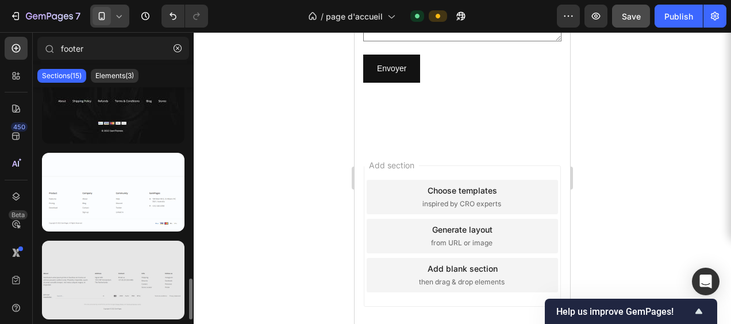
click at [128, 281] on div at bounding box center [113, 280] width 143 height 79
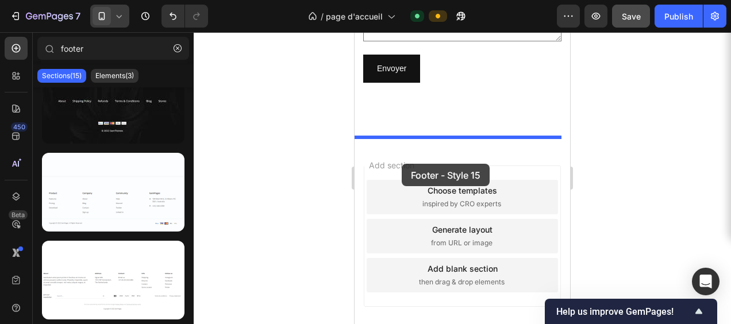
drag, startPoint x: 457, startPoint y: 311, endPoint x: 402, endPoint y: 164, distance: 157.2
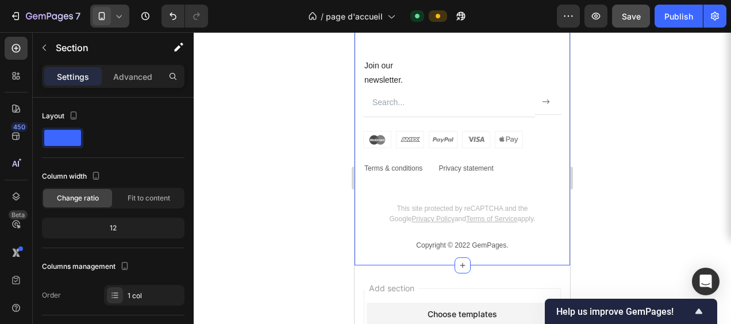
scroll to position [5885, 0]
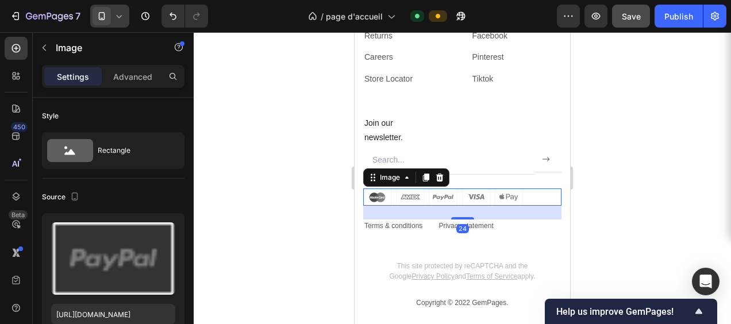
click at [390, 189] on img at bounding box center [443, 197] width 160 height 17
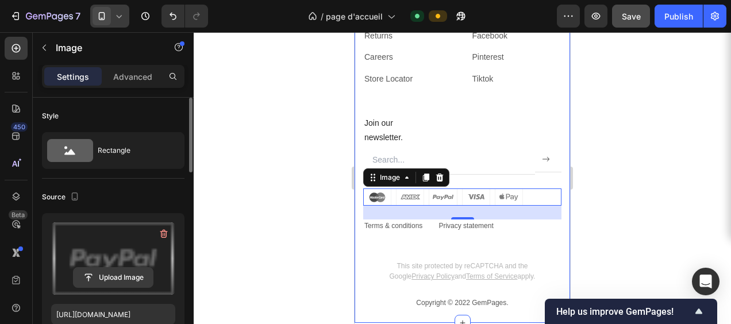
click at [117, 278] on input "file" at bounding box center [113, 278] width 79 height 20
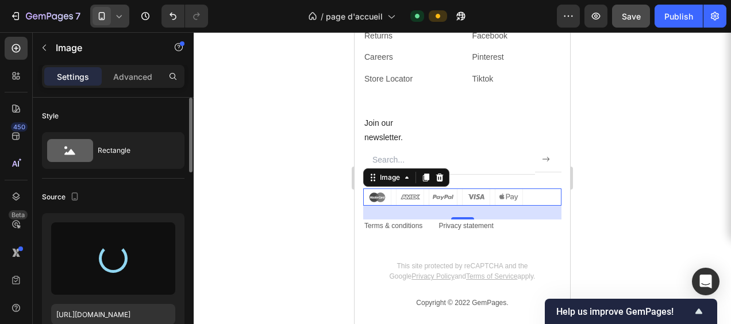
type input "https://cdn.shopify.com/s/files/1/0982/7454/1893/files/gempages_585112344019862…"
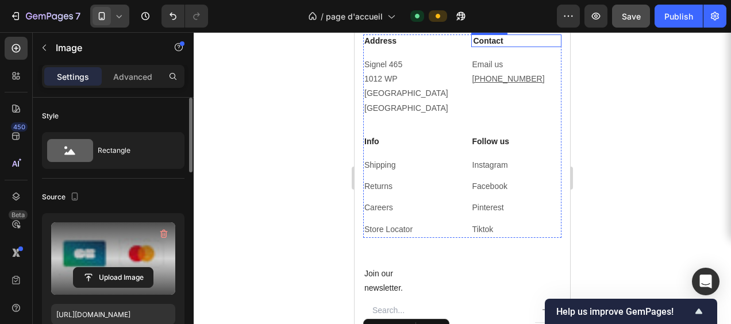
scroll to position [5770, 0]
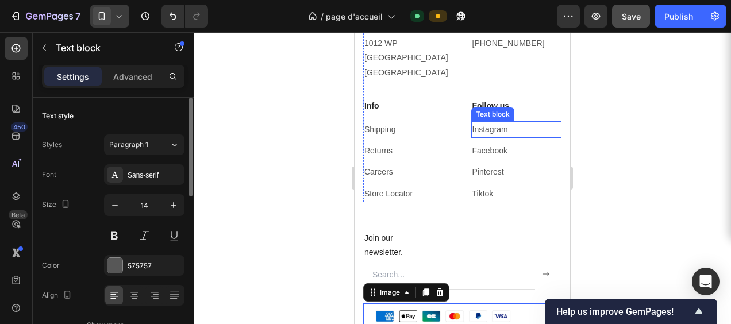
click at [504, 122] on p "Instagram" at bounding box center [517, 129] width 89 height 14
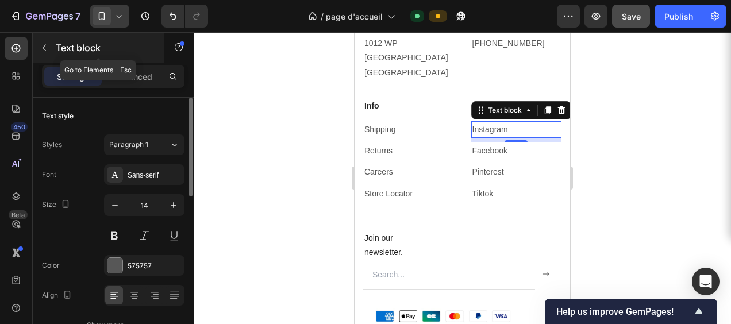
click at [44, 47] on icon "button" at bounding box center [44, 47] width 9 height 9
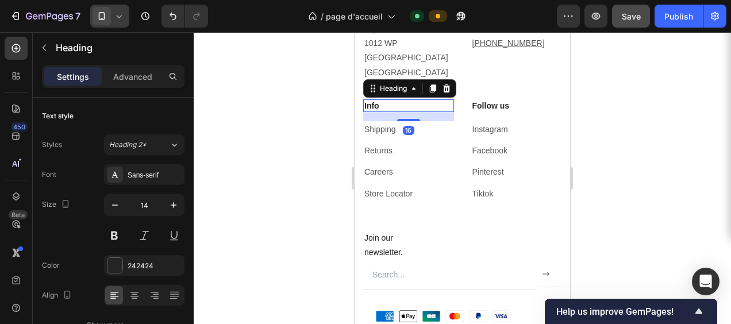
click at [373, 101] on p "Info" at bounding box center [409, 106] width 89 height 10
click at [141, 76] on p "Advanced" at bounding box center [132, 77] width 39 height 12
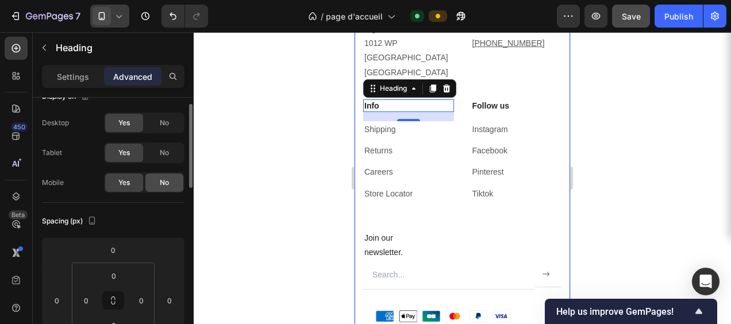
scroll to position [0, 0]
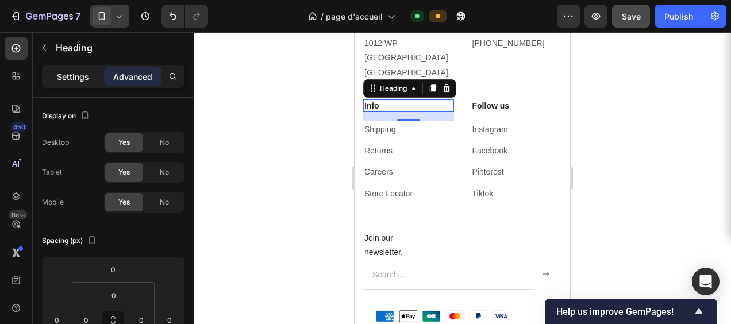
click at [72, 74] on p "Settings" at bounding box center [73, 77] width 32 height 12
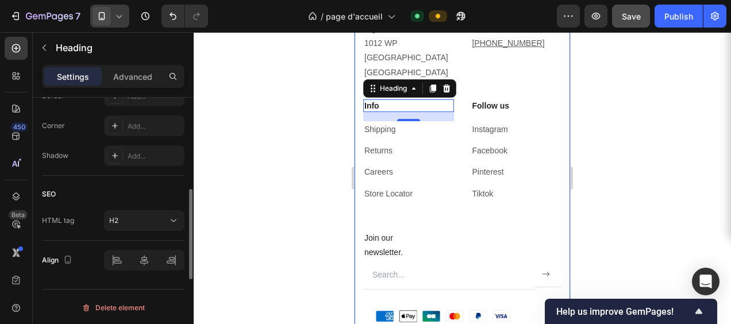
scroll to position [255, 0]
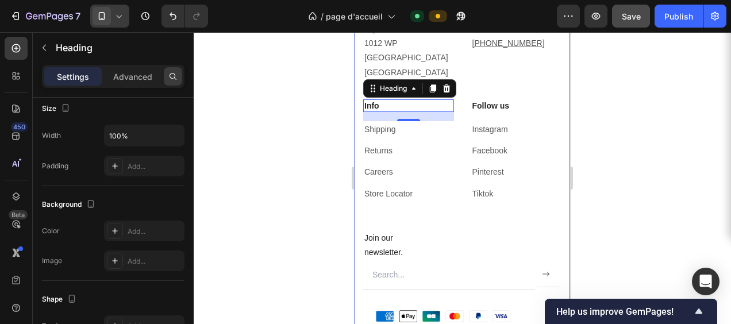
click at [171, 71] on div at bounding box center [173, 76] width 18 height 18
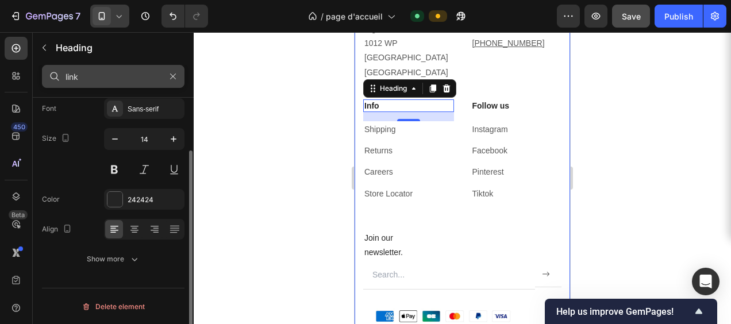
scroll to position [0, 0]
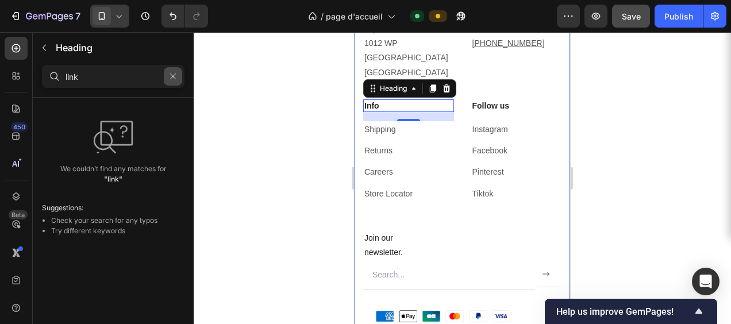
type input "link"
click at [174, 75] on icon "button" at bounding box center [173, 77] width 6 height 6
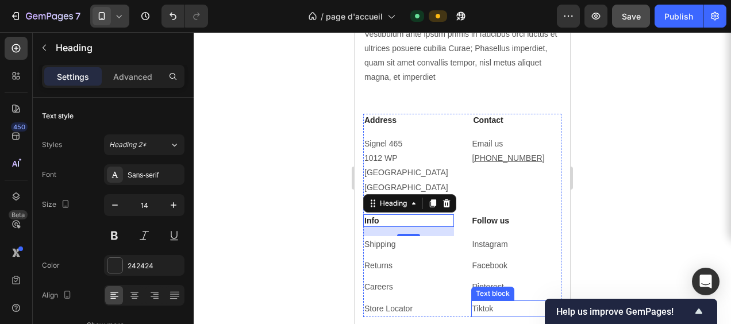
scroll to position [5598, 0]
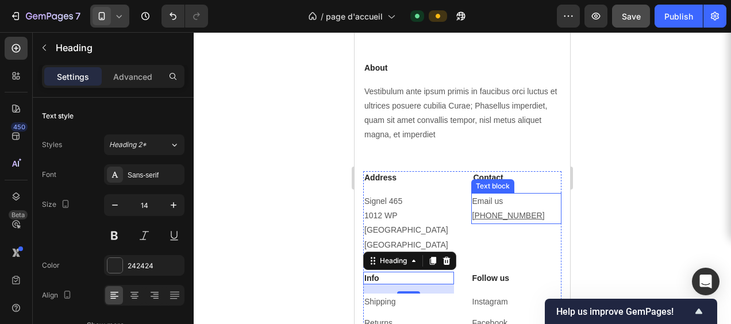
click at [517, 207] on p "Email us +31 (0) 20 255 6485" at bounding box center [517, 208] width 89 height 29
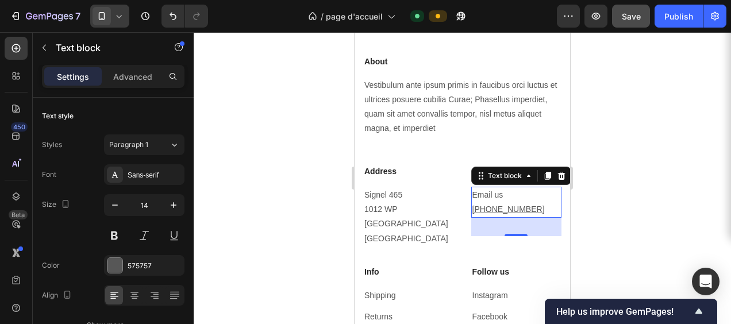
scroll to position [5655, 0]
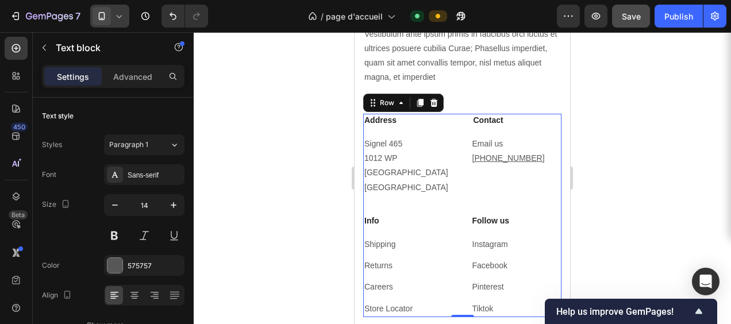
click at [451, 117] on div "Address Heading Signel 465 1012 WP Amsterdam The Netherlands Text block Contact…" at bounding box center [462, 216] width 198 height 204
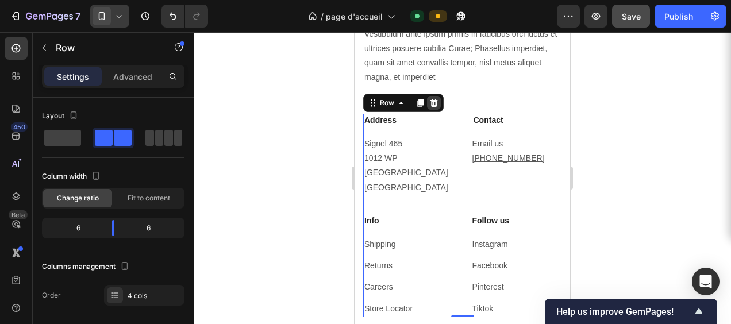
click at [440, 102] on div at bounding box center [434, 103] width 14 height 14
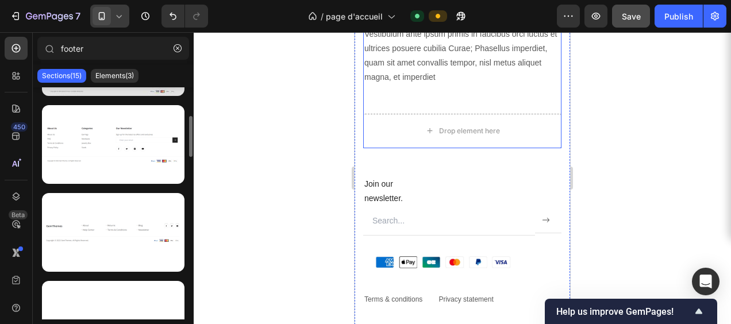
scroll to position [0, 0]
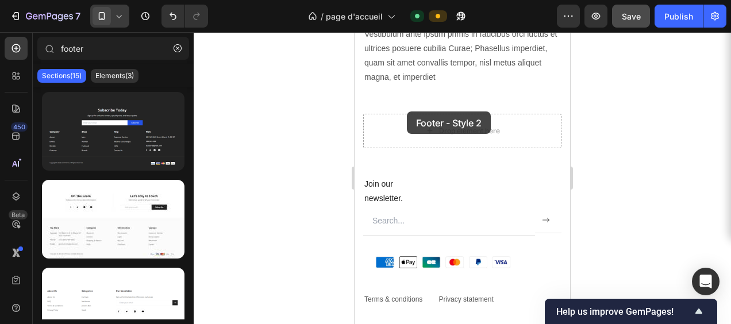
drag, startPoint x: 459, startPoint y: 250, endPoint x: 407, endPoint y: 112, distance: 147.0
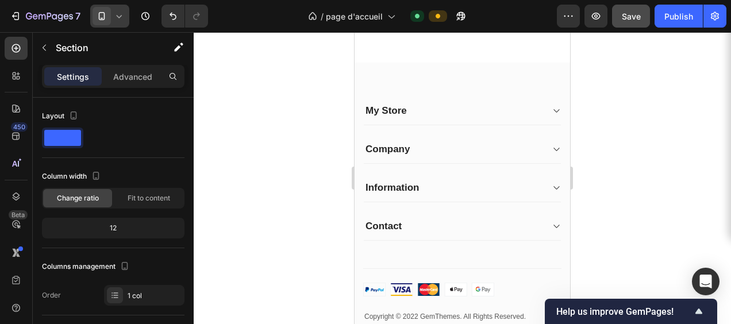
scroll to position [5828, 0]
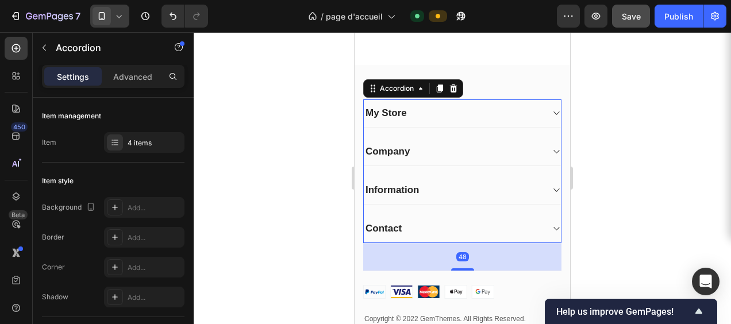
click at [503, 121] on div "My Store" at bounding box center [453, 113] width 179 height 16
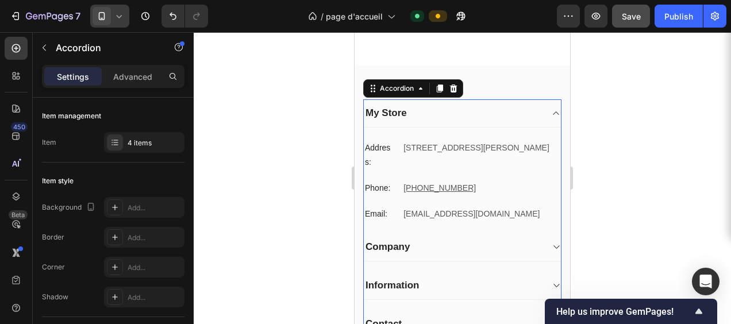
click at [503, 121] on div "My Store" at bounding box center [453, 113] width 179 height 16
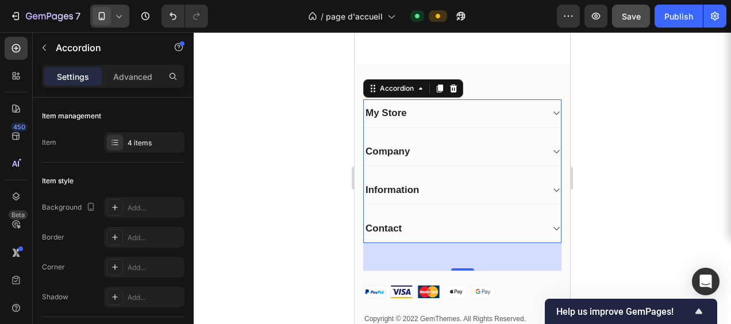
click at [502, 160] on div "Company" at bounding box center [453, 152] width 179 height 16
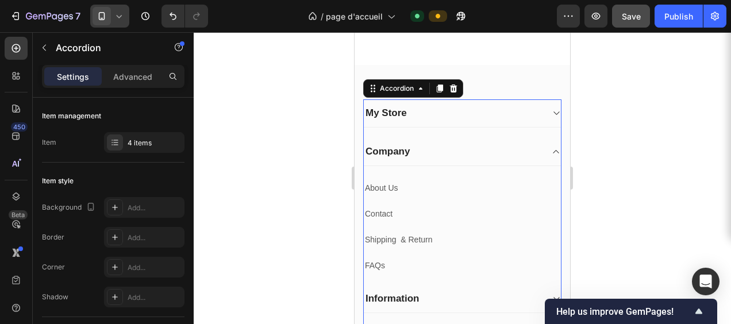
click at [502, 160] on div "Company" at bounding box center [453, 152] width 179 height 16
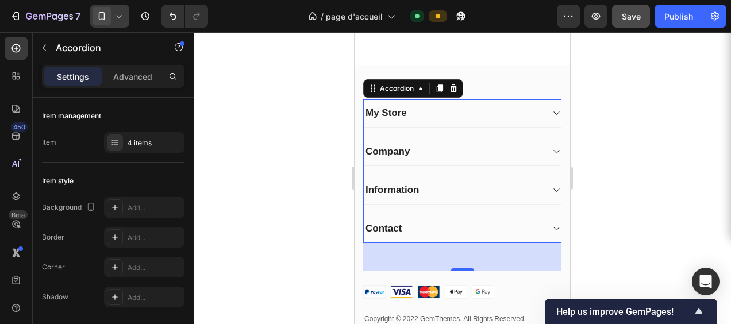
click at [501, 198] on div "Information" at bounding box center [453, 190] width 179 height 16
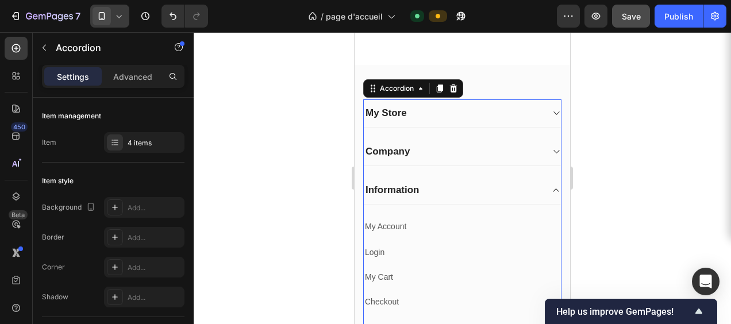
click at [501, 198] on div "Information" at bounding box center [453, 190] width 179 height 16
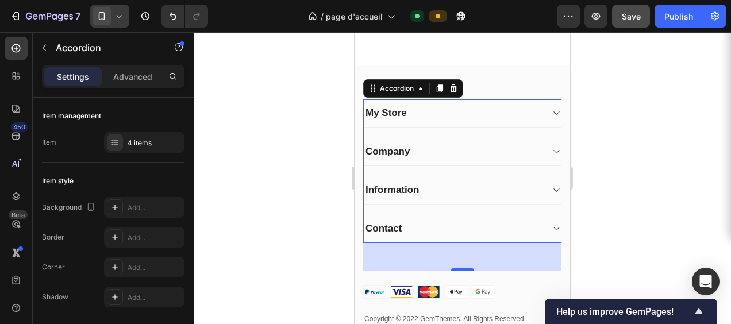
click at [500, 237] on div "Contact" at bounding box center [453, 229] width 179 height 16
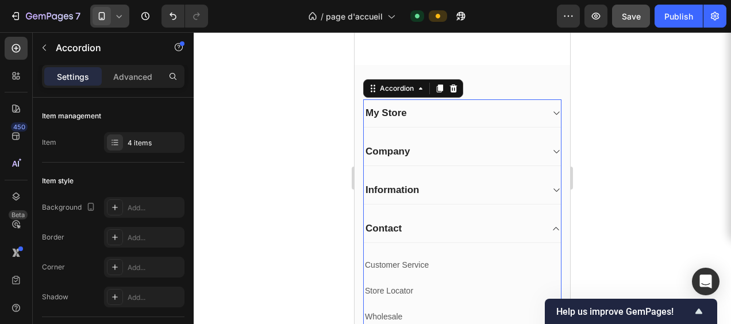
click at [500, 237] on div "Contact" at bounding box center [453, 229] width 179 height 16
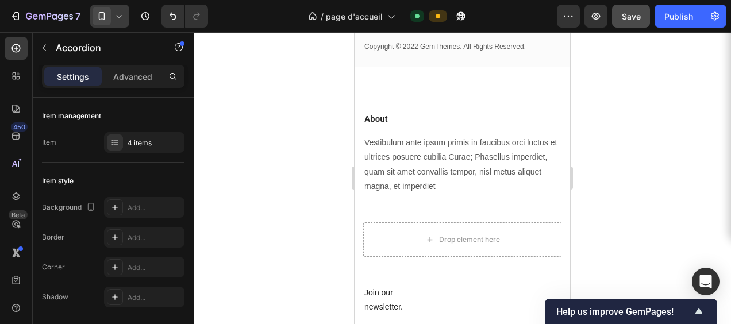
scroll to position [6115, 0]
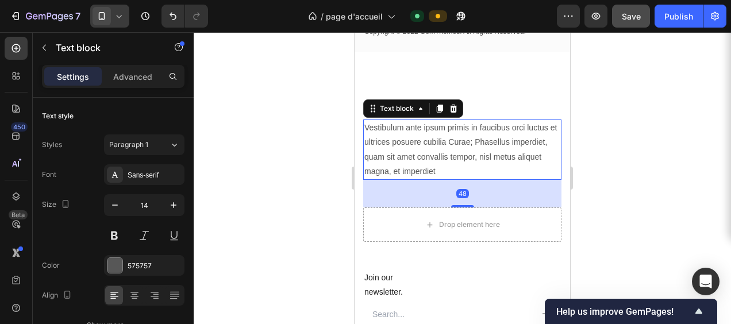
click at [486, 155] on p "Vestibulum ante ipsum primis in faucibus orci luctus et ultrices posuere cubili…" at bounding box center [463, 150] width 196 height 58
click at [455, 113] on icon at bounding box center [453, 108] width 9 height 9
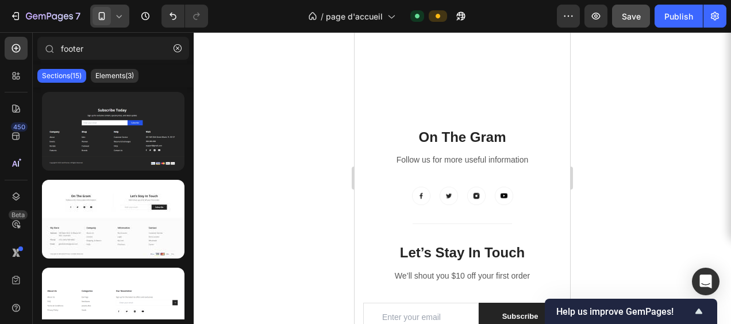
scroll to position [5540, 0]
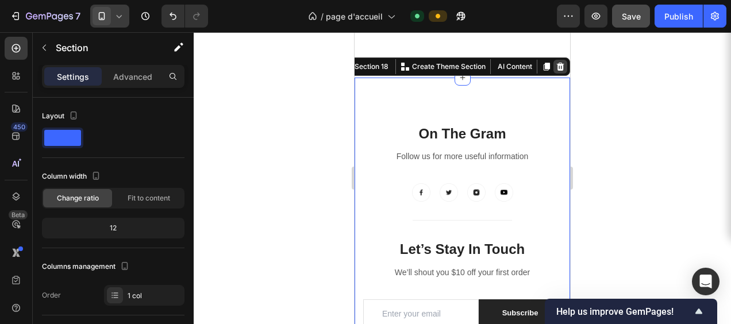
click at [556, 62] on icon at bounding box center [560, 66] width 9 height 9
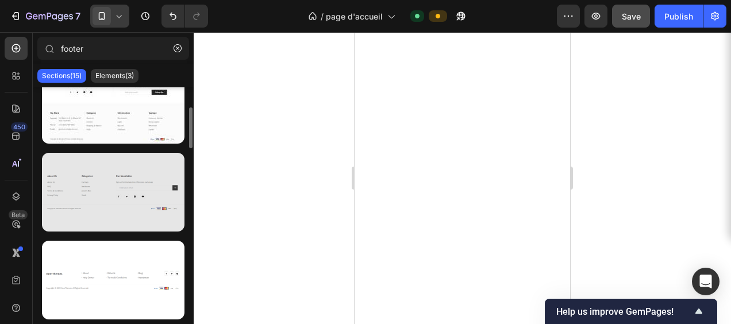
scroll to position [172, 0]
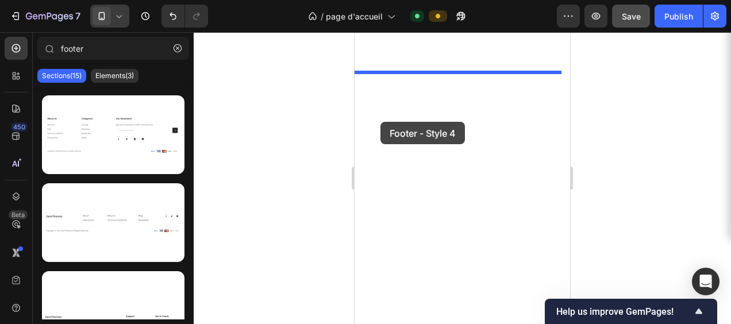
drag, startPoint x: 474, startPoint y: 255, endPoint x: 389, endPoint y: 121, distance: 157.9
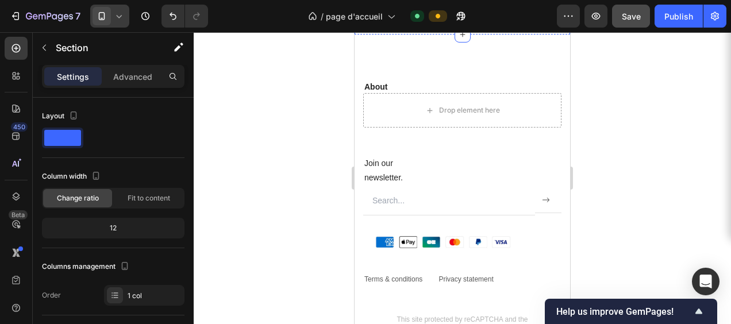
scroll to position [5943, 0]
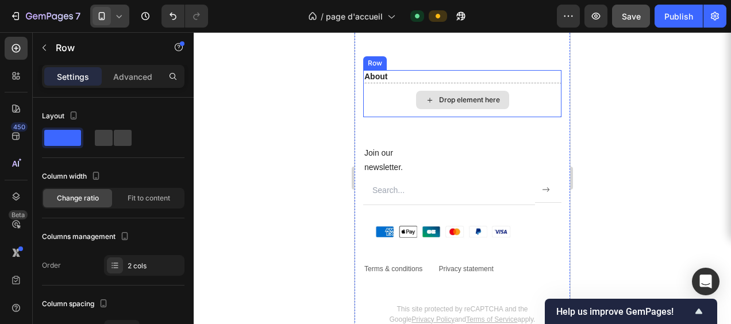
click at [375, 117] on div "Drop element here" at bounding box center [462, 100] width 198 height 34
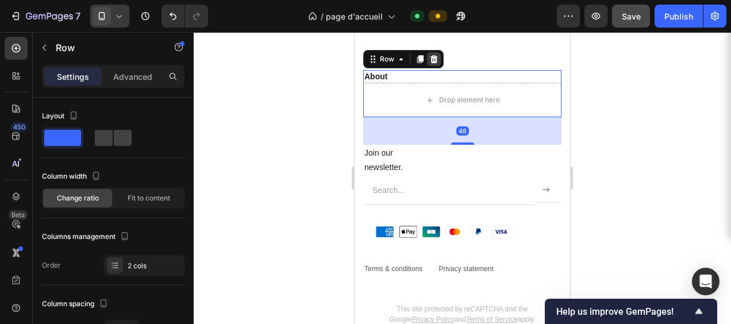
click at [432, 63] on icon at bounding box center [434, 59] width 7 height 8
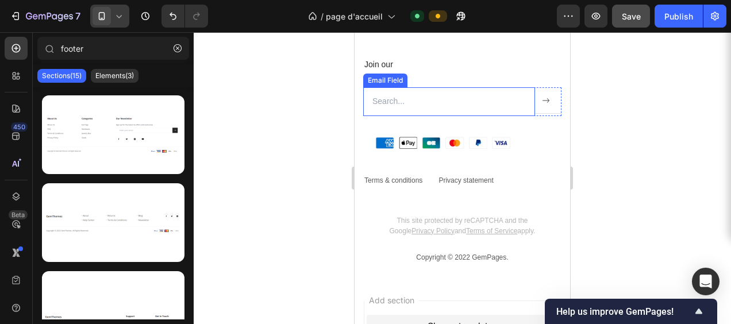
scroll to position [5885, 0]
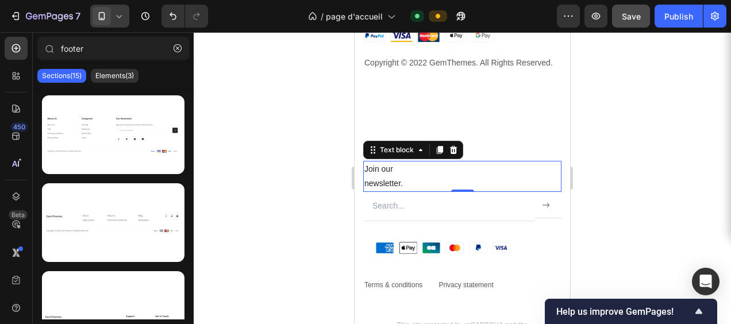
click at [436, 177] on p "Join our newsletter." at bounding box center [463, 176] width 196 height 29
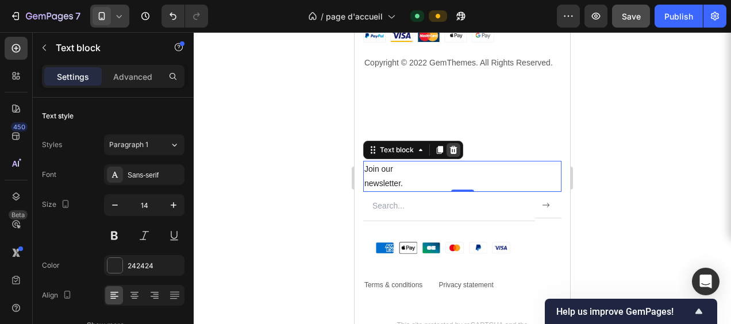
click at [453, 154] on icon at bounding box center [453, 150] width 7 height 8
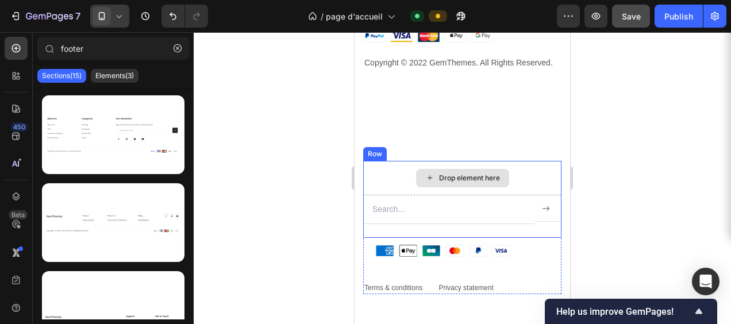
click at [428, 187] on div "Drop element here" at bounding box center [462, 178] width 93 height 18
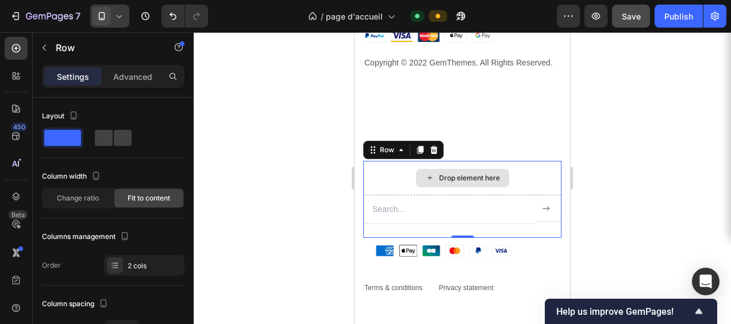
click at [376, 185] on div "Drop element here" at bounding box center [462, 178] width 198 height 34
click at [434, 151] on div "Row" at bounding box center [403, 150] width 80 height 18
click at [434, 154] on icon at bounding box center [434, 150] width 7 height 8
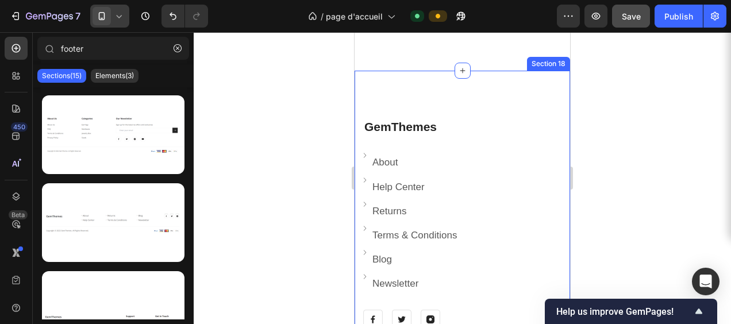
scroll to position [5598, 0]
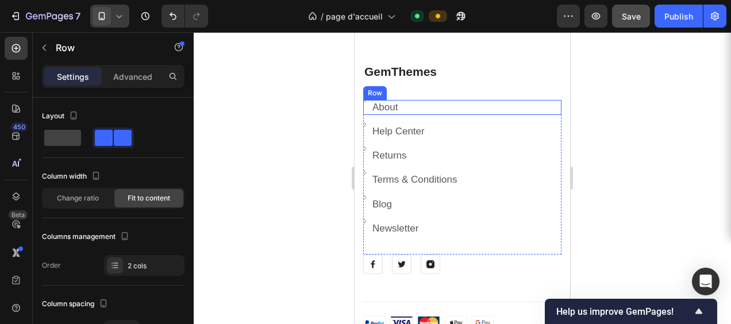
click at [412, 103] on div "Image About Text block Row" at bounding box center [462, 107] width 198 height 15
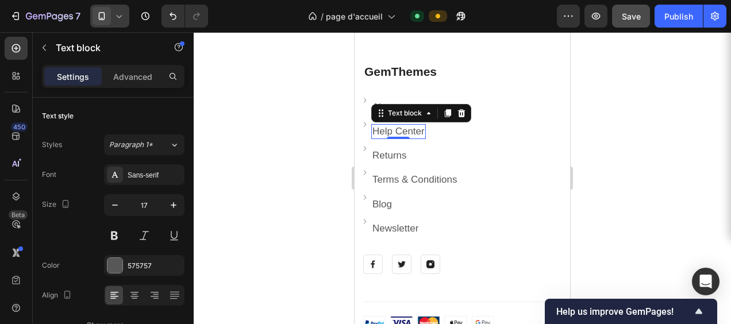
click at [414, 133] on link "Help Center" at bounding box center [399, 131] width 52 height 11
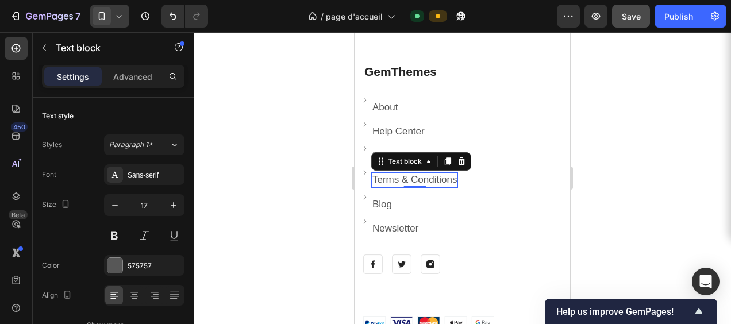
click at [401, 177] on link "Terms & Conditions" at bounding box center [415, 179] width 85 height 11
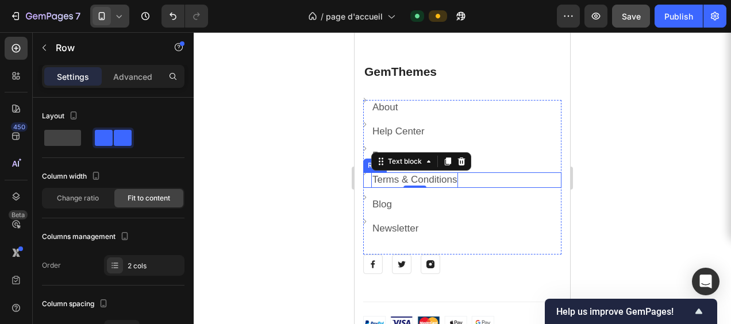
click at [466, 175] on div "Image Terms & Conditions Text block 0 Row" at bounding box center [462, 179] width 198 height 15
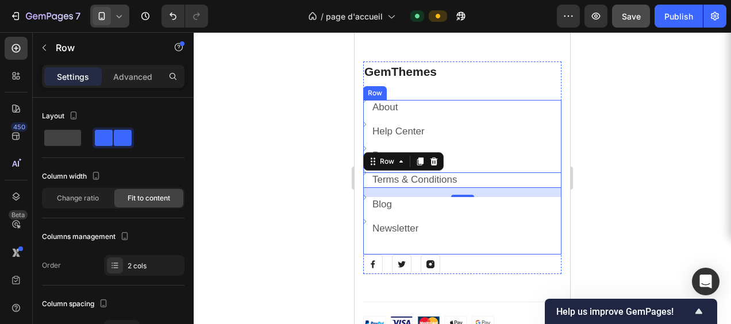
scroll to position [5483, 0]
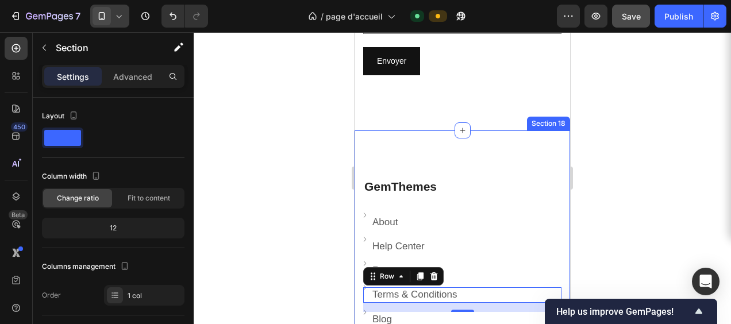
click at [374, 151] on div "GemThemes Heading Image About Text block Row Image Help Center Text block Row I…" at bounding box center [463, 324] width 216 height 387
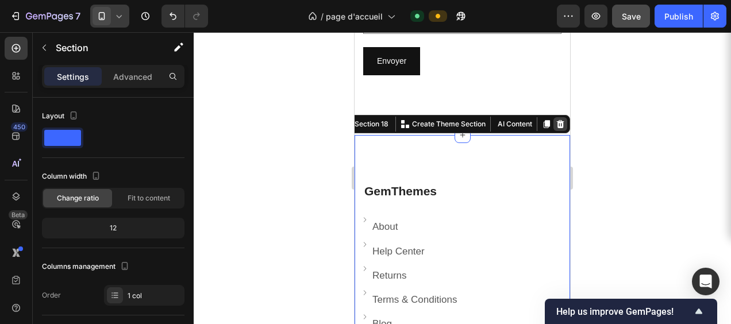
click at [557, 120] on icon at bounding box center [560, 124] width 7 height 8
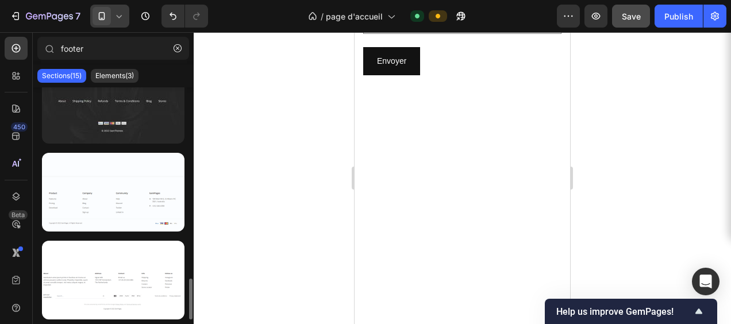
scroll to position [1025, 0]
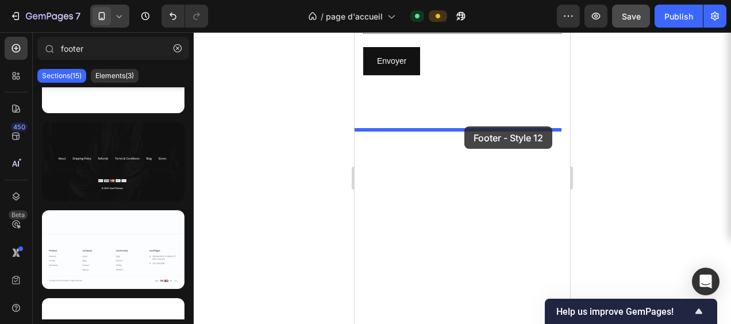
drag, startPoint x: 470, startPoint y: 195, endPoint x: 465, endPoint y: 126, distance: 68.6
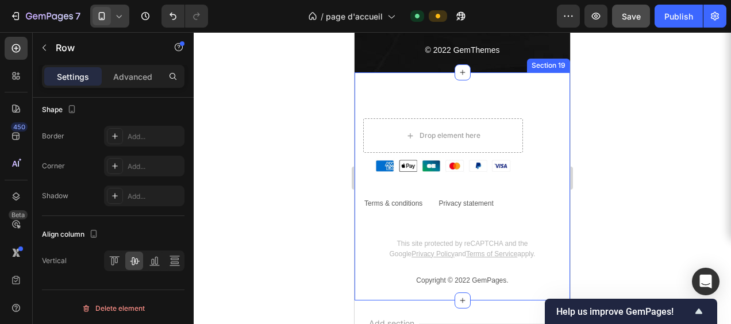
scroll to position [0, 0]
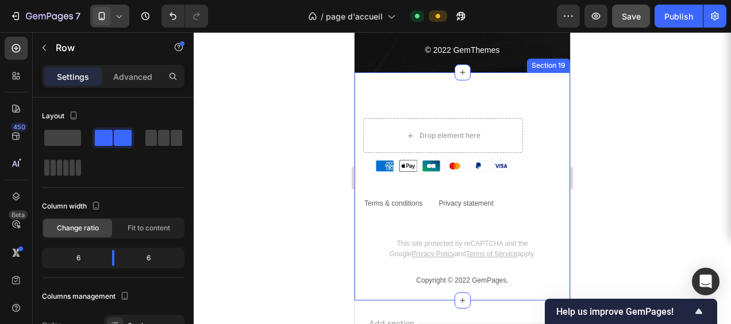
click at [394, 105] on div "Drop element here Image Terms & conditions Text block Privacy statement Text bl…" at bounding box center [463, 186] width 216 height 228
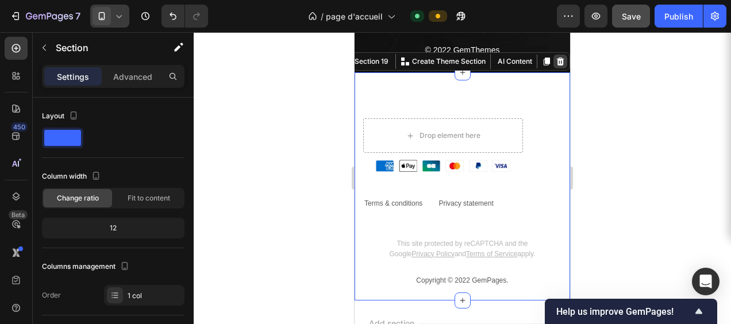
click at [557, 63] on icon at bounding box center [560, 61] width 7 height 8
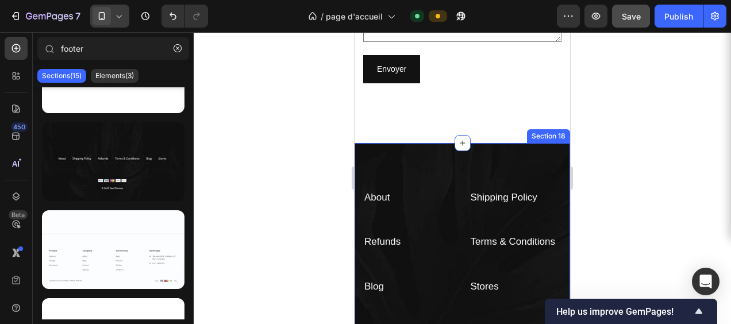
scroll to position [5532, 0]
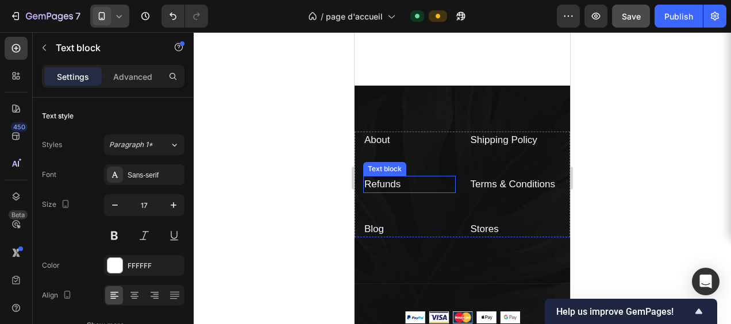
click at [401, 177] on p "Refunds" at bounding box center [410, 184] width 90 height 15
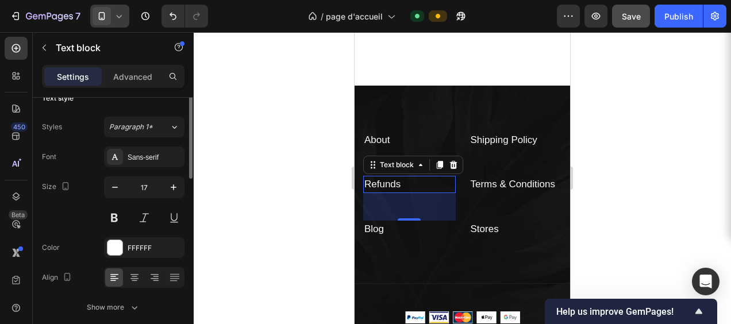
scroll to position [0, 0]
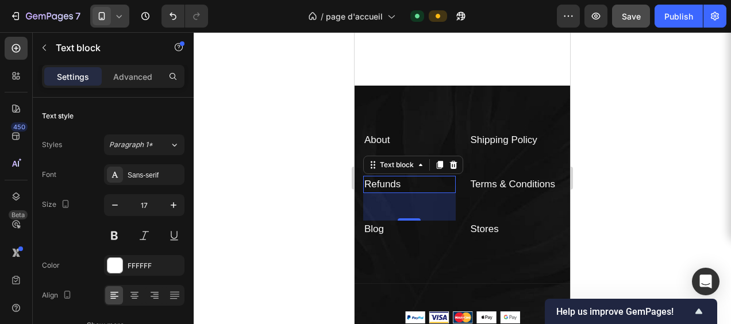
click at [421, 177] on p "Refunds ⁠⁠⁠⁠⁠⁠⁠" at bounding box center [410, 184] width 90 height 15
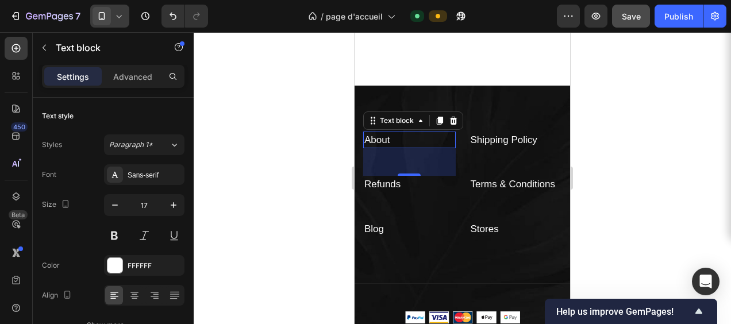
click at [414, 133] on p "About ⁠⁠⁠⁠⁠⁠⁠" at bounding box center [410, 140] width 90 height 15
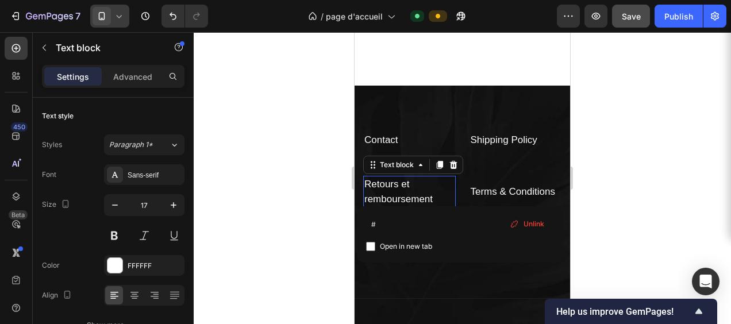
click at [531, 220] on span "Unlink" at bounding box center [534, 224] width 21 height 10
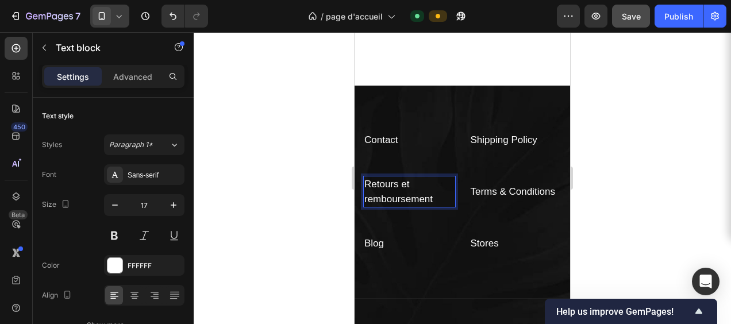
click at [432, 197] on p "Retours et remboursement" at bounding box center [410, 191] width 90 height 29
click at [442, 182] on p "Retours et remboursement" at bounding box center [410, 191] width 90 height 29
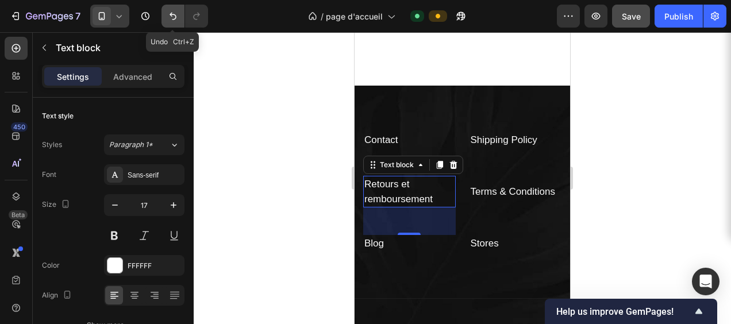
click at [172, 14] on icon "Undo/Redo" at bounding box center [173, 16] width 7 height 7
click at [172, 13] on icon "Undo/Redo" at bounding box center [172, 15] width 11 height 11
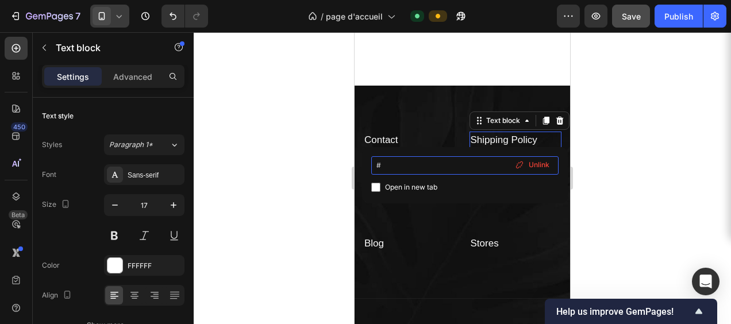
click at [413, 168] on input "#" at bounding box center [464, 165] width 187 height 18
type input "#re"
click at [375, 185] on input "checkbox" at bounding box center [375, 187] width 9 height 9
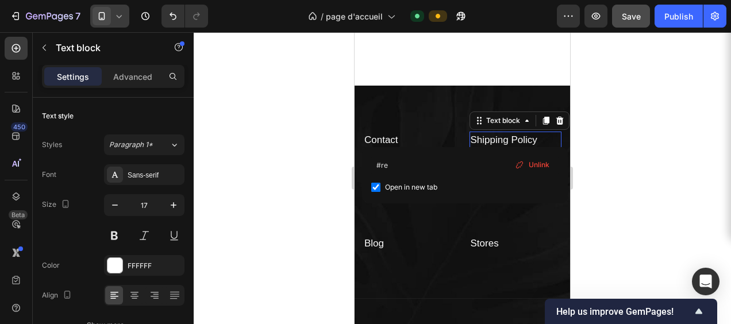
checkbox input "true"
click at [402, 167] on input "#re" at bounding box center [464, 165] width 187 height 18
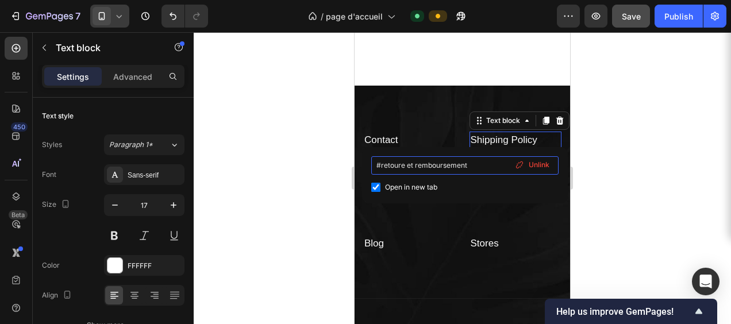
type input "#retoure et remboursement"
click at [473, 184] on div "Open in new tab" at bounding box center [464, 188] width 187 height 14
click at [375, 190] on input "checkbox" at bounding box center [375, 187] width 9 height 9
checkbox input "true"
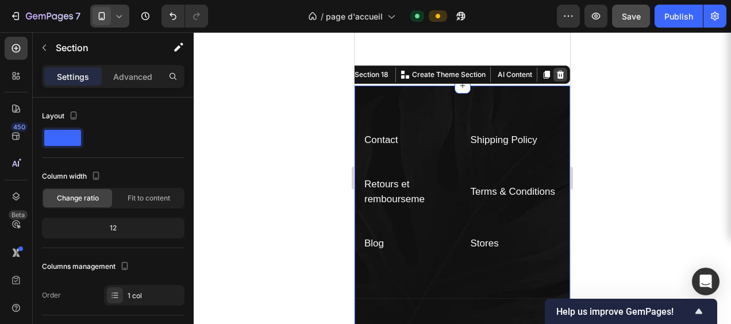
click at [557, 72] on icon at bounding box center [560, 75] width 7 height 8
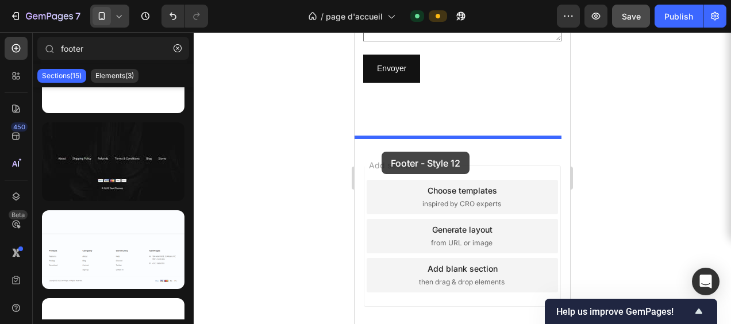
drag, startPoint x: 496, startPoint y: 177, endPoint x: 382, endPoint y: 152, distance: 117.2
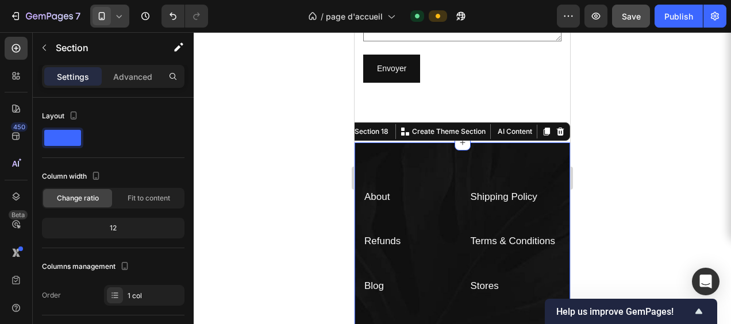
scroll to position [5532, 0]
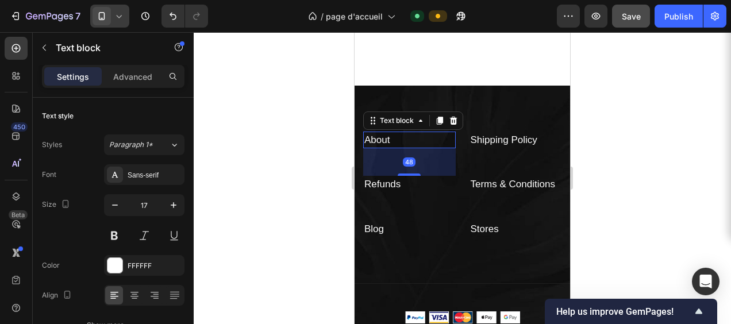
click at [438, 155] on div "48" at bounding box center [409, 162] width 93 height 28
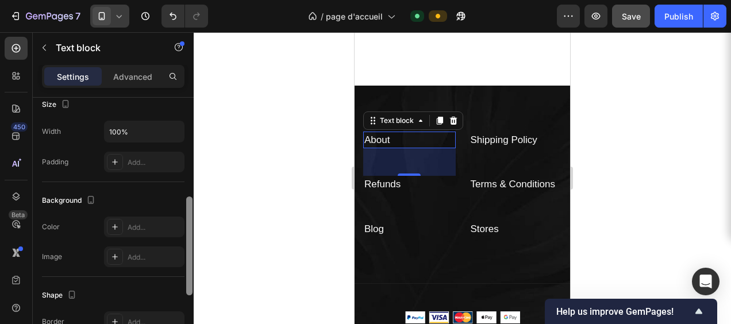
click at [191, 232] on div at bounding box center [189, 227] width 9 height 259
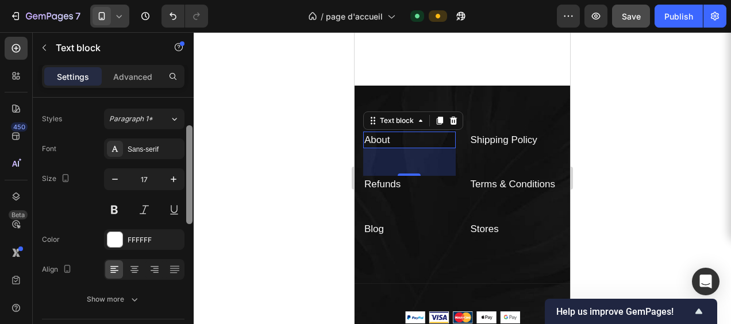
scroll to position [0, 0]
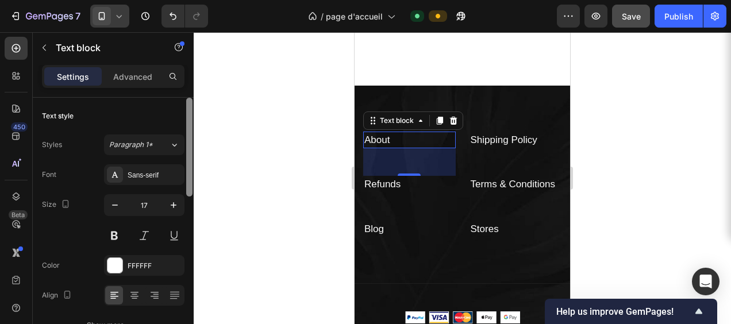
drag, startPoint x: 192, startPoint y: 241, endPoint x: 210, endPoint y: 87, distance: 155.2
click at [210, 0] on div "7 / page d'accueil Default Preview Save Publish 450 Beta footer Sections(15) El…" at bounding box center [365, 0] width 731 height 0
click at [141, 76] on p "Advanced" at bounding box center [132, 77] width 39 height 12
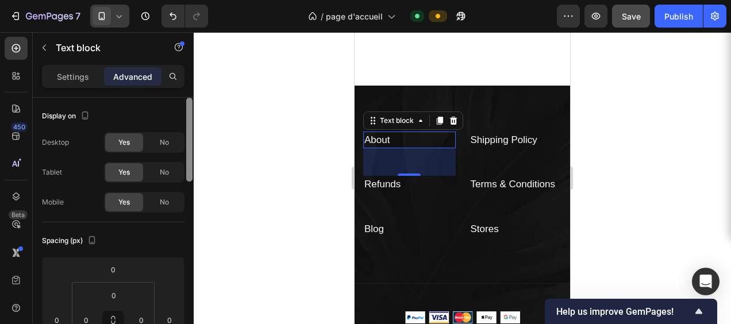
drag, startPoint x: 190, startPoint y: 122, endPoint x: 200, endPoint y: 78, distance: 45.3
click at [200, 0] on div "7 / page d'accueil Default Preview Save Publish 450 Beta footer Sections(15) El…" at bounding box center [365, 0] width 731 height 0
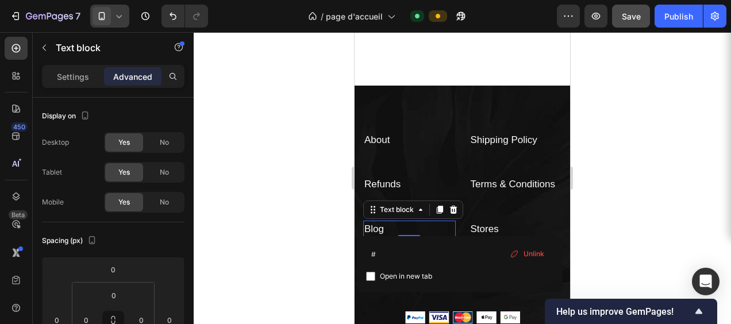
click at [374, 270] on div "Open in new tab" at bounding box center [459, 277] width 187 height 14
checkbox input "true"
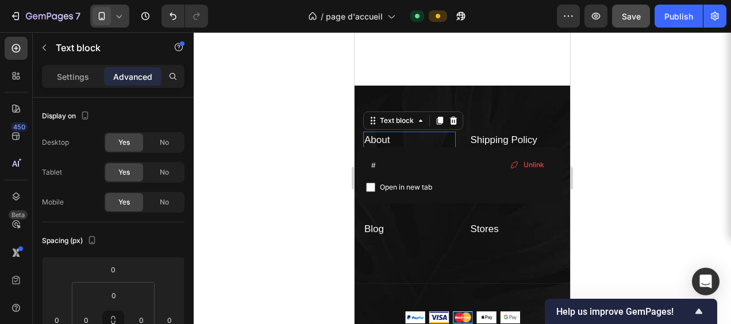
click at [371, 188] on input "checkbox" at bounding box center [370, 187] width 9 height 9
checkbox input "true"
click at [381, 167] on input "#" at bounding box center [459, 165] width 187 height 18
drag, startPoint x: 536, startPoint y: 170, endPoint x: 481, endPoint y: 161, distance: 55.3
click at [481, 161] on input "#" at bounding box center [459, 165] width 187 height 18
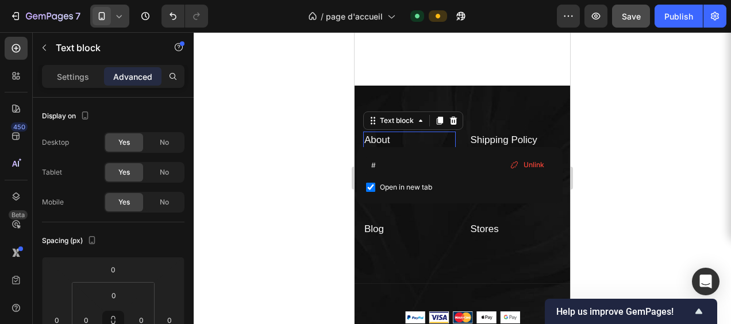
click at [531, 164] on span "Unlink" at bounding box center [534, 165] width 21 height 10
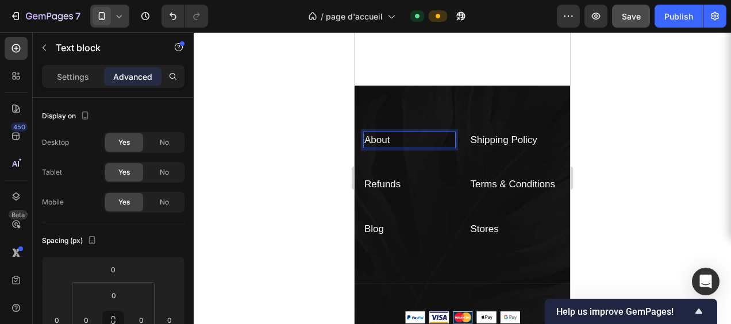
click at [448, 136] on p "About" at bounding box center [410, 140] width 90 height 15
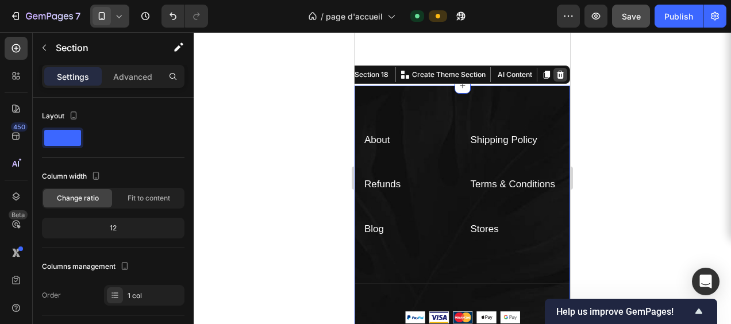
click at [558, 68] on div at bounding box center [561, 75] width 14 height 14
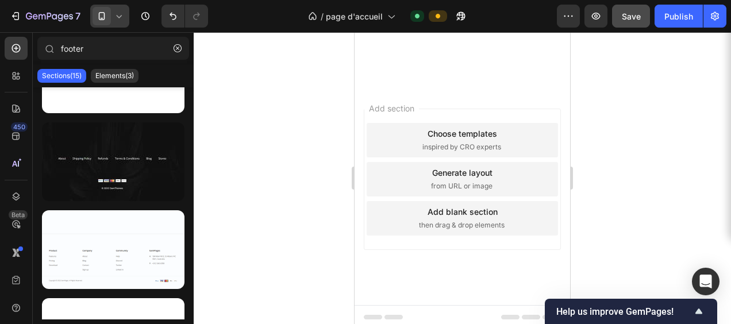
scroll to position [5475, 0]
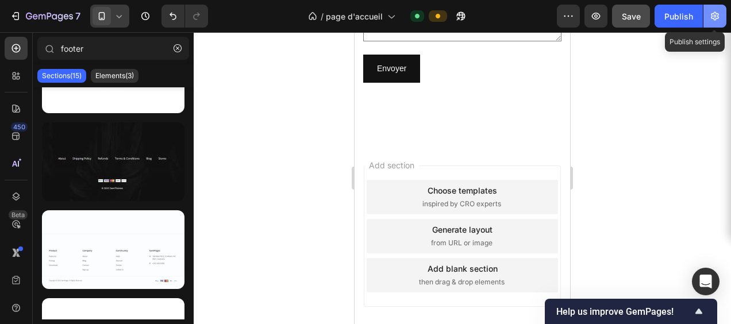
click at [719, 15] on icon "button" at bounding box center [715, 16] width 8 height 9
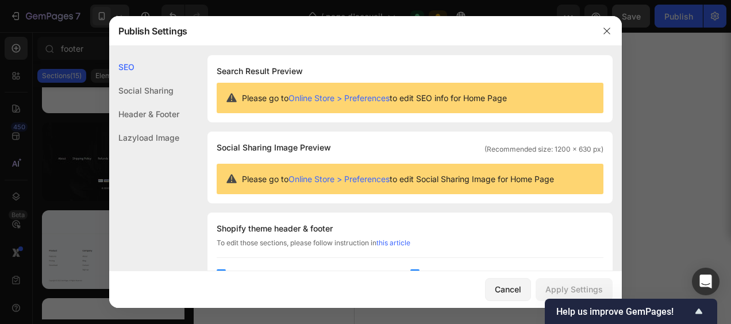
click at [175, 111] on div "Header & Footer" at bounding box center [144, 114] width 70 height 24
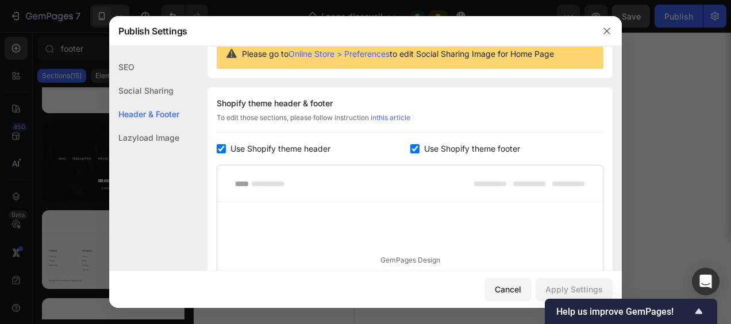
scroll to position [155, 0]
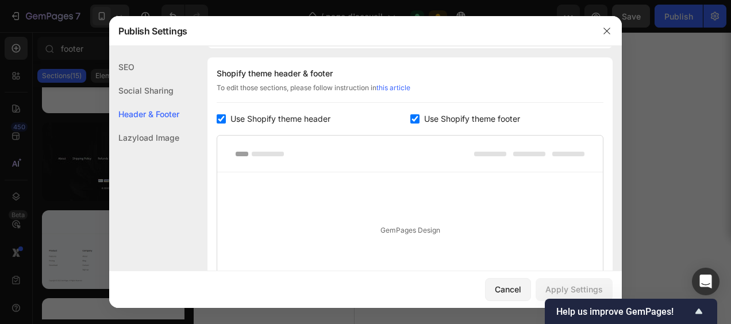
click at [375, 237] on div "GemPages Design" at bounding box center [410, 230] width 386 height 116
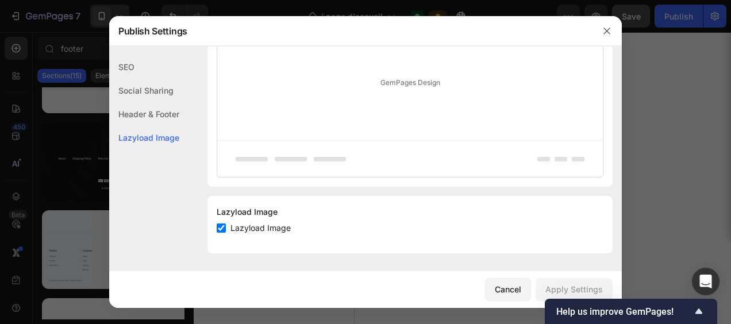
click at [612, 80] on div "SEO Search Result Preview Please go to Online Store > Preferences to edit SEO i…" at bounding box center [365, 7] width 513 height 511
click at [609, 27] on icon "button" at bounding box center [607, 30] width 9 height 9
